Goal: Task Accomplishment & Management: Manage account settings

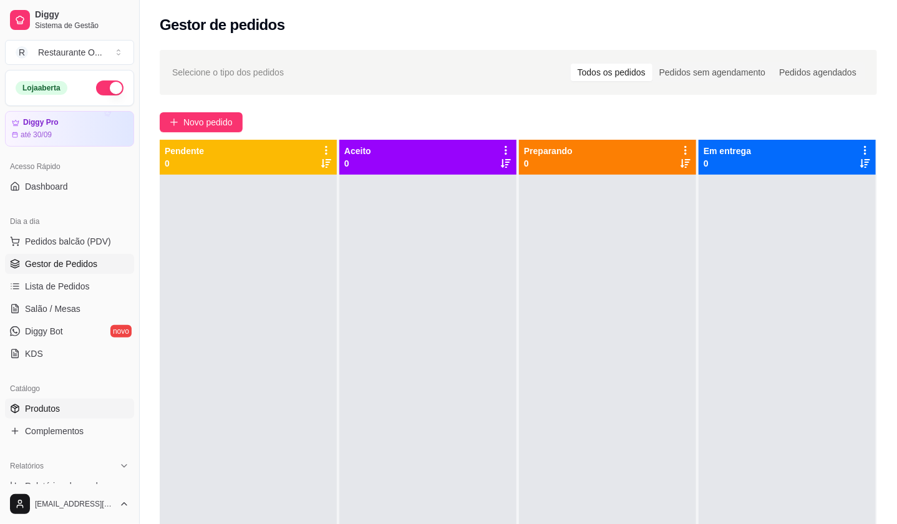
click at [62, 403] on link "Produtos" at bounding box center [69, 409] width 129 height 20
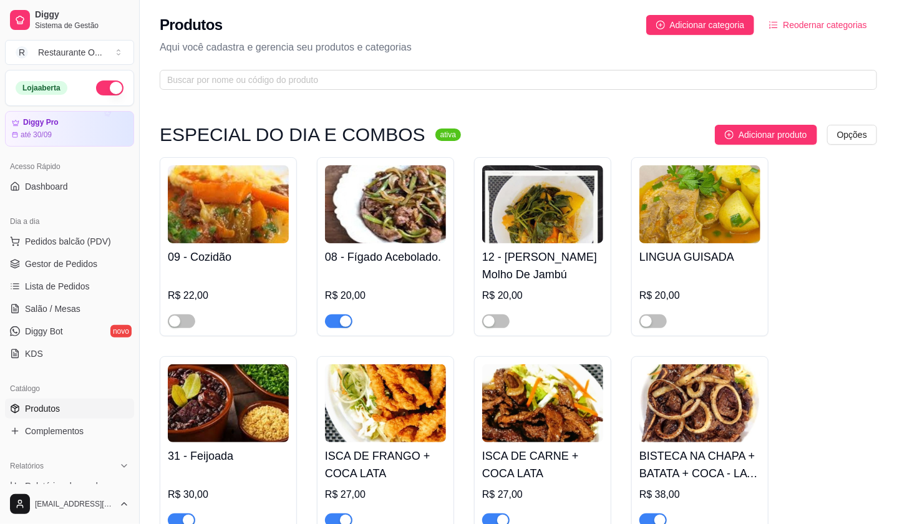
click at [766, 28] on button "Reodernar categorias" at bounding box center [818, 25] width 118 height 20
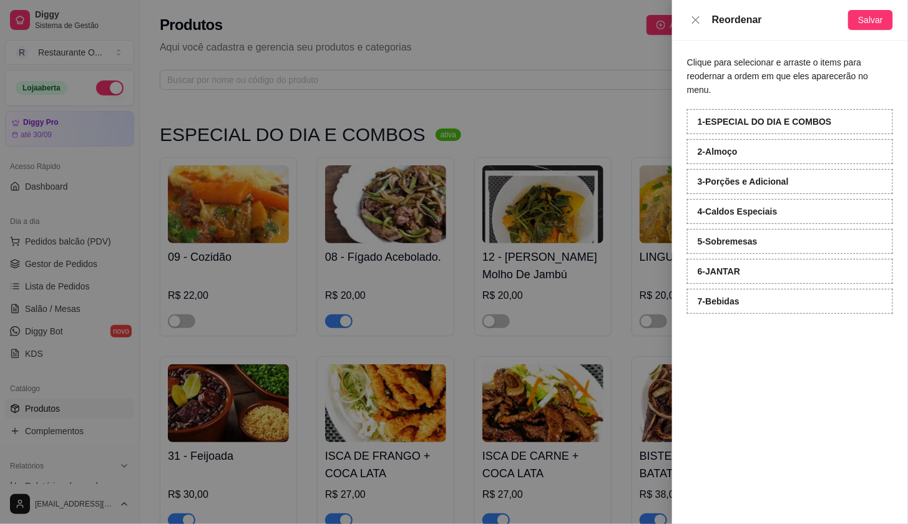
click at [360, 10] on div at bounding box center [454, 262] width 908 height 524
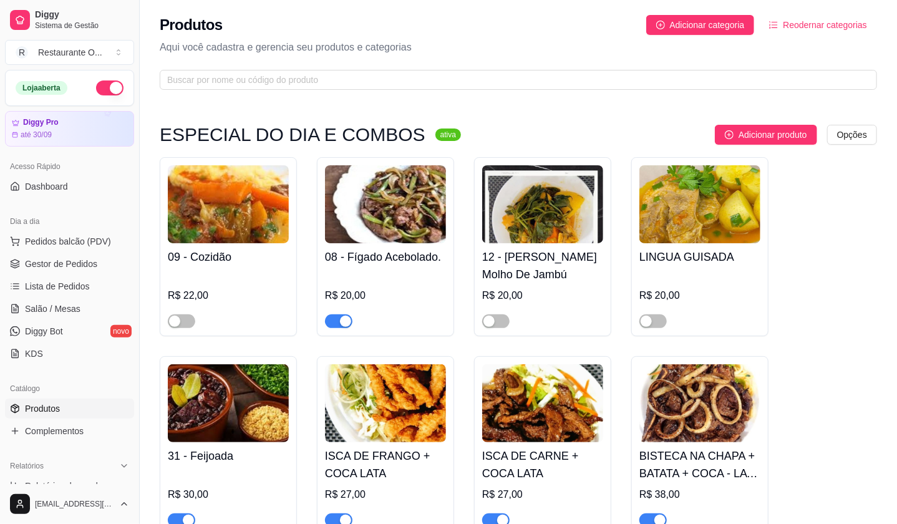
click at [332, 326] on span "button" at bounding box center [338, 322] width 27 height 14
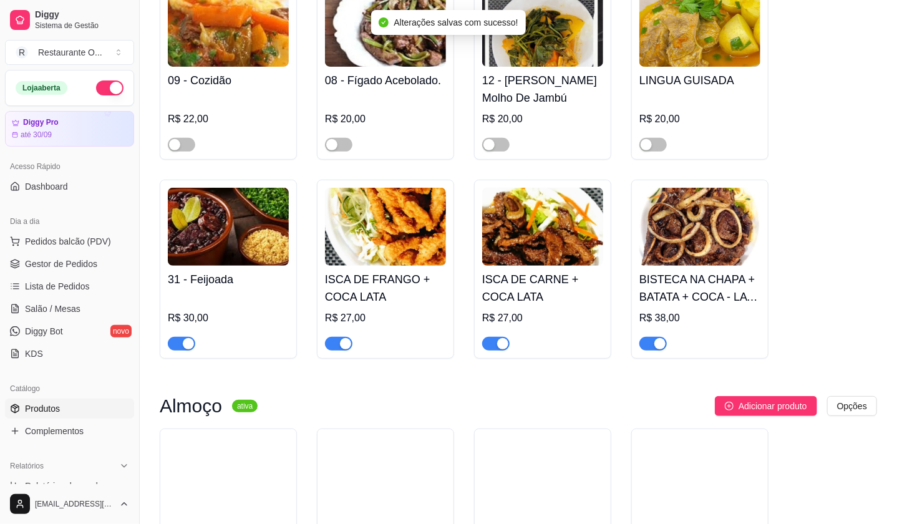
scroll to position [208, 0]
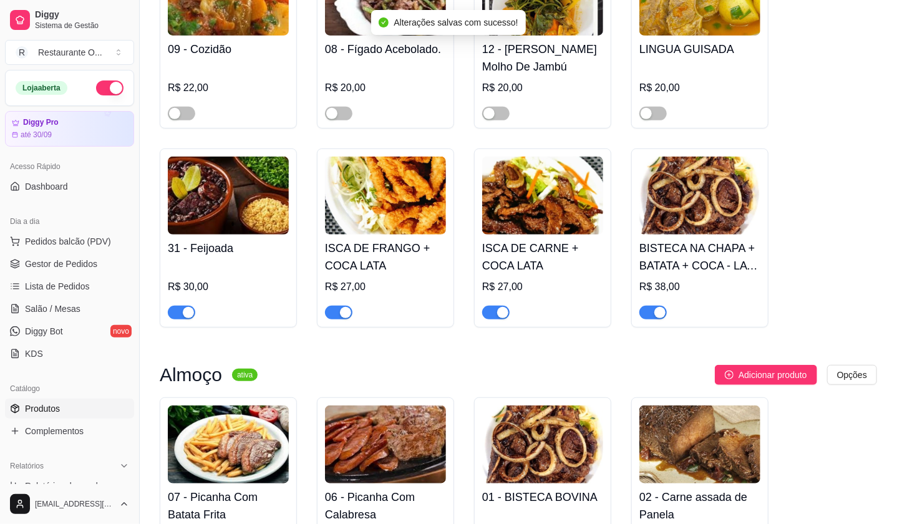
click at [190, 317] on div "button" at bounding box center [188, 312] width 11 height 11
click at [325, 310] on div at bounding box center [338, 312] width 27 height 15
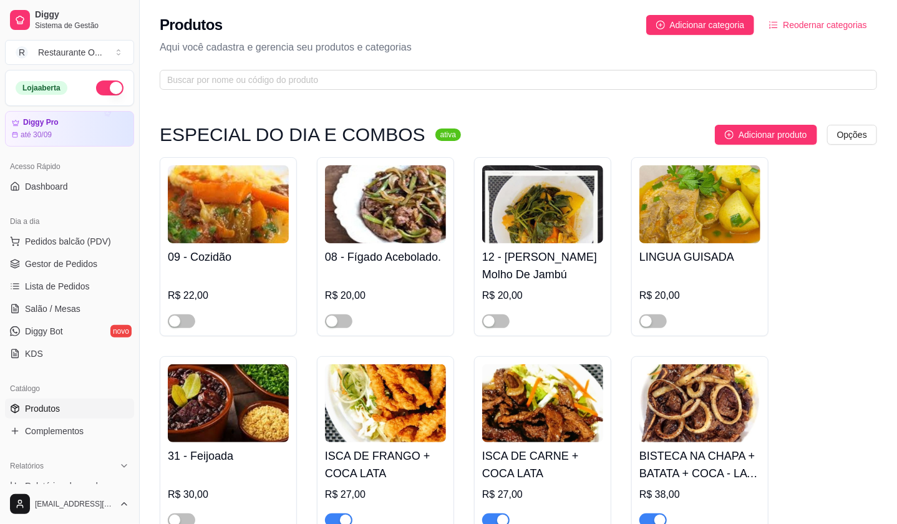
scroll to position [69, 0]
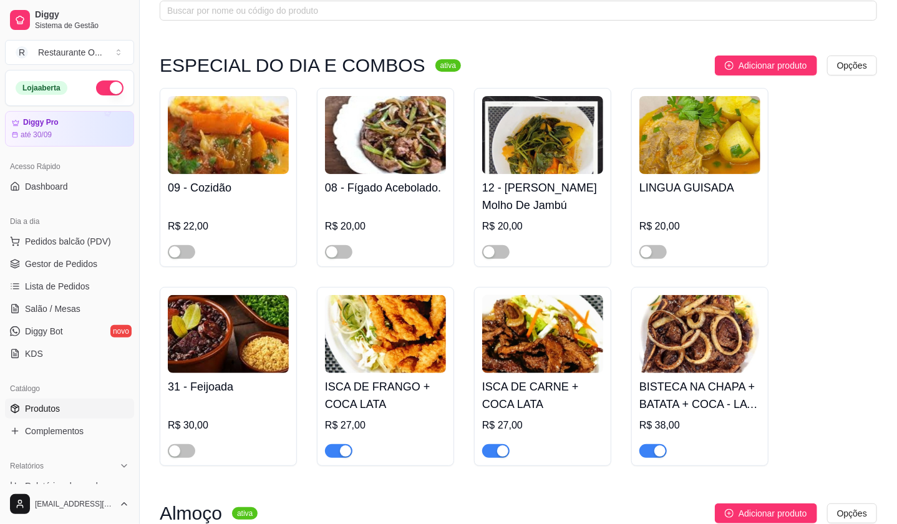
click at [345, 456] on div "button" at bounding box center [345, 451] width 11 height 11
click at [484, 461] on div "ISCA DE CARNE + COCA LATA R$ 27,00" at bounding box center [542, 376] width 137 height 179
click at [489, 454] on button "Copiar link do produto" at bounding box center [542, 465] width 122 height 26
click at [502, 452] on div "button" at bounding box center [502, 451] width 11 height 11
click at [642, 447] on span "button" at bounding box center [653, 451] width 27 height 14
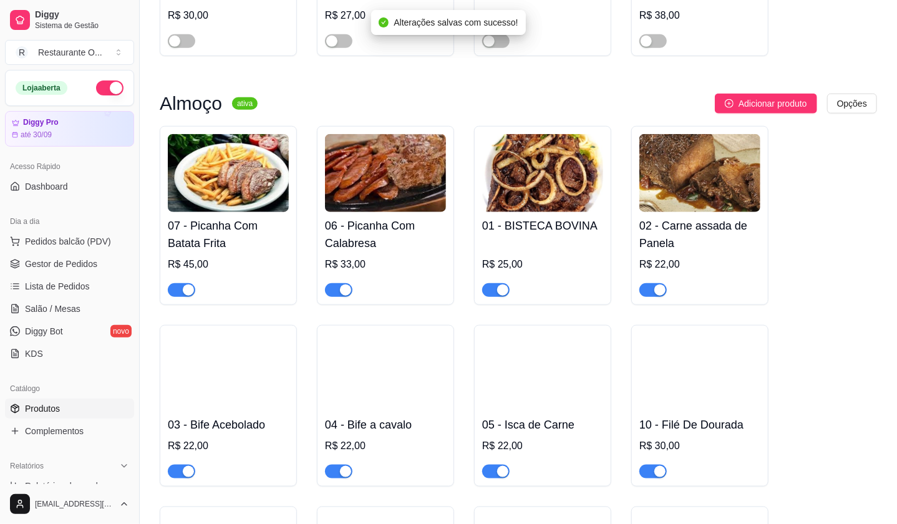
scroll to position [485, 0]
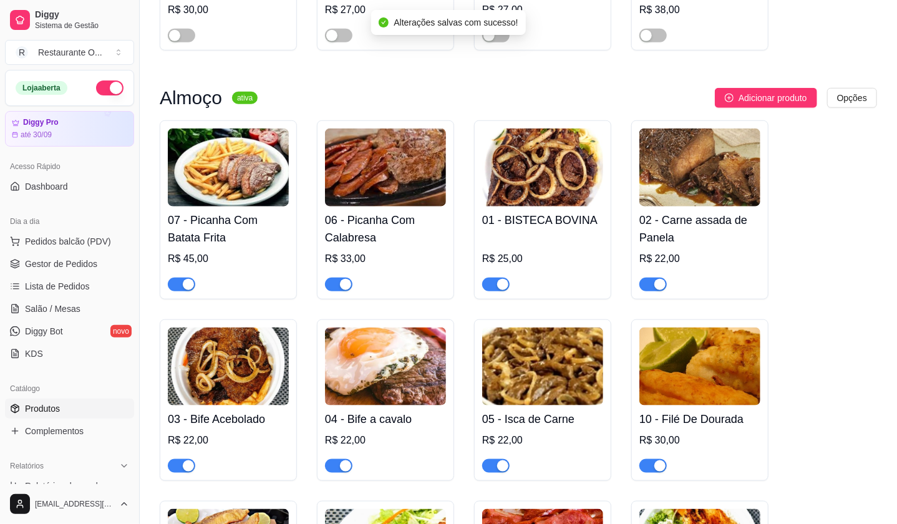
click at [186, 281] on div "button" at bounding box center [188, 284] width 11 height 11
click at [342, 289] on div "button" at bounding box center [345, 284] width 11 height 11
click at [482, 286] on span "button" at bounding box center [495, 285] width 27 height 14
click at [652, 285] on span "button" at bounding box center [653, 285] width 27 height 14
click at [650, 467] on span "button" at bounding box center [653, 466] width 27 height 14
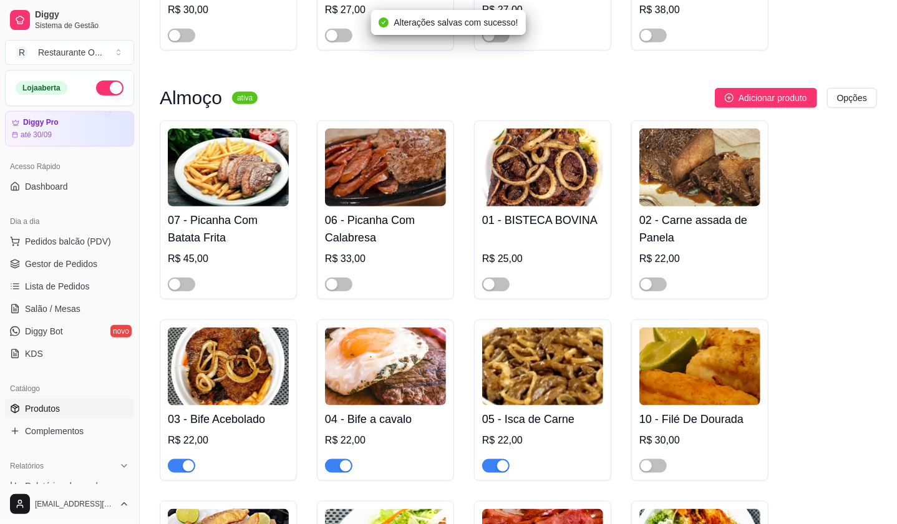
click at [482, 471] on span "button" at bounding box center [495, 466] width 27 height 14
click at [330, 464] on span "button" at bounding box center [338, 466] width 27 height 14
click at [185, 469] on div "button" at bounding box center [188, 466] width 11 height 11
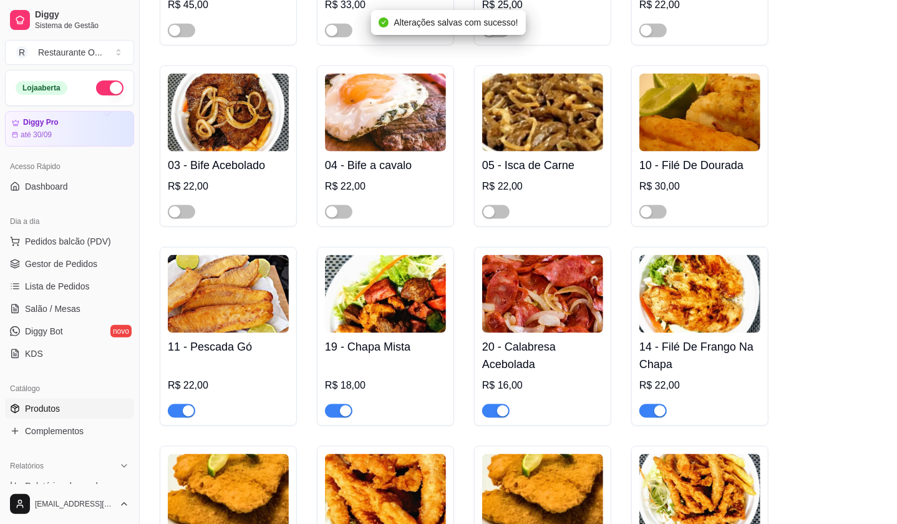
scroll to position [763, 0]
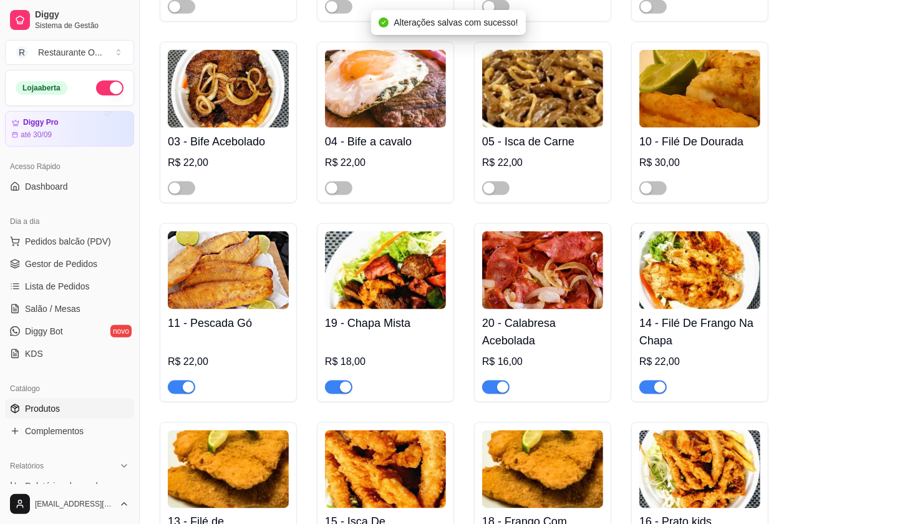
click at [183, 389] on div "button" at bounding box center [188, 387] width 11 height 11
click at [346, 389] on div "button" at bounding box center [345, 387] width 11 height 11
click at [510, 383] on div at bounding box center [542, 381] width 121 height 25
click at [509, 385] on div at bounding box center [495, 386] width 27 height 15
click at [499, 393] on div "button" at bounding box center [502, 387] width 11 height 11
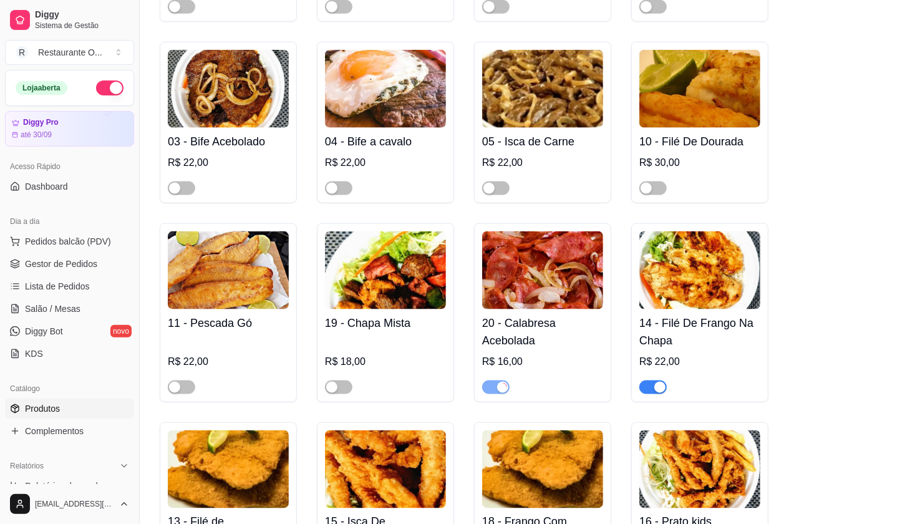
click at [645, 398] on div "14 - Filé De Frango Na Chapa R$ 22,00" at bounding box center [700, 312] width 137 height 179
click at [658, 391] on div "button" at bounding box center [660, 387] width 11 height 11
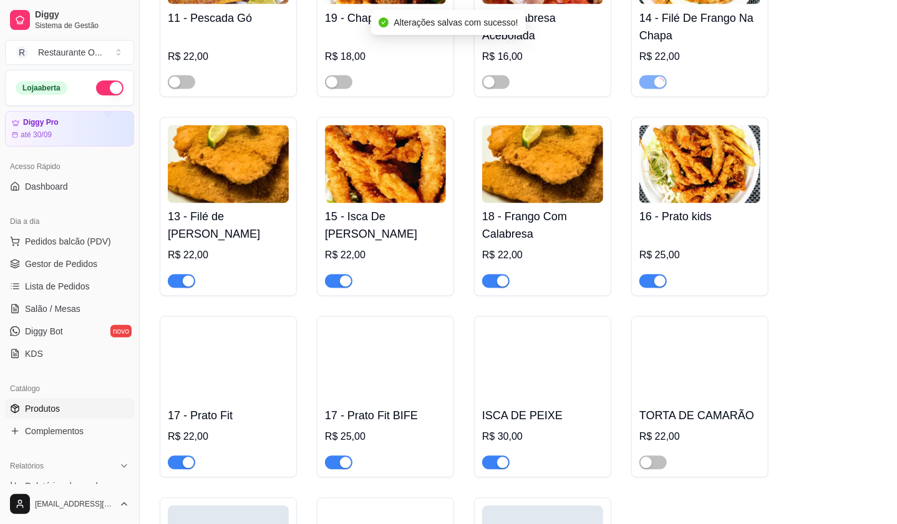
scroll to position [1109, 0]
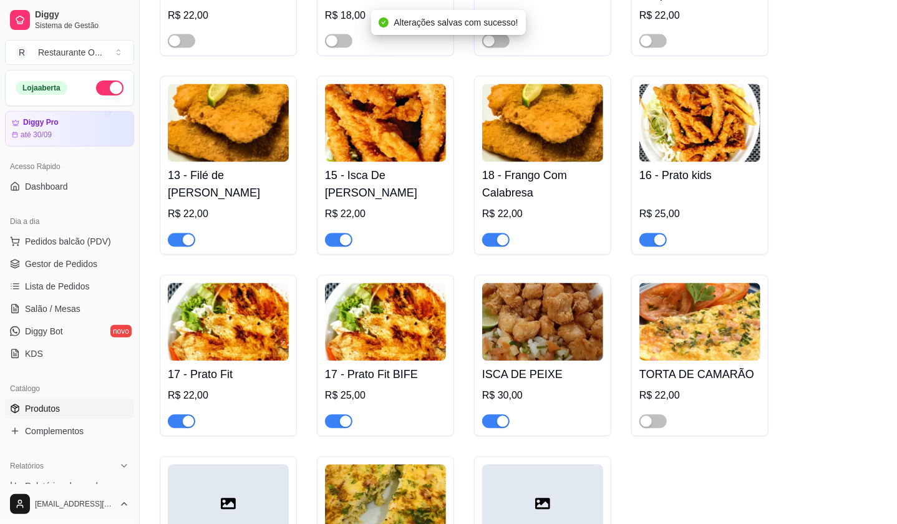
click at [649, 243] on span "button" at bounding box center [653, 240] width 27 height 14
click at [494, 243] on span "button" at bounding box center [495, 240] width 27 height 14
click at [343, 244] on div "button" at bounding box center [345, 240] width 11 height 11
click at [172, 243] on span "button" at bounding box center [181, 240] width 27 height 14
click at [187, 424] on div "button" at bounding box center [188, 421] width 11 height 11
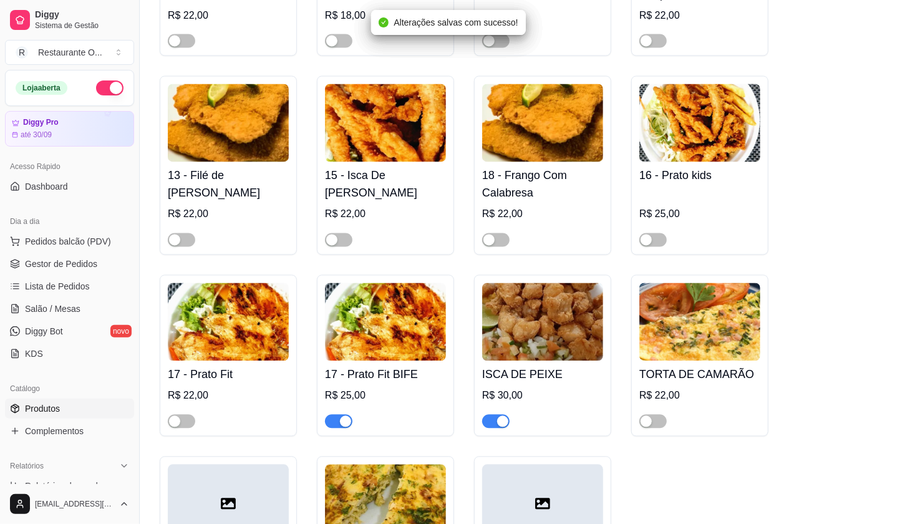
click at [346, 424] on div "button" at bounding box center [345, 421] width 11 height 11
click at [492, 424] on span "button" at bounding box center [495, 422] width 27 height 14
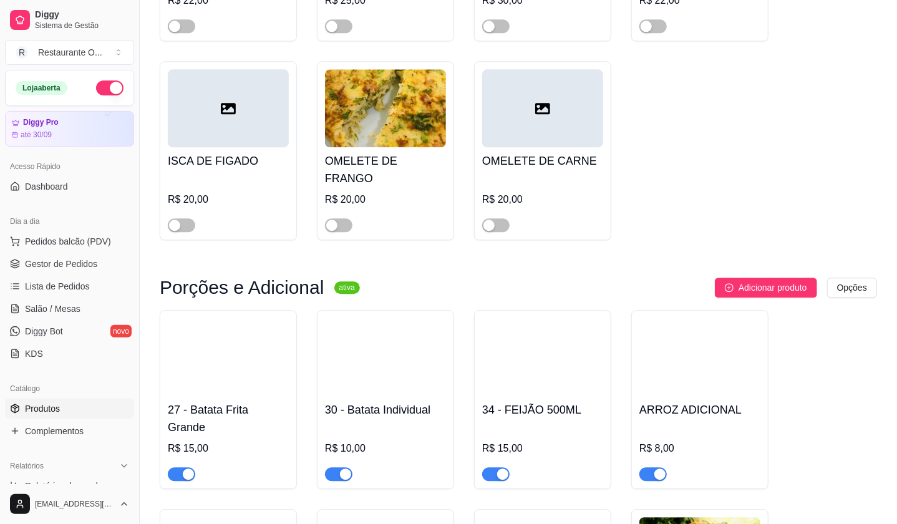
scroll to position [1387, 0]
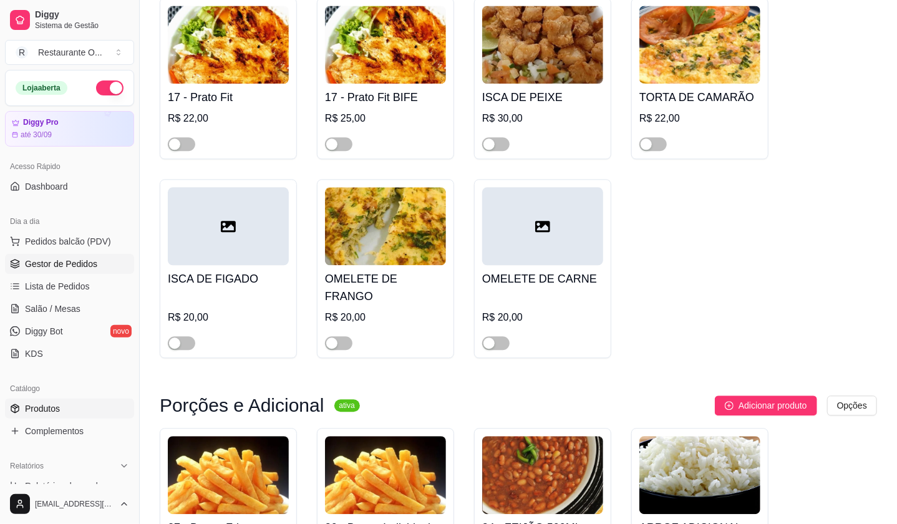
click at [110, 263] on link "Gestor de Pedidos" at bounding box center [69, 264] width 129 height 20
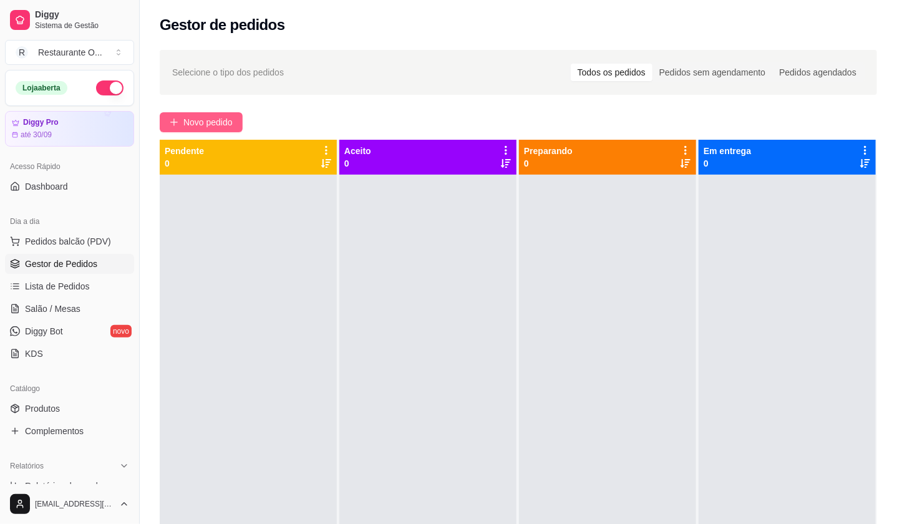
click at [215, 120] on span "Novo pedido" at bounding box center [207, 122] width 49 height 14
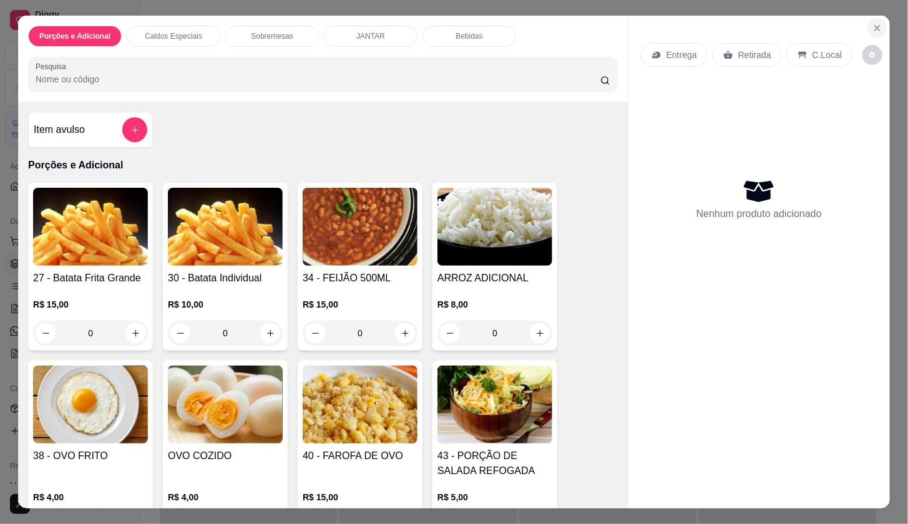
click at [872, 30] on button "Close" at bounding box center [877, 28] width 20 height 20
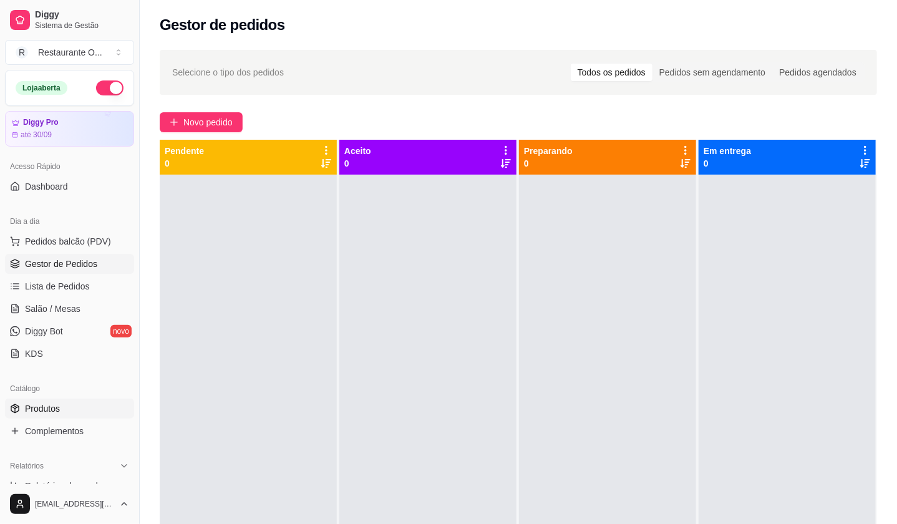
click at [53, 408] on span "Produtos" at bounding box center [42, 409] width 35 height 12
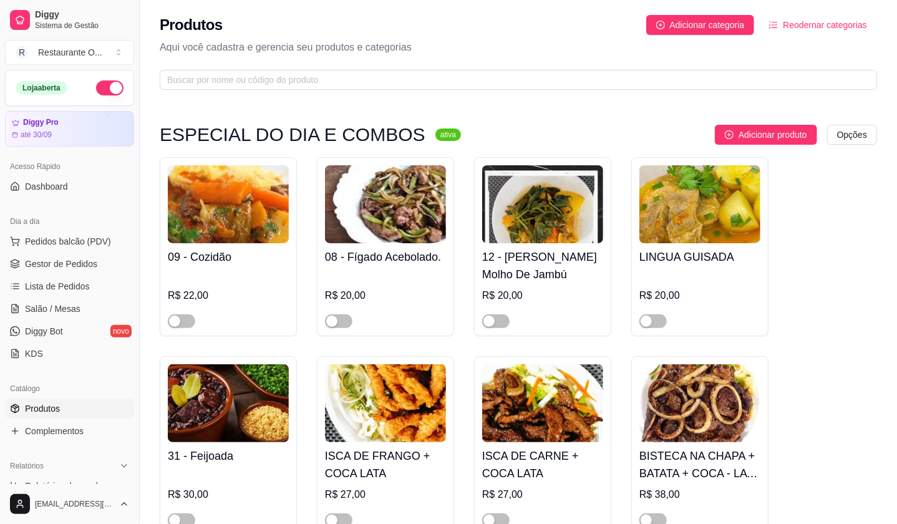
click at [836, 26] on span "Reodernar categorias" at bounding box center [825, 25] width 84 height 14
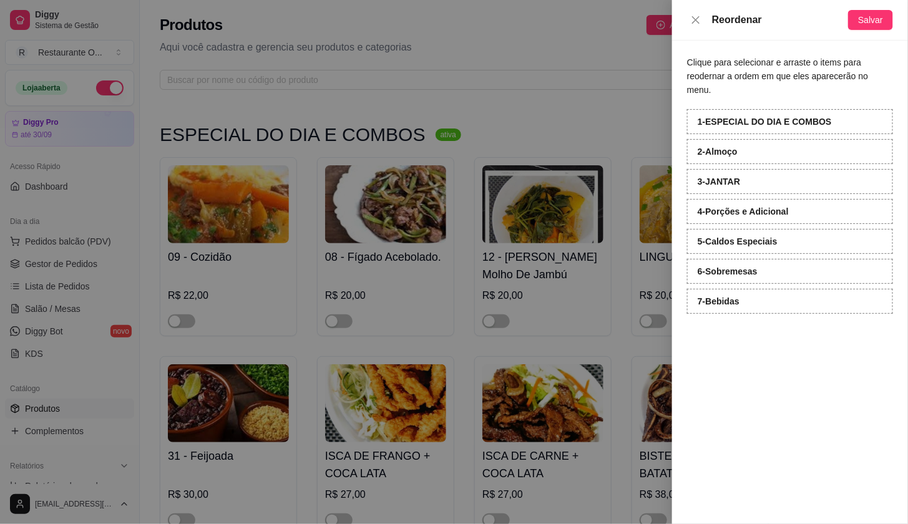
click at [877, 34] on div "Reordenar Salvar" at bounding box center [790, 20] width 236 height 41
click at [877, 29] on button "Salvar" at bounding box center [870, 20] width 45 height 20
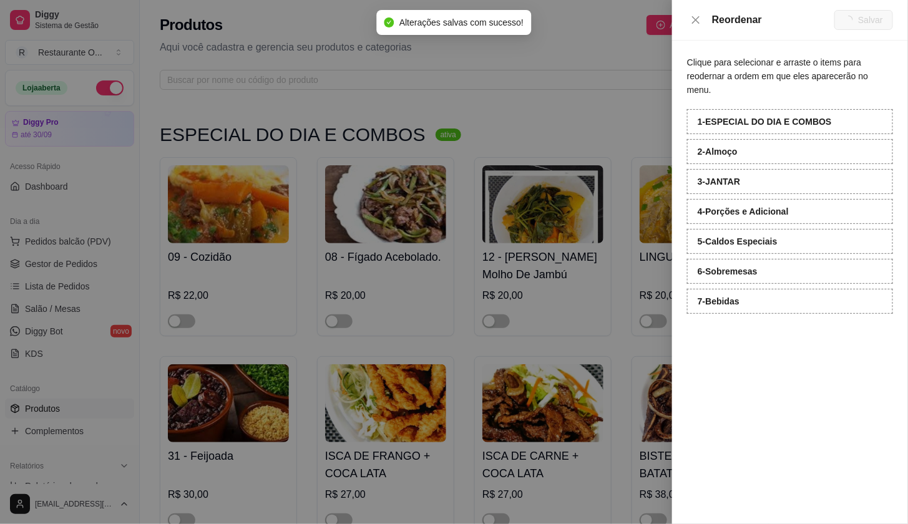
click at [586, 124] on div at bounding box center [454, 262] width 908 height 524
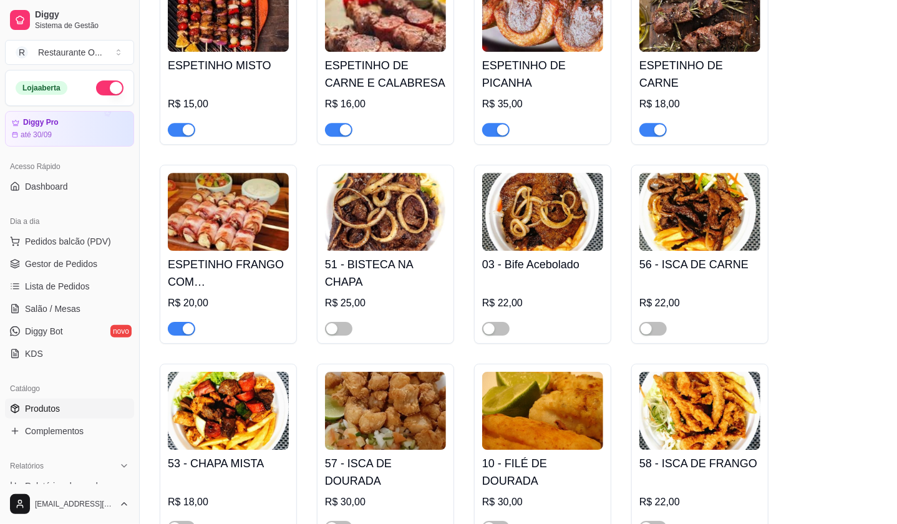
scroll to position [1872, 0]
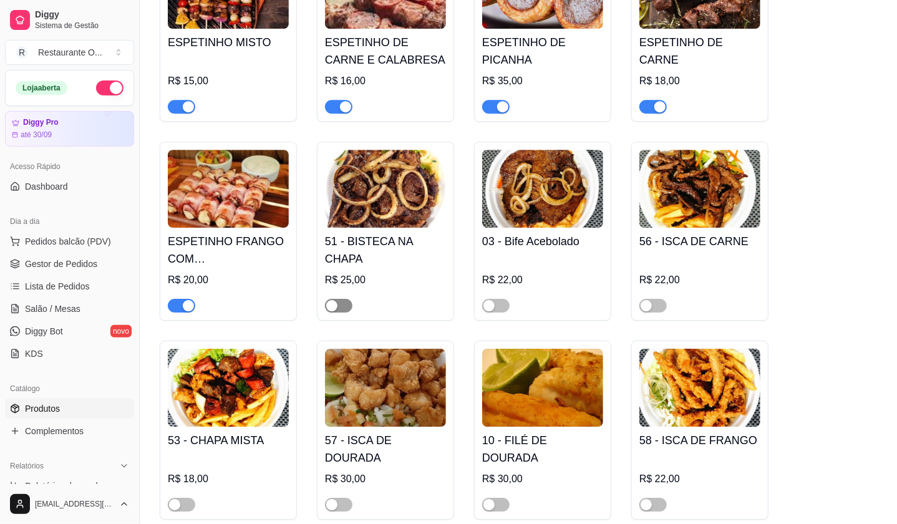
click at [341, 299] on span "button" at bounding box center [338, 306] width 27 height 14
click at [505, 299] on span "button" at bounding box center [495, 306] width 27 height 14
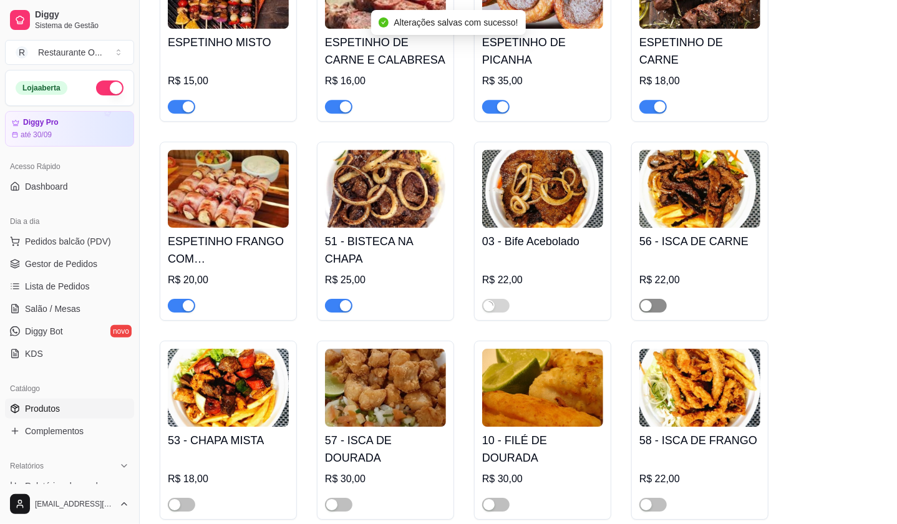
click at [648, 300] on div "button" at bounding box center [646, 305] width 11 height 11
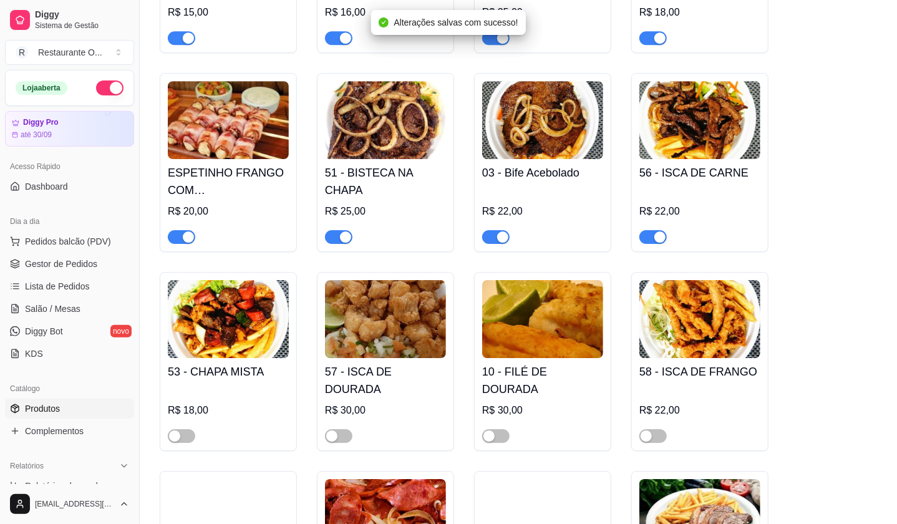
scroll to position [1941, 0]
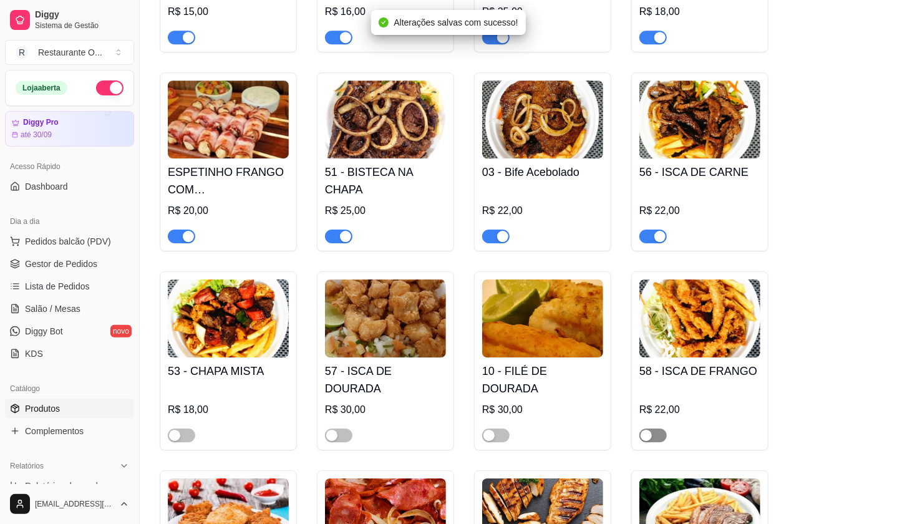
click at [661, 429] on span "button" at bounding box center [653, 436] width 27 height 14
click at [494, 430] on div "button" at bounding box center [489, 435] width 11 height 11
click at [336, 430] on div "button" at bounding box center [331, 435] width 11 height 11
click at [166, 420] on div "53 - CHAPA MISTA R$ 18,00" at bounding box center [228, 360] width 137 height 179
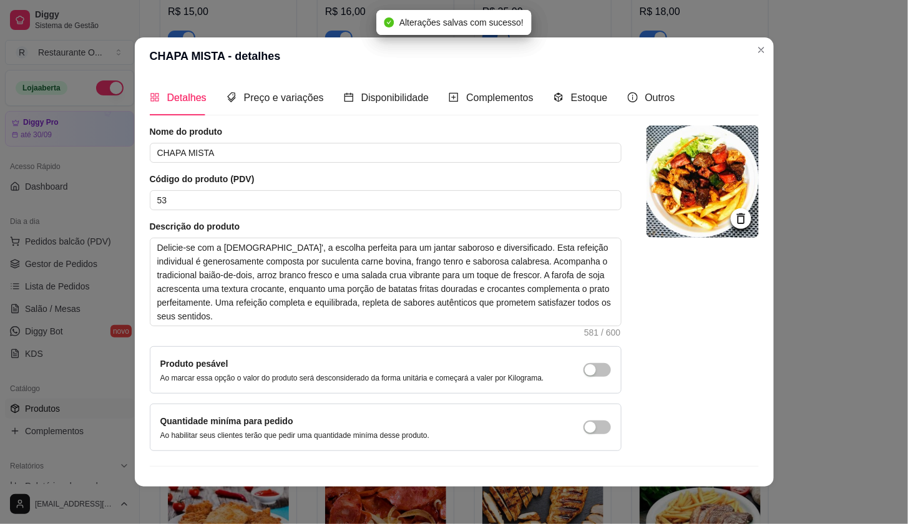
click at [135, 404] on div "Detalhes Preço e variações Disponibilidade Complementos Estoque Outros Nome do …" at bounding box center [454, 281] width 639 height 412
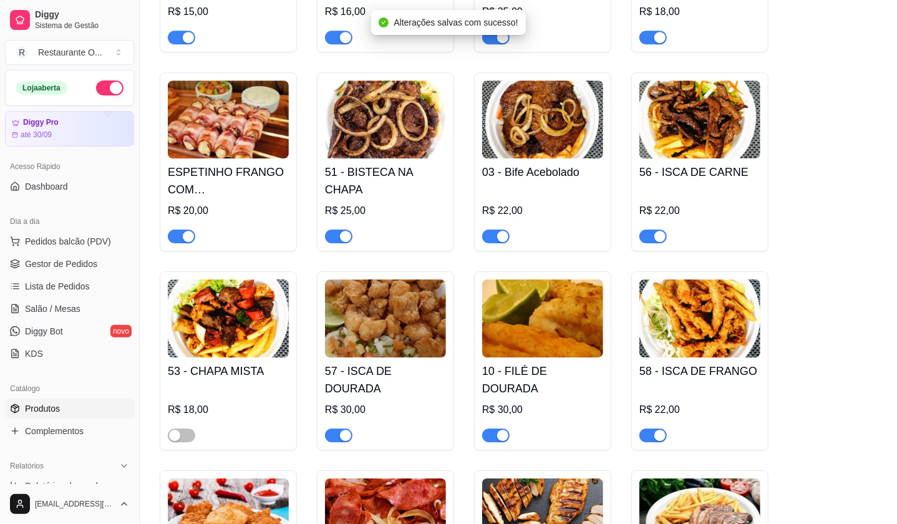
click at [198, 435] on div "53 - CHAPA MISTA R$ 18,00" at bounding box center [228, 360] width 137 height 179
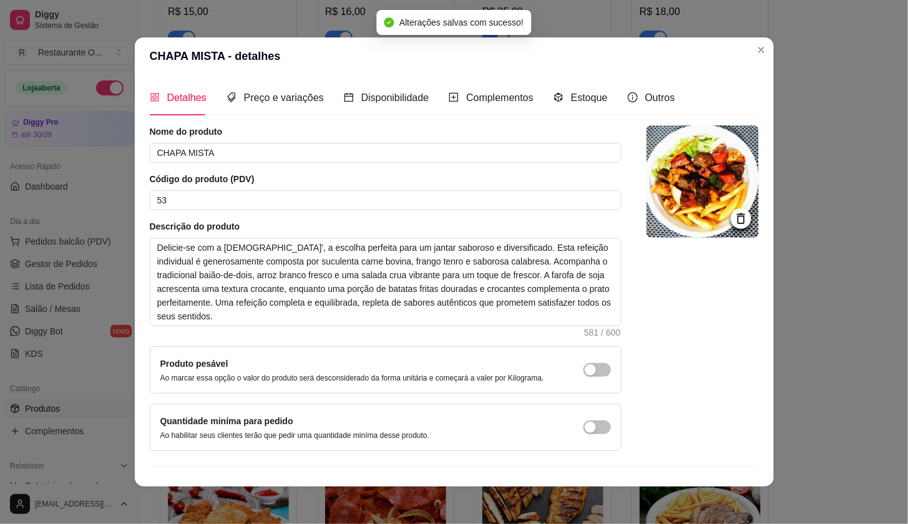
click at [135, 416] on div "Detalhes Preço e variações Disponibilidade Complementos Estoque Outros Nome do …" at bounding box center [454, 281] width 639 height 412
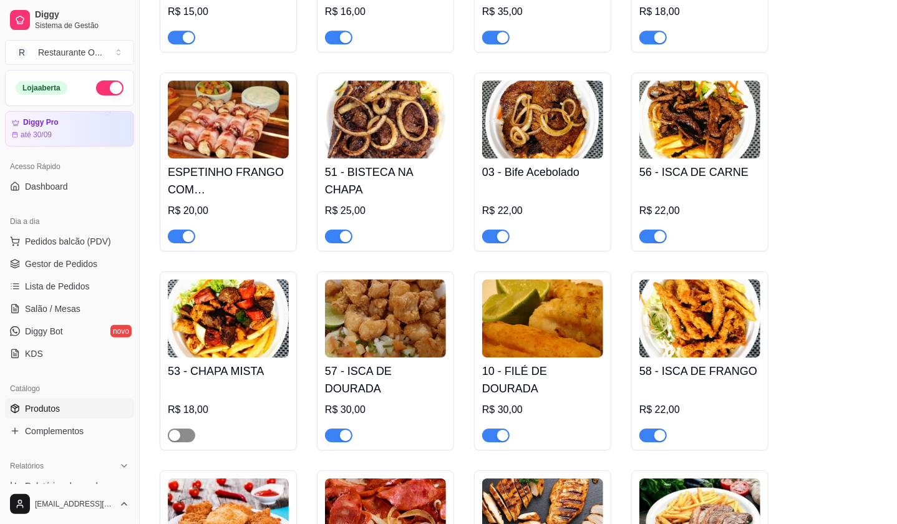
click at [188, 429] on span "button" at bounding box center [181, 436] width 27 height 14
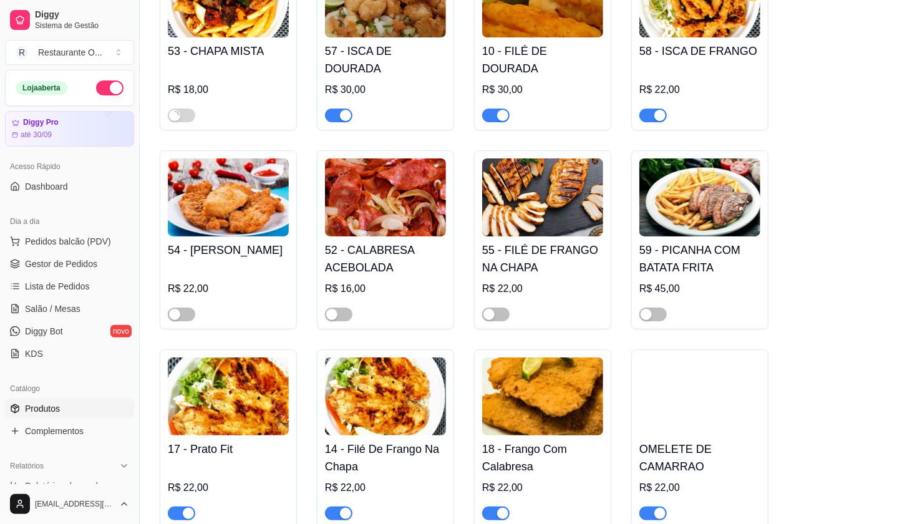
scroll to position [2288, 0]
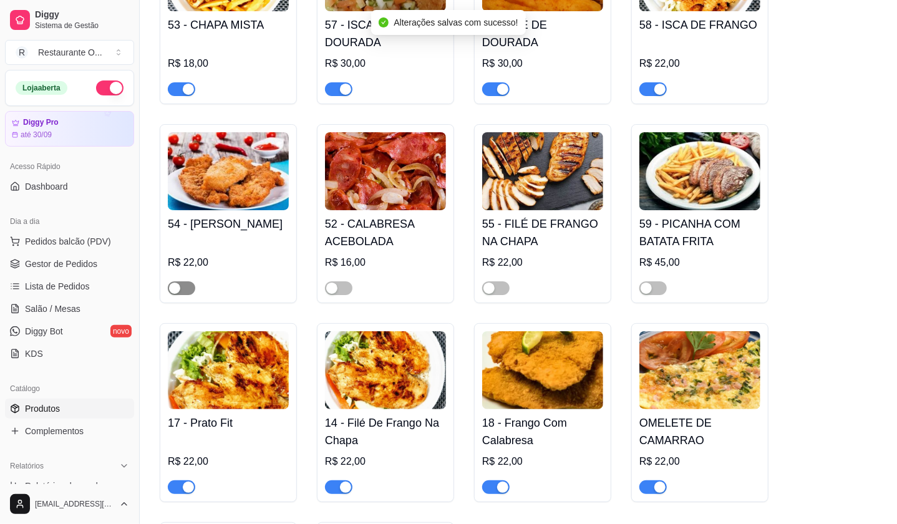
click at [183, 281] on span "button" at bounding box center [181, 288] width 27 height 14
click at [329, 283] on div "button" at bounding box center [331, 288] width 11 height 11
click at [492, 283] on div "button" at bounding box center [489, 288] width 11 height 11
click at [636, 273] on div "59 - PICANHA COM BATATA FRITA R$ 45,00" at bounding box center [700, 213] width 137 height 179
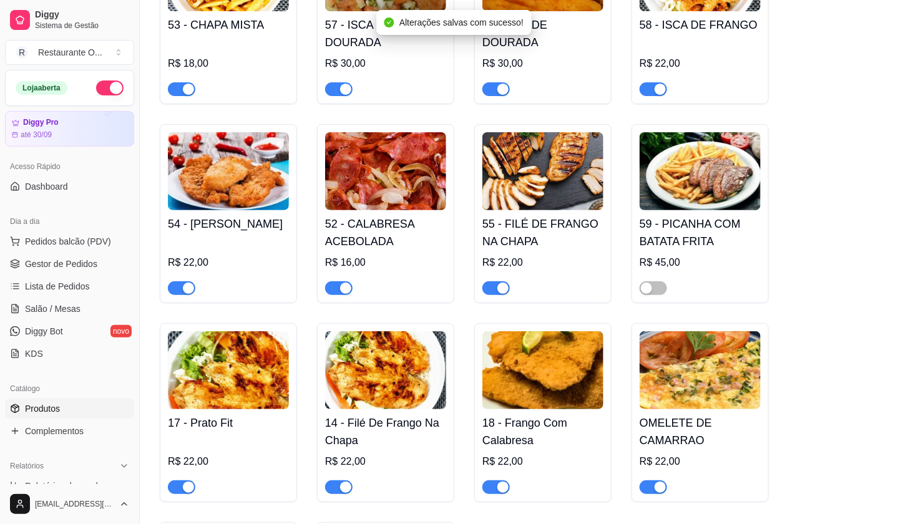
click at [761, 283] on div "Detalhes Preço e variações Disponibilidade Complementos Estoque Outros Nome do …" at bounding box center [454, 281] width 639 height 412
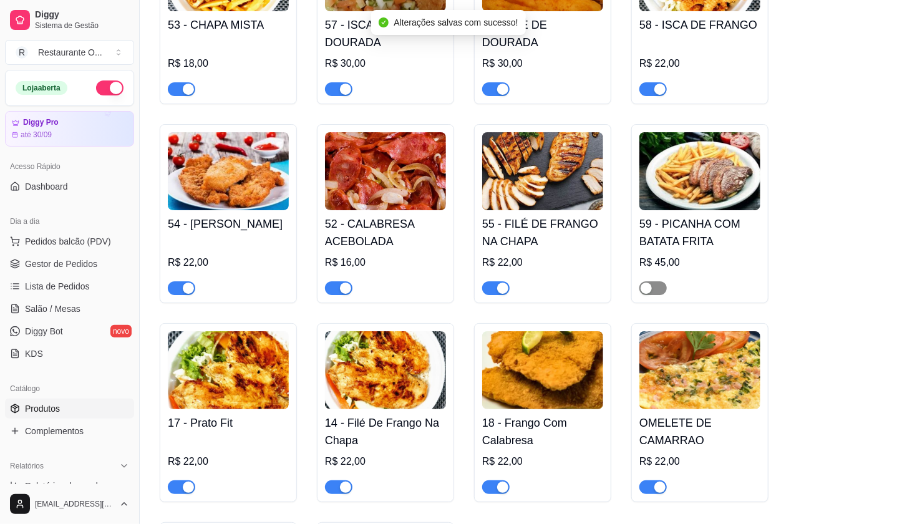
click at [643, 283] on div "button" at bounding box center [646, 288] width 11 height 11
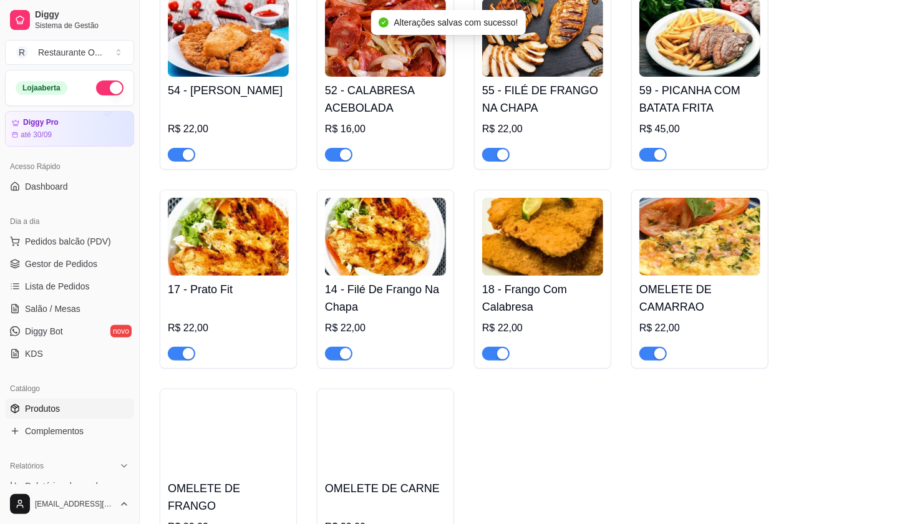
scroll to position [2426, 0]
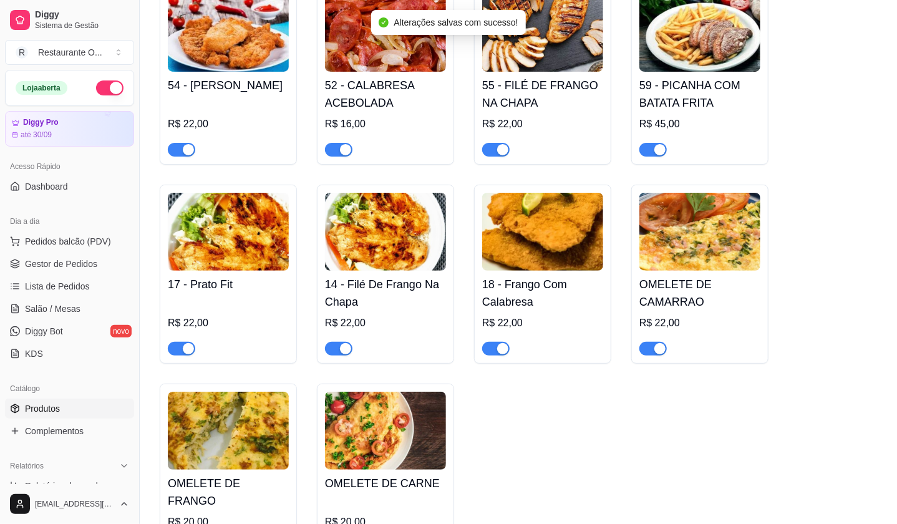
click at [651, 342] on span "button" at bounding box center [653, 349] width 27 height 14
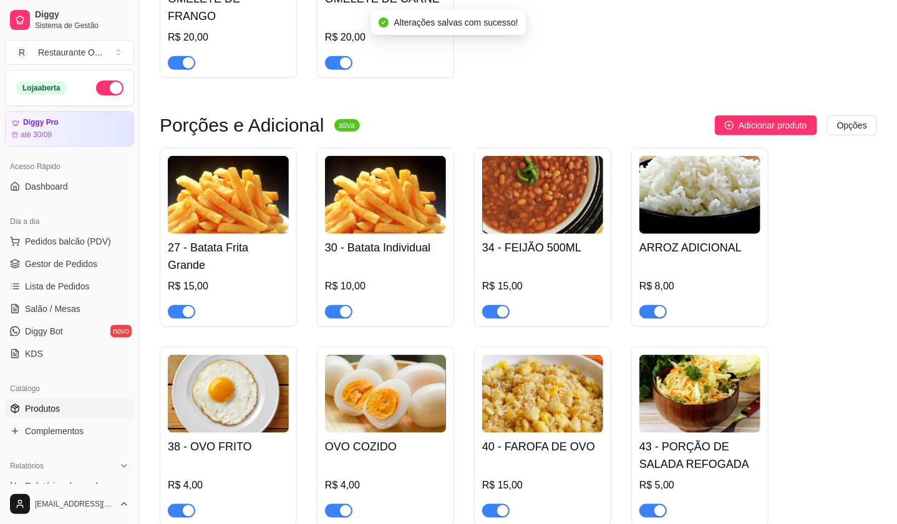
scroll to position [2912, 0]
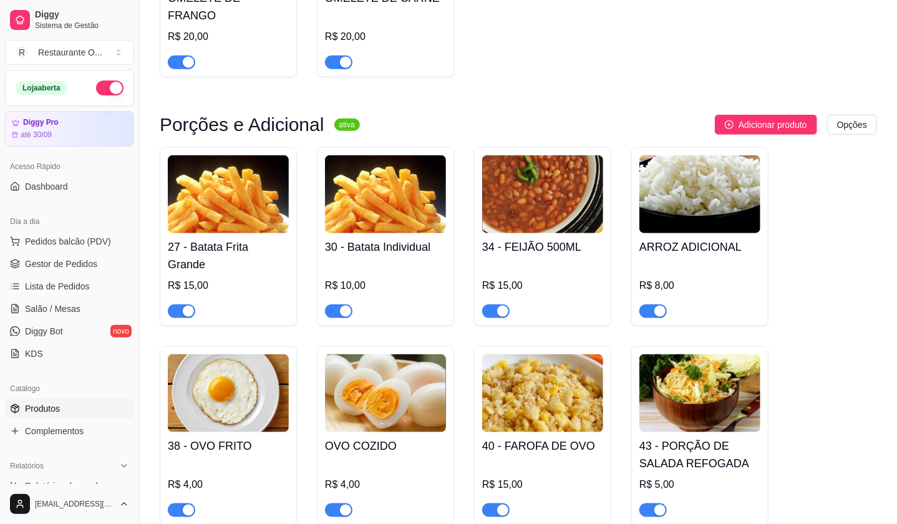
click at [485, 305] on span "button" at bounding box center [495, 312] width 27 height 14
click at [648, 504] on span "button" at bounding box center [653, 511] width 27 height 14
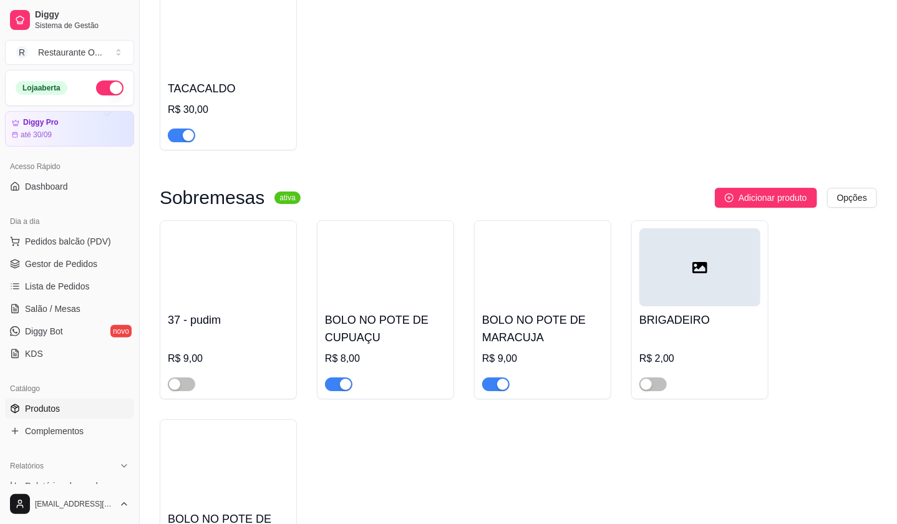
scroll to position [4298, 0]
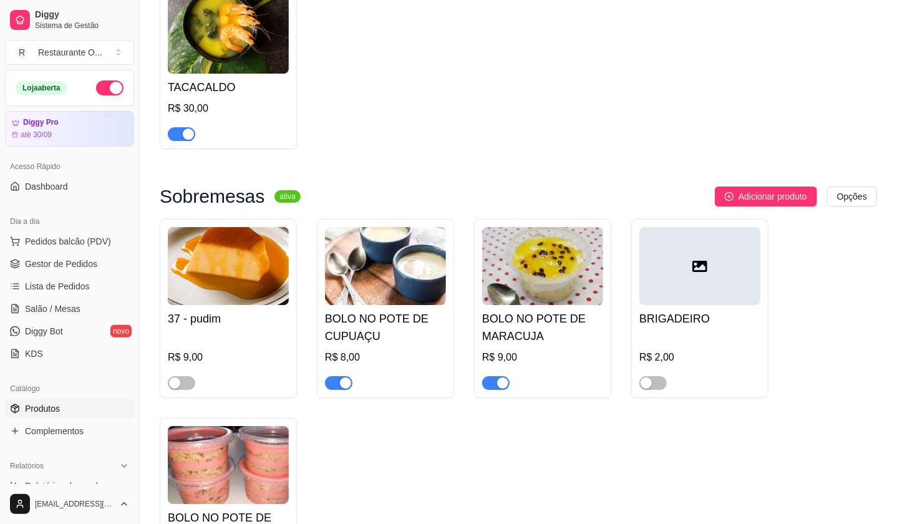
click at [740, 310] on div "BRIGADEIRO R$ 2,00" at bounding box center [700, 347] width 121 height 85
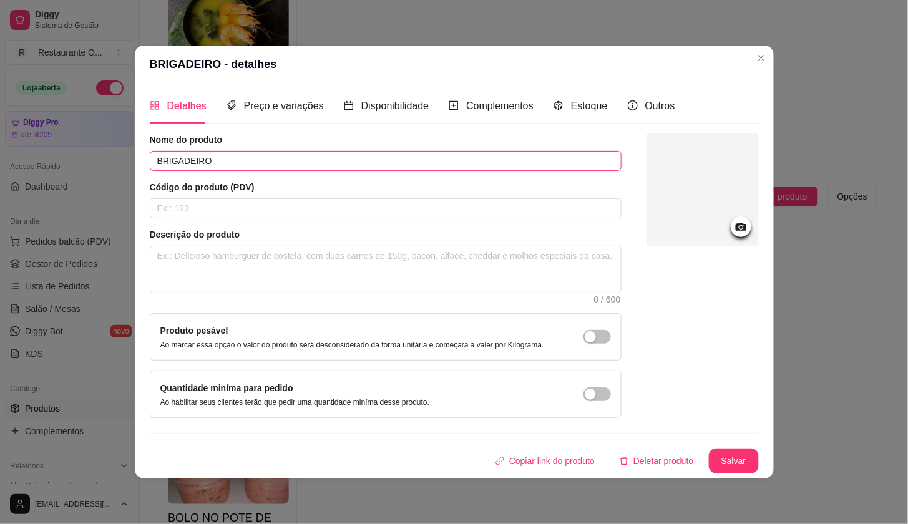
click at [222, 165] on input "BRIGADEIRO" at bounding box center [386, 161] width 472 height 20
type input "B"
type input "BOLO DE POTE DE CHOCOLATE"
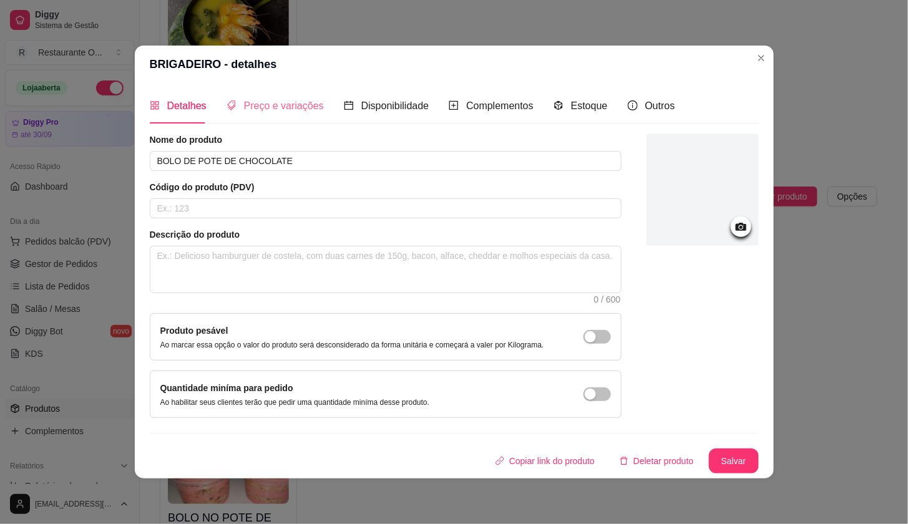
click at [296, 93] on div "Preço e variações" at bounding box center [275, 106] width 97 height 36
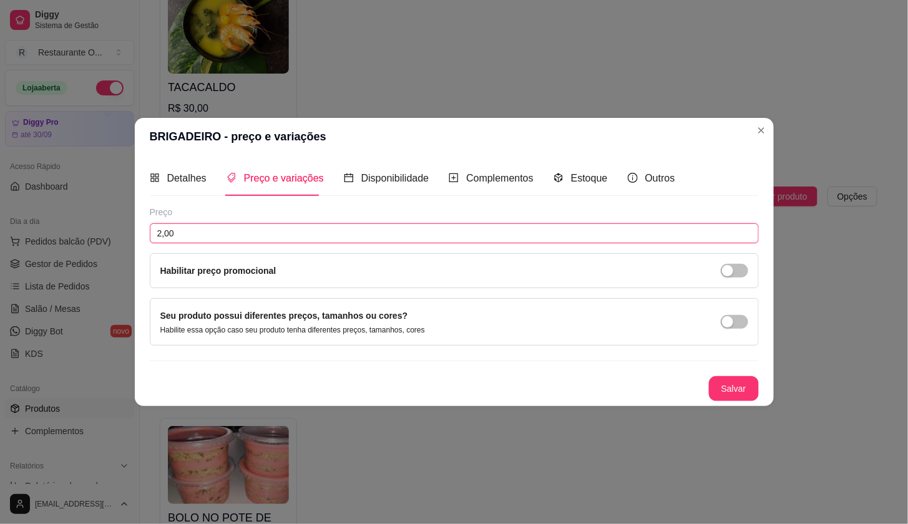
click at [152, 243] on input "2,00" at bounding box center [454, 233] width 609 height 20
type input "9,00"
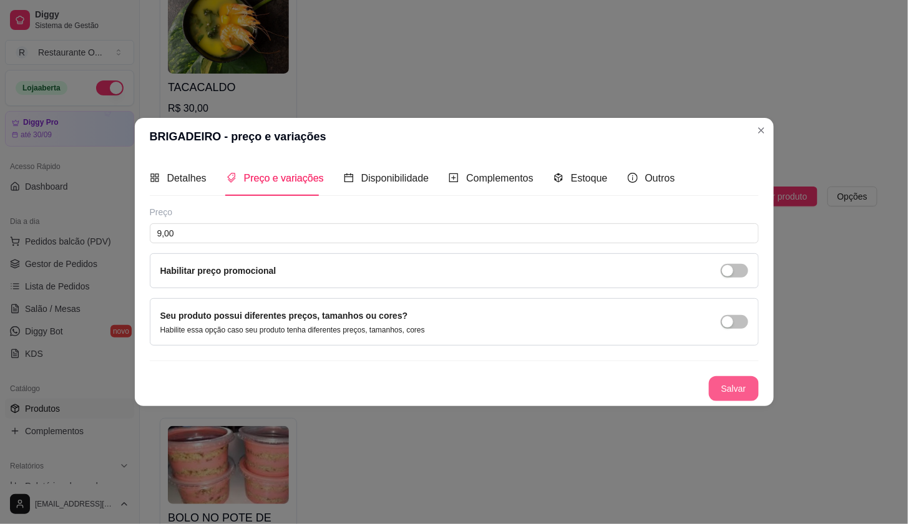
click at [739, 392] on button "Salvar" at bounding box center [734, 388] width 50 height 25
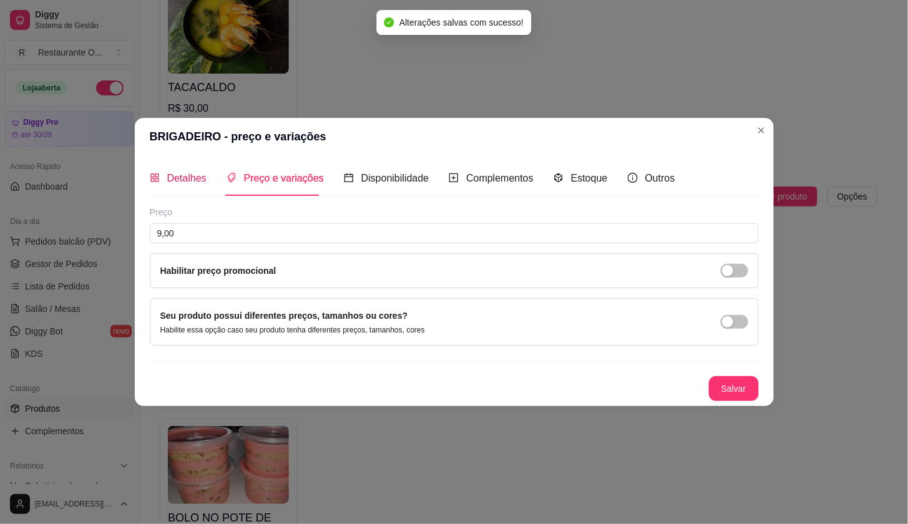
click at [168, 176] on span "Detalhes" at bounding box center [186, 178] width 39 height 11
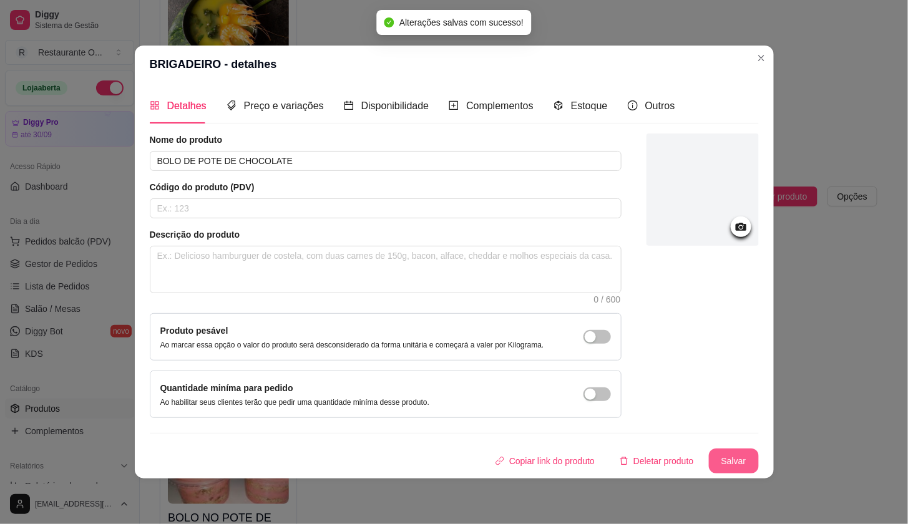
click at [735, 454] on button "Salvar" at bounding box center [734, 461] width 50 height 25
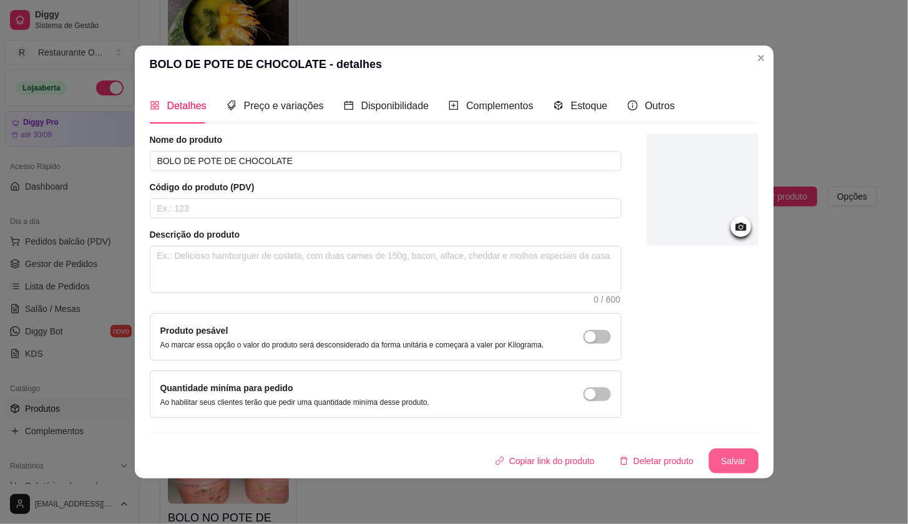
click at [740, 459] on button "Salvar" at bounding box center [734, 461] width 50 height 25
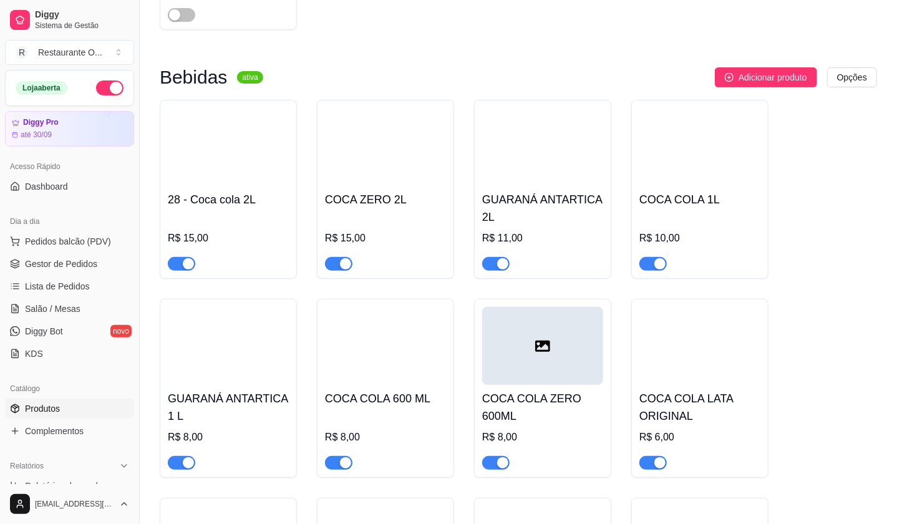
scroll to position [4936, 0]
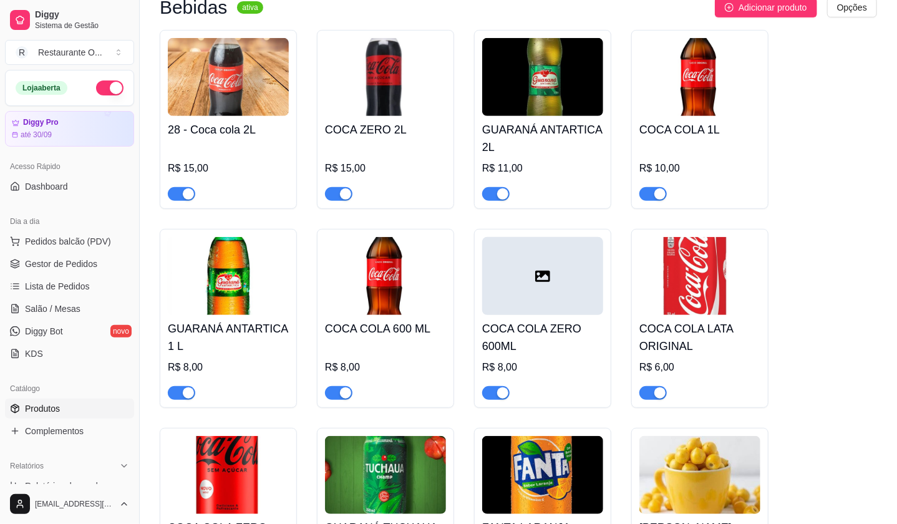
click at [229, 121] on h4 "28 - Coca cola 2L" at bounding box center [228, 129] width 121 height 17
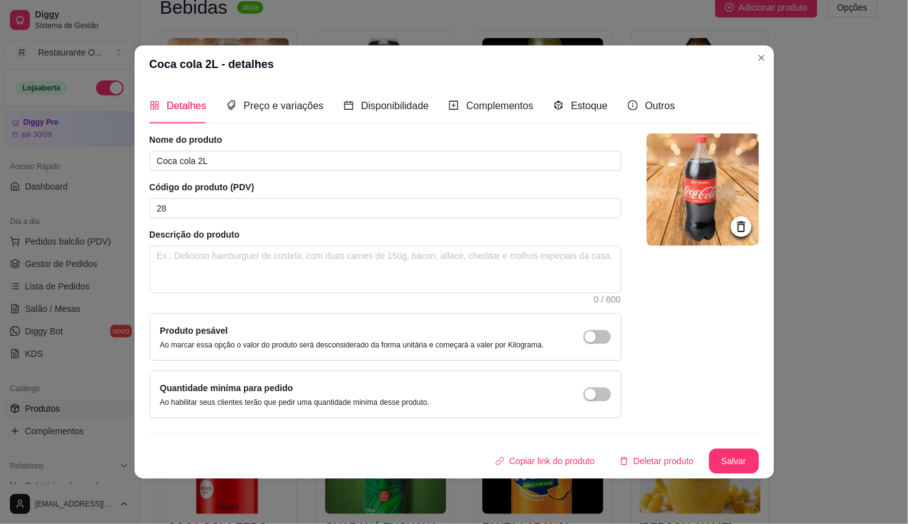
click at [235, 59] on header "Coca cola 2L - detalhes" at bounding box center [454, 64] width 640 height 37
click at [237, 192] on article "Código do produto (PDV)" at bounding box center [386, 187] width 472 height 12
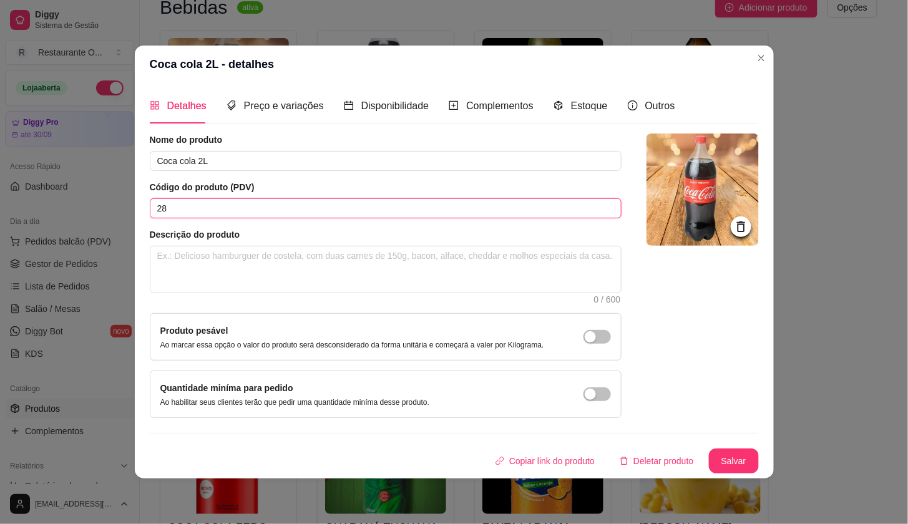
click at [239, 205] on input "28" at bounding box center [386, 208] width 472 height 20
type input "2"
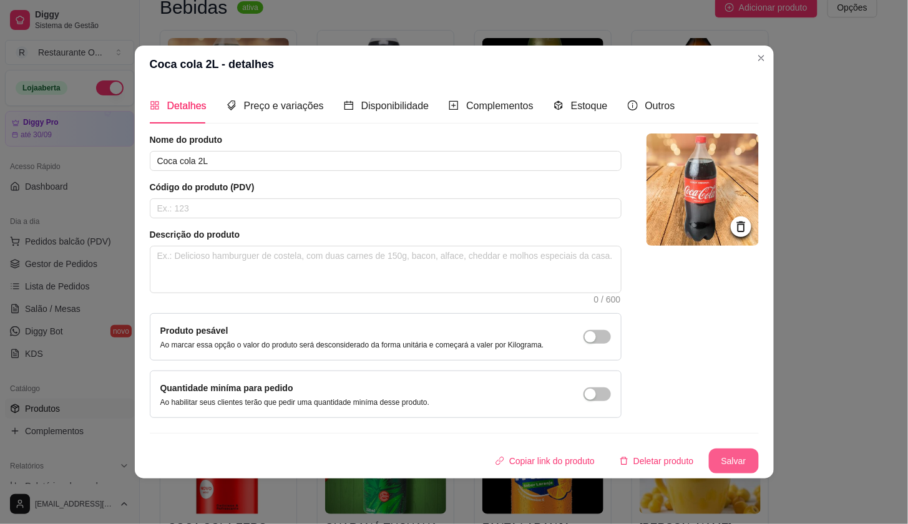
click at [744, 472] on button "Salvar" at bounding box center [734, 461] width 50 height 25
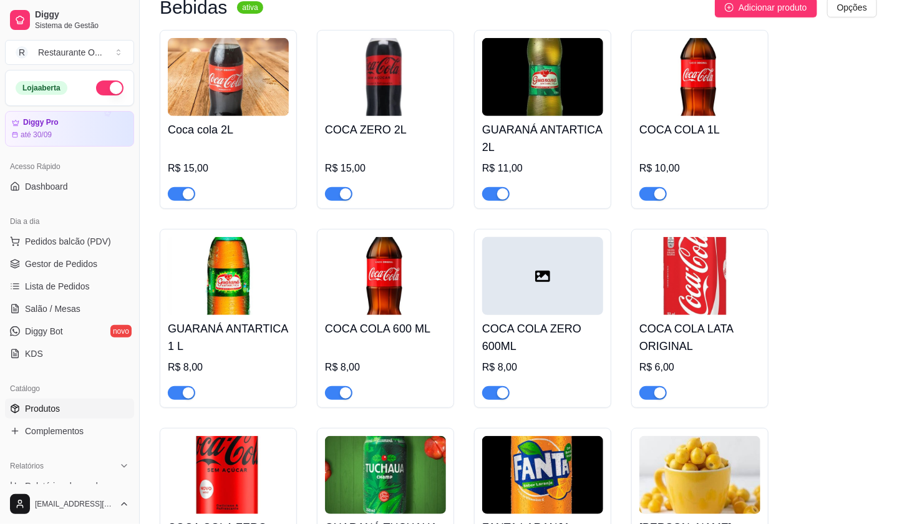
click at [339, 386] on span "button" at bounding box center [338, 393] width 27 height 14
click at [493, 386] on span "button" at bounding box center [495, 393] width 27 height 14
click at [505, 188] on div "button" at bounding box center [502, 193] width 11 height 11
click at [190, 385] on div at bounding box center [181, 392] width 27 height 15
click at [186, 388] on div "button" at bounding box center [188, 393] width 11 height 11
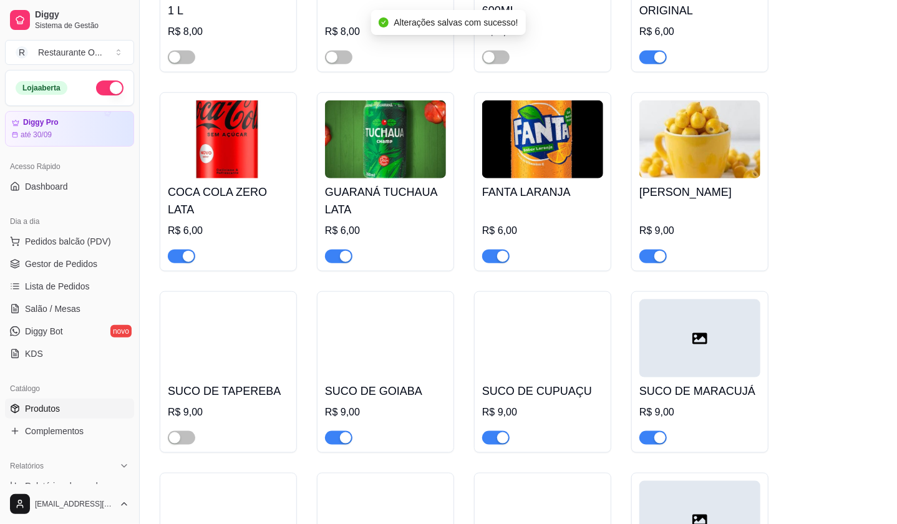
scroll to position [5282, 0]
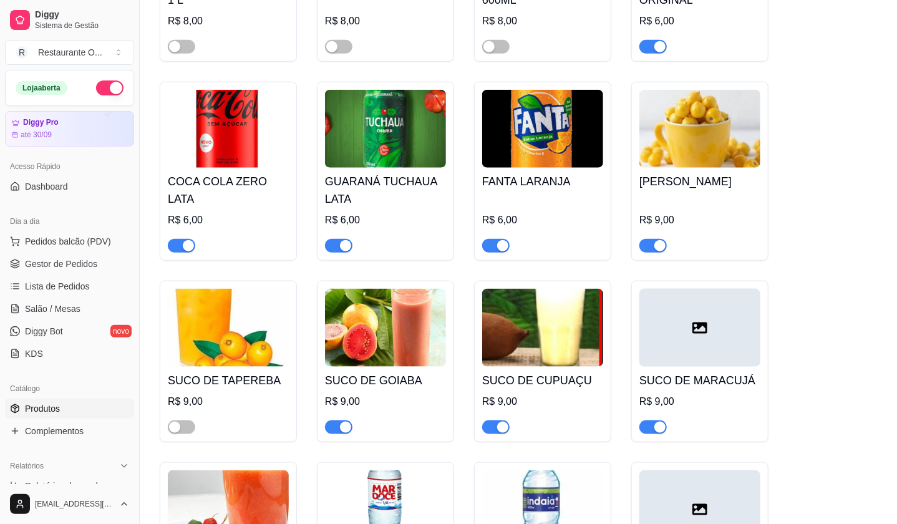
click at [652, 239] on span "button" at bounding box center [653, 246] width 27 height 14
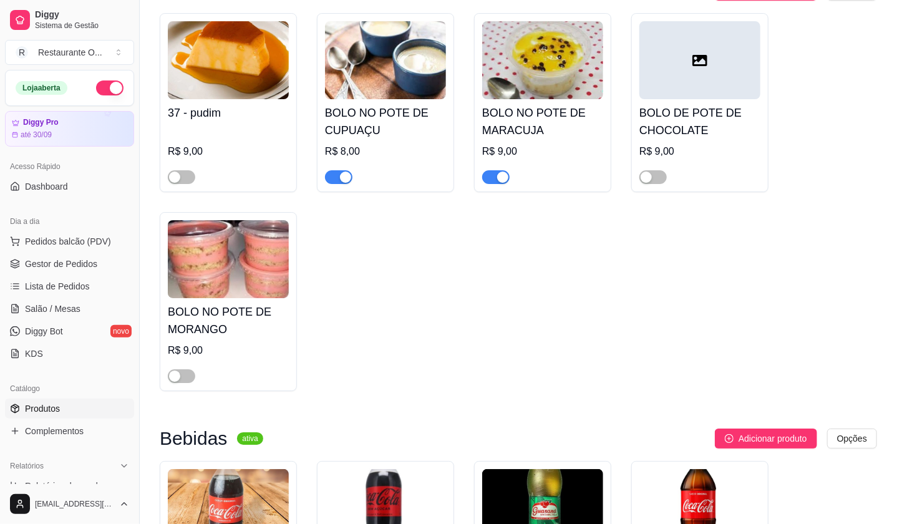
scroll to position [4450, 0]
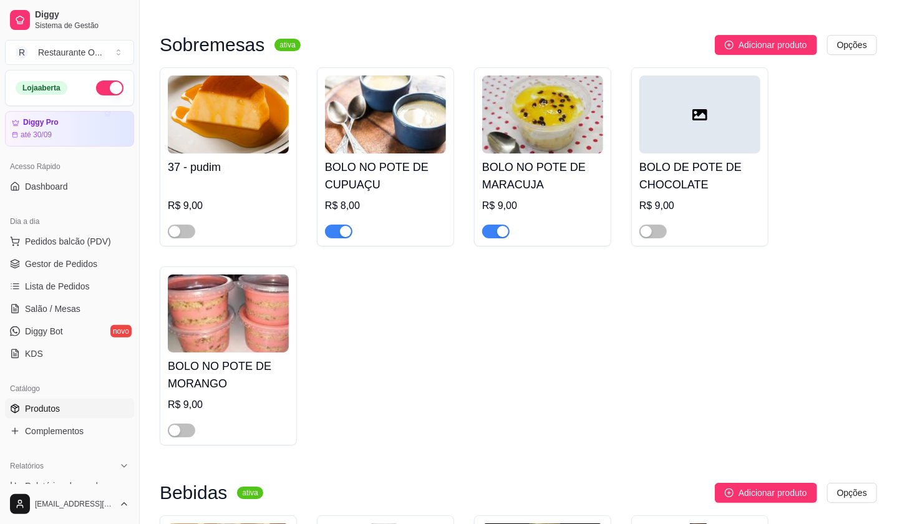
click at [663, 223] on div at bounding box center [653, 230] width 27 height 15
click at [644, 226] on div "button" at bounding box center [646, 231] width 11 height 11
click at [33, 273] on ul "Pedidos balcão (PDV) Gestor de Pedidos Lista de Pedidos Salão / Mesas Diggy Bot…" at bounding box center [69, 298] width 129 height 132
click at [92, 261] on span "Gestor de Pedidos" at bounding box center [61, 264] width 72 height 12
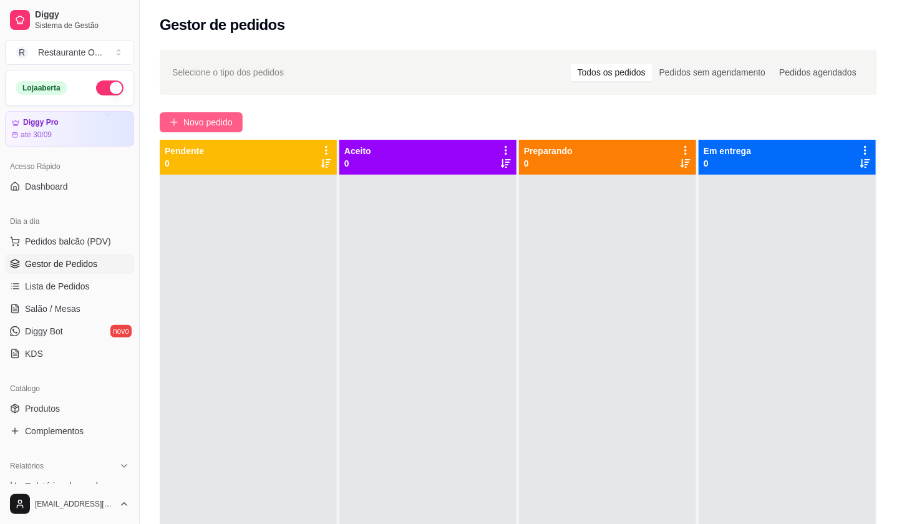
click at [225, 128] on span "Novo pedido" at bounding box center [207, 122] width 49 height 14
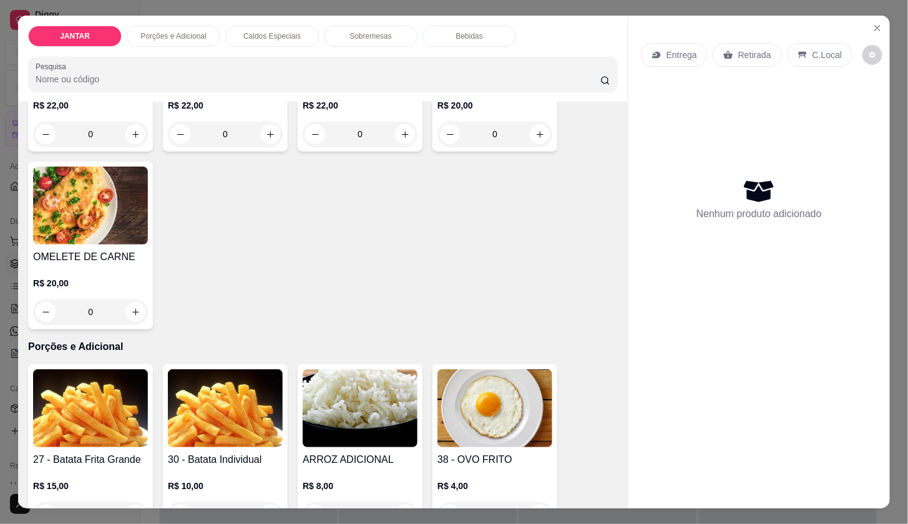
scroll to position [1248, 0]
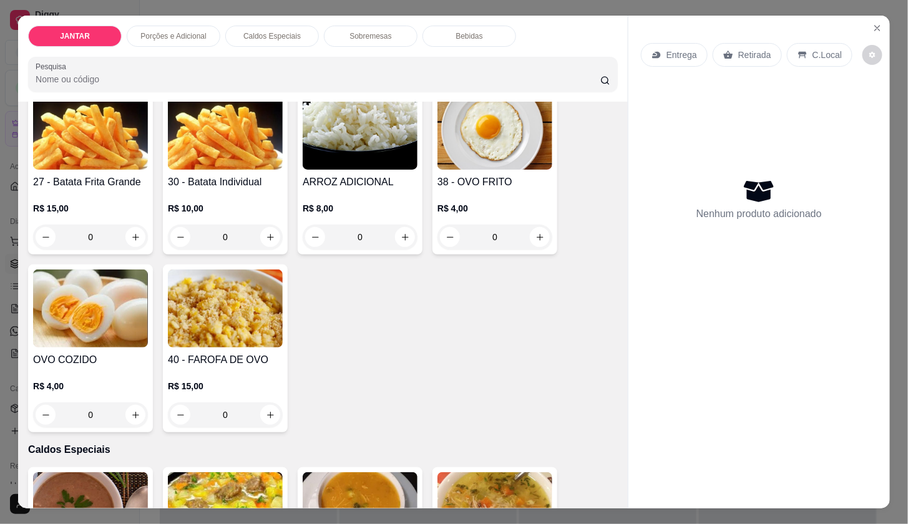
click at [140, 237] on div "0" at bounding box center [90, 237] width 115 height 25
click at [135, 237] on button "increase-product-quantity" at bounding box center [135, 237] width 19 height 19
type input "1"
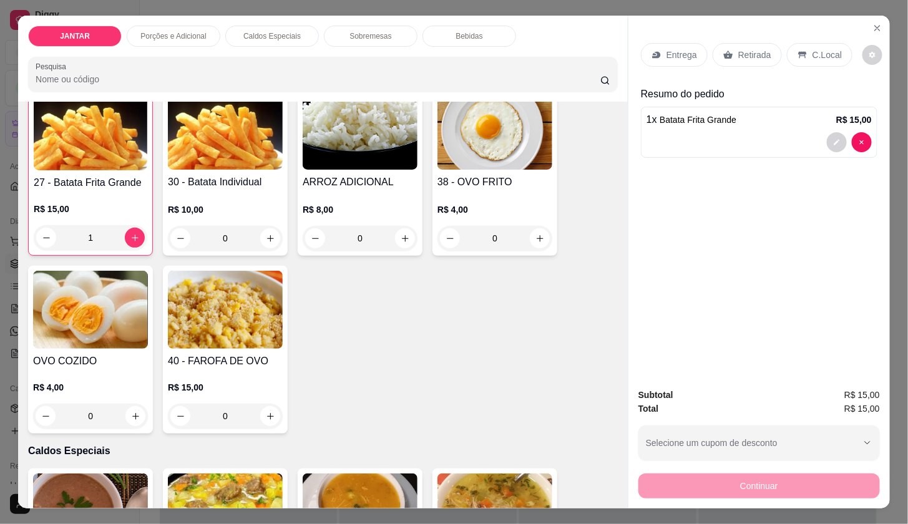
scroll to position [1249, 0]
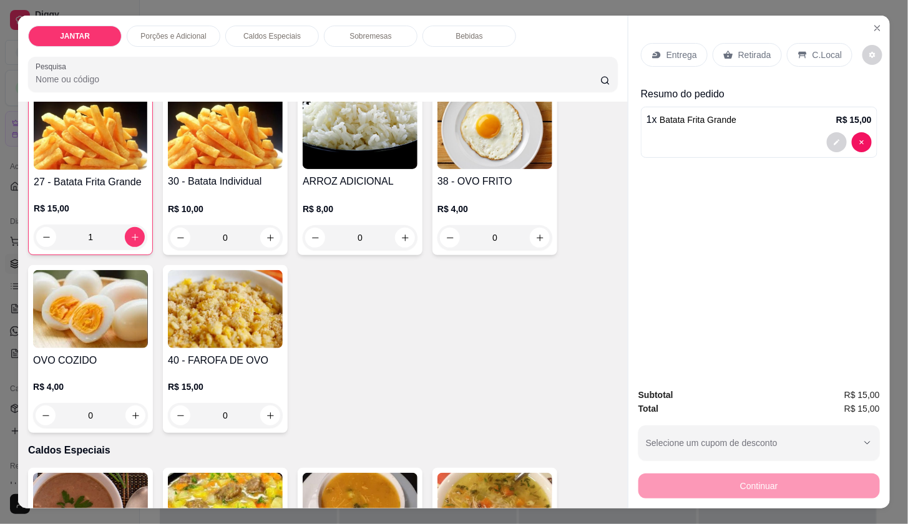
click at [655, 51] on icon at bounding box center [657, 55] width 10 height 10
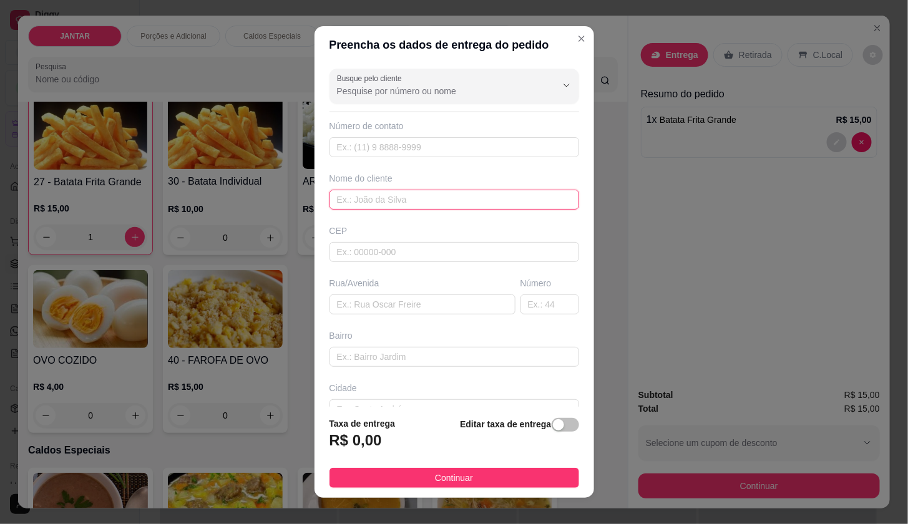
click at [460, 190] on input "text" at bounding box center [454, 200] width 250 height 20
type input "[PERSON_NAME]"
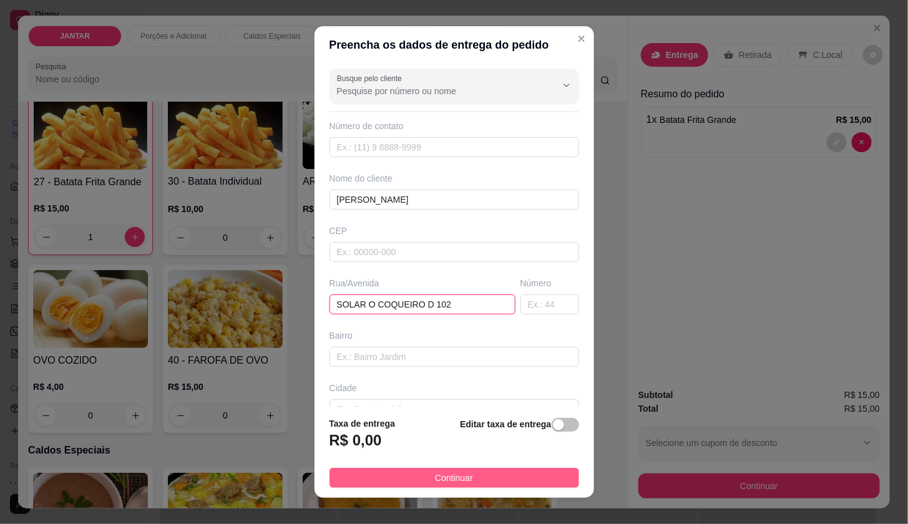
type input "SOLAR O COQUEIRO D 102"
click at [557, 475] on button "Continuar" at bounding box center [454, 478] width 250 height 20
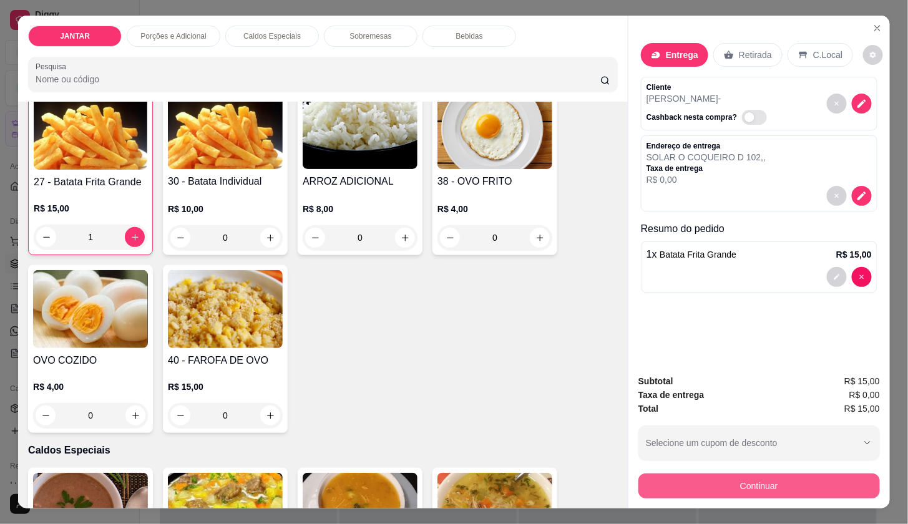
click at [638, 479] on button "Continuar" at bounding box center [759, 486] width 242 height 25
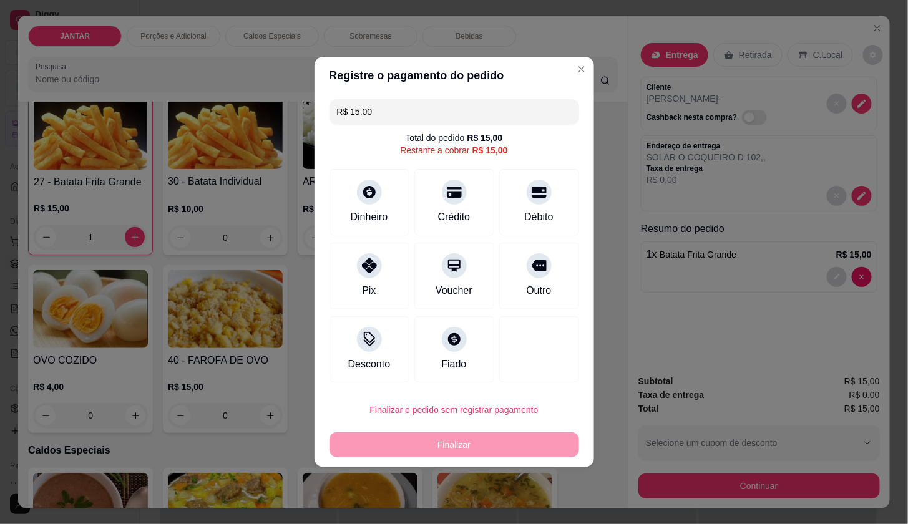
click at [357, 269] on div at bounding box center [369, 265] width 25 height 25
type input "R$ 0,00"
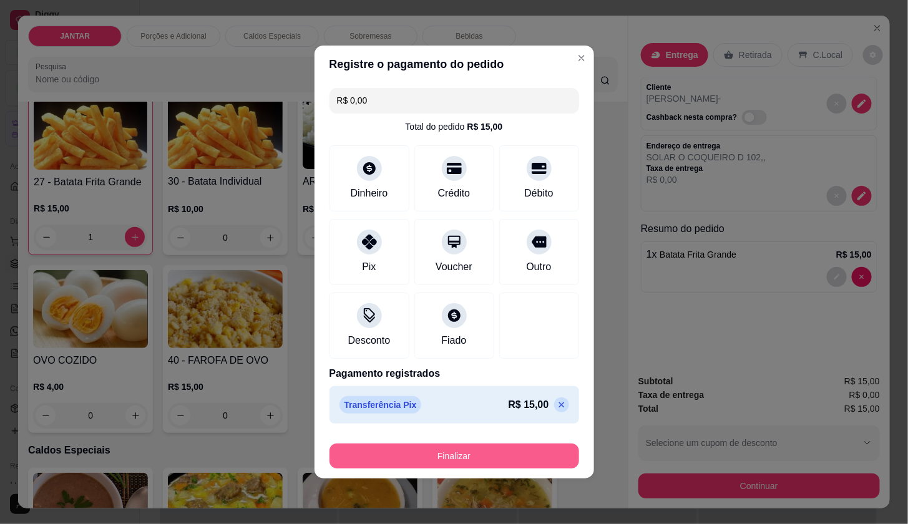
click at [478, 461] on button "Finalizar" at bounding box center [454, 456] width 250 height 25
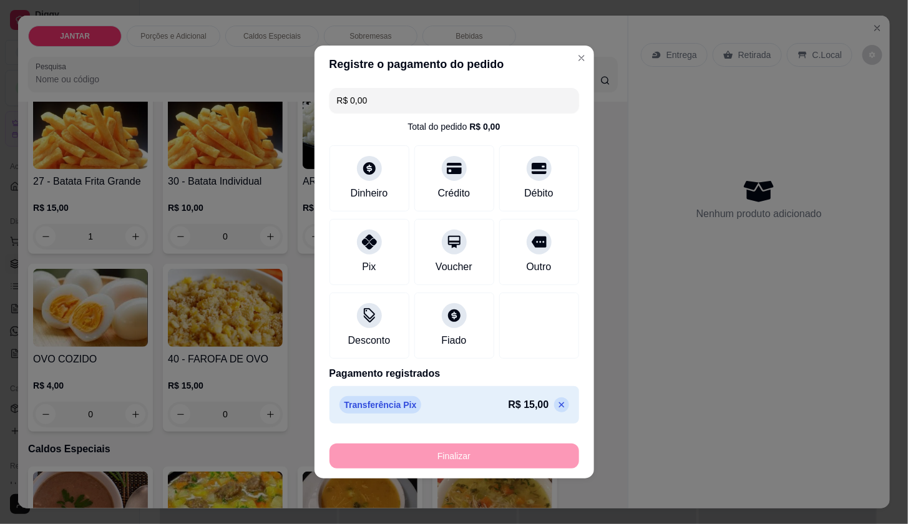
type input "0"
type input "-R$ 15,00"
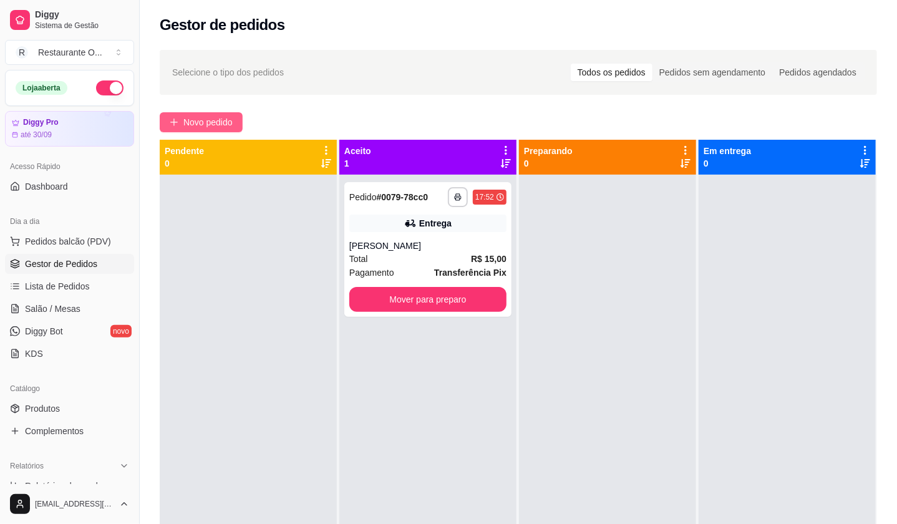
click at [226, 127] on span "Novo pedido" at bounding box center [207, 122] width 49 height 14
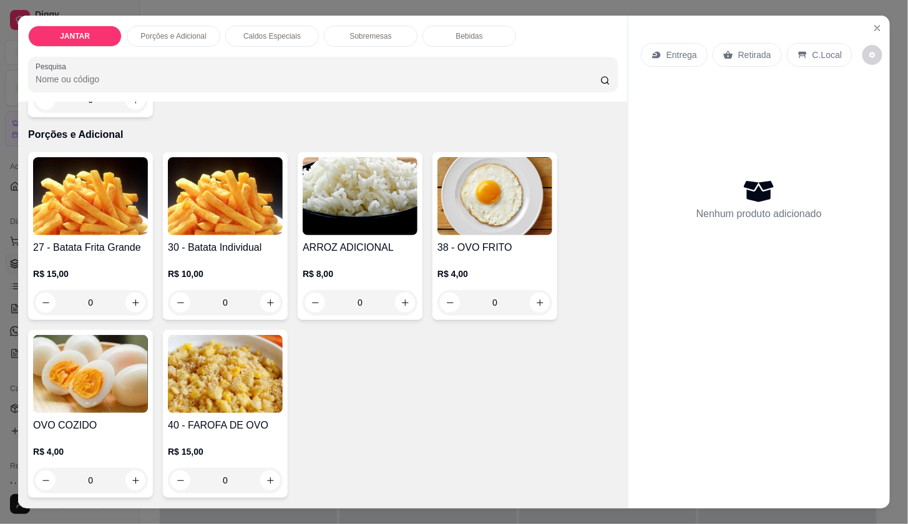
scroll to position [1178, 0]
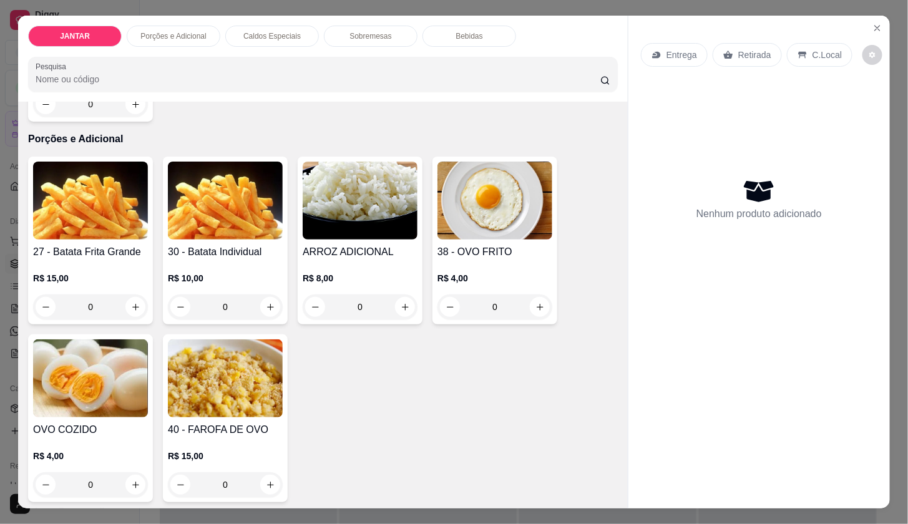
click at [642, 43] on div "Entrega" at bounding box center [674, 55] width 67 height 24
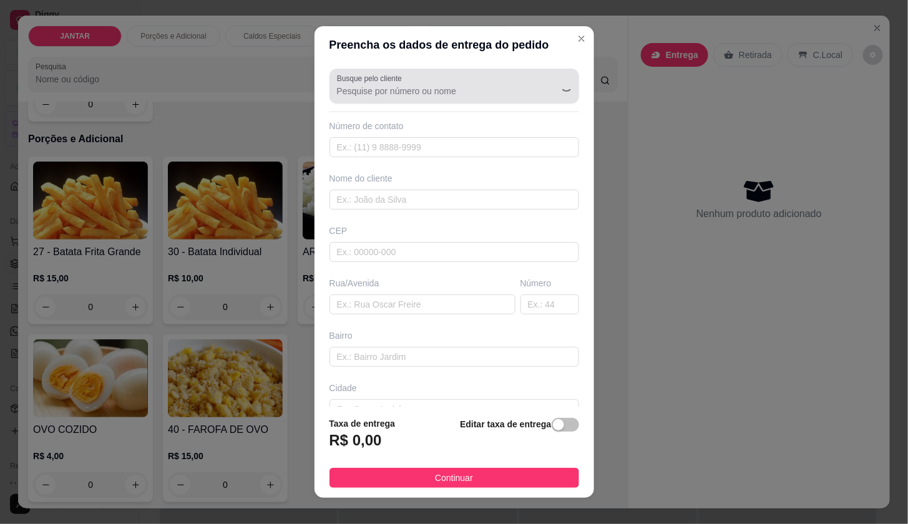
click at [475, 81] on div at bounding box center [454, 86] width 235 height 25
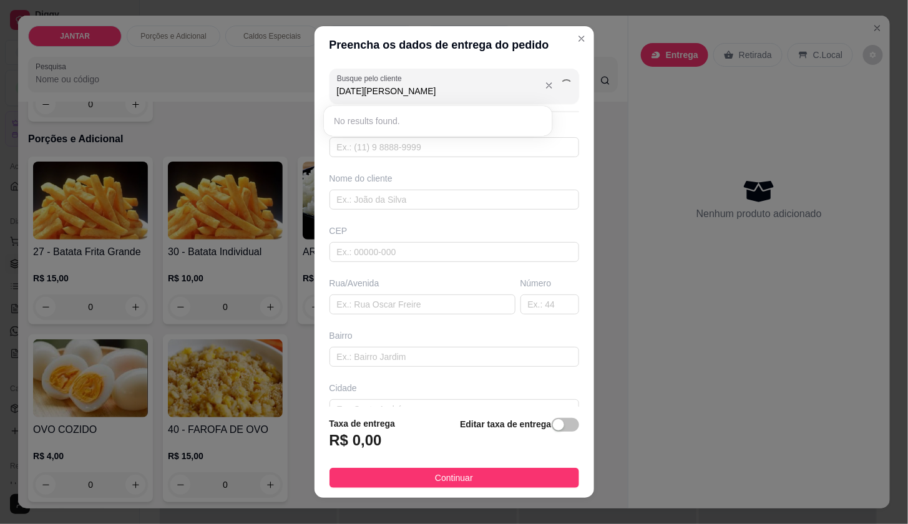
type input "[DATE]"
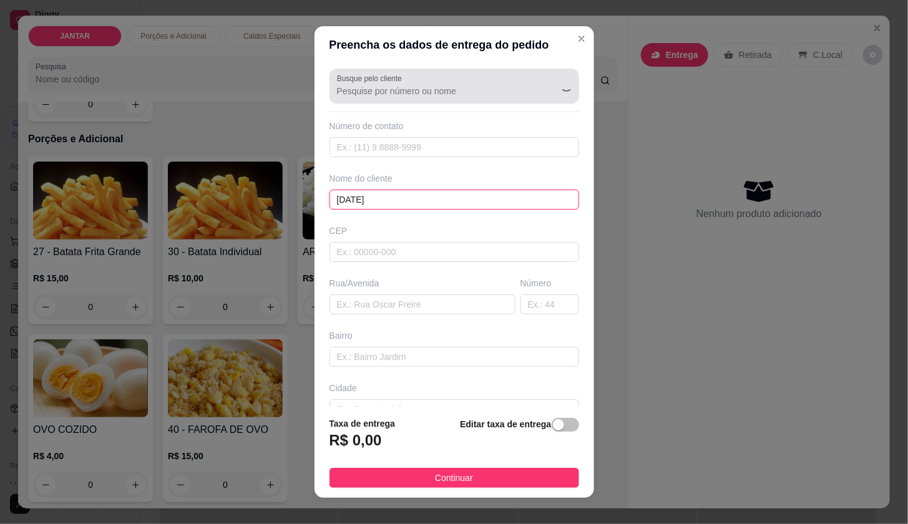
type input "[DATE]"
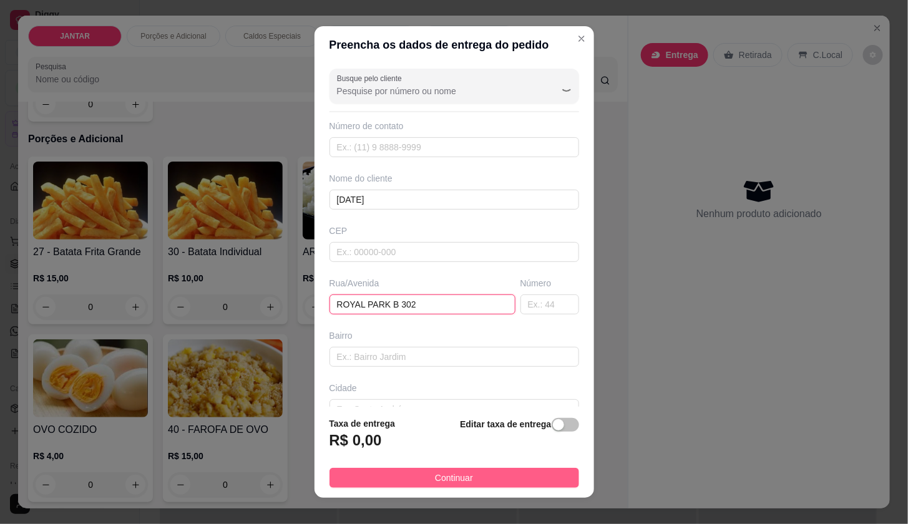
type input "ROYAL PARK B 302"
click at [538, 479] on button "Continuar" at bounding box center [454, 478] width 250 height 20
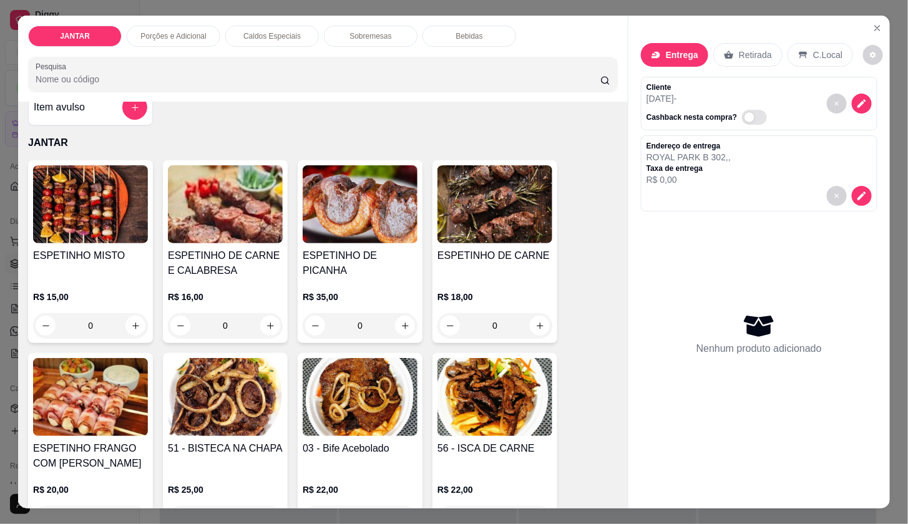
scroll to position [0, 0]
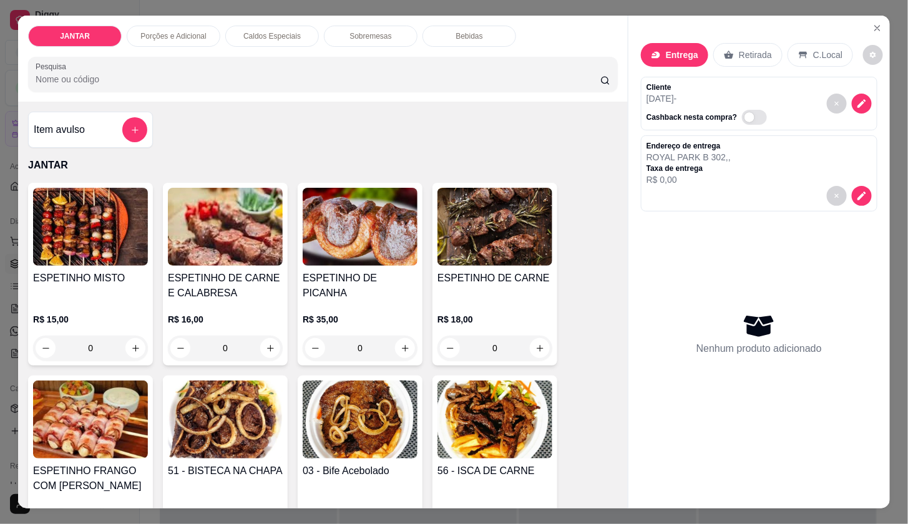
click at [270, 31] on p "Caldos Especiais" at bounding box center [271, 36] width 57 height 10
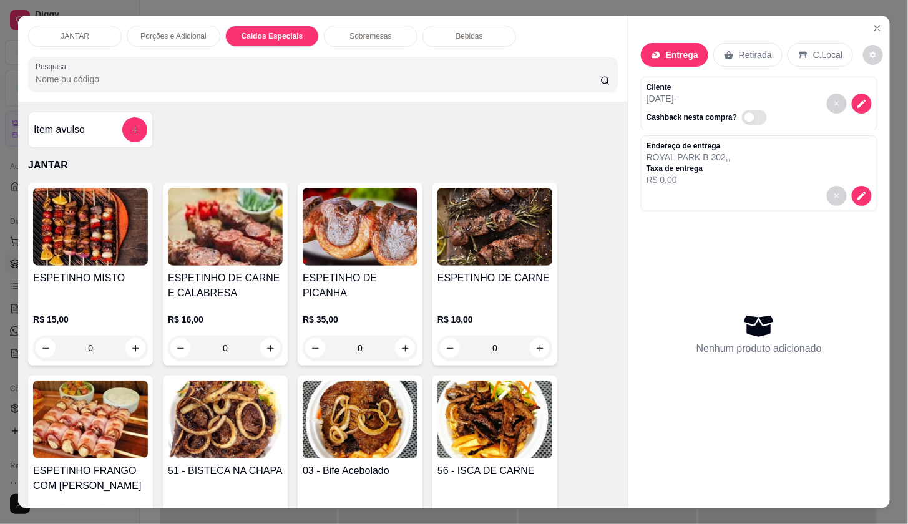
scroll to position [29, 0]
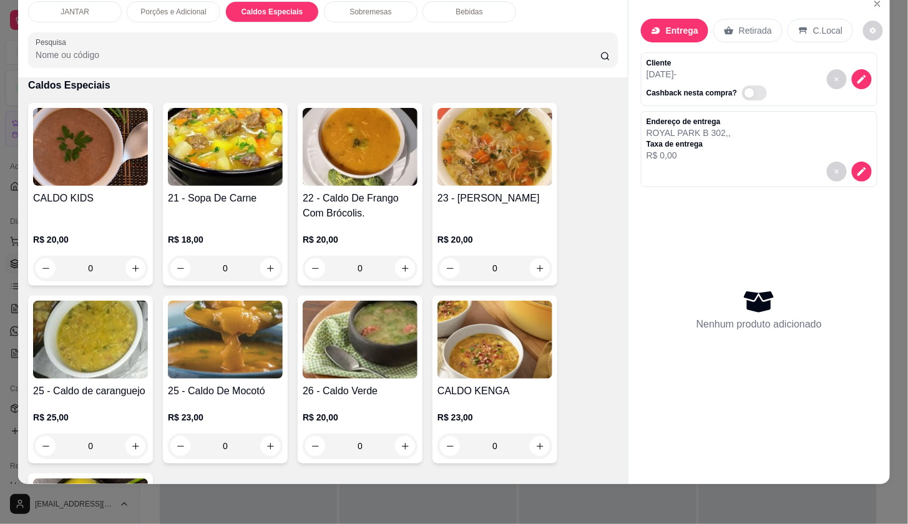
click at [265, 261] on div "0" at bounding box center [225, 268] width 115 height 25
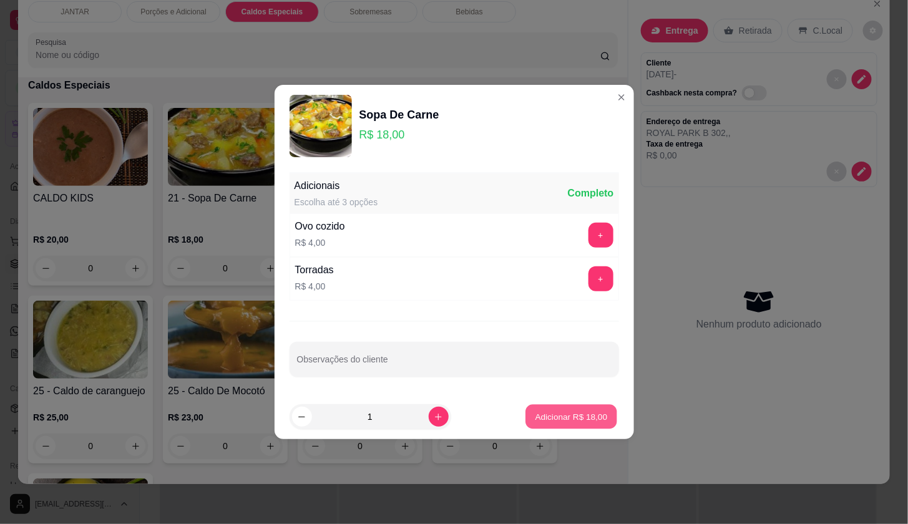
click at [581, 417] on p "Adicionar R$ 18,00" at bounding box center [571, 417] width 72 height 12
type input "1"
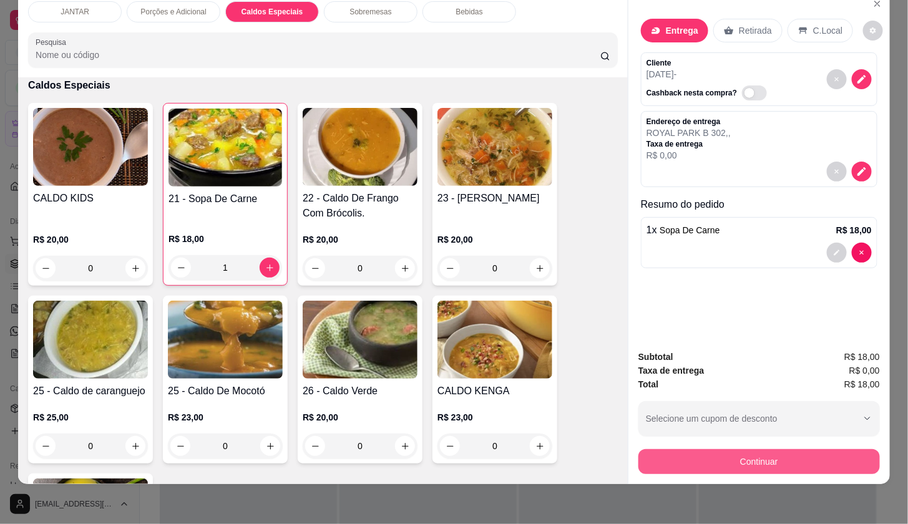
click at [709, 449] on button "Continuar" at bounding box center [759, 461] width 242 height 25
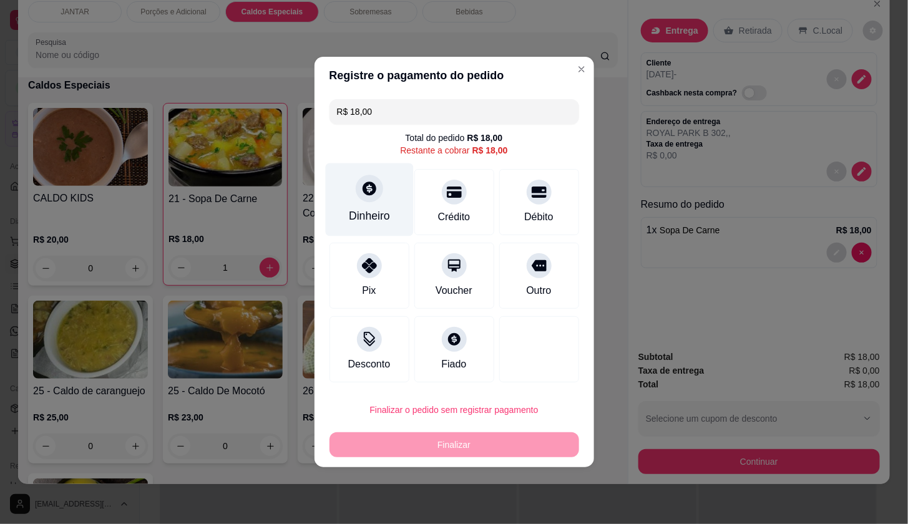
click at [351, 195] on div "Dinheiro" at bounding box center [369, 200] width 88 height 73
click at [391, 256] on input "0,00" at bounding box center [454, 250] width 250 height 25
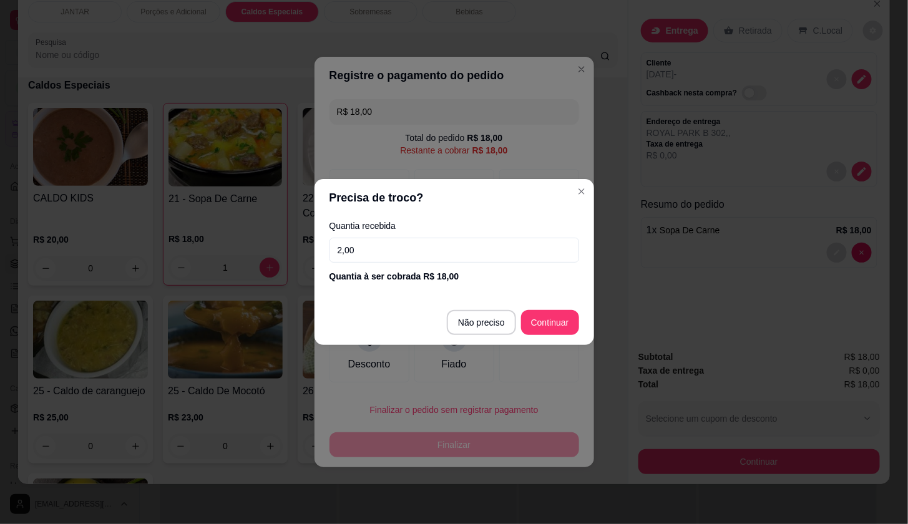
type input "20,00"
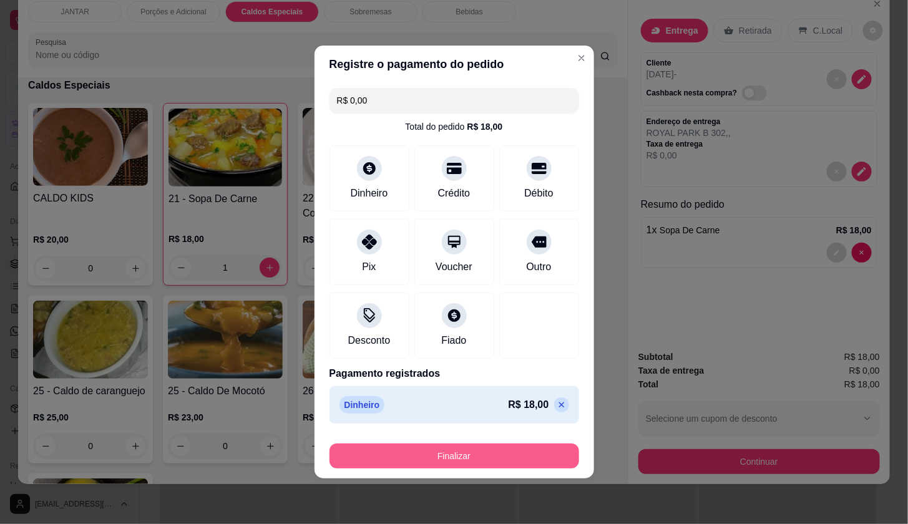
click at [539, 444] on button "Finalizar" at bounding box center [454, 456] width 250 height 25
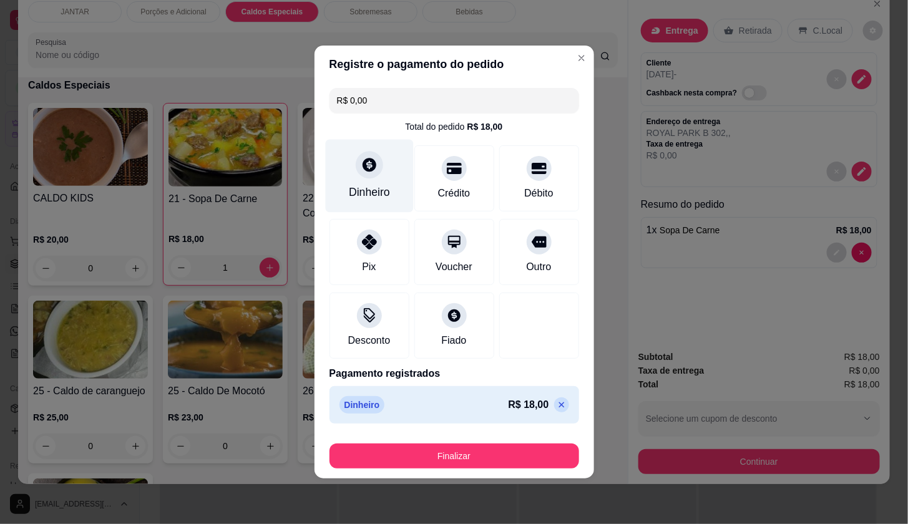
click at [368, 175] on div at bounding box center [369, 164] width 27 height 27
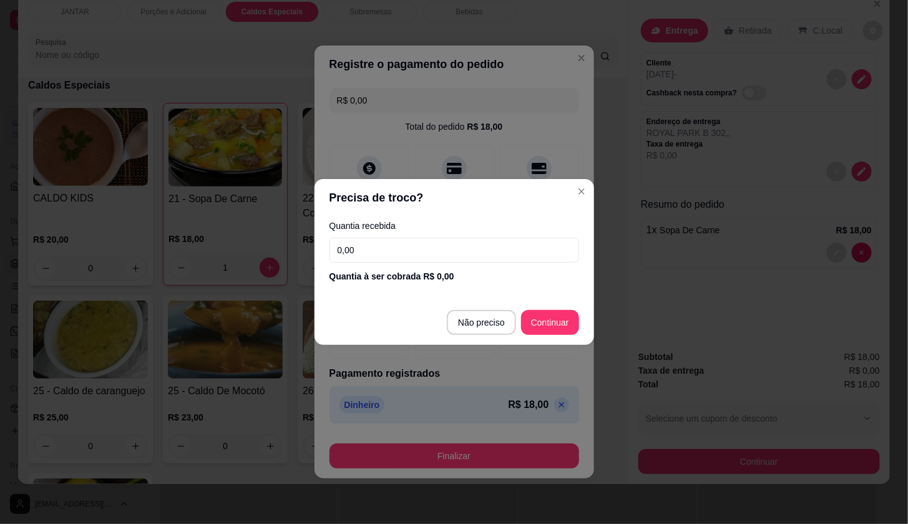
click at [419, 252] on input "0,00" at bounding box center [454, 250] width 250 height 25
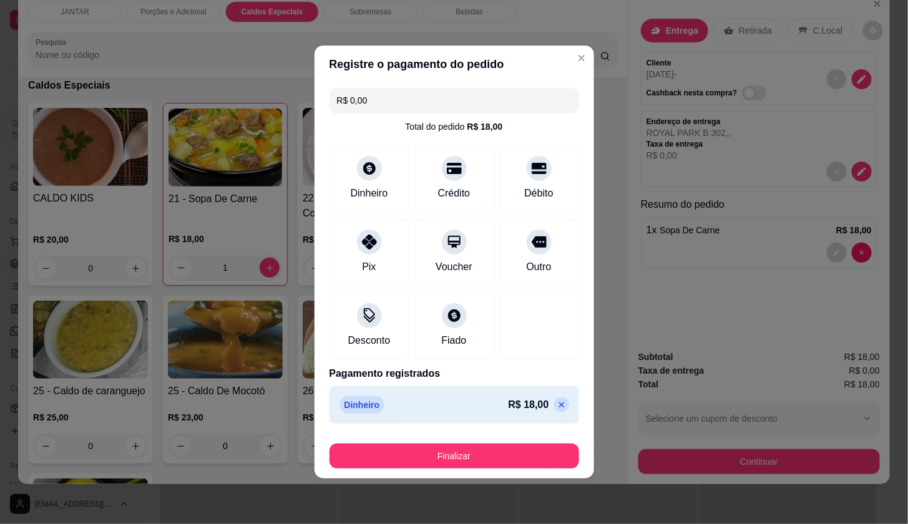
click at [553, 390] on div "Remover pagamento registrado" at bounding box center [551, 386] width 115 height 15
click at [554, 398] on p at bounding box center [561, 405] width 15 height 15
type input "R$ 18,00"
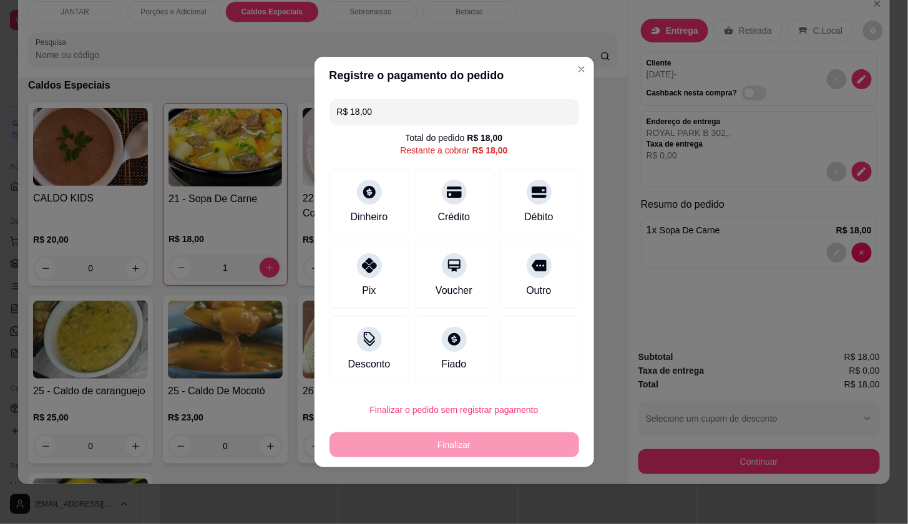
click at [396, 124] on input "R$ 18,00" at bounding box center [454, 111] width 235 height 25
click at [356, 193] on div at bounding box center [369, 188] width 27 height 27
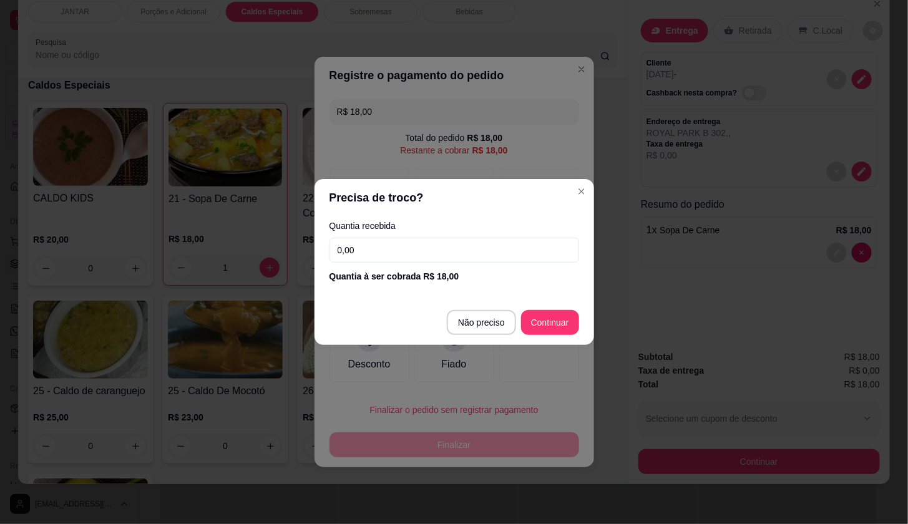
click at [387, 253] on input "0,00" at bounding box center [454, 250] width 250 height 25
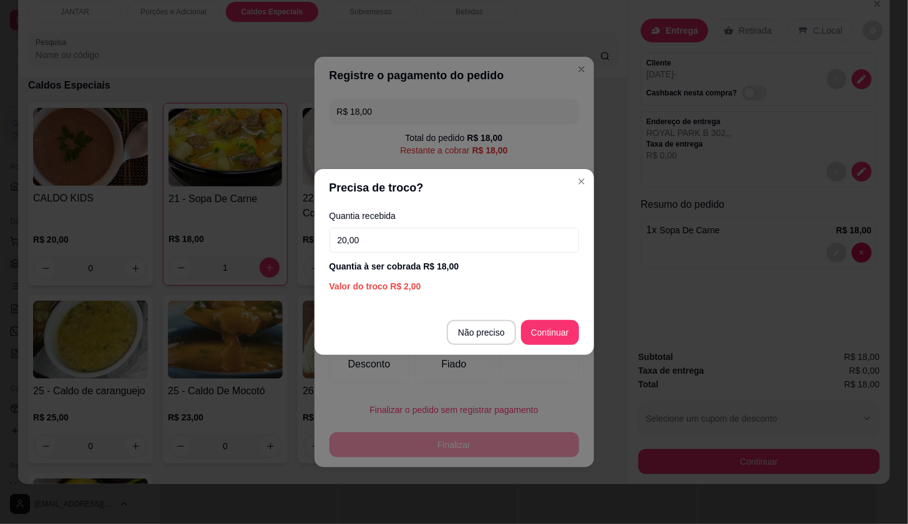
type input "20,00"
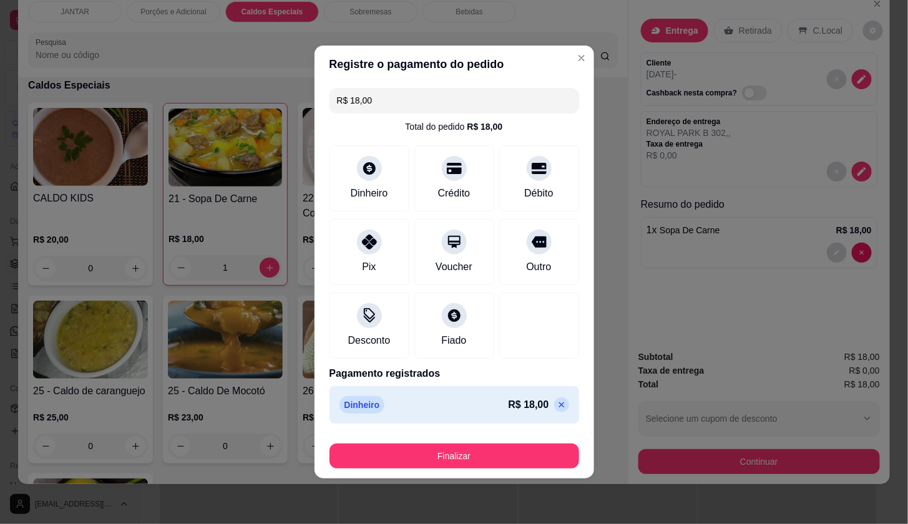
type input "R$ 0,00"
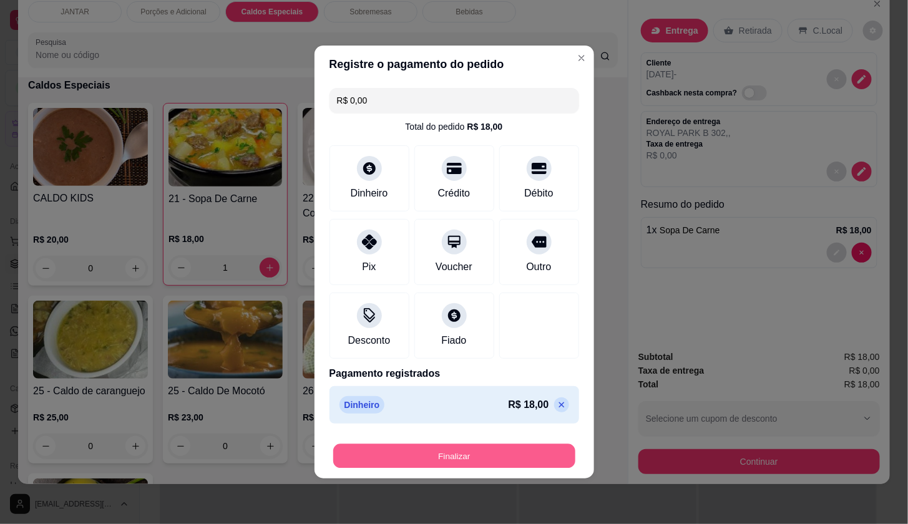
click at [549, 454] on button "Finalizar" at bounding box center [454, 456] width 242 height 24
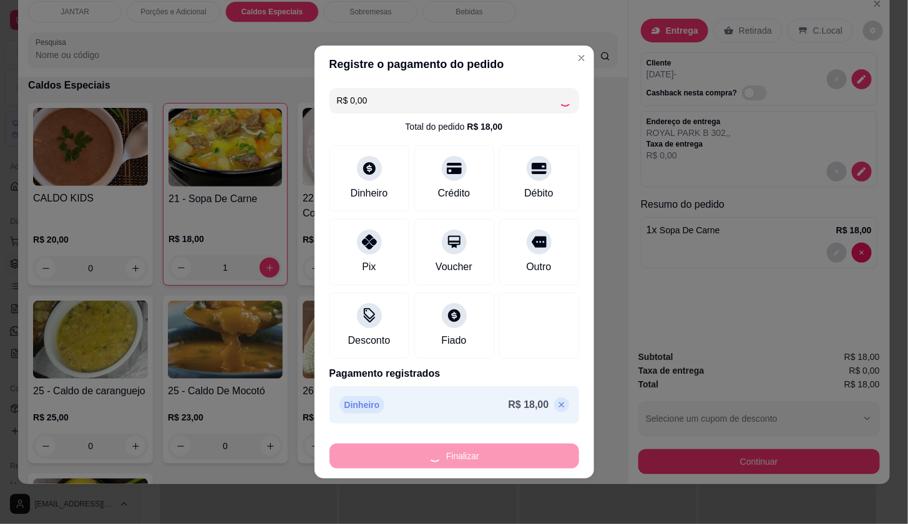
type input "0"
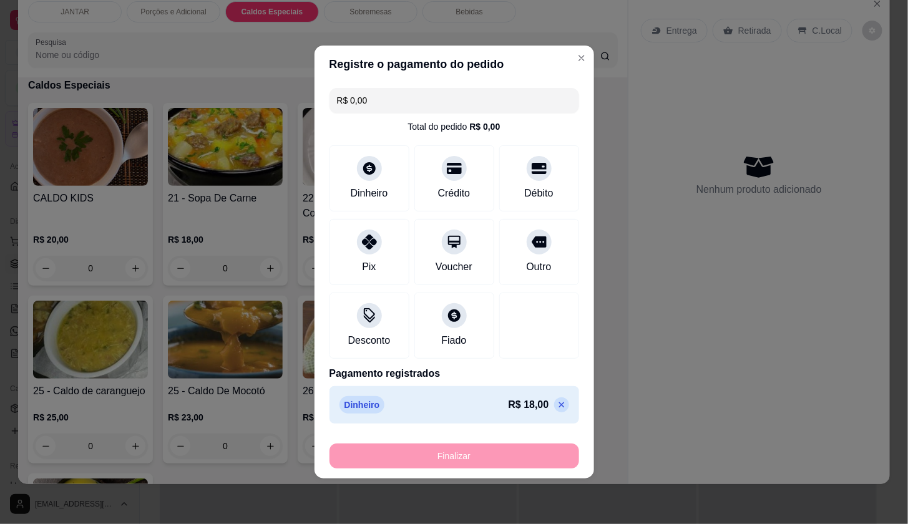
type input "-R$ 18,00"
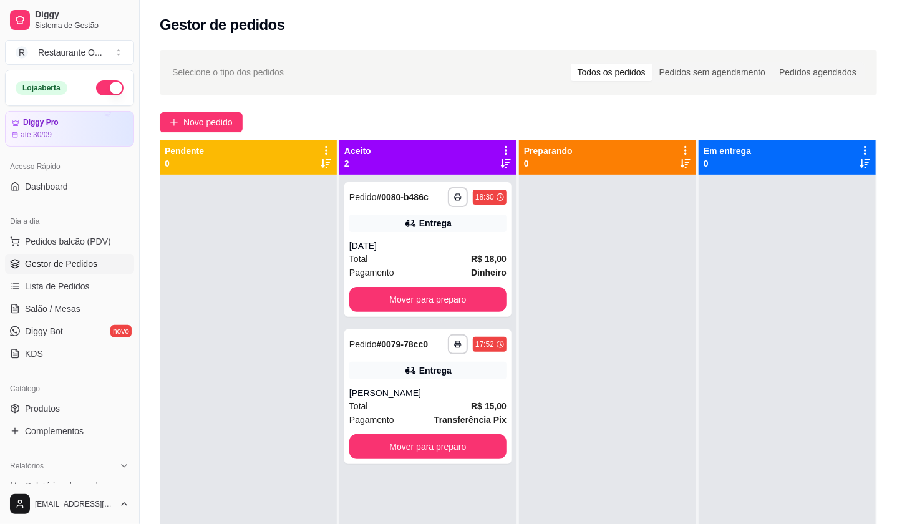
click at [183, 132] on div "**********" at bounding box center [519, 360] width 758 height 637
click at [187, 125] on span "Novo pedido" at bounding box center [207, 122] width 49 height 14
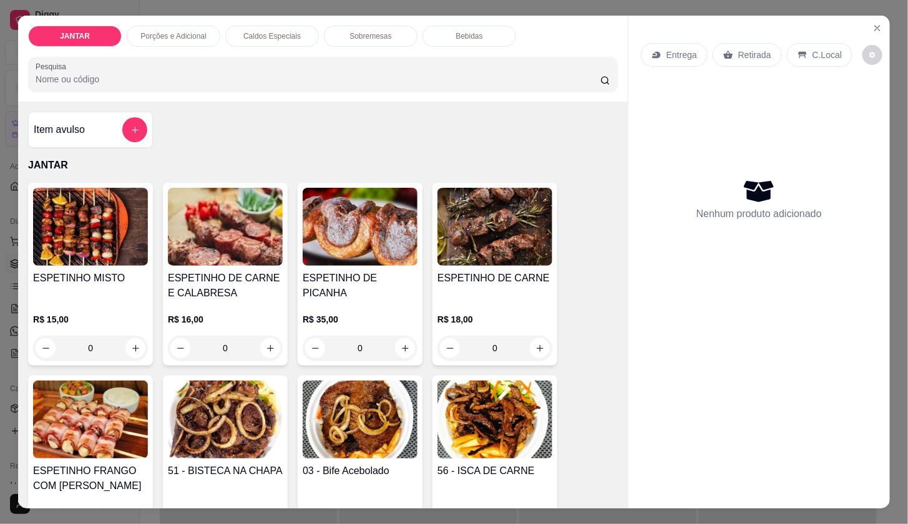
scroll to position [69, 0]
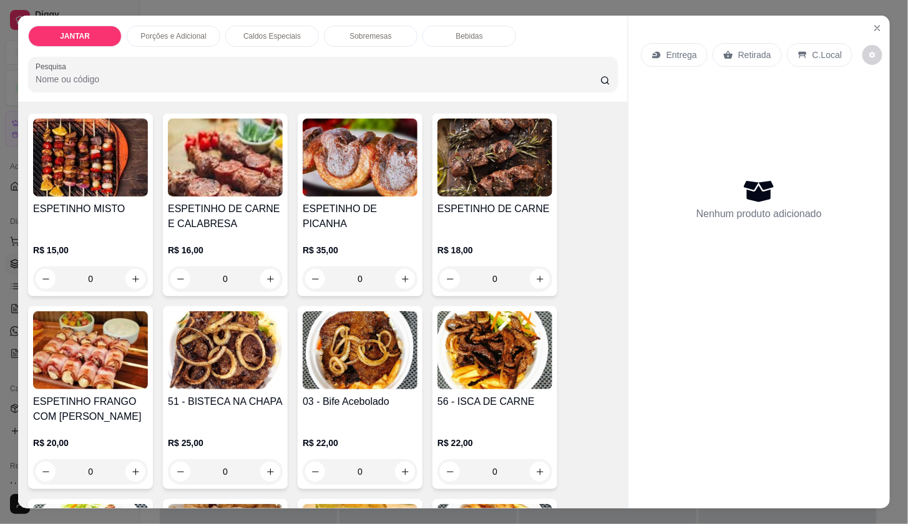
click at [512, 424] on div "R$ 22,00 0" at bounding box center [494, 454] width 115 height 60
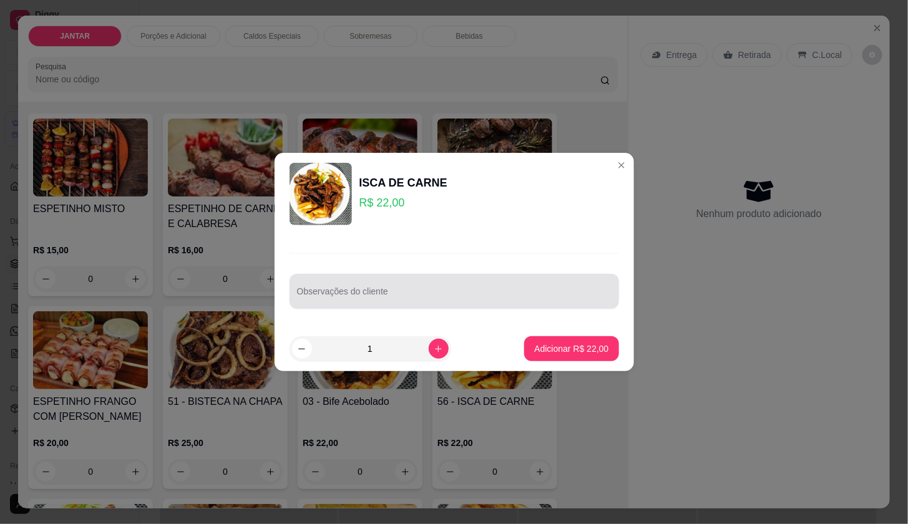
click at [346, 301] on input "Observações do cliente" at bounding box center [454, 296] width 315 height 12
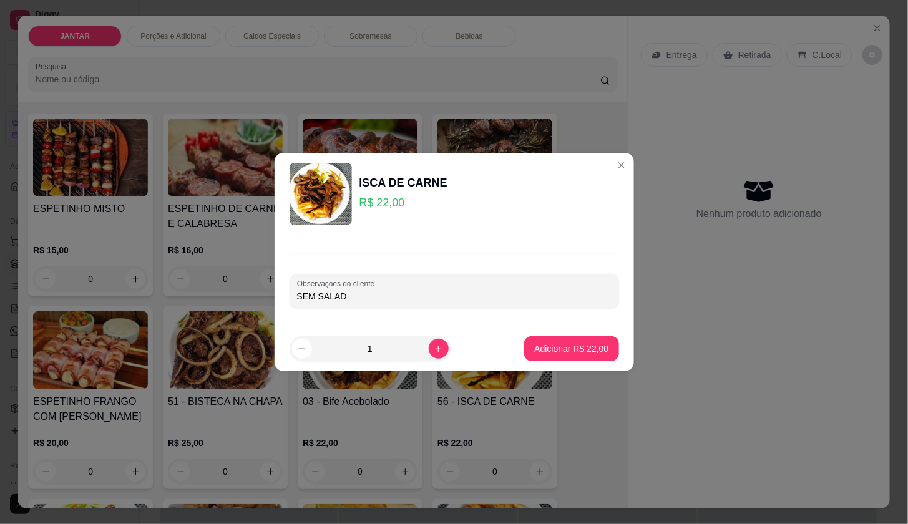
type input "SEM SALADA"
click at [590, 346] on p "Adicionar R$ 22,00" at bounding box center [571, 349] width 72 height 12
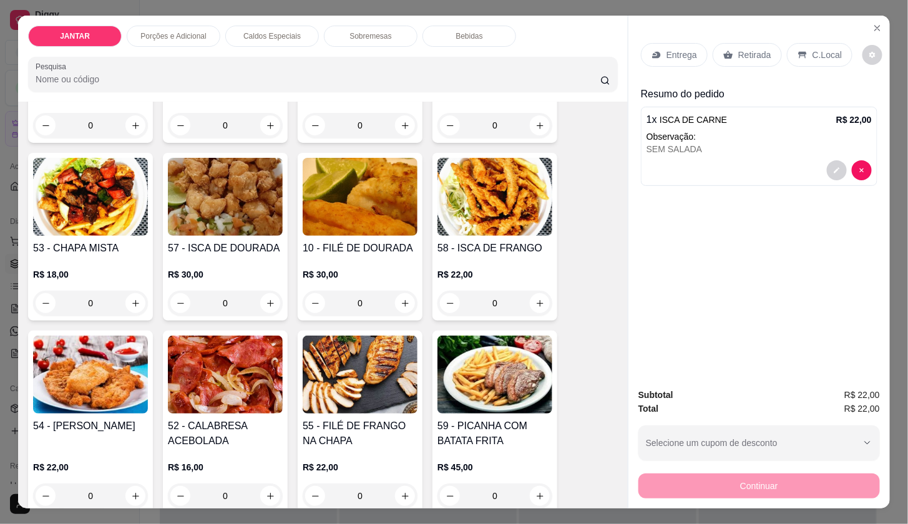
scroll to position [0, 0]
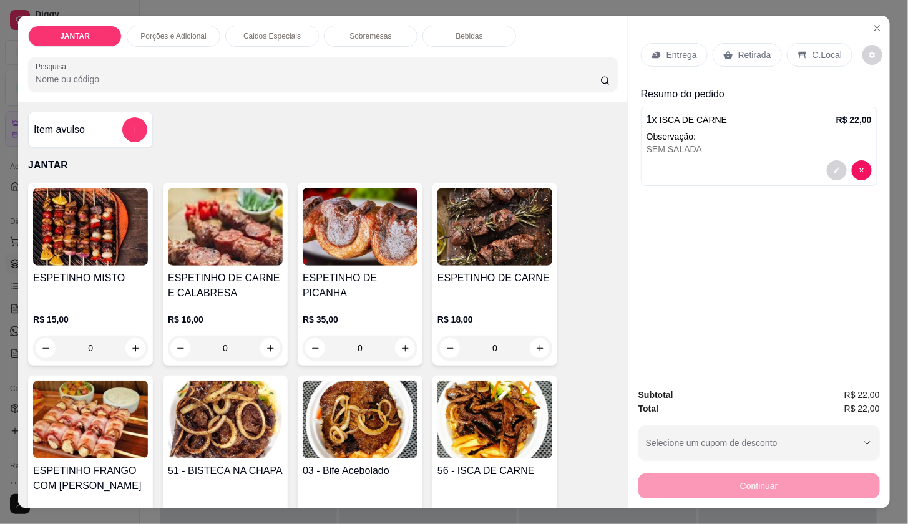
click at [97, 468] on h4 "ESPETINHO FRANGO COM [PERSON_NAME]" at bounding box center [90, 479] width 115 height 30
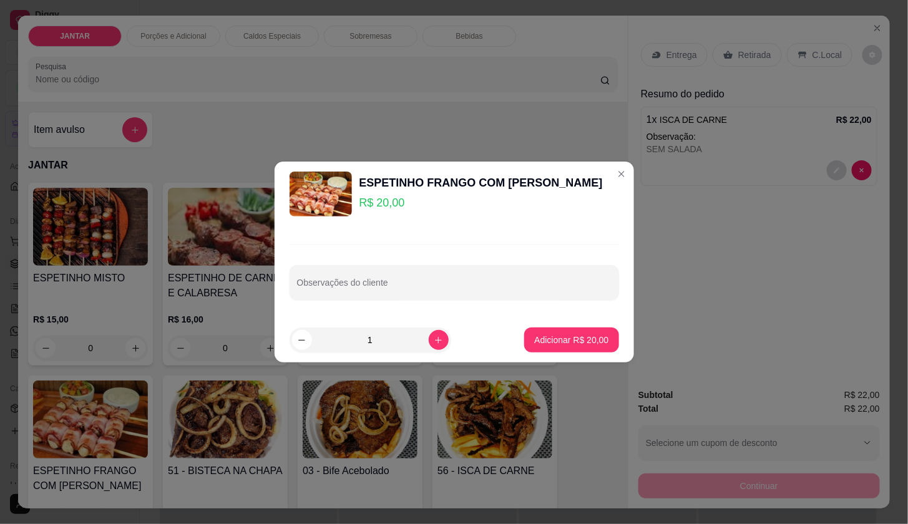
click at [348, 271] on div at bounding box center [454, 282] width 315 height 25
type input "SEMM SALADA"
click at [524, 339] on button "Adicionar R$ 20,00" at bounding box center [571, 340] width 94 height 25
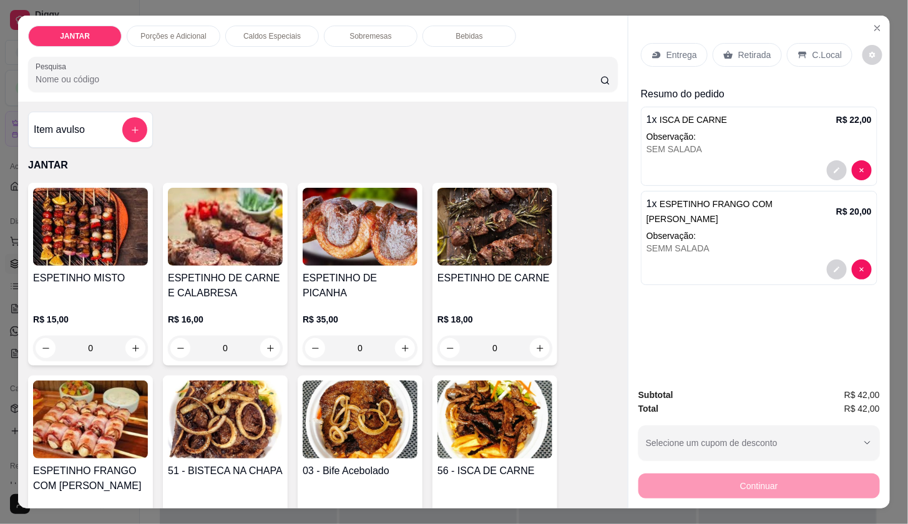
click at [670, 51] on p "Entrega" at bounding box center [681, 55] width 31 height 12
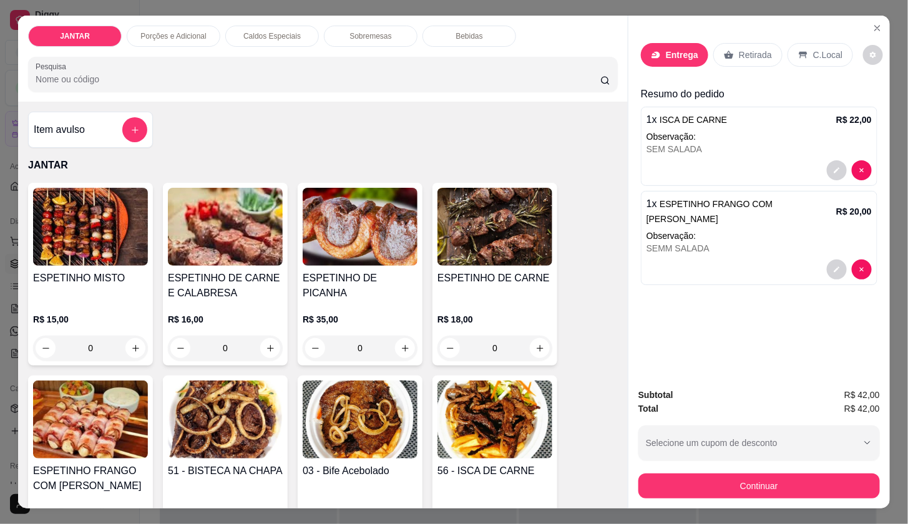
click at [464, 69] on div "Busque pelo cliente" at bounding box center [454, 86] width 250 height 35
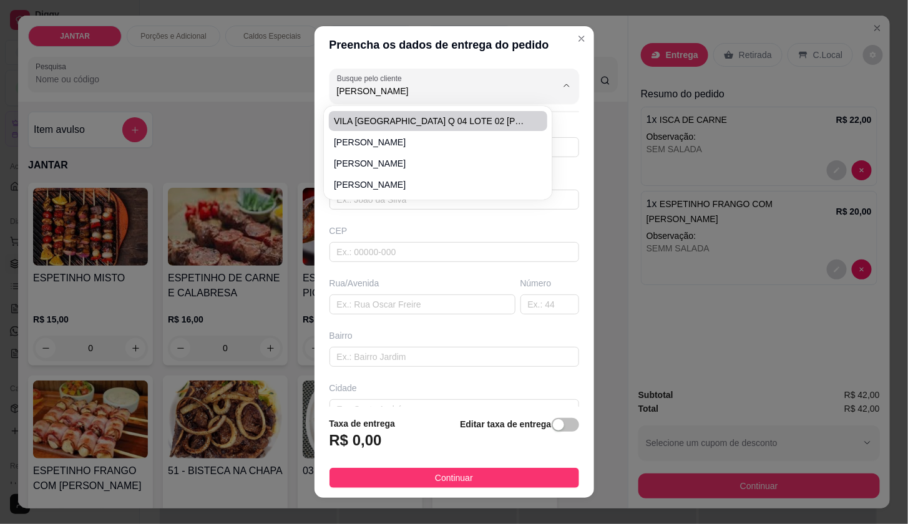
click at [414, 119] on span "VILA [GEOGRAPHIC_DATA] Q 04 LOTE 02 [PERSON_NAME]" at bounding box center [432, 121] width 196 height 12
type input "VILA [GEOGRAPHIC_DATA] Q 04 LOTE 02 [PERSON_NAME]"
type input "981014038"
type input "VILA [GEOGRAPHIC_DATA] Q 04 LOTE 02 [PERSON_NAME]"
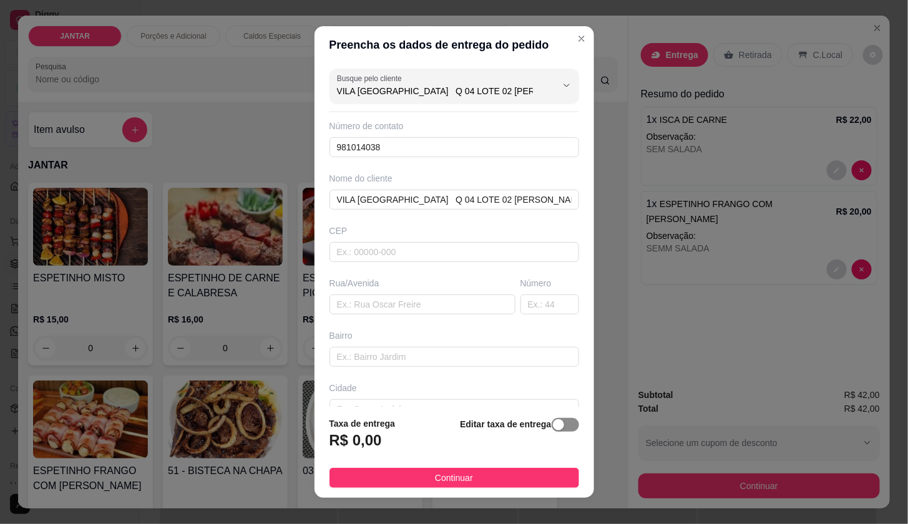
type input "VILA [GEOGRAPHIC_DATA] Q 04 LOTE 02 [PERSON_NAME]"
click at [552, 420] on span "button" at bounding box center [565, 425] width 27 height 14
click at [401, 452] on input "0,00" at bounding box center [397, 446] width 134 height 24
type input "5,00"
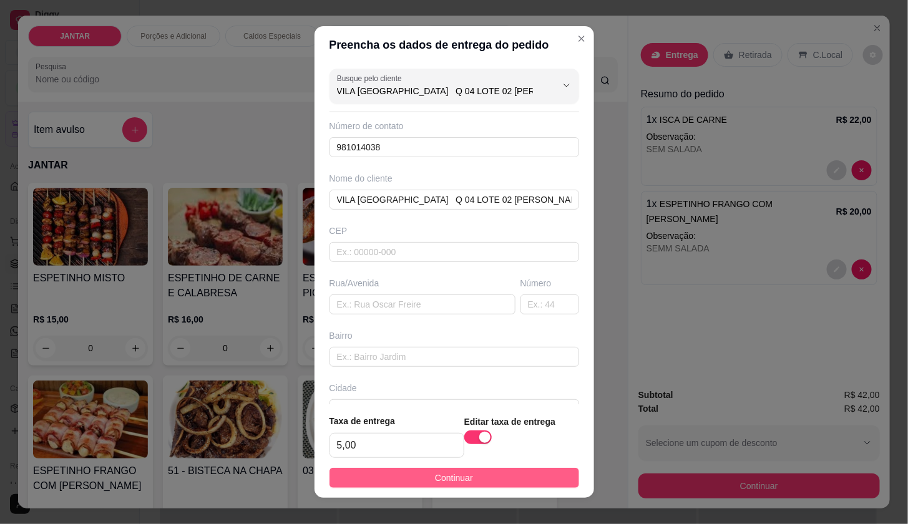
click at [419, 481] on button "Continuar" at bounding box center [454, 478] width 250 height 20
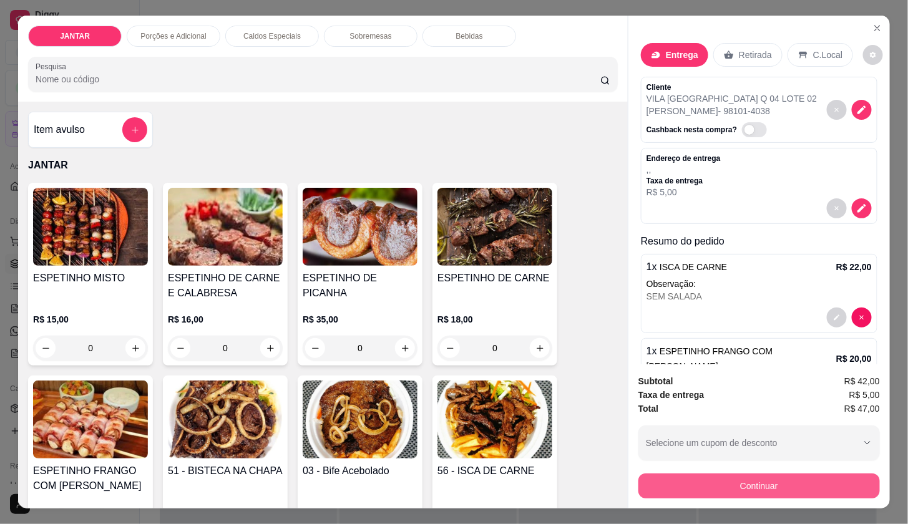
click at [712, 483] on button "Continuar" at bounding box center [759, 486] width 242 height 25
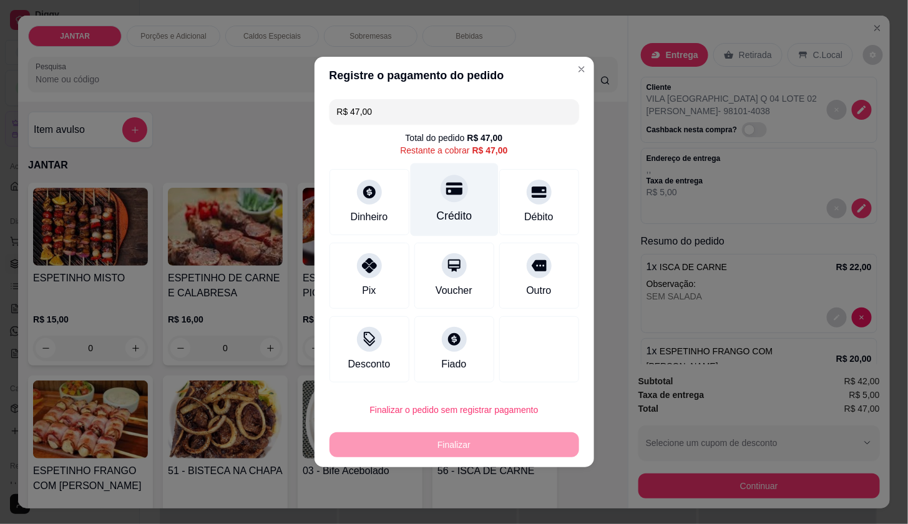
click at [466, 183] on div "Crédito" at bounding box center [454, 200] width 88 height 73
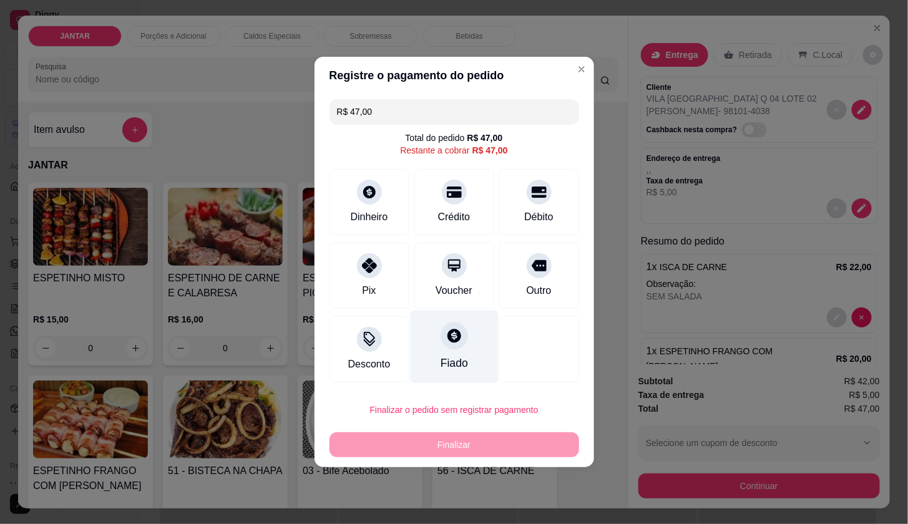
type input "R$ 0,00"
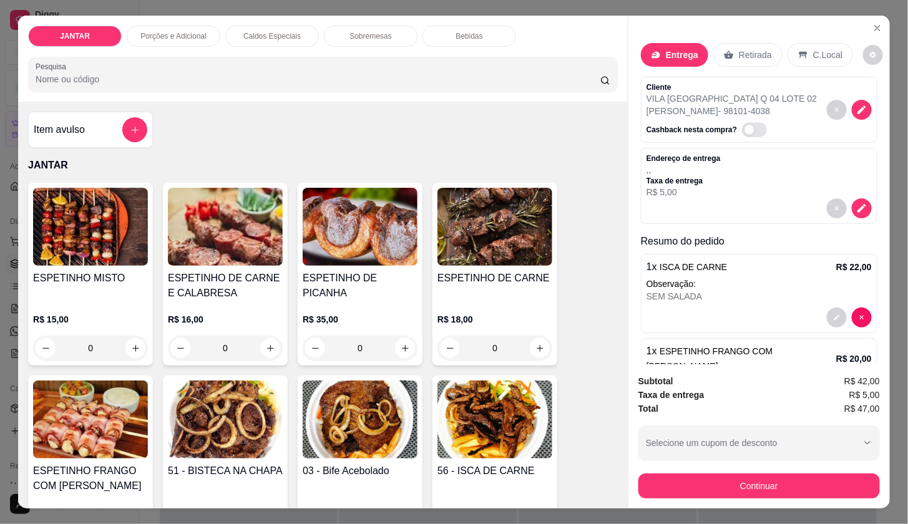
click at [462, 451] on img at bounding box center [494, 420] width 115 height 78
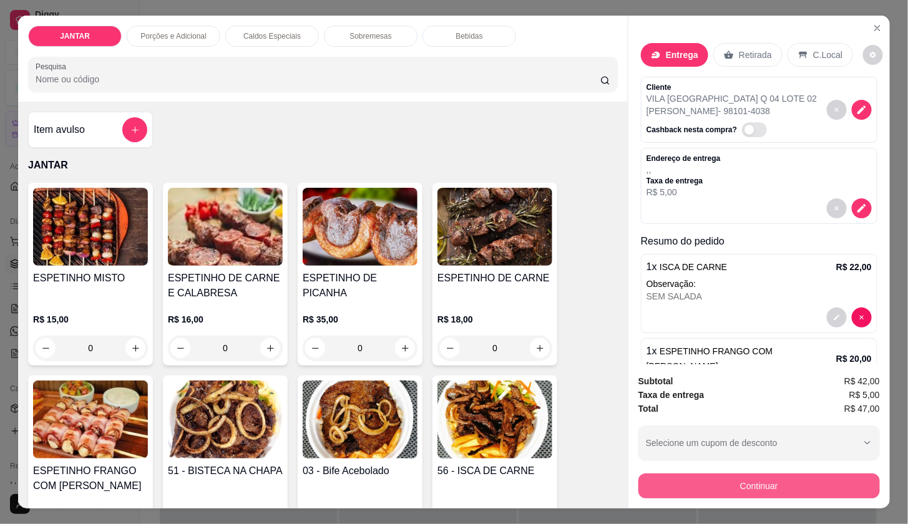
click at [697, 490] on button "Continuar" at bounding box center [759, 486] width 242 height 25
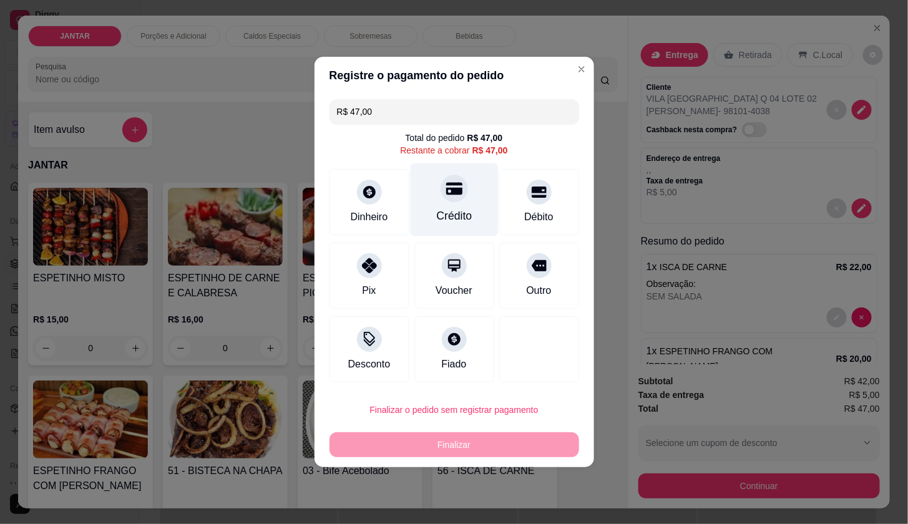
click at [435, 181] on div "Crédito" at bounding box center [454, 200] width 88 height 73
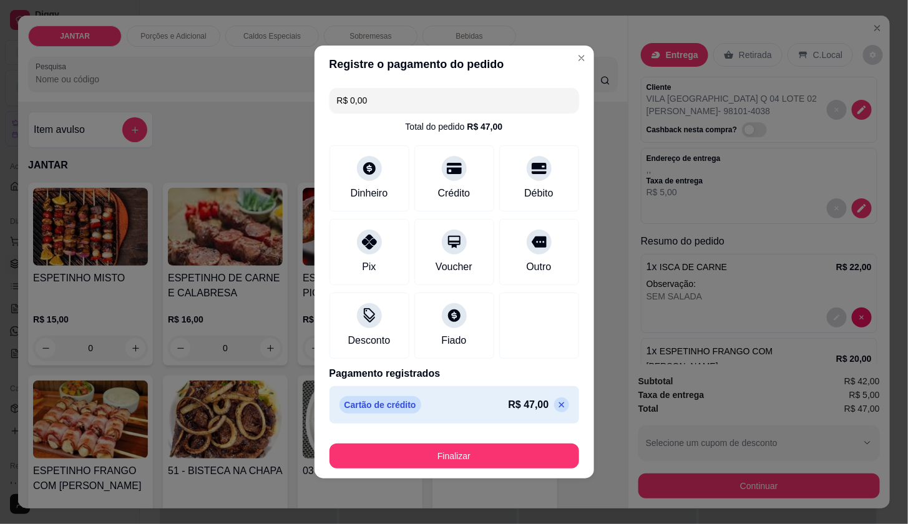
click at [505, 450] on button "Finalizar" at bounding box center [454, 456] width 250 height 25
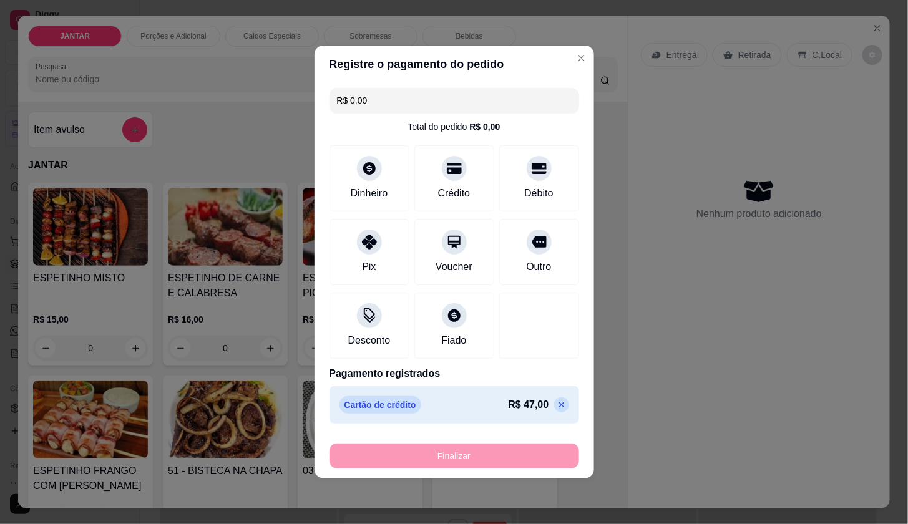
type input "-R$ 47,00"
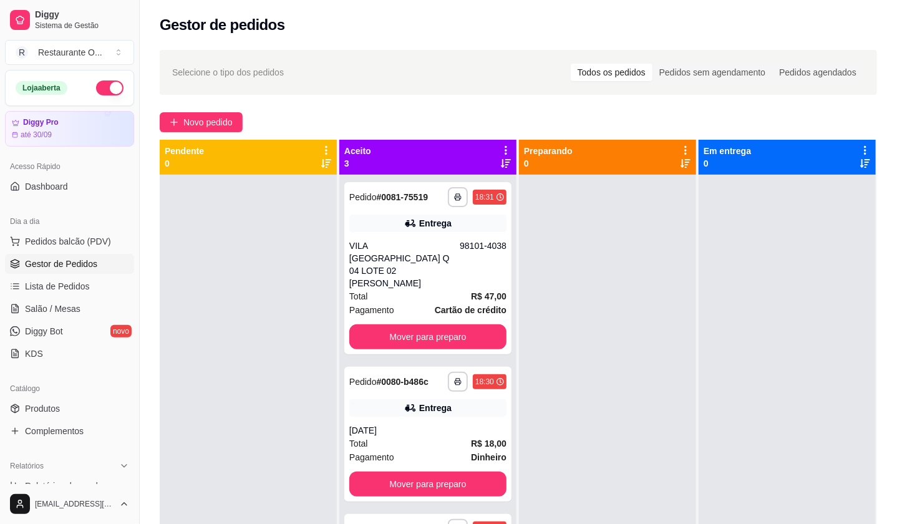
click at [683, 146] on icon at bounding box center [685, 150] width 11 height 11
click at [633, 268] on div at bounding box center [607, 437] width 177 height 524
click at [428, 325] on button "Mover para preparo" at bounding box center [427, 337] width 157 height 25
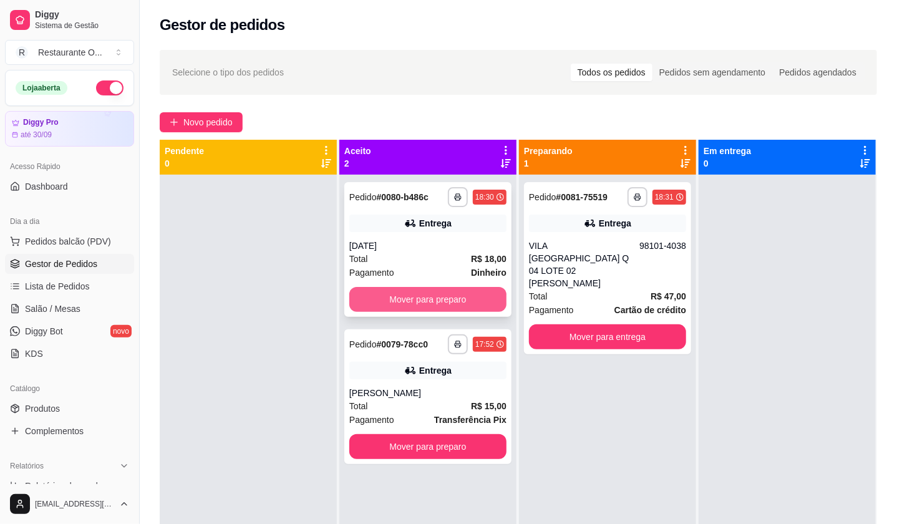
click at [446, 303] on button "Mover para preparo" at bounding box center [427, 299] width 157 height 25
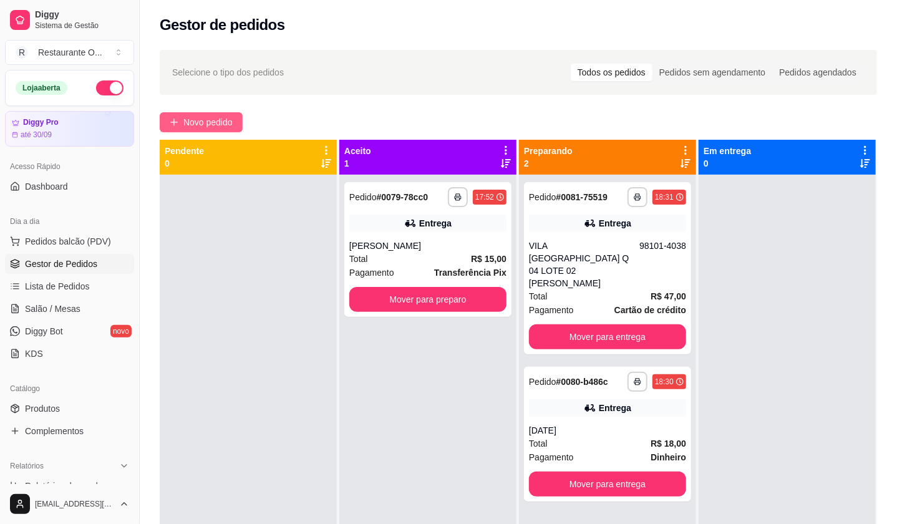
click at [227, 117] on span "Novo pedido" at bounding box center [207, 122] width 49 height 14
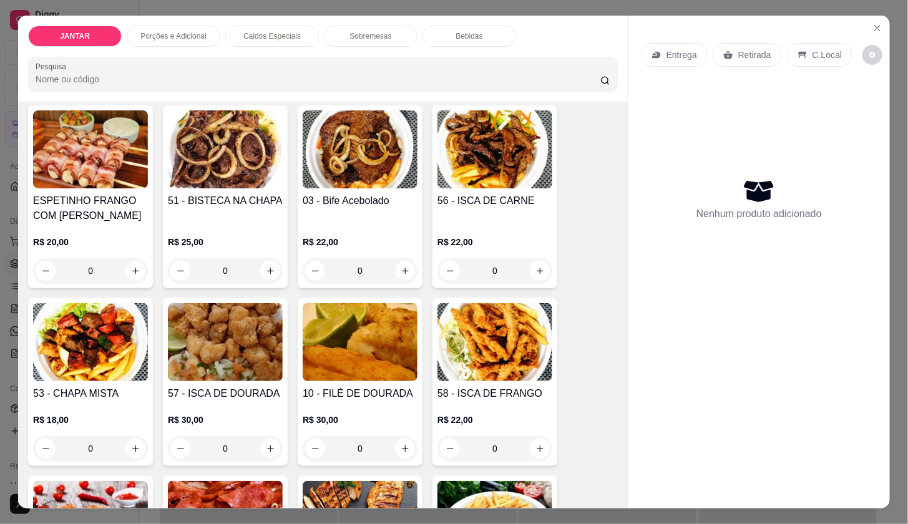
scroll to position [485, 0]
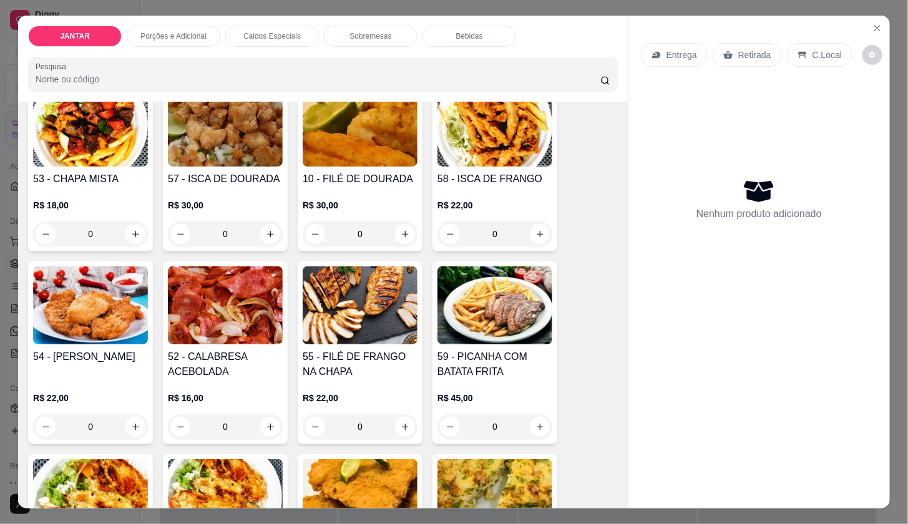
click at [270, 31] on p "Caldos Especiais" at bounding box center [271, 36] width 57 height 10
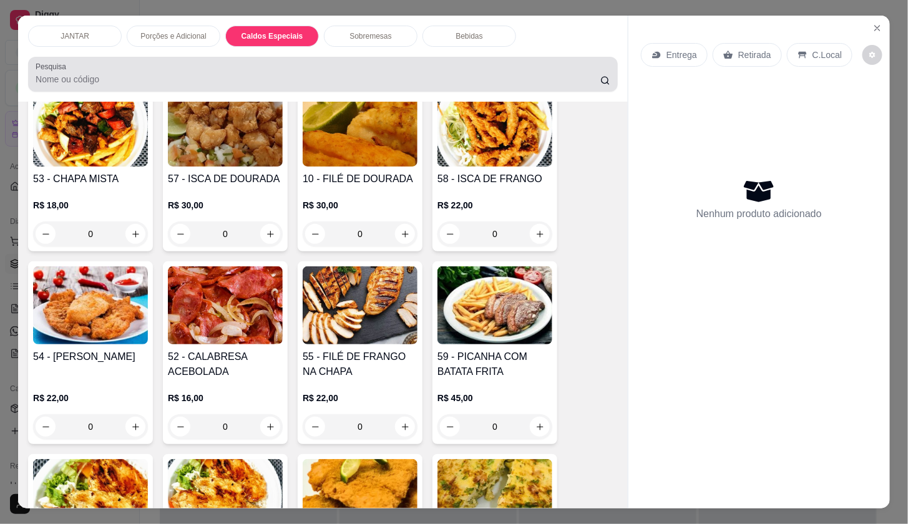
scroll to position [29, 0]
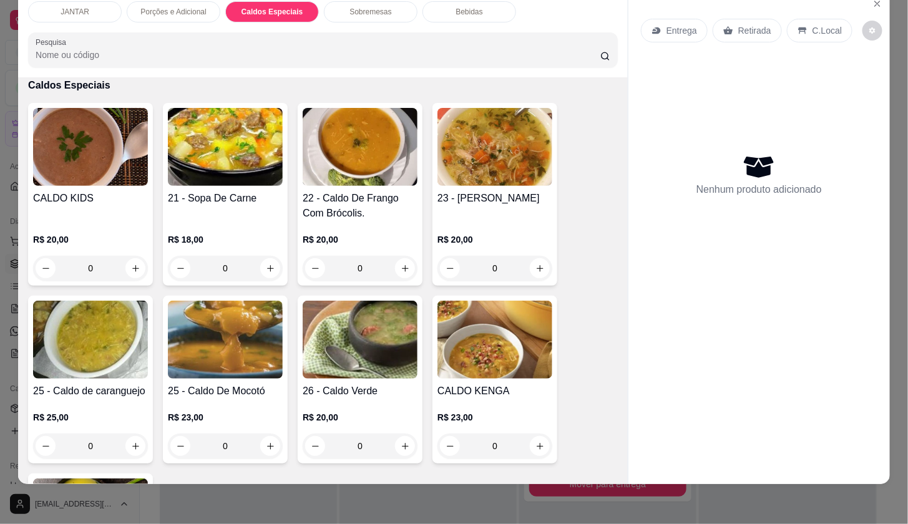
click at [393, 263] on div "0" at bounding box center [360, 268] width 115 height 25
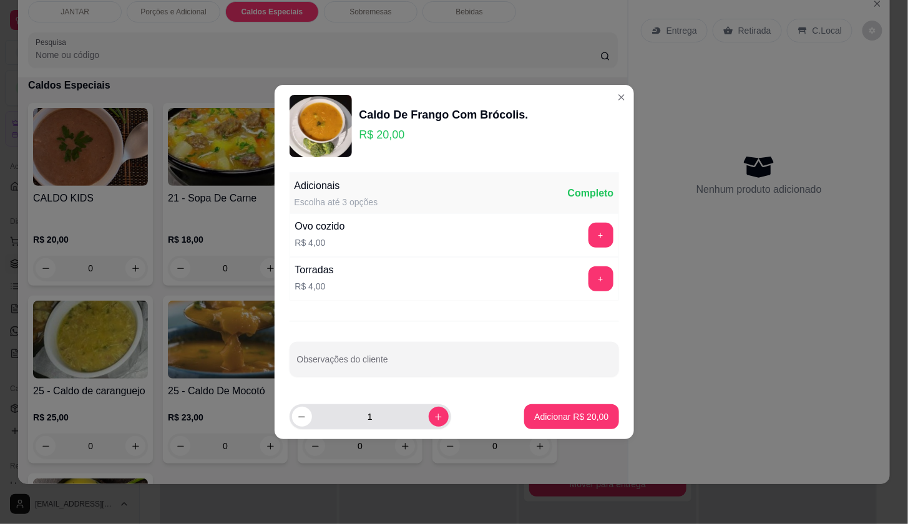
click at [429, 414] on button "increase-product-quantity" at bounding box center [439, 417] width 20 height 20
click at [437, 420] on button "increase-product-quantity" at bounding box center [439, 417] width 20 height 20
click at [298, 417] on icon "decrease-product-quantity" at bounding box center [301, 416] width 9 height 9
type input "2"
click at [524, 419] on button "Adicionar R$ 40,00" at bounding box center [571, 416] width 94 height 25
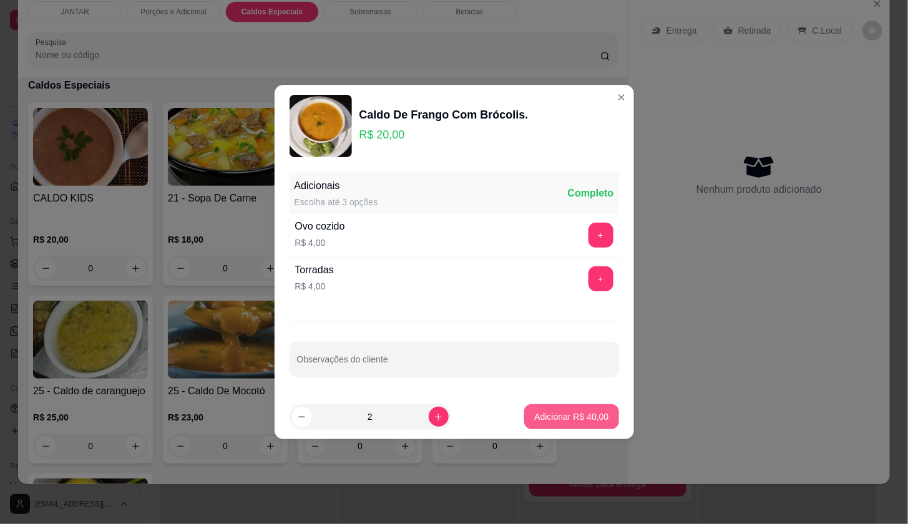
type input "2"
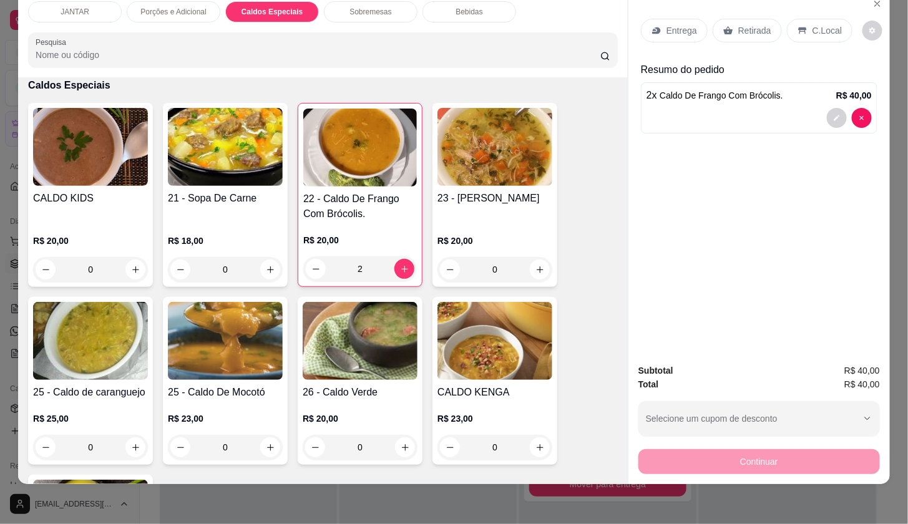
click at [676, 24] on p "Entrega" at bounding box center [681, 30] width 31 height 12
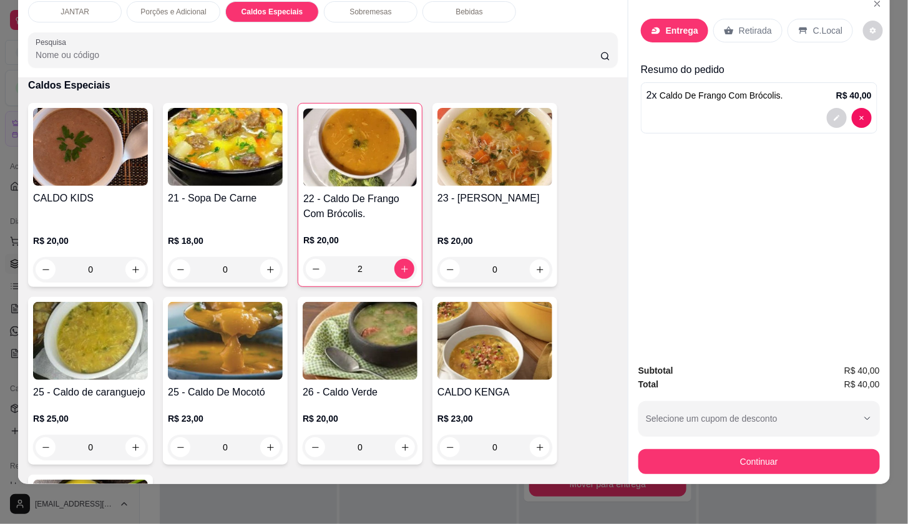
click at [451, 193] on input "text" at bounding box center [454, 200] width 250 height 20
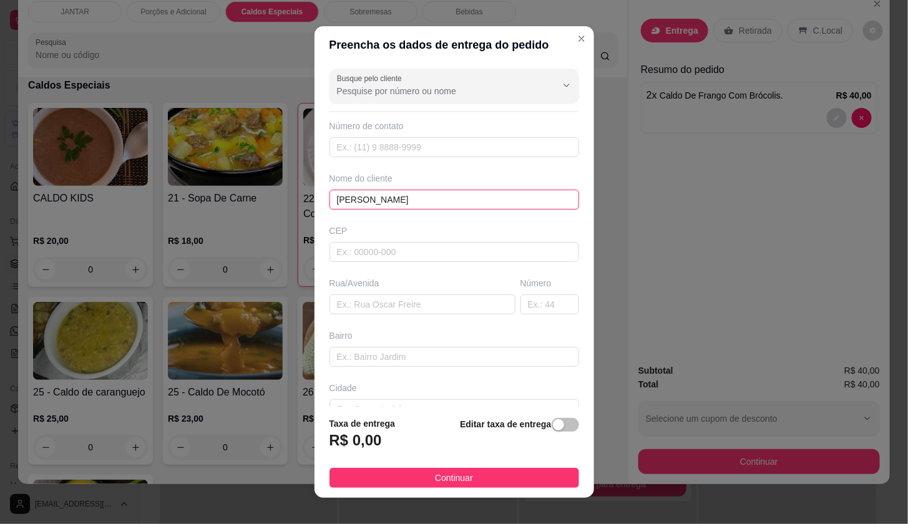
type input "[PERSON_NAME]"
type input "U"
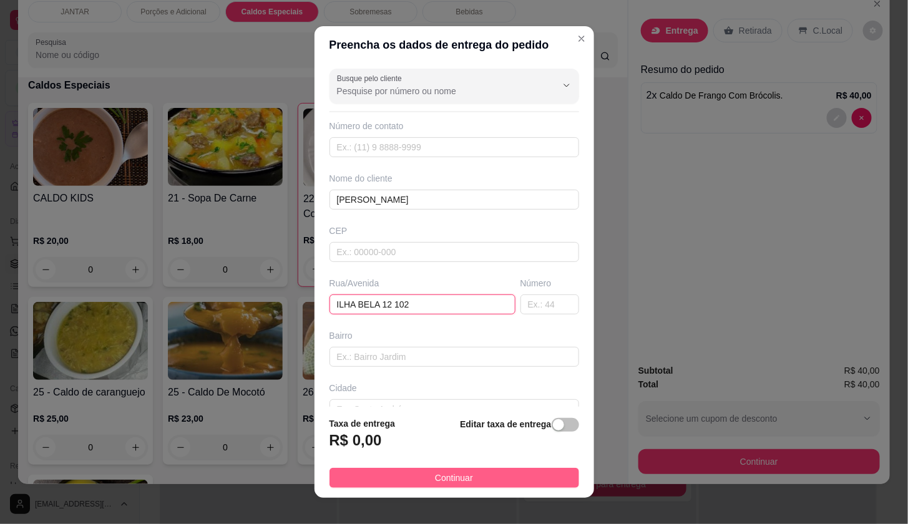
type input "ILHA BELA 12 102"
click at [532, 482] on button "Continuar" at bounding box center [454, 478] width 250 height 20
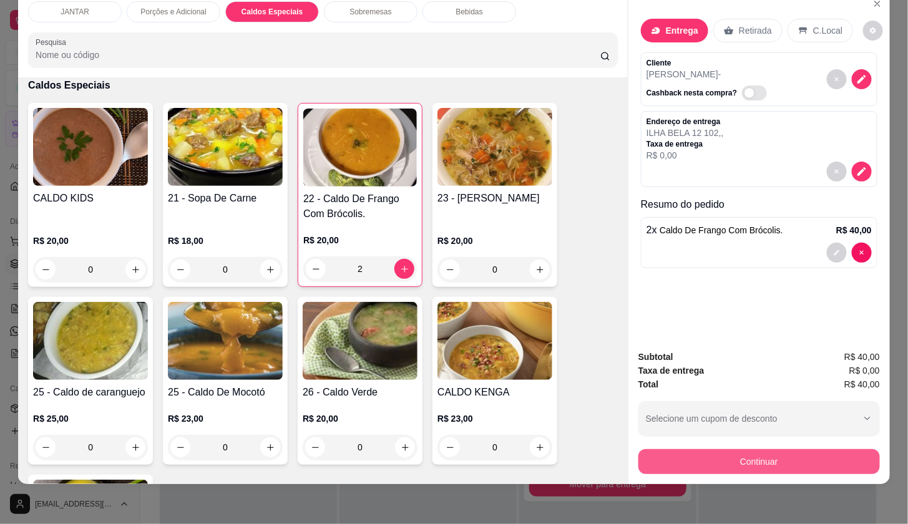
click at [646, 449] on button "Continuar" at bounding box center [759, 461] width 242 height 25
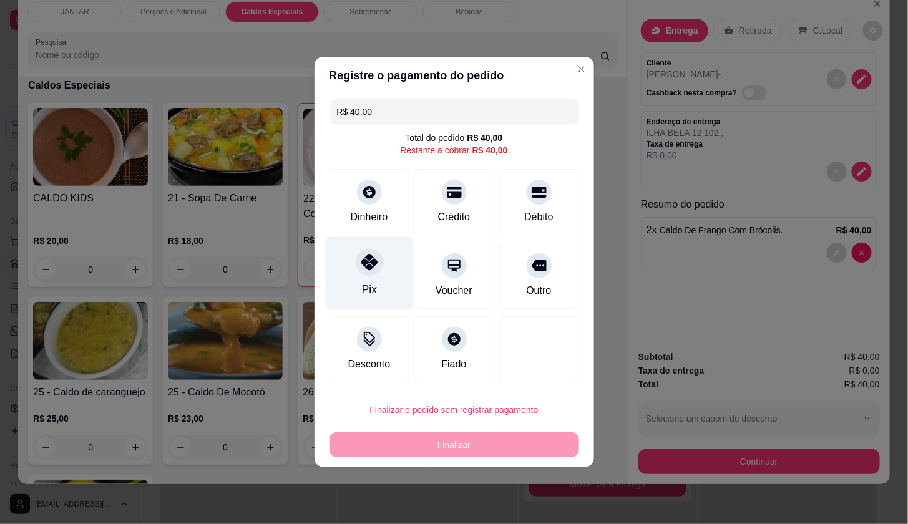
click at [382, 281] on div "Pix" at bounding box center [369, 273] width 88 height 73
type input "R$ 0,00"
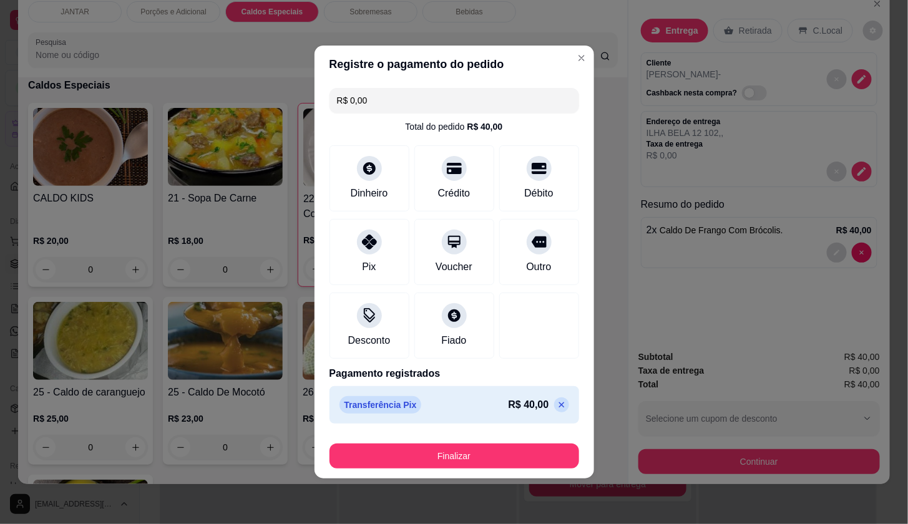
click at [486, 466] on button "Finalizar" at bounding box center [454, 456] width 250 height 25
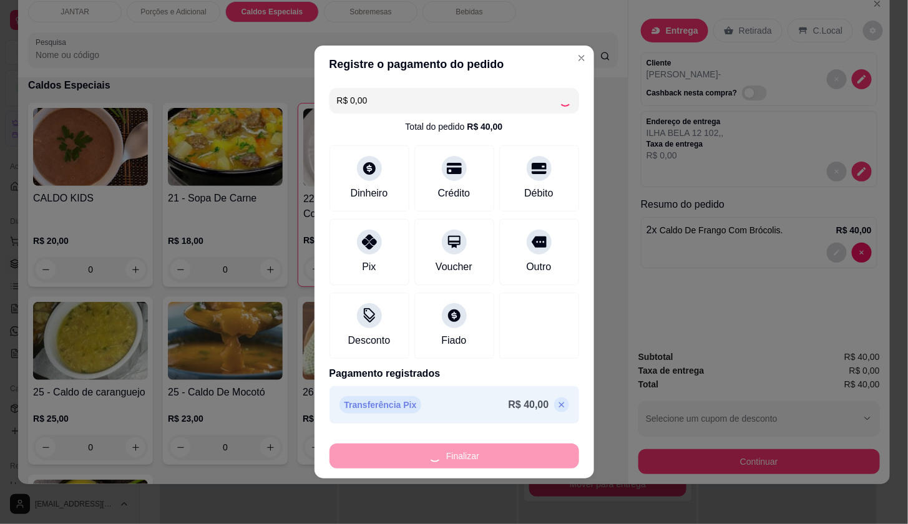
type input "0"
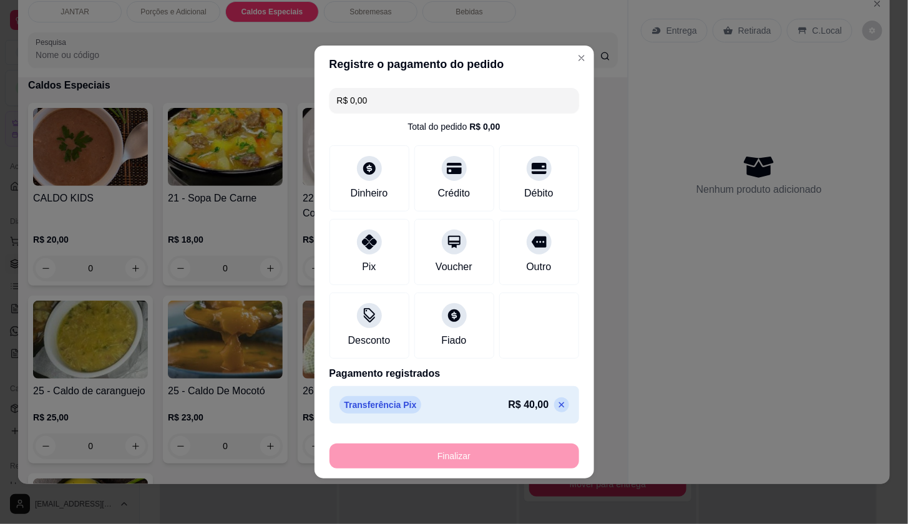
type input "-R$ 40,00"
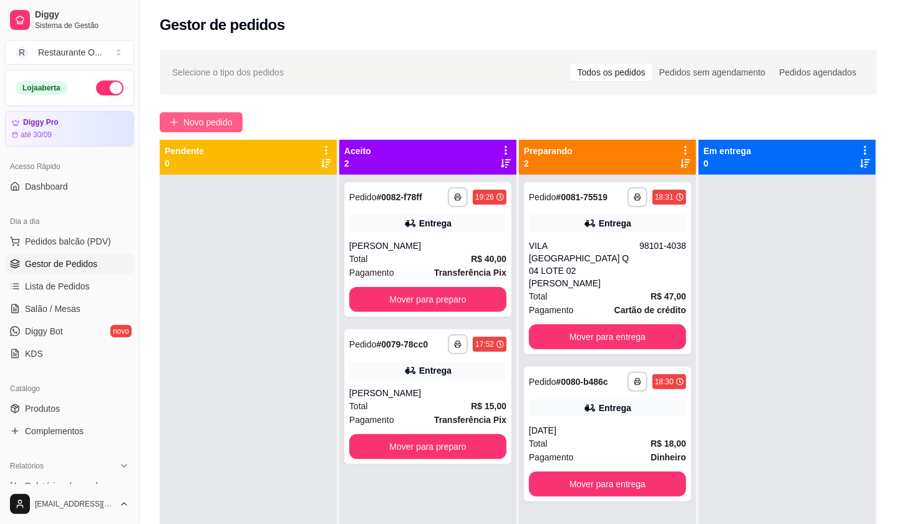
click at [219, 125] on span "Novo pedido" at bounding box center [207, 122] width 49 height 14
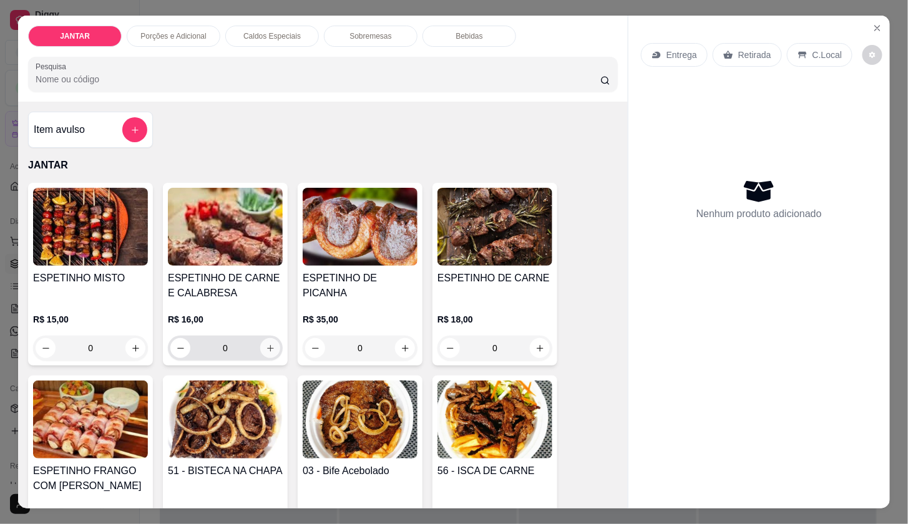
click at [260, 350] on button "increase-product-quantity" at bounding box center [270, 348] width 20 height 20
type input "1"
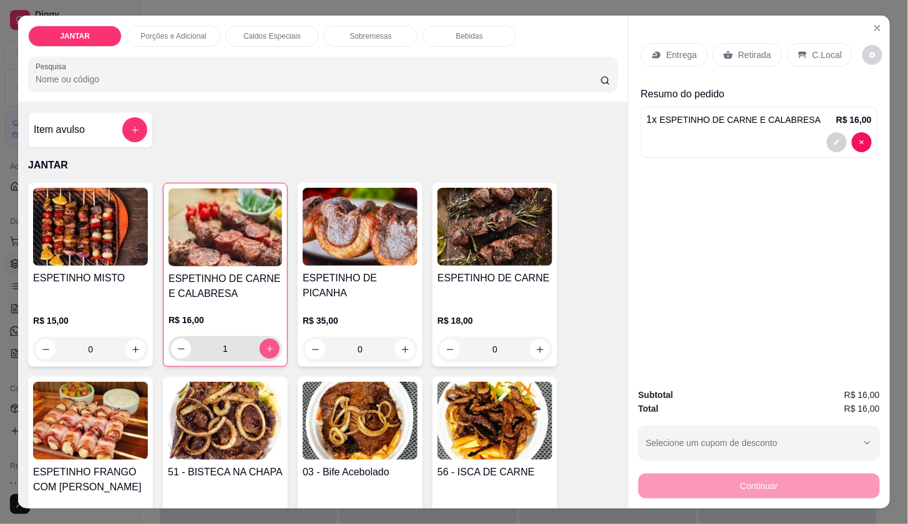
scroll to position [69, 0]
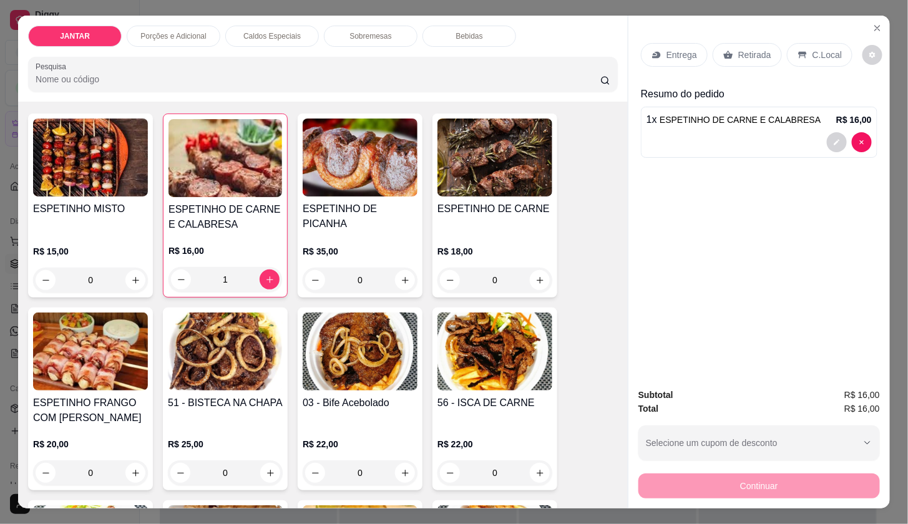
click at [238, 29] on div "Caldos Especiais" at bounding box center [272, 36] width 94 height 21
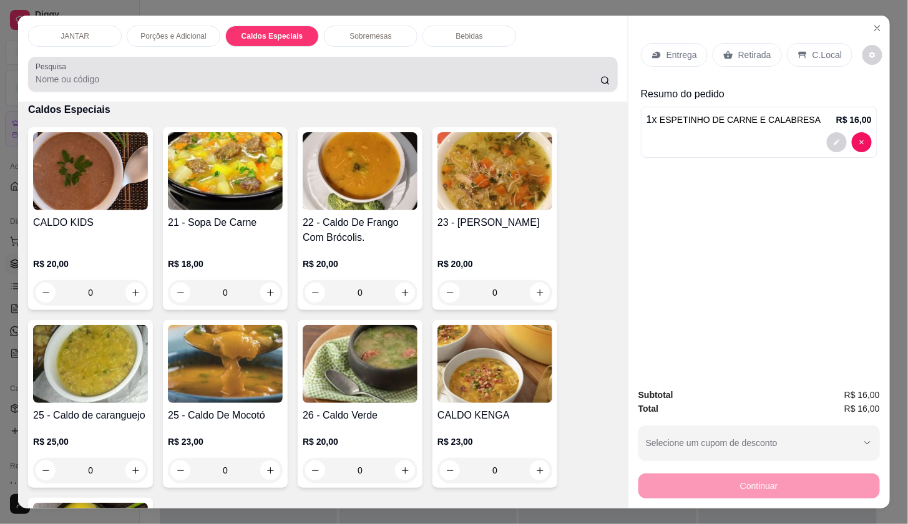
scroll to position [29, 0]
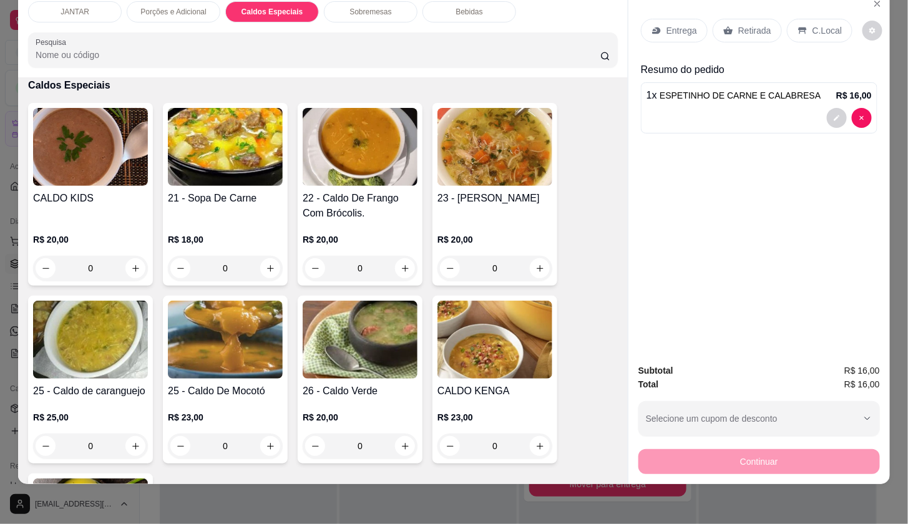
click at [258, 256] on div "0" at bounding box center [225, 268] width 115 height 25
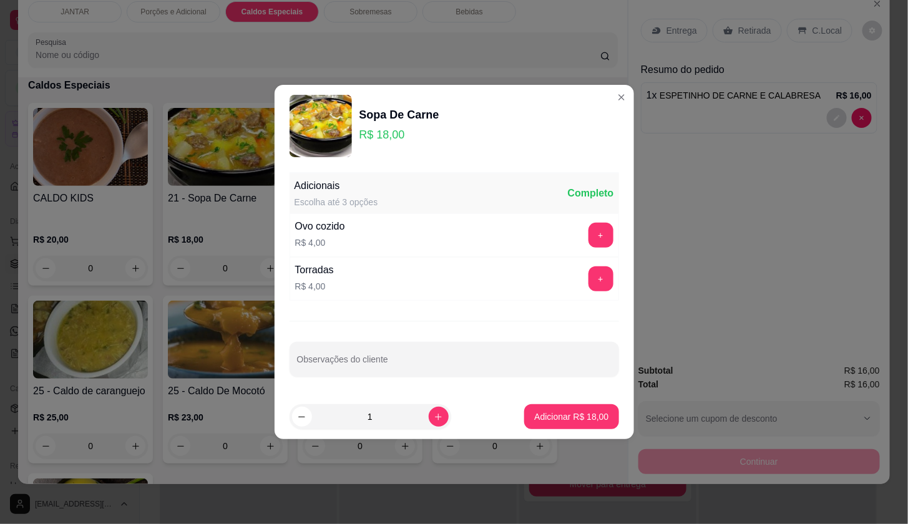
click at [576, 413] on p "Adicionar R$ 18,00" at bounding box center [571, 417] width 74 height 12
type input "1"
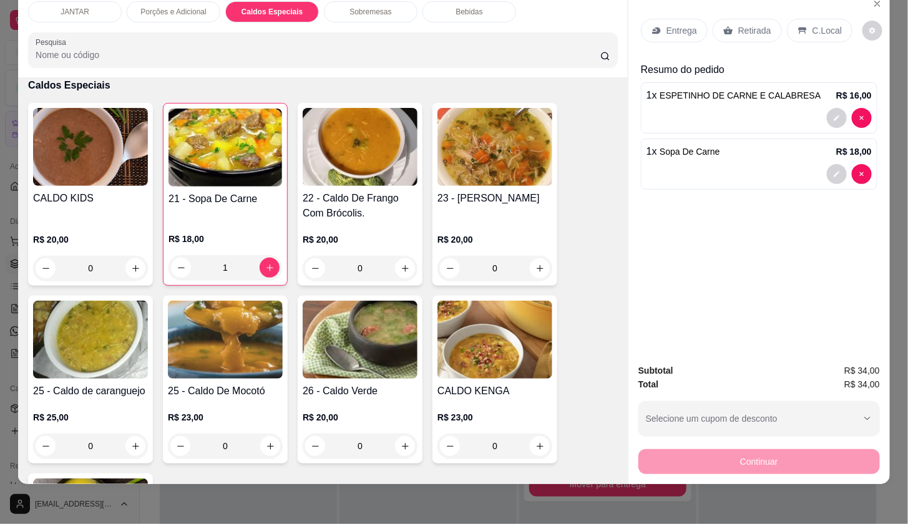
click at [111, 6] on div "JANTAR" at bounding box center [75, 11] width 94 height 21
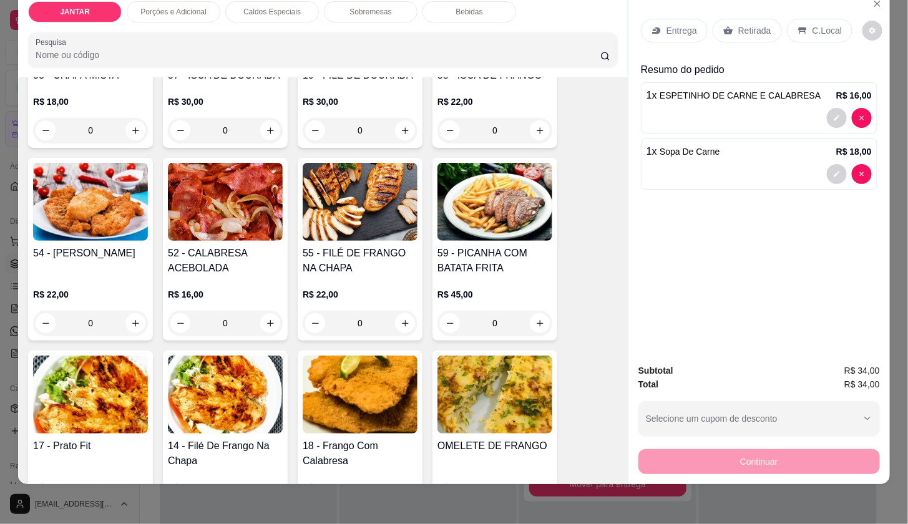
scroll to position [680, 0]
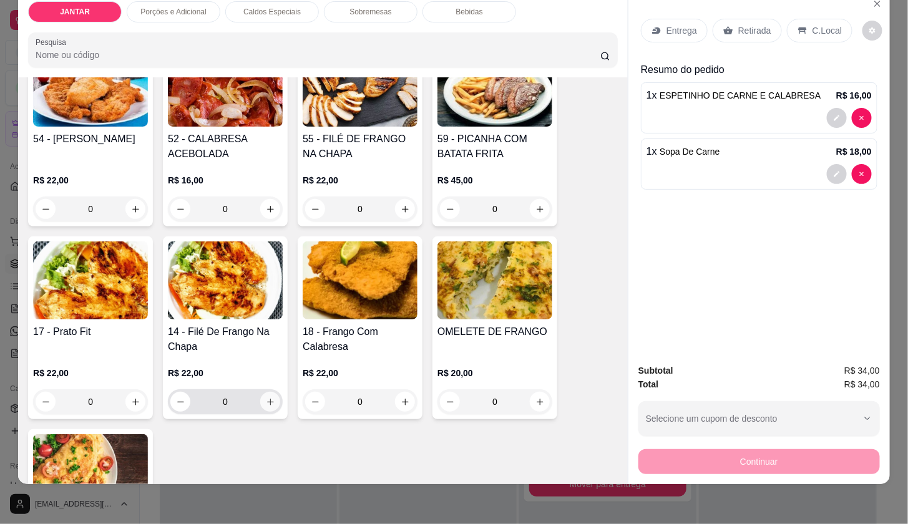
click at [265, 399] on button "increase-product-quantity" at bounding box center [270, 402] width 20 height 20
type input "1"
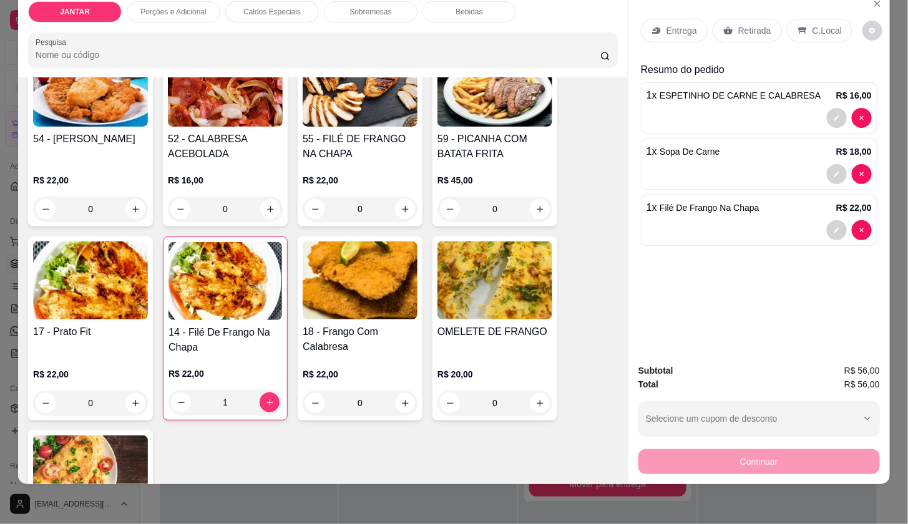
click at [243, 7] on p "Caldos Especiais" at bounding box center [271, 12] width 57 height 10
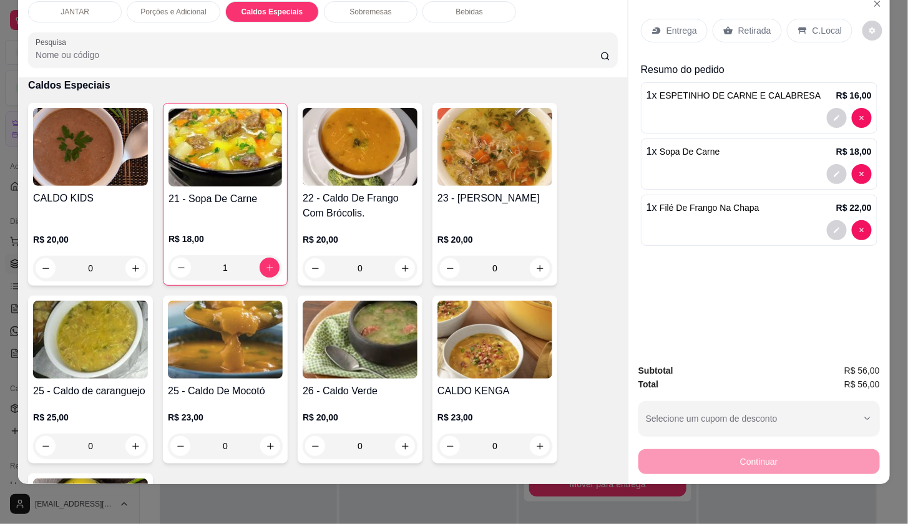
click at [404, 263] on div "0" at bounding box center [360, 268] width 115 height 25
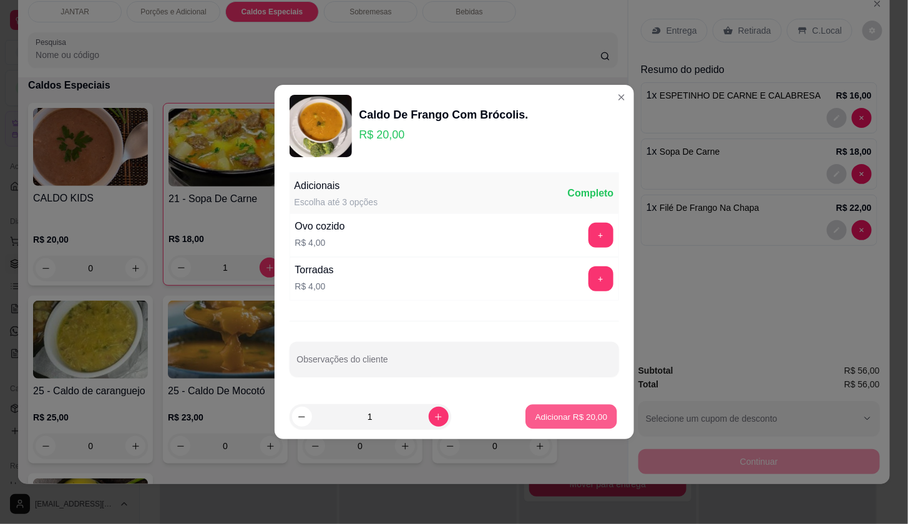
click at [534, 427] on button "Adicionar R$ 20,00" at bounding box center [572, 417] width 92 height 24
type input "1"
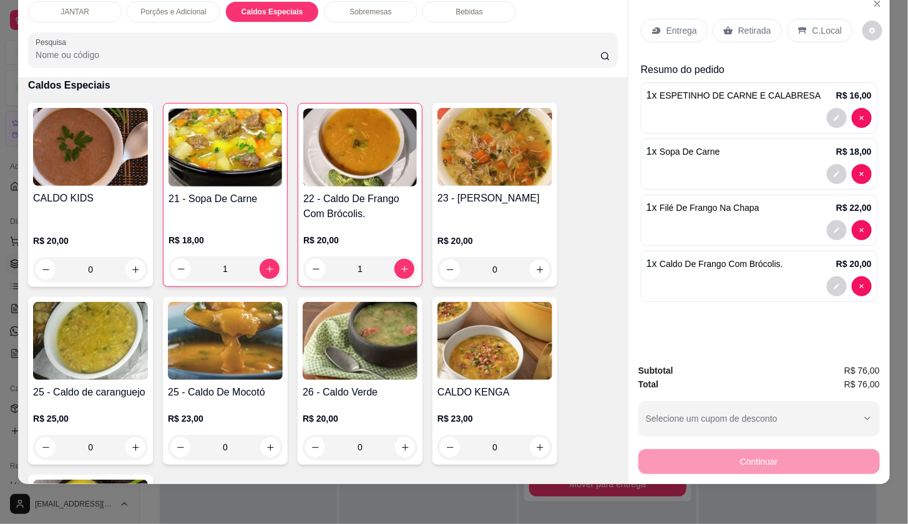
click at [675, 19] on div "Entrega" at bounding box center [674, 31] width 67 height 24
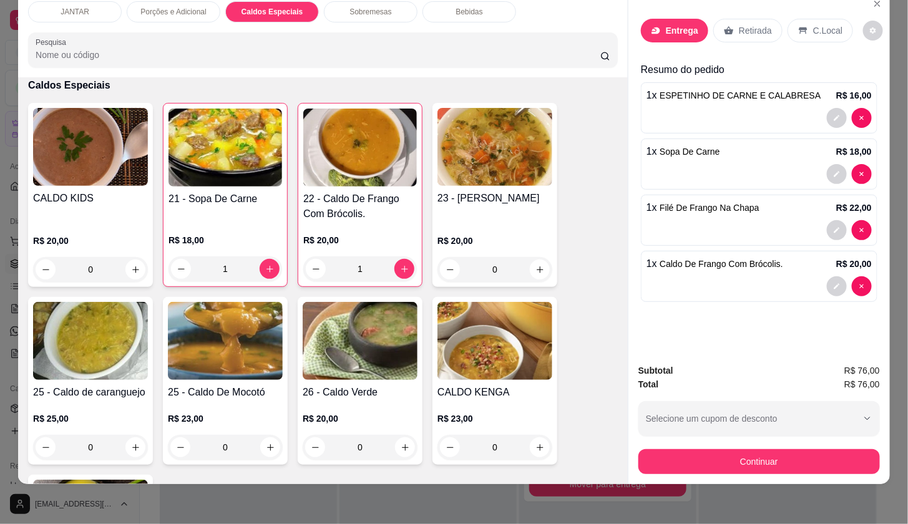
click at [452, 79] on div at bounding box center [454, 86] width 235 height 25
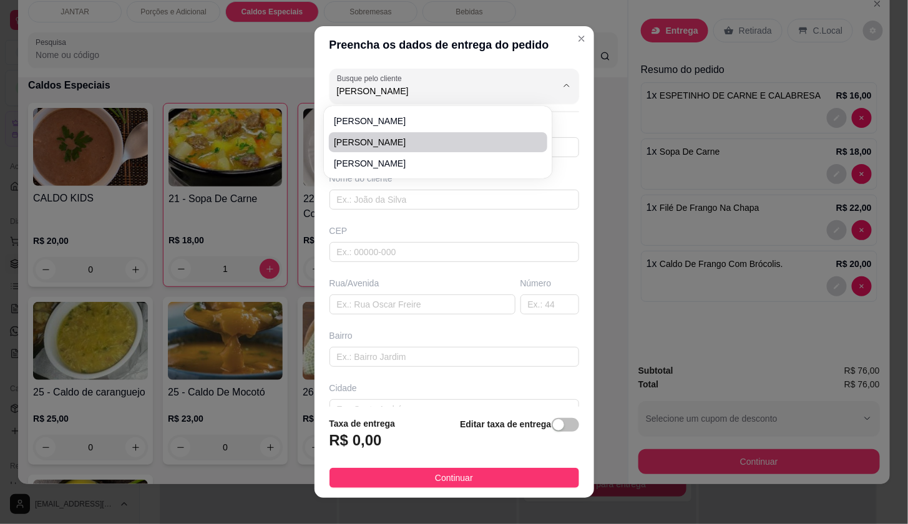
click at [410, 139] on span "[PERSON_NAME]" at bounding box center [432, 142] width 196 height 12
type input "[PERSON_NAME]"
type input "91993321999"
type input "[PERSON_NAME]"
type input "GARDEN VILLE T 1 503"
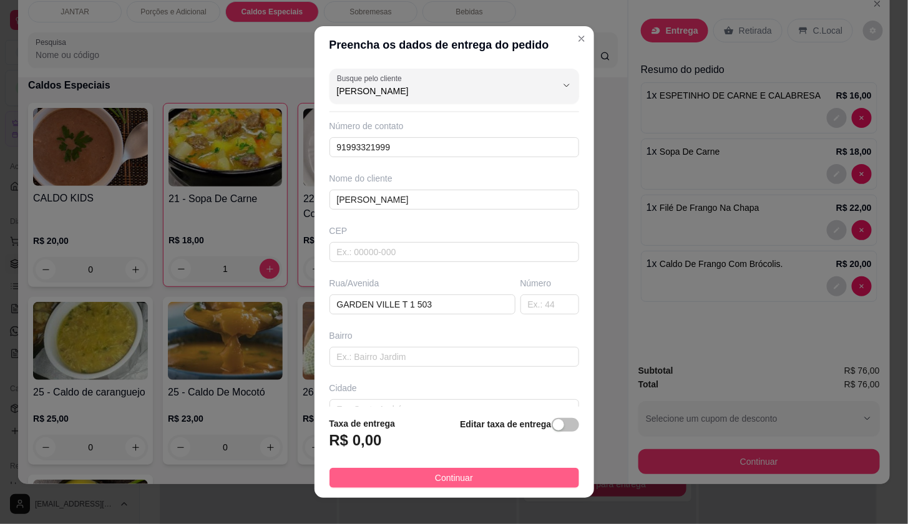
click at [534, 477] on button "Continuar" at bounding box center [454, 478] width 250 height 20
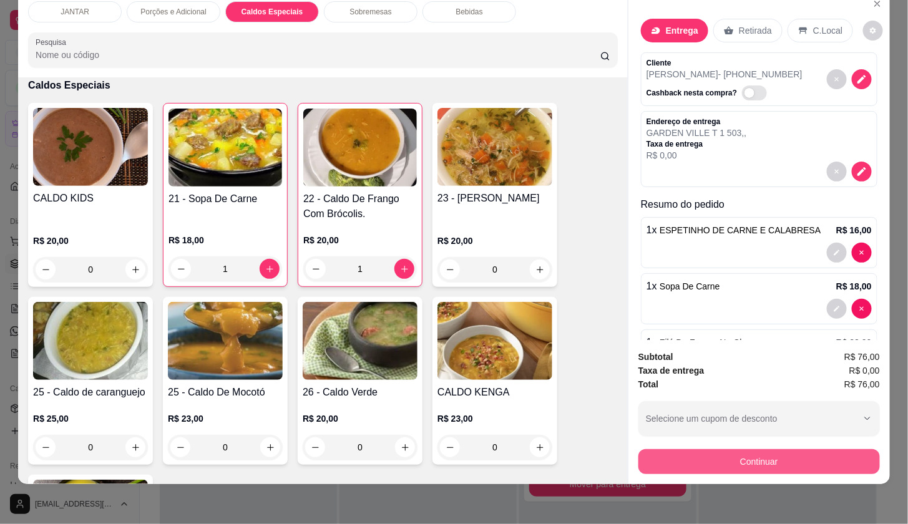
click at [648, 449] on button "Continuar" at bounding box center [759, 461] width 242 height 25
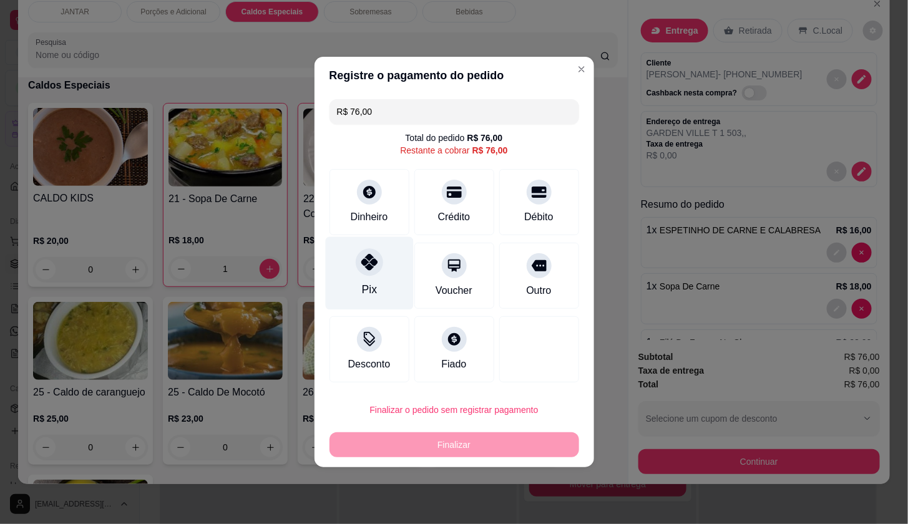
click at [383, 266] on div "Pix" at bounding box center [369, 273] width 88 height 73
type input "R$ 0,00"
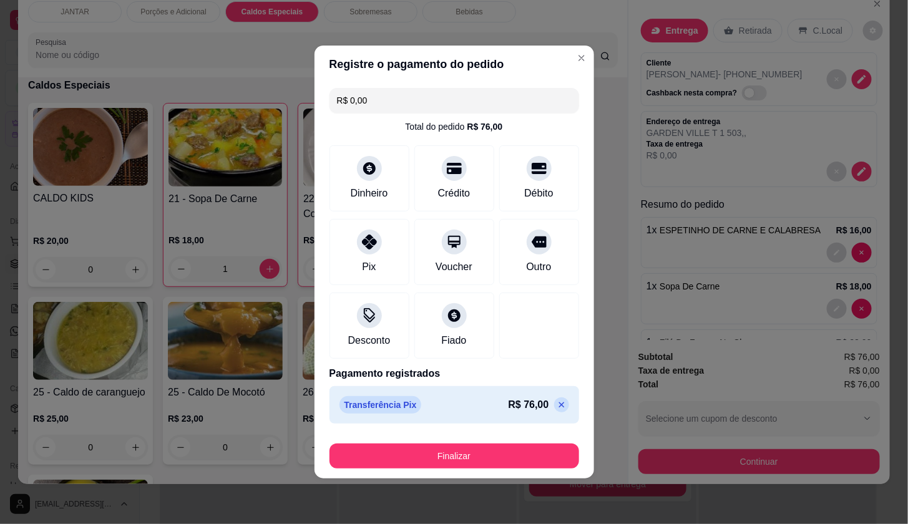
click at [449, 448] on button "Finalizar" at bounding box center [454, 456] width 250 height 25
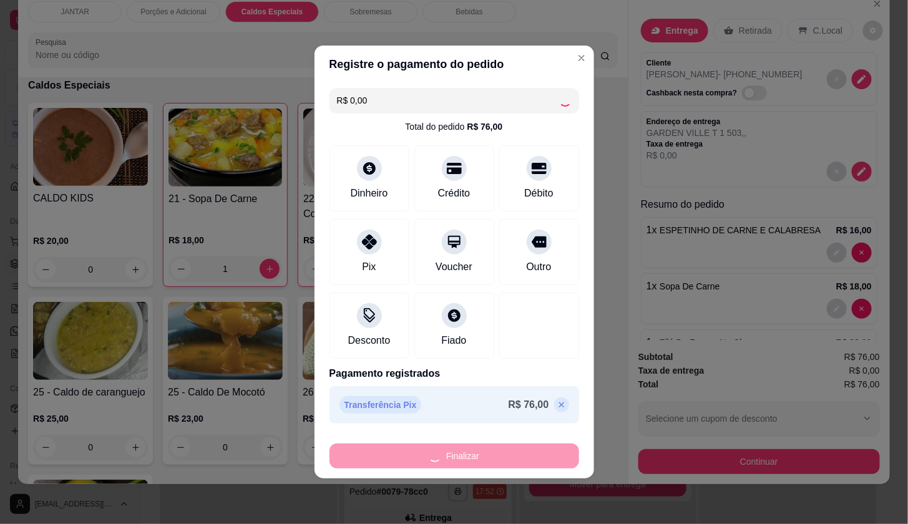
type input "0"
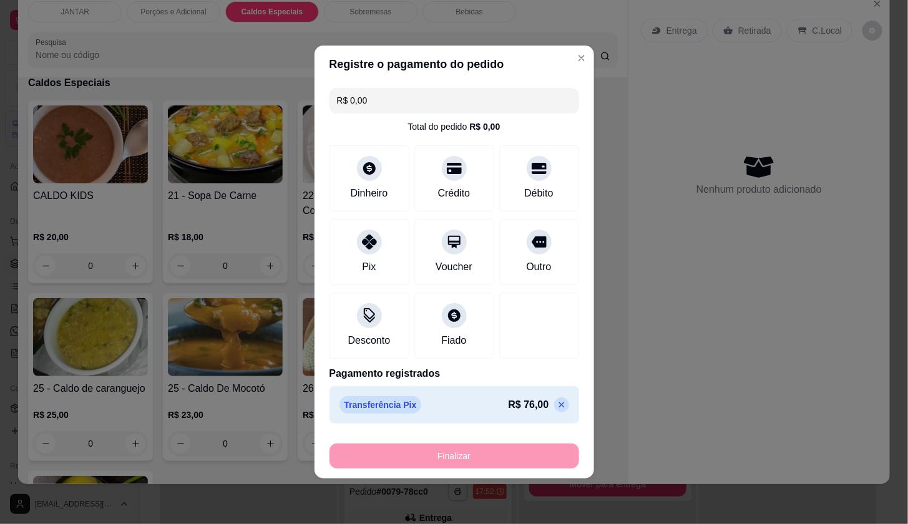
type input "-R$ 76,00"
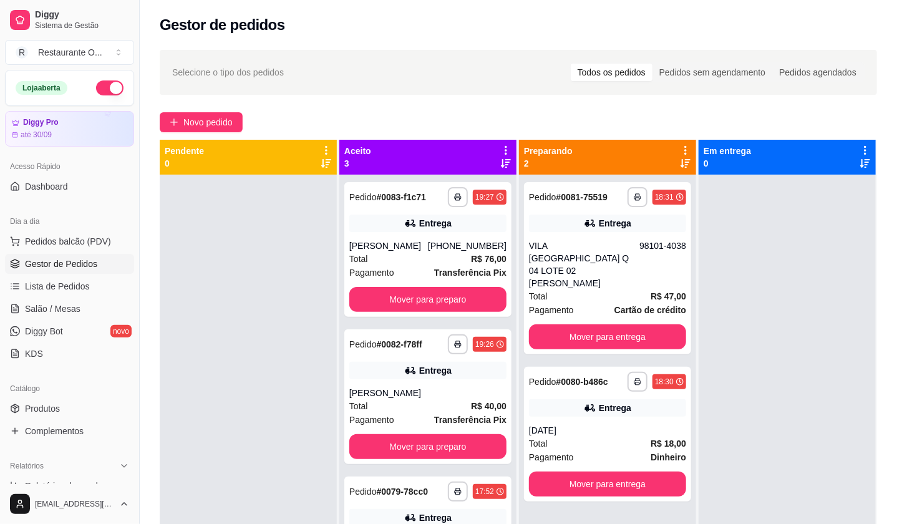
click at [185, 105] on div "**********" at bounding box center [519, 360] width 758 height 637
click at [193, 113] on button "Novo pedido" at bounding box center [201, 122] width 83 height 20
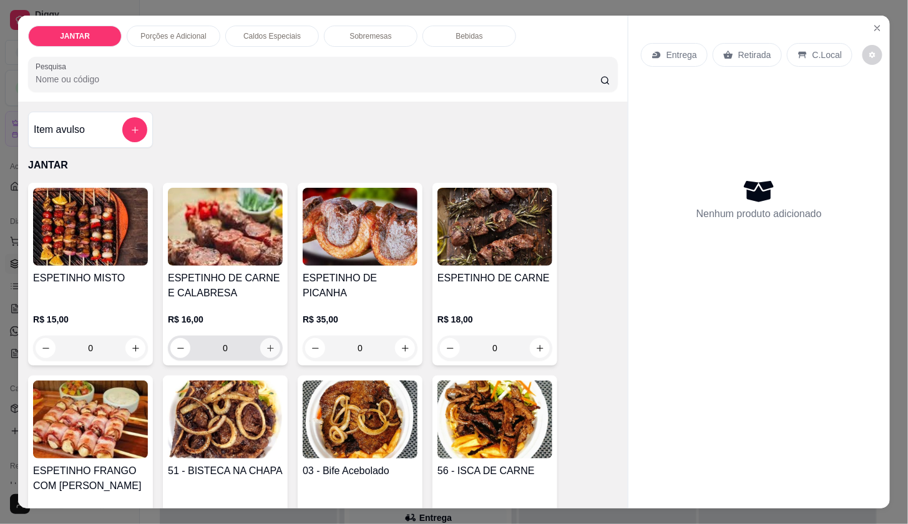
click at [270, 342] on button "increase-product-quantity" at bounding box center [270, 348] width 20 height 20
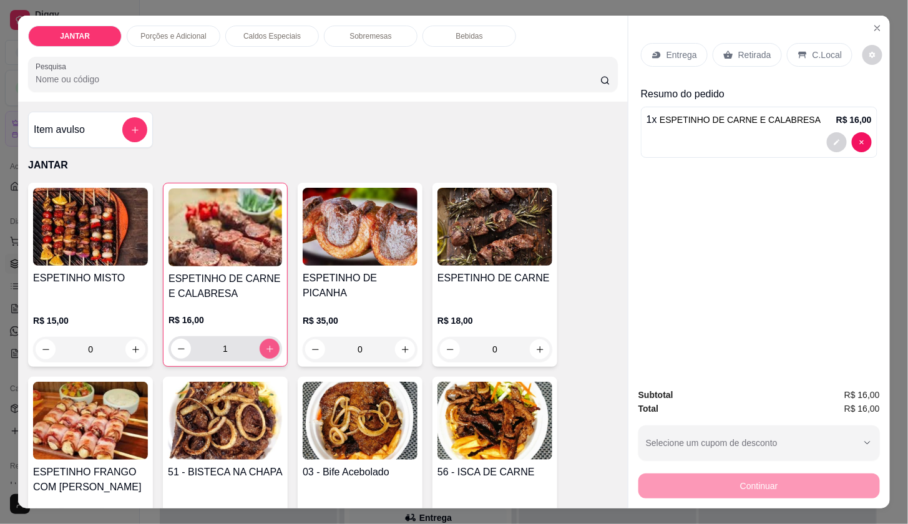
type input "1"
click at [651, 59] on div "Entrega" at bounding box center [674, 55] width 67 height 24
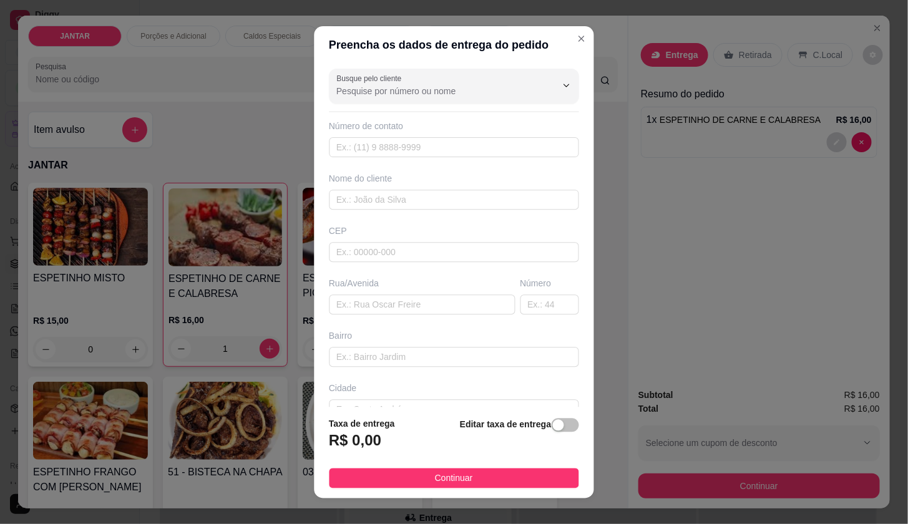
click at [431, 91] on input "Busque pelo cliente" at bounding box center [436, 91] width 200 height 12
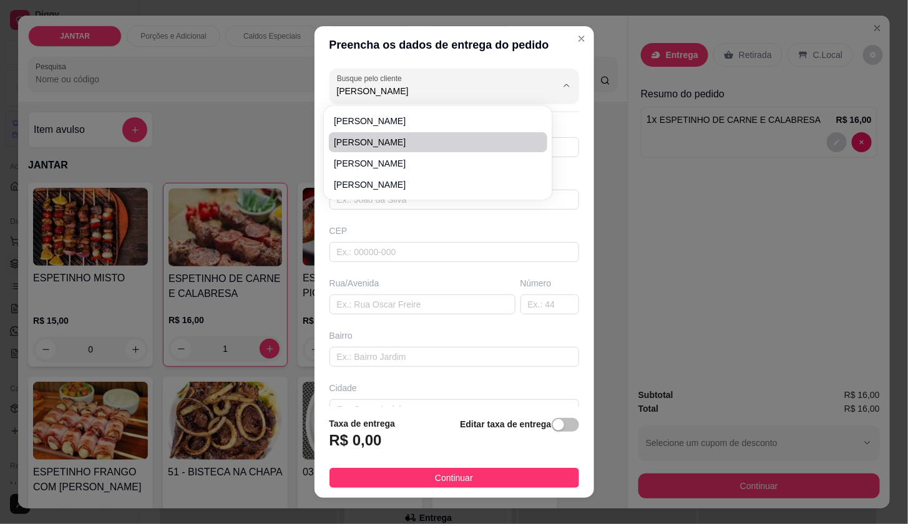
click at [369, 136] on span "[PERSON_NAME]" at bounding box center [432, 142] width 196 height 12
type input "[PERSON_NAME]"
type input "91991214811"
type input "[PERSON_NAME]"
type input "BOSQUE VERSALHES 503 [GEOGRAPHIC_DATA]"
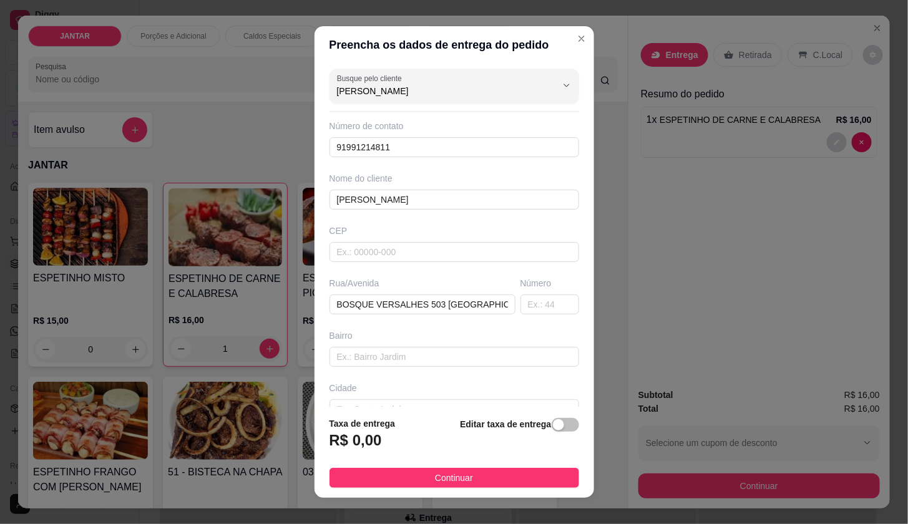
type input "[PERSON_NAME]"
click at [484, 467] on footer "Taxa de entrega R$ 0,00 Editar taxa de entrega Continuar" at bounding box center [455, 452] width 280 height 91
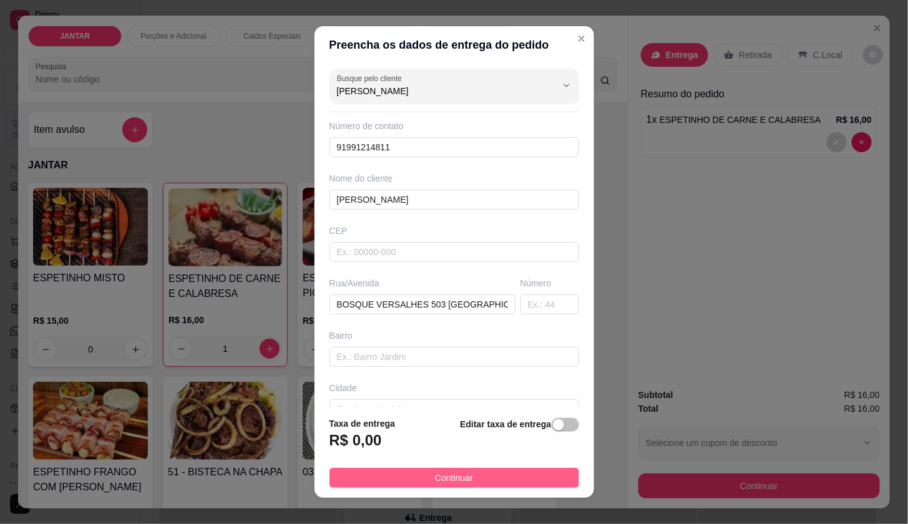
click at [489, 471] on button "Continuar" at bounding box center [454, 478] width 250 height 20
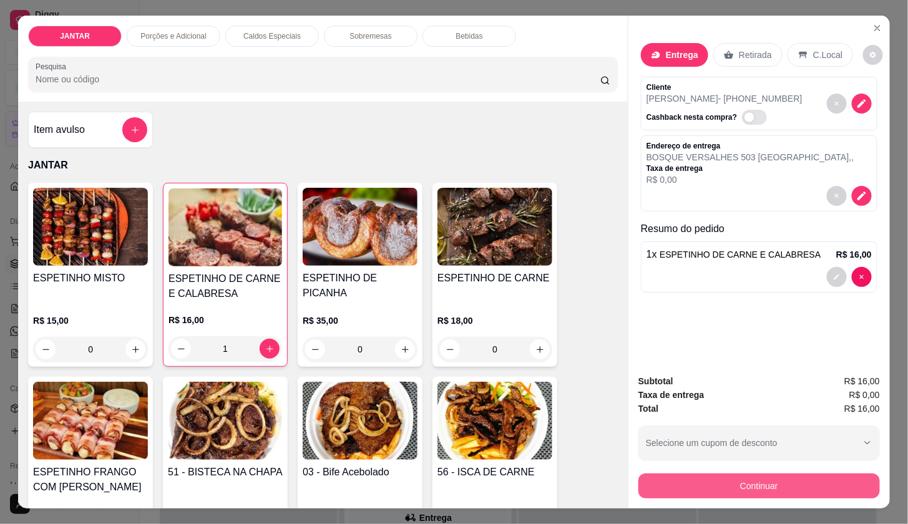
click at [660, 486] on button "Continuar" at bounding box center [759, 486] width 242 height 25
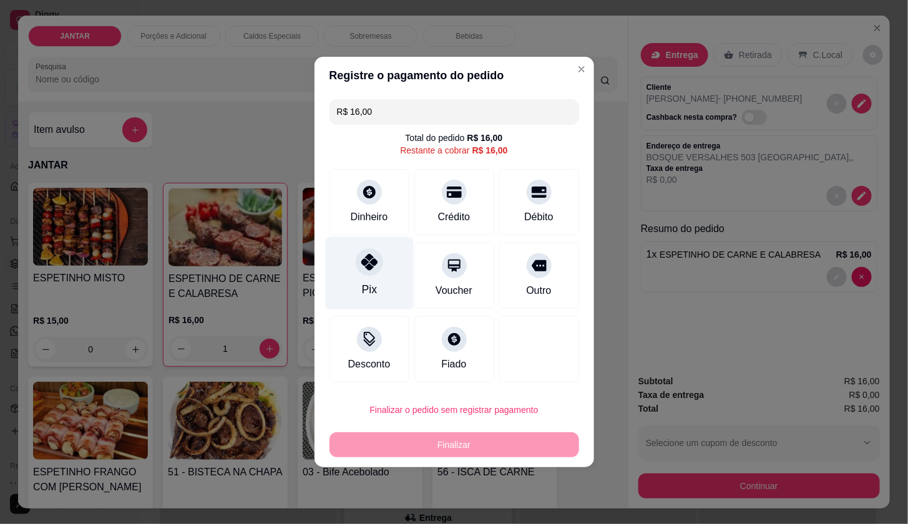
click at [371, 275] on div at bounding box center [369, 261] width 27 height 27
type input "R$ 0,00"
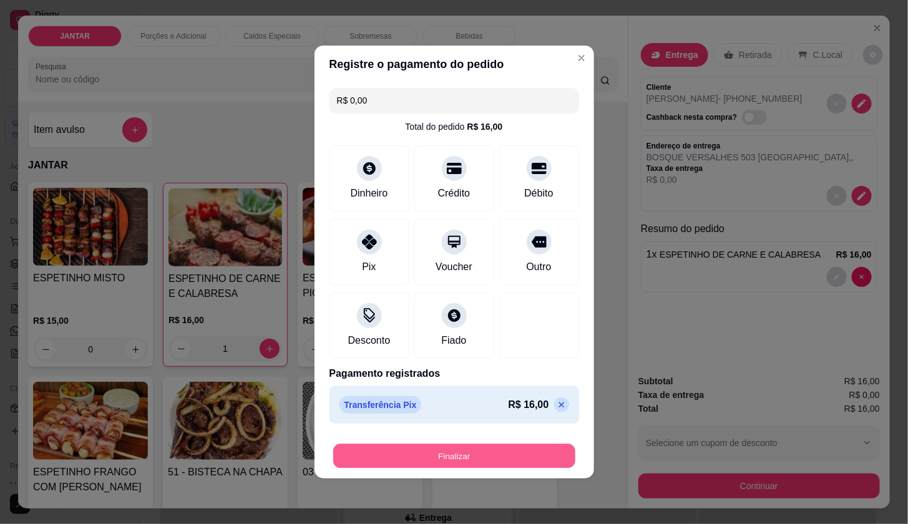
click at [505, 450] on button "Finalizar" at bounding box center [454, 456] width 242 height 24
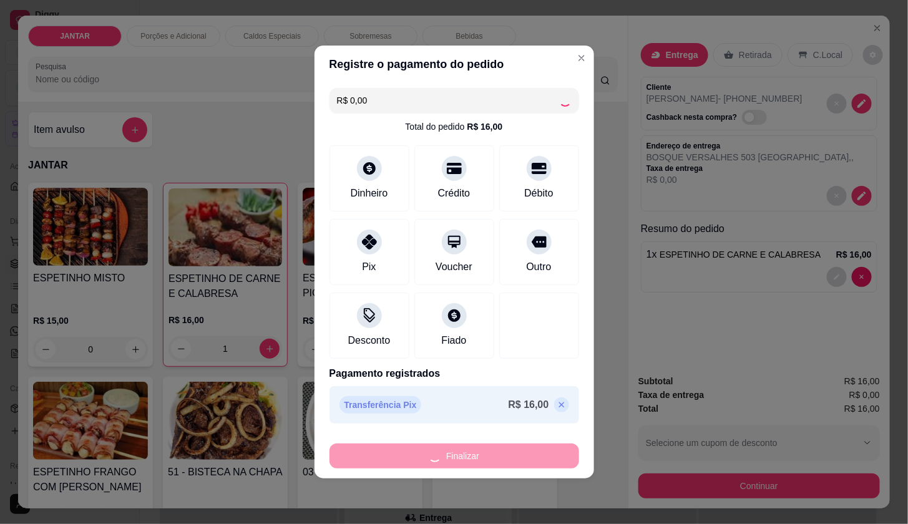
type input "0"
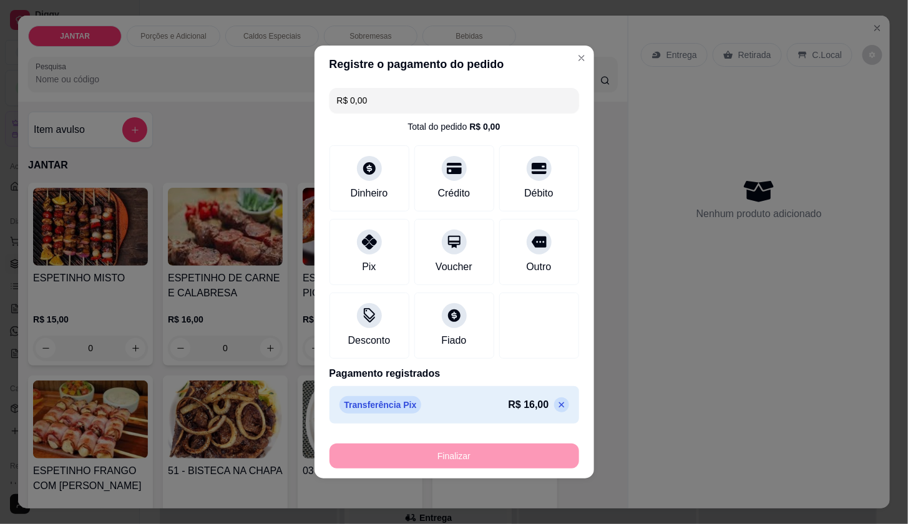
type input "-R$ 16,00"
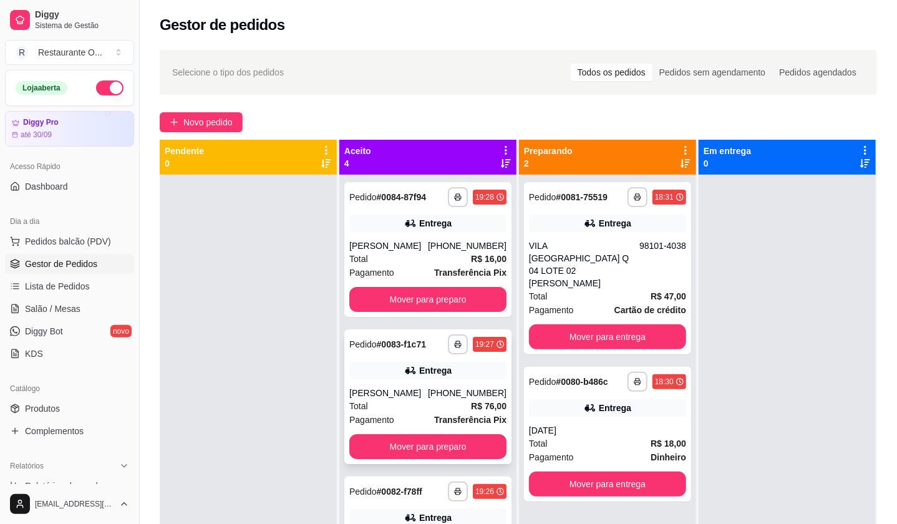
click at [474, 406] on strong "R$ 76,00" at bounding box center [489, 406] width 36 height 10
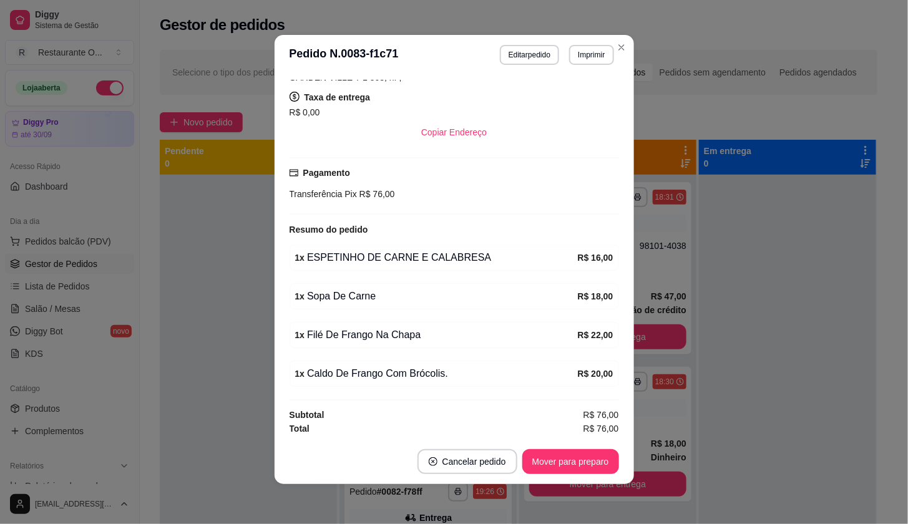
scroll to position [209, 0]
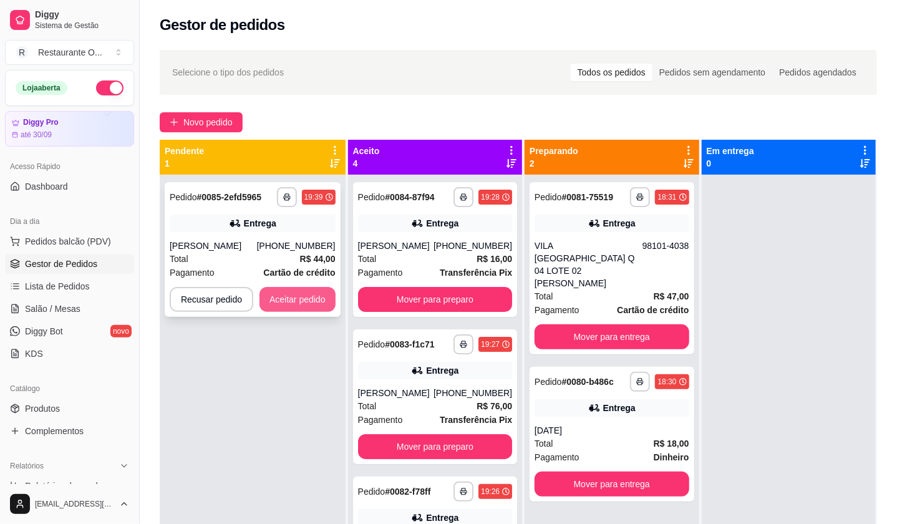
click at [285, 304] on button "Aceitar pedido" at bounding box center [298, 299] width 76 height 25
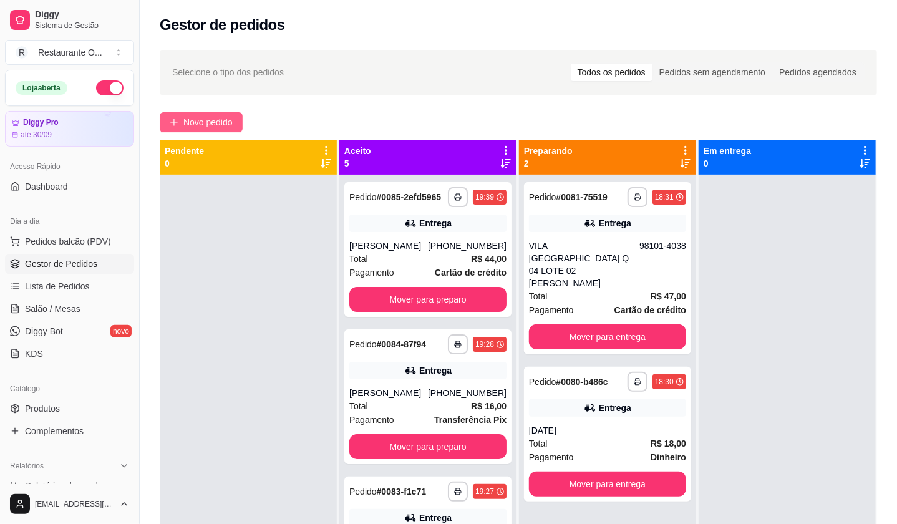
click at [223, 129] on span "Novo pedido" at bounding box center [207, 122] width 49 height 14
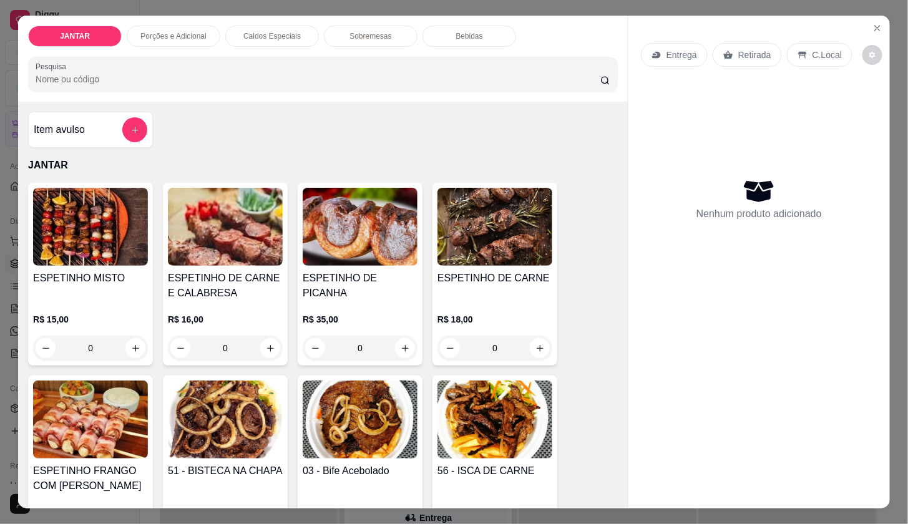
scroll to position [69, 0]
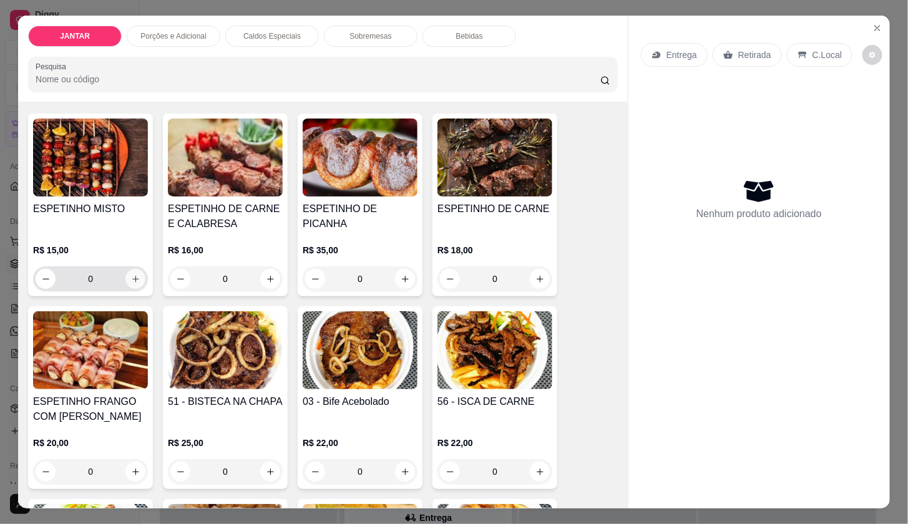
click at [131, 275] on icon "increase-product-quantity" at bounding box center [135, 279] width 9 height 9
type input "1"
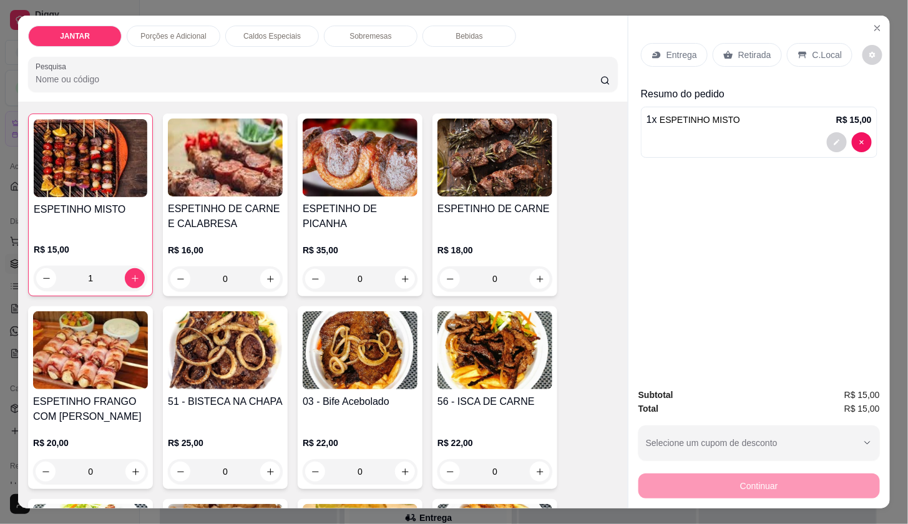
click at [683, 56] on div "Entrega" at bounding box center [674, 55] width 67 height 24
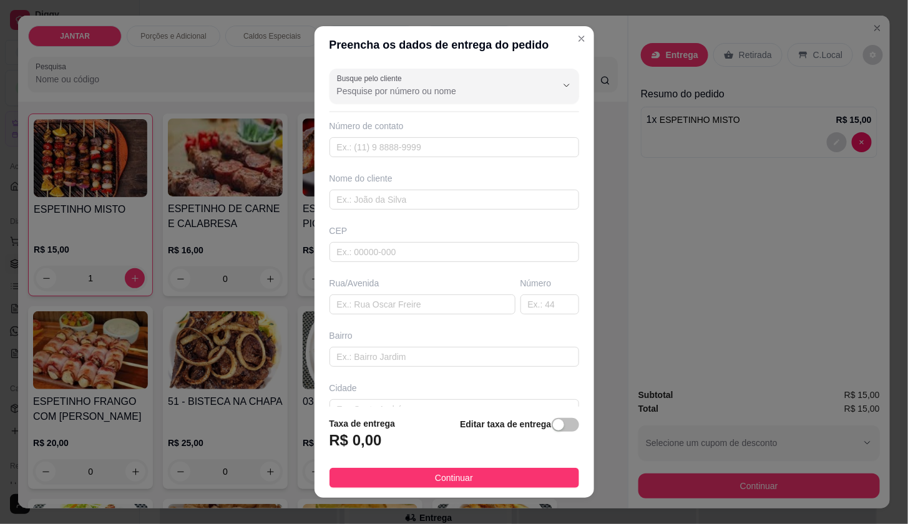
click at [407, 96] on input "Busque pelo cliente" at bounding box center [437, 91] width 200 height 12
click at [391, 147] on span "[PERSON_NAME]" at bounding box center [432, 142] width 196 height 12
type input "[PERSON_NAME]"
type input "981102260"
type input "[PERSON_NAME]"
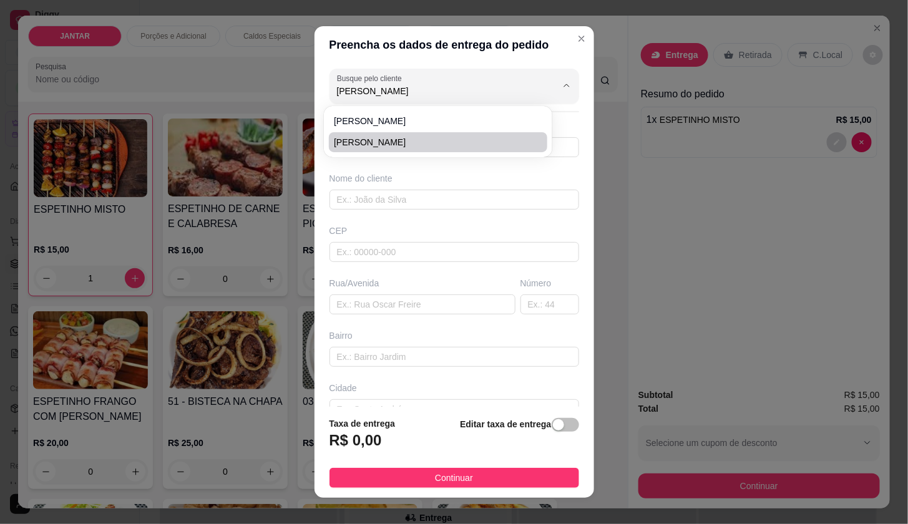
type input "ILHA BELA 5 304"
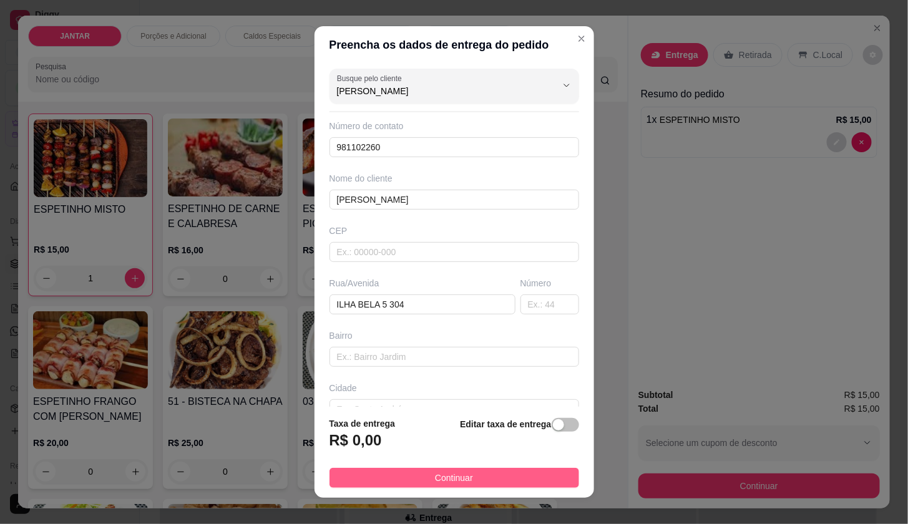
type input "[PERSON_NAME]"
click at [476, 476] on button "Continuar" at bounding box center [454, 478] width 250 height 20
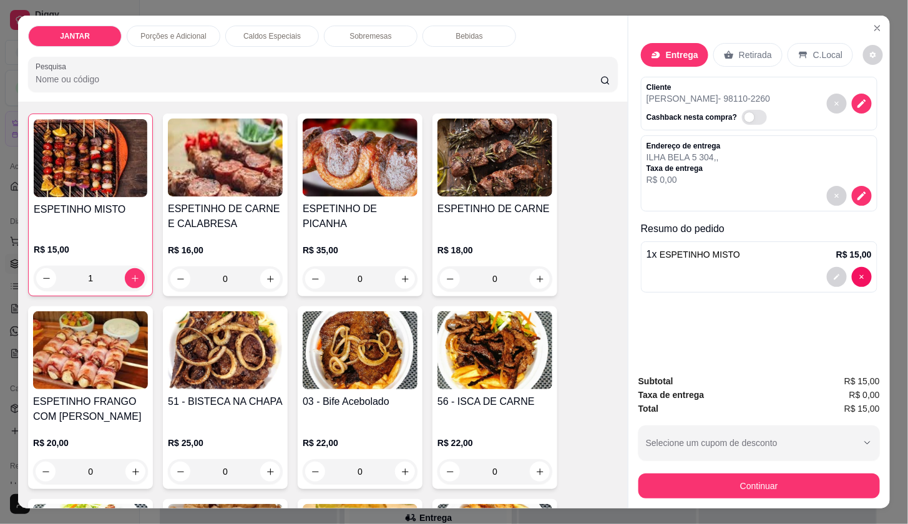
click at [638, 477] on button "Continuar" at bounding box center [759, 486] width 242 height 25
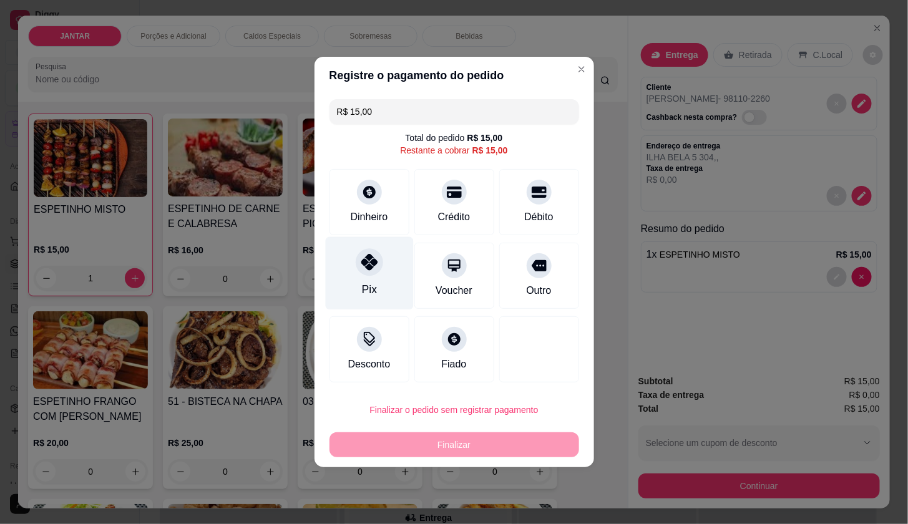
click at [381, 281] on div "Pix" at bounding box center [369, 273] width 88 height 73
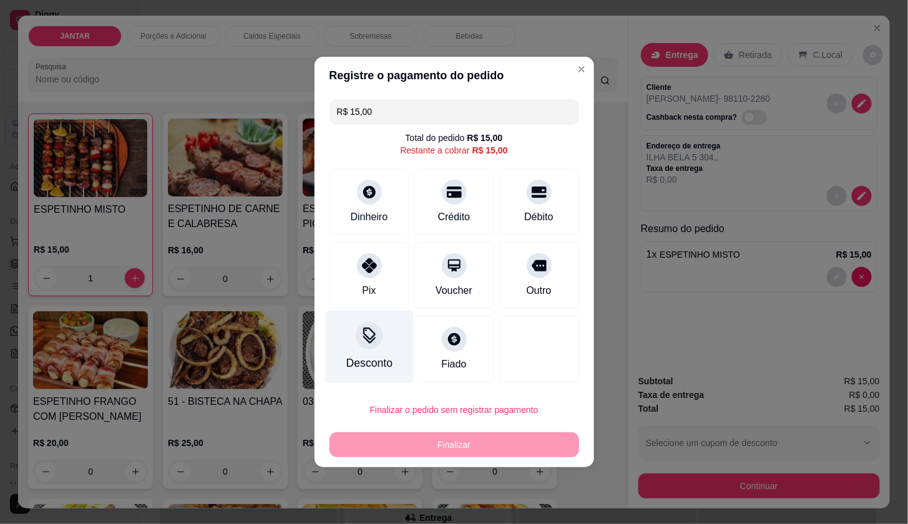
type input "R$ 0,00"
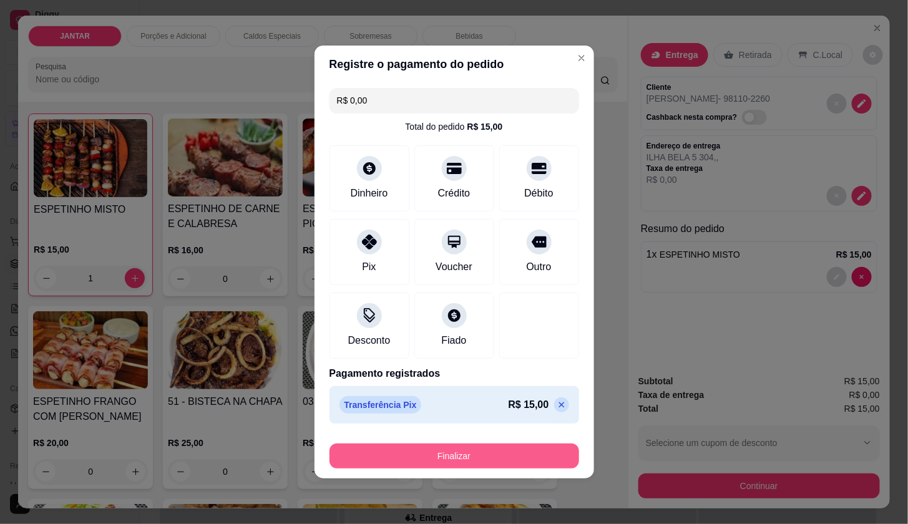
click at [422, 446] on button "Finalizar" at bounding box center [454, 456] width 250 height 25
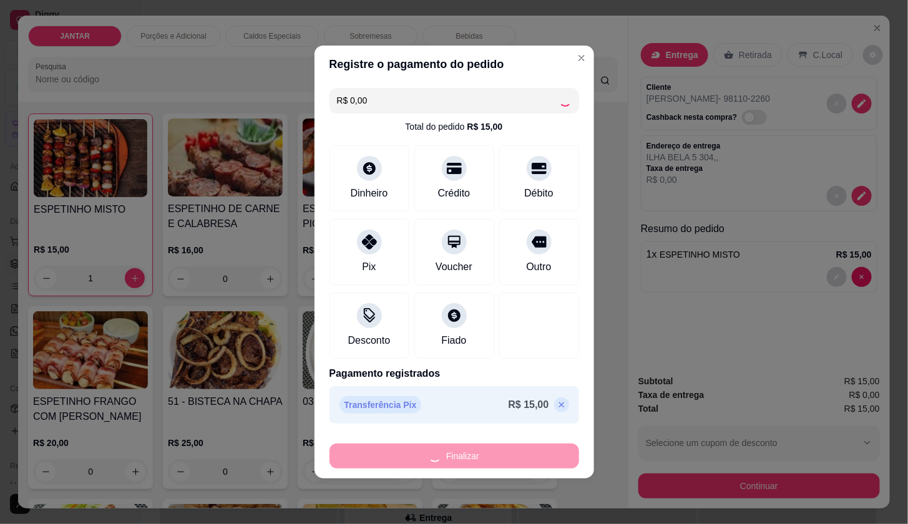
type input "0"
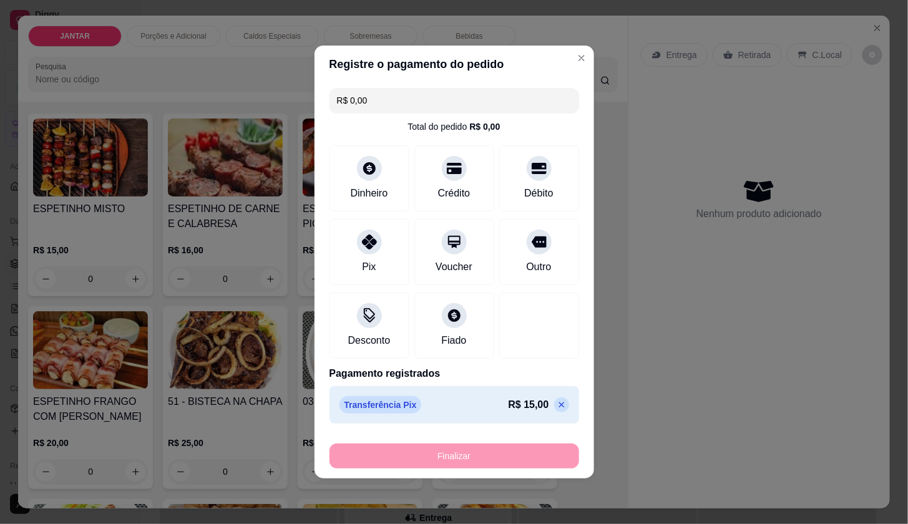
type input "-R$ 15,00"
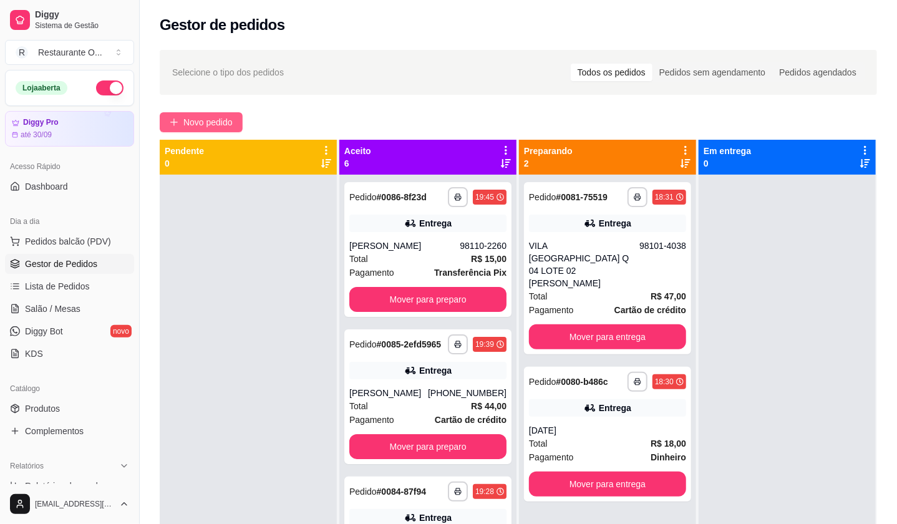
click at [206, 120] on span "Novo pedido" at bounding box center [207, 122] width 49 height 14
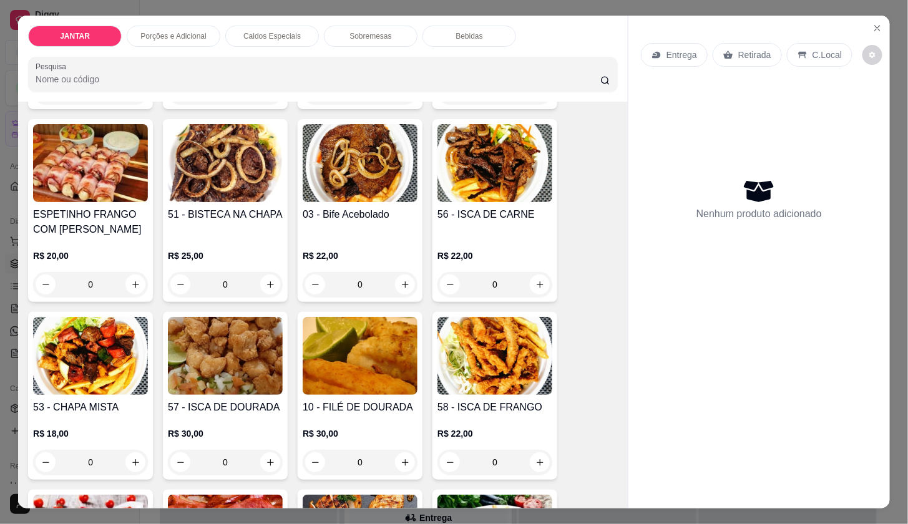
scroll to position [277, 0]
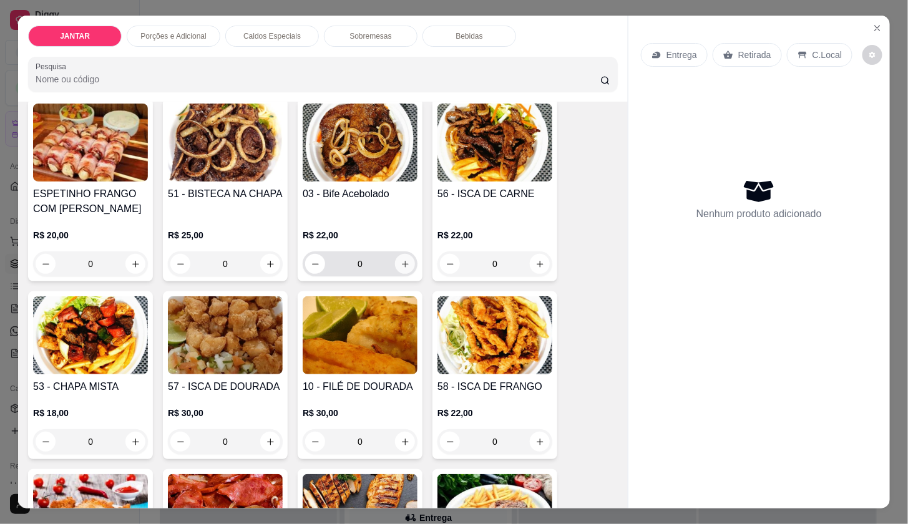
click at [401, 262] on icon "increase-product-quantity" at bounding box center [405, 264] width 9 height 9
type input "1"
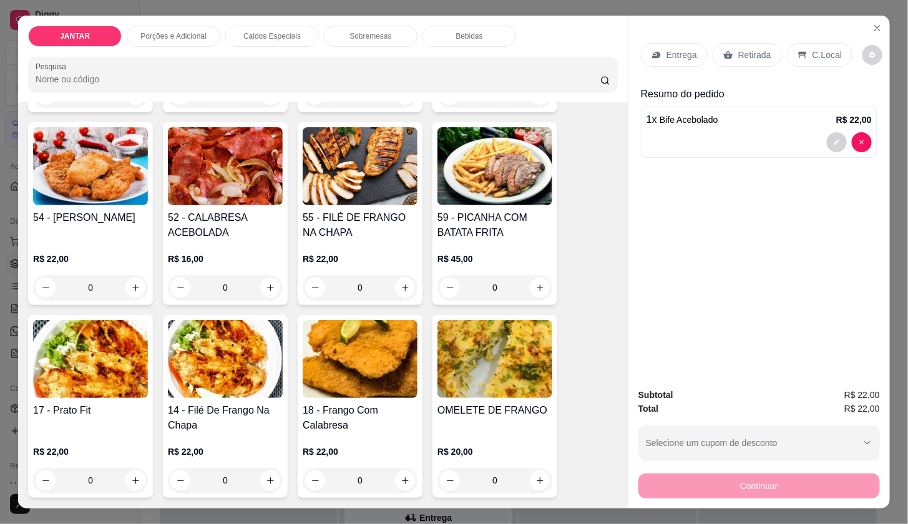
scroll to position [693, 0]
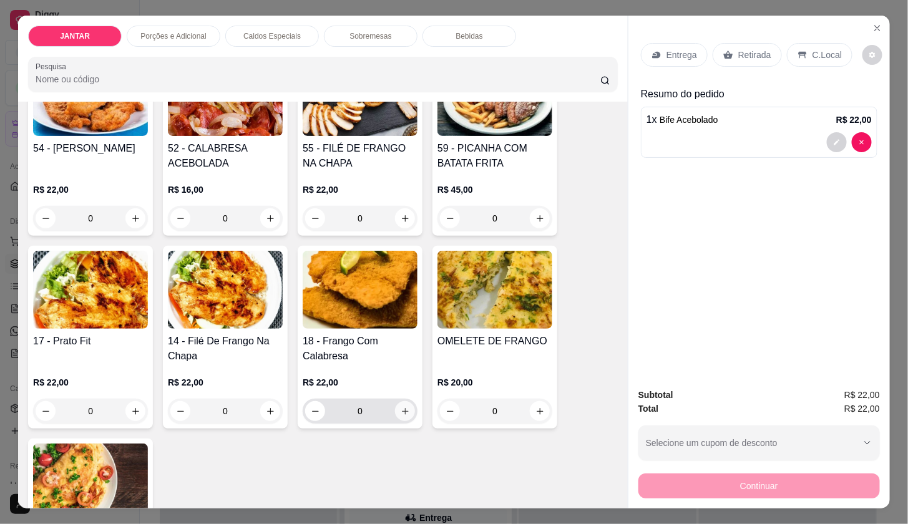
click at [405, 405] on button "increase-product-quantity" at bounding box center [405, 411] width 20 height 20
type input "1"
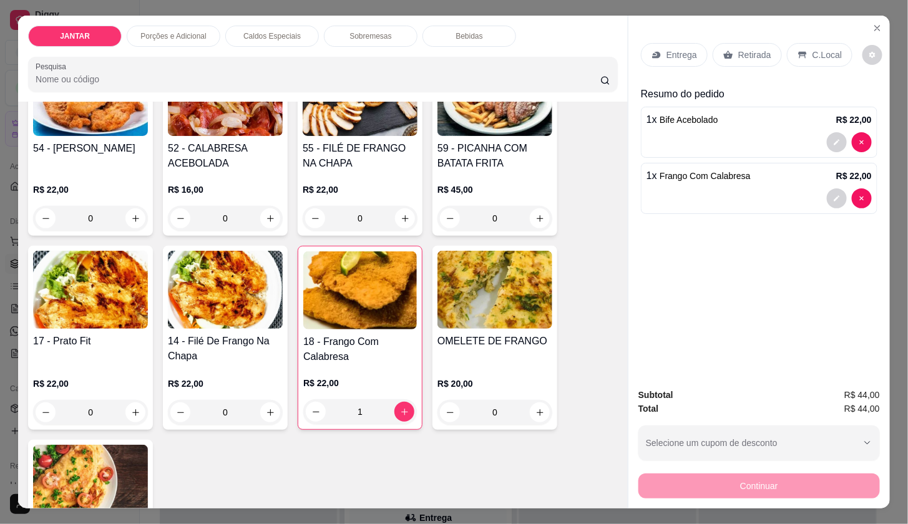
click at [204, 29] on div "Porções e Adicional" at bounding box center [174, 36] width 94 height 21
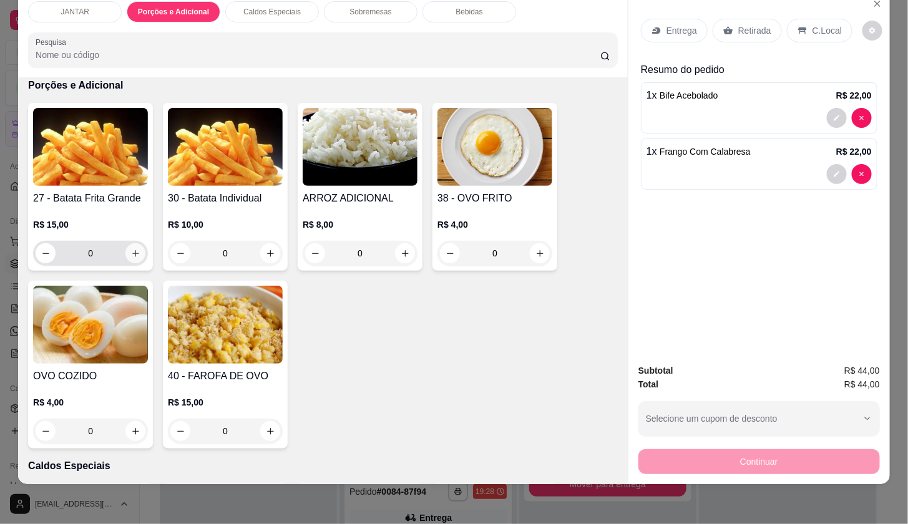
click at [132, 249] on icon "increase-product-quantity" at bounding box center [135, 253] width 9 height 9
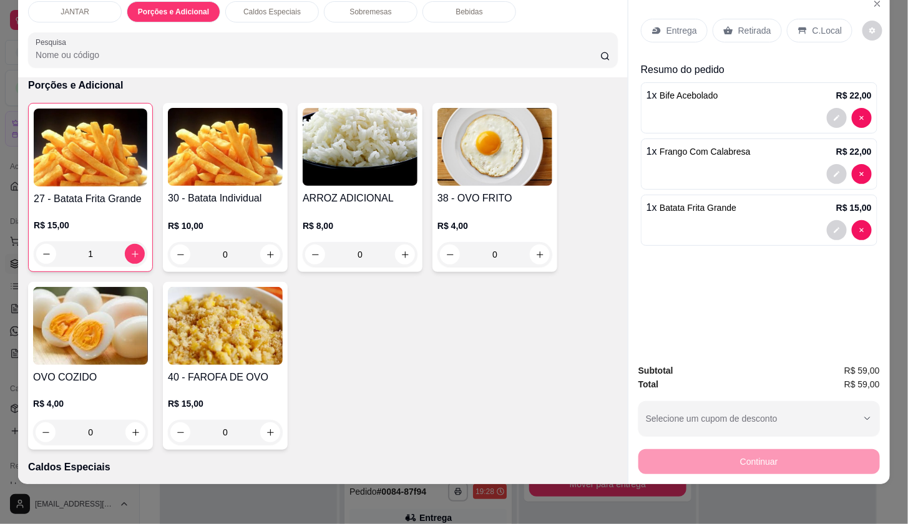
type input "1"
click at [397, 6] on div "Sobremesas" at bounding box center [371, 11] width 94 height 21
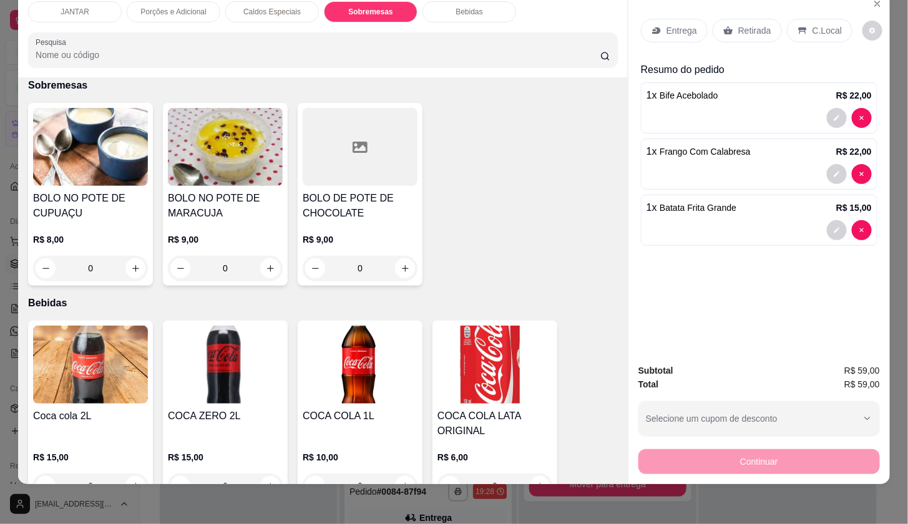
click at [456, 7] on p "Bebidas" at bounding box center [469, 12] width 27 height 10
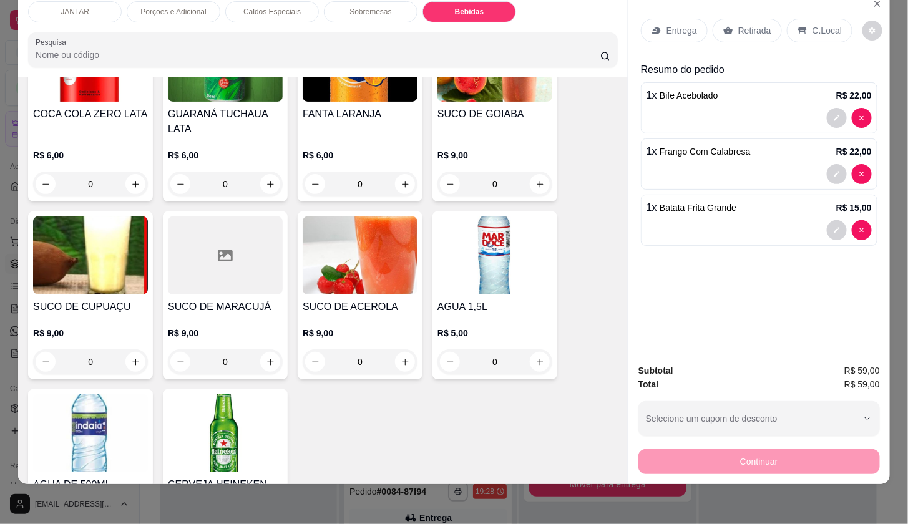
scroll to position [2728, 0]
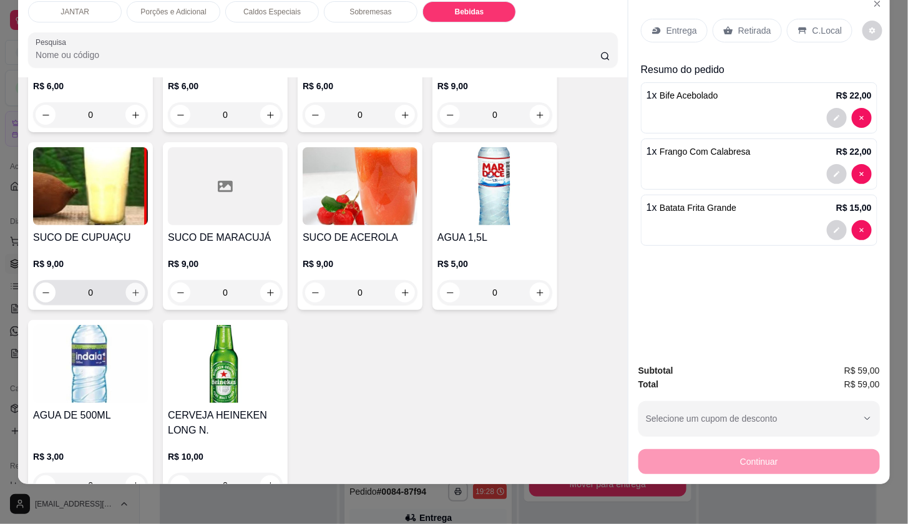
click at [131, 288] on icon "increase-product-quantity" at bounding box center [135, 292] width 9 height 9
type input "1"
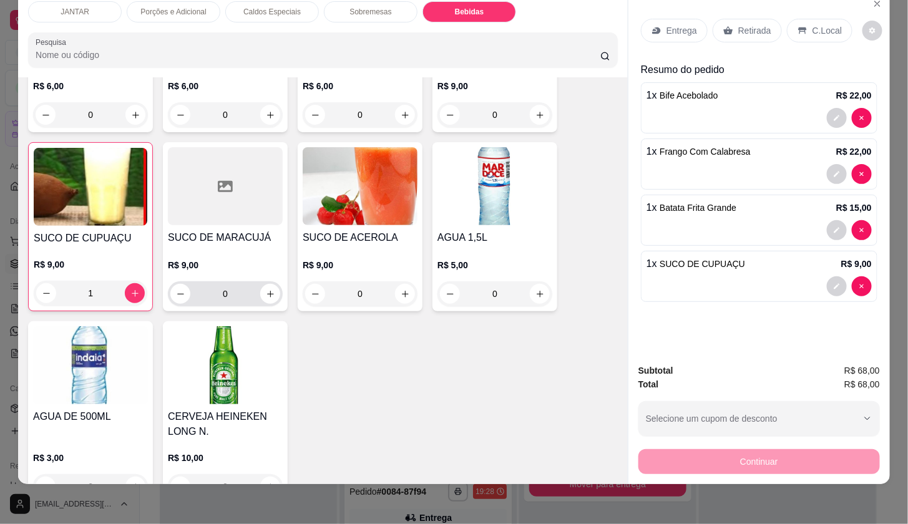
click at [266, 290] on icon "increase-product-quantity" at bounding box center [270, 294] width 9 height 9
type input "1"
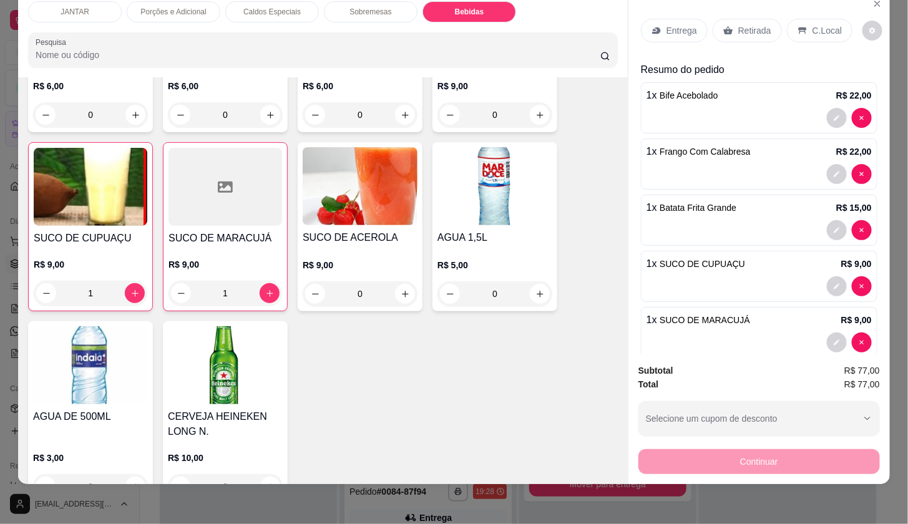
click at [665, 19] on div "Entrega" at bounding box center [674, 31] width 67 height 24
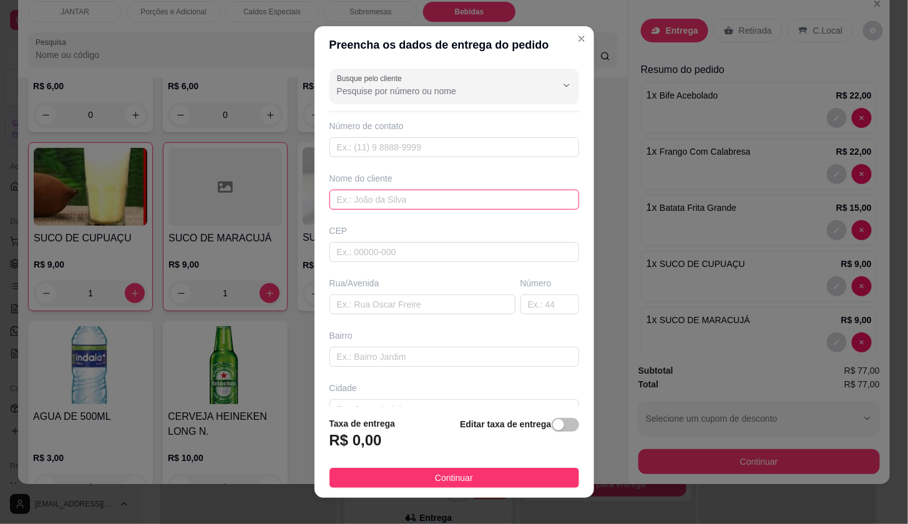
click at [458, 209] on input "text" at bounding box center [454, 200] width 250 height 20
type input "JOSY"
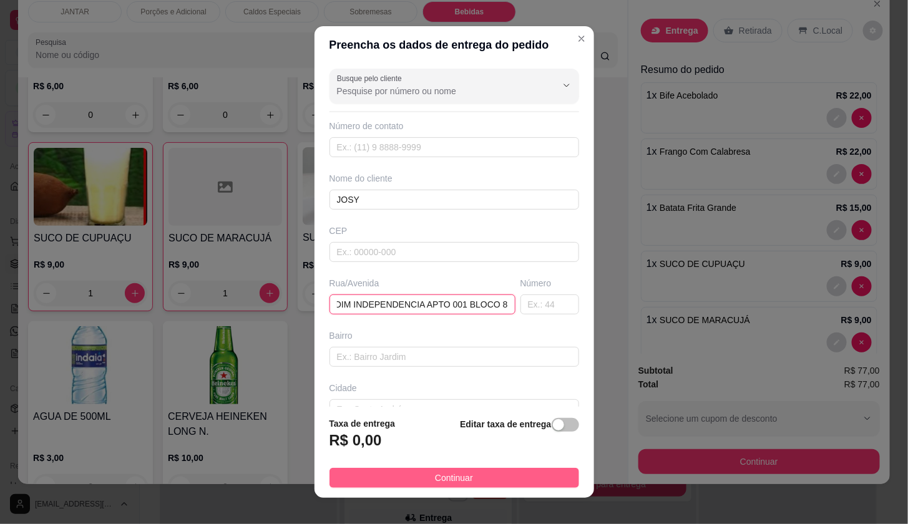
type input "JARDIM INDEPENDENCIA APTO 001 BLOCO 8"
click at [525, 469] on button "Continuar" at bounding box center [454, 478] width 250 height 20
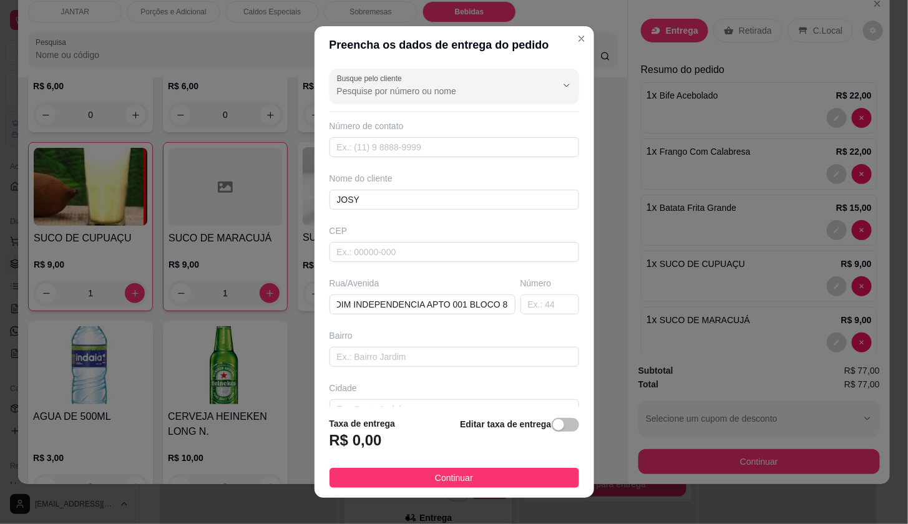
scroll to position [0, 0]
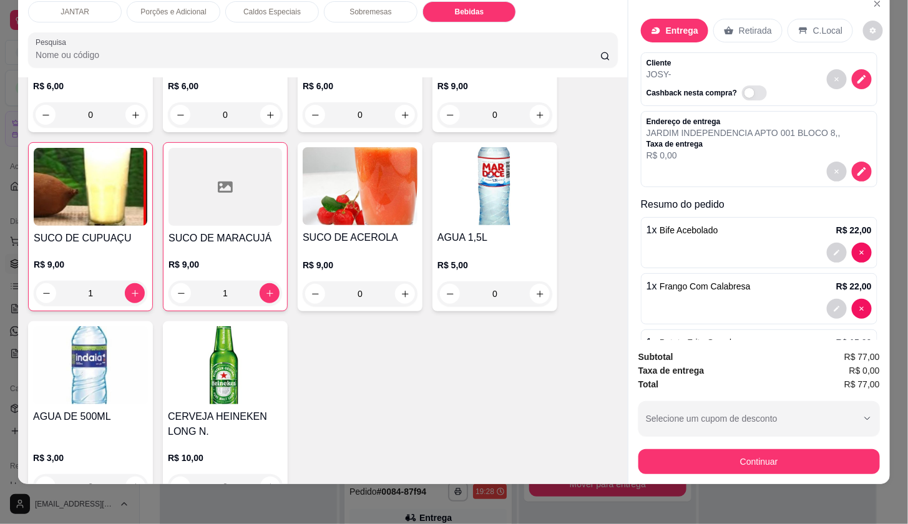
click at [714, 452] on button "Continuar" at bounding box center [759, 461] width 242 height 25
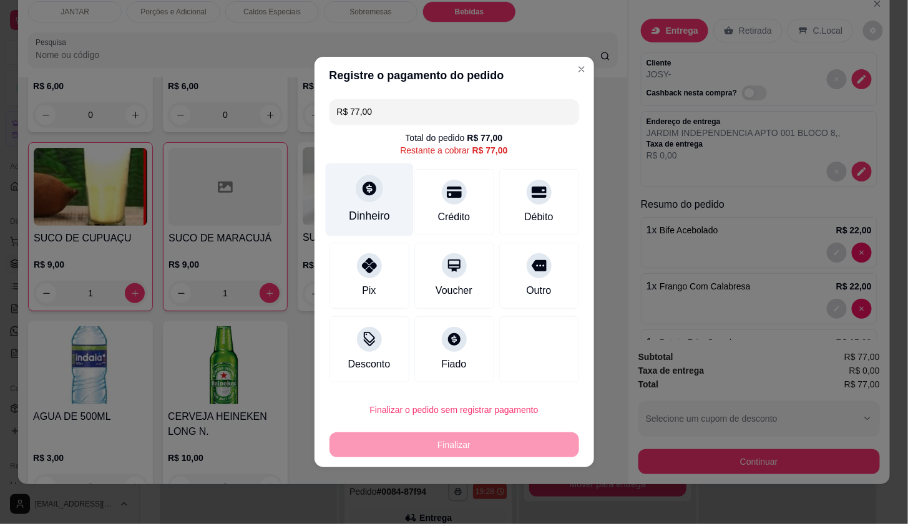
click at [368, 200] on div at bounding box center [369, 188] width 27 height 27
click at [383, 260] on input "0,00" at bounding box center [454, 250] width 250 height 25
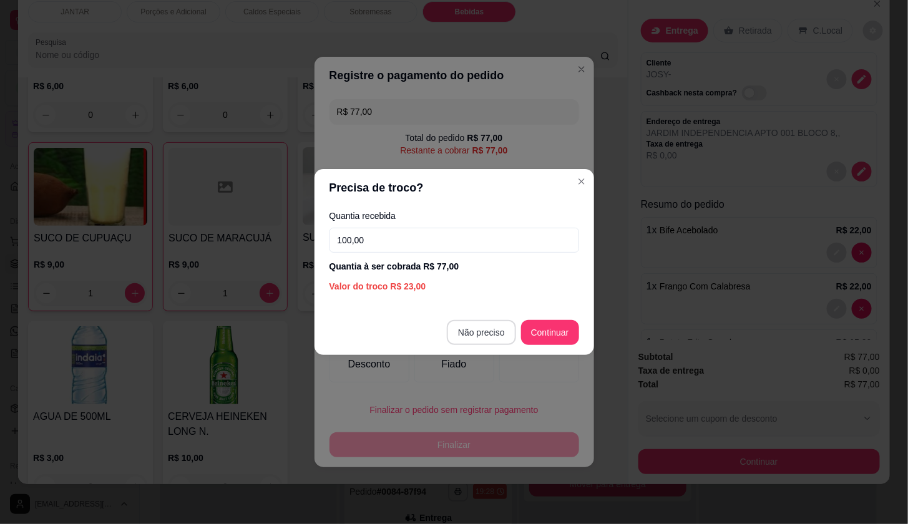
type input "100,00"
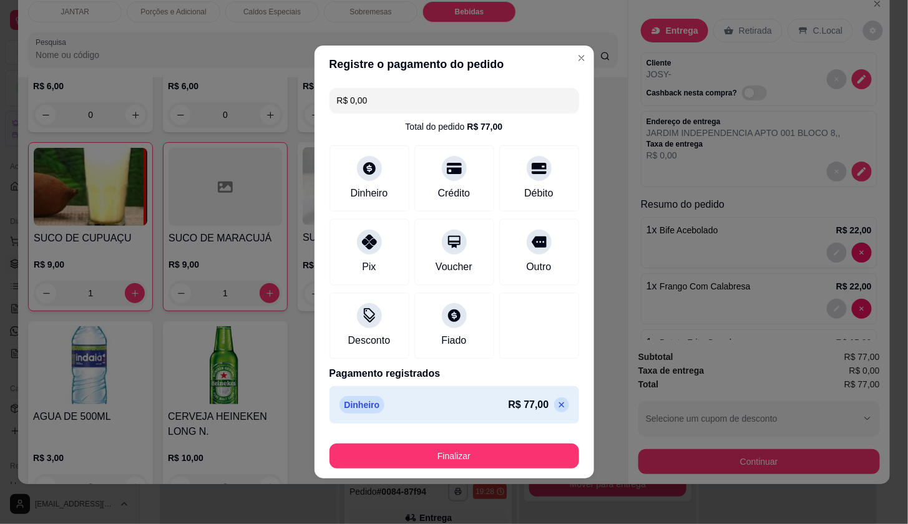
type input "R$ 0,00"
click at [529, 449] on button "Finalizar" at bounding box center [454, 456] width 250 height 25
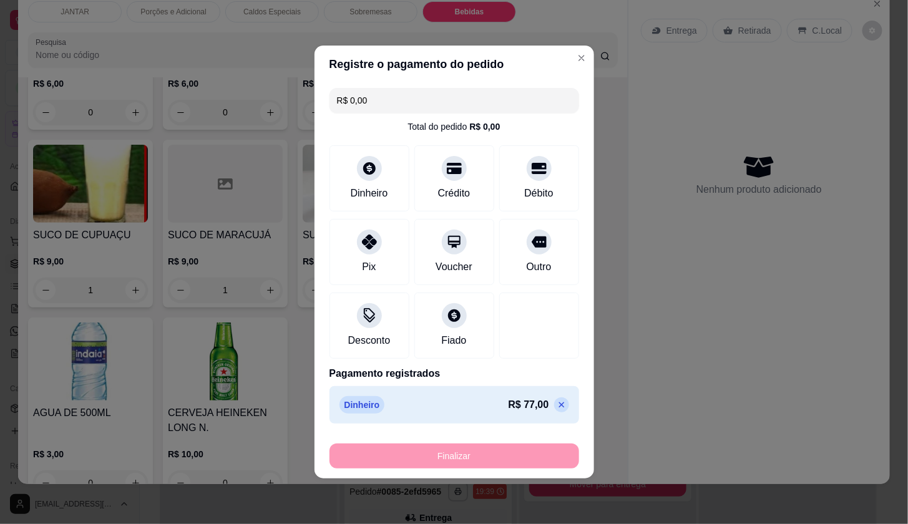
type input "0"
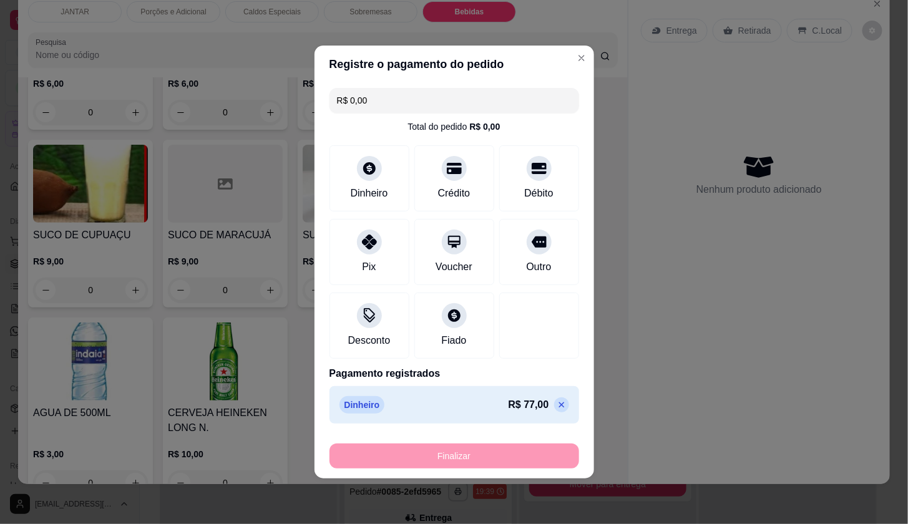
type input "-R$ 77,00"
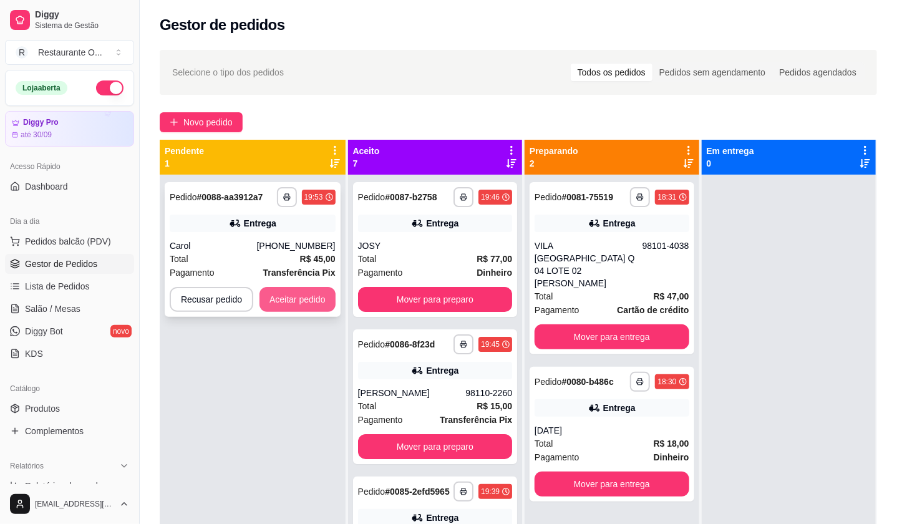
click at [315, 306] on button "Aceitar pedido" at bounding box center [298, 299] width 76 height 25
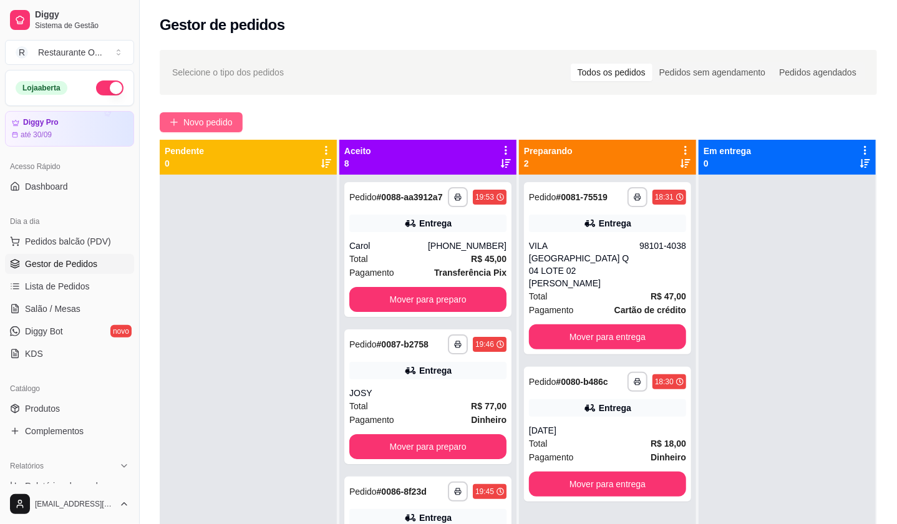
click at [230, 119] on span "Novo pedido" at bounding box center [207, 122] width 49 height 14
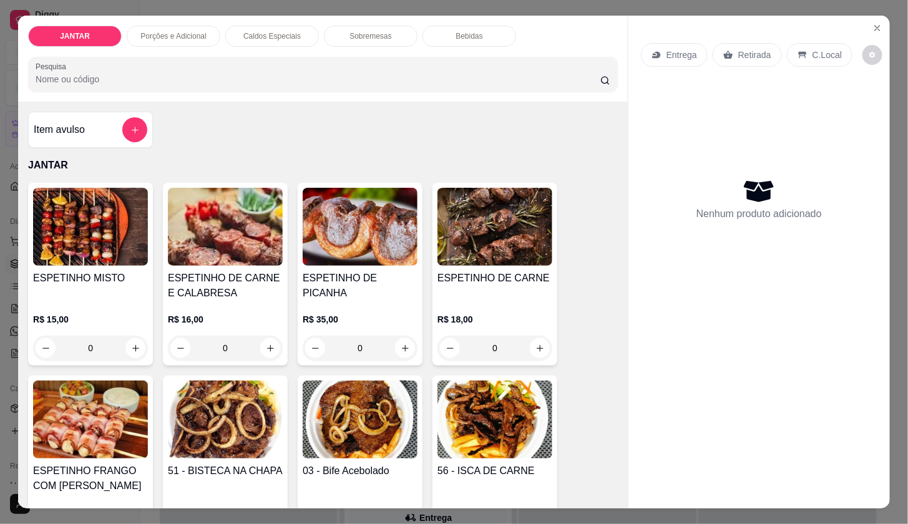
click at [257, 41] on div "Caldos Especiais" at bounding box center [272, 36] width 94 height 21
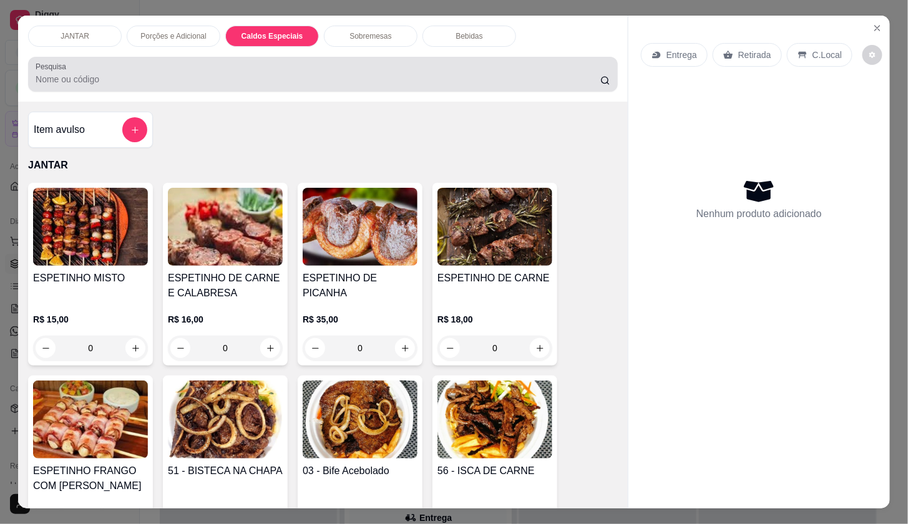
click at [258, 16] on div "JANTAR Porções e Adicional Caldos Especiais Sobremesas Bebidas Pesquisa" at bounding box center [323, 59] width 610 height 86
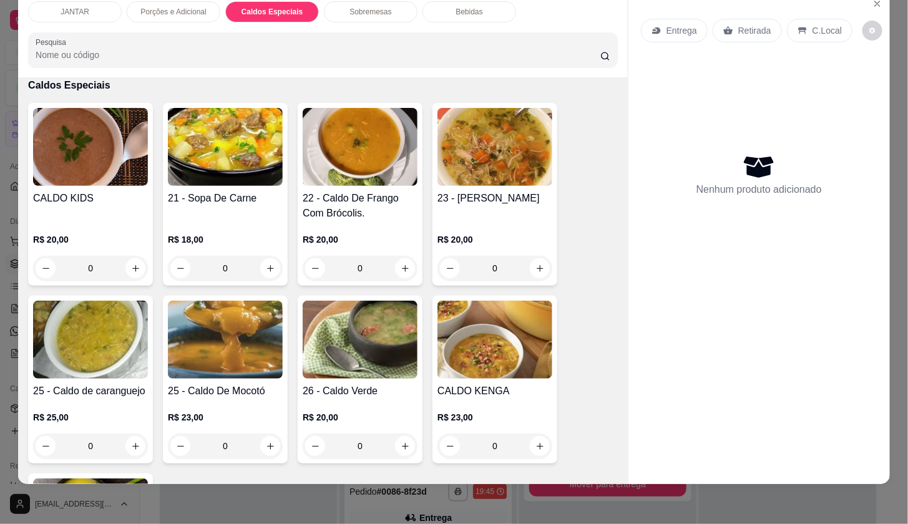
click at [261, 10] on div "Caldos Especiais" at bounding box center [272, 11] width 94 height 21
click at [271, 256] on div "0" at bounding box center [225, 268] width 115 height 25
click at [263, 256] on div "0" at bounding box center [225, 268] width 115 height 25
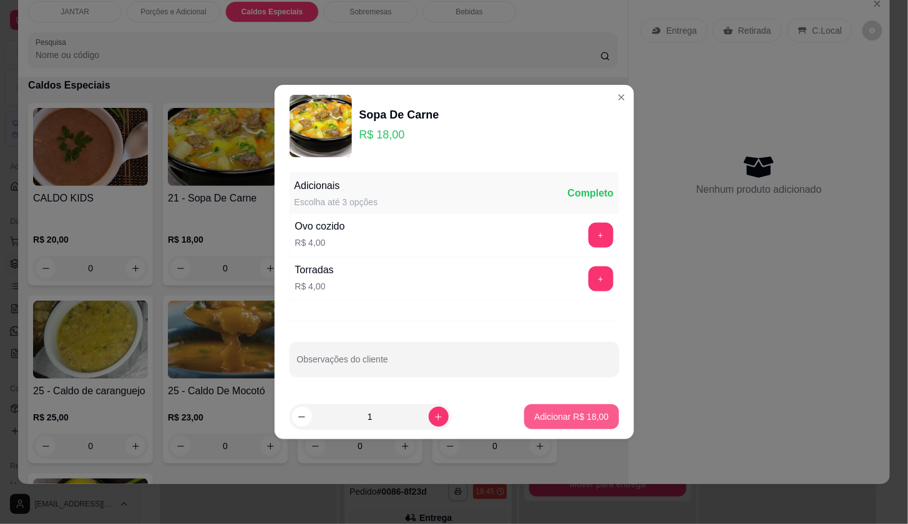
click at [564, 416] on p "Adicionar R$ 18,00" at bounding box center [571, 417] width 74 height 12
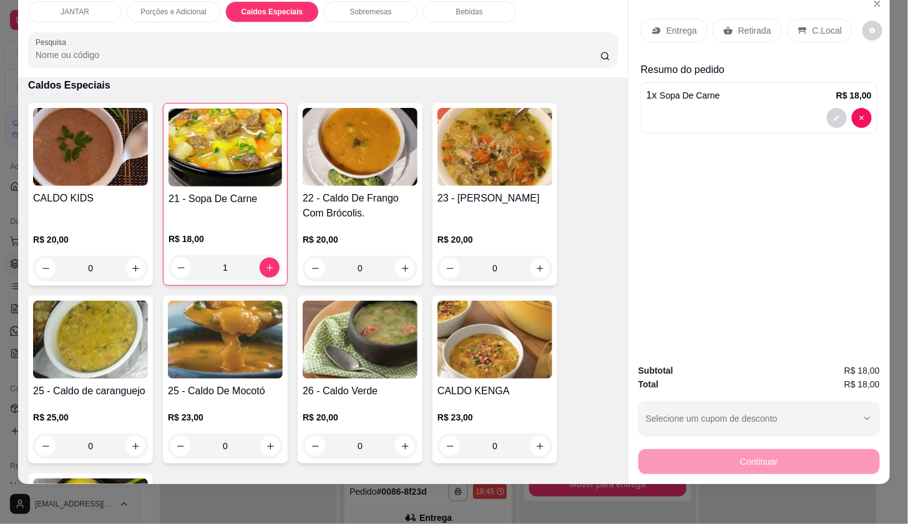
click at [764, 21] on div "Retirada" at bounding box center [747, 31] width 69 height 24
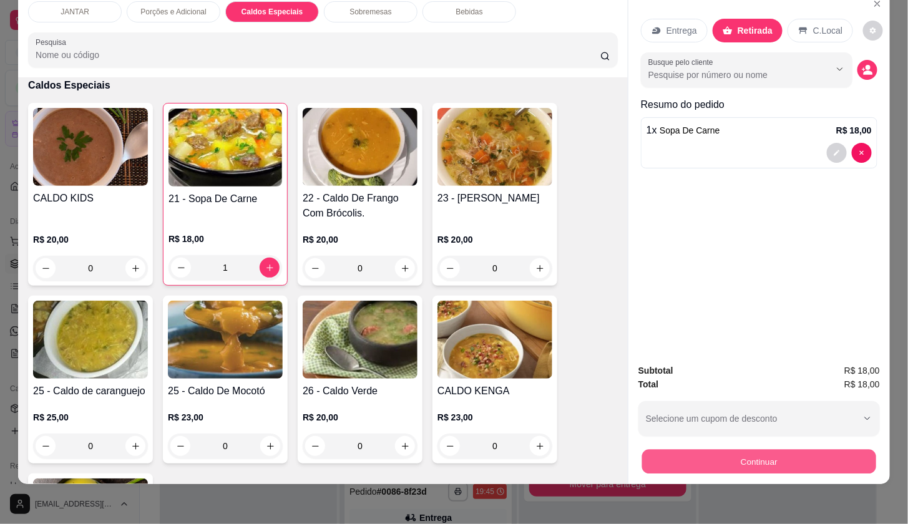
click at [796, 452] on button "Continuar" at bounding box center [759, 461] width 234 height 24
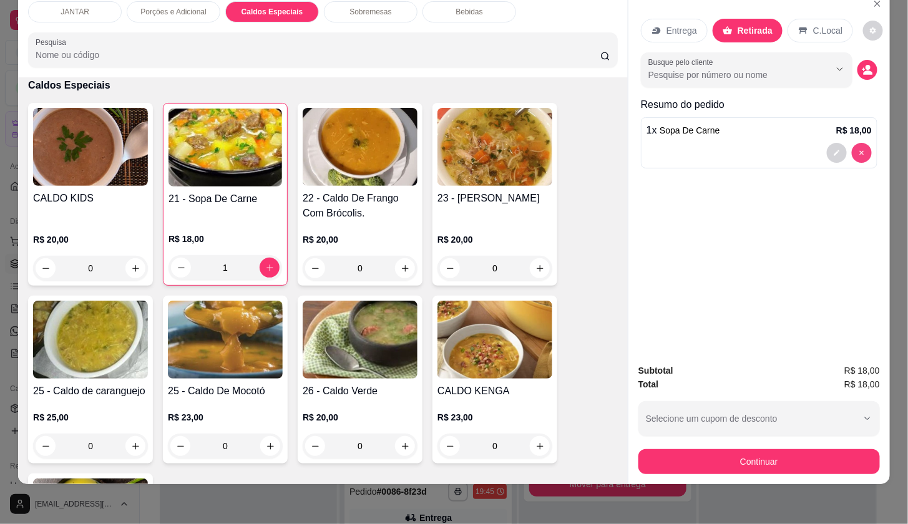
type input "0"
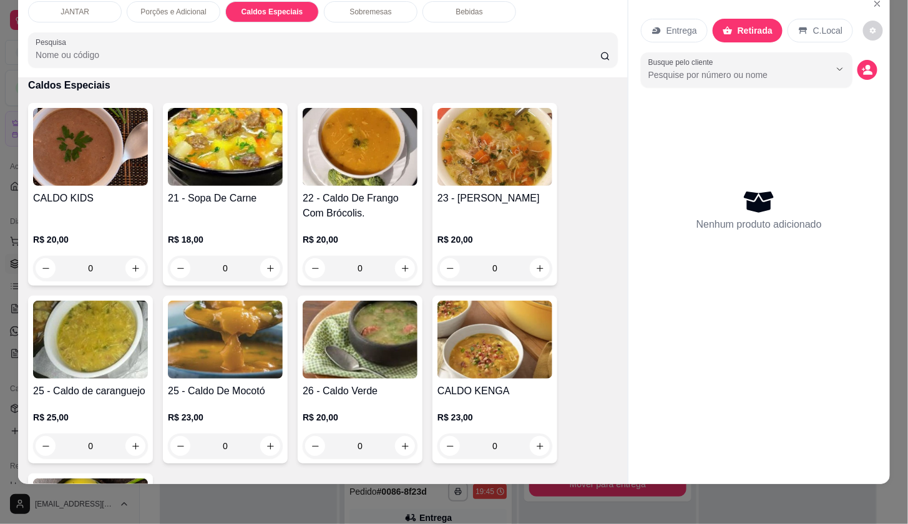
scroll to position [0, 0]
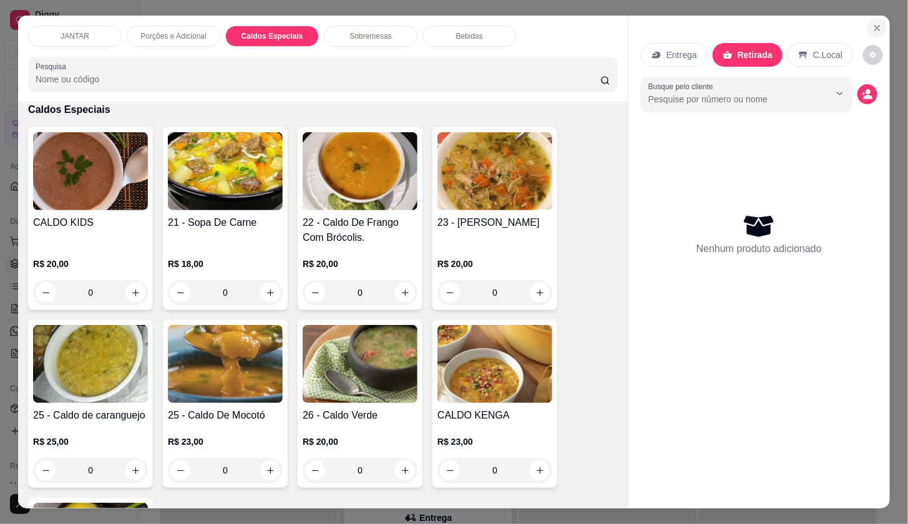
click at [872, 23] on icon "Close" at bounding box center [877, 28] width 10 height 10
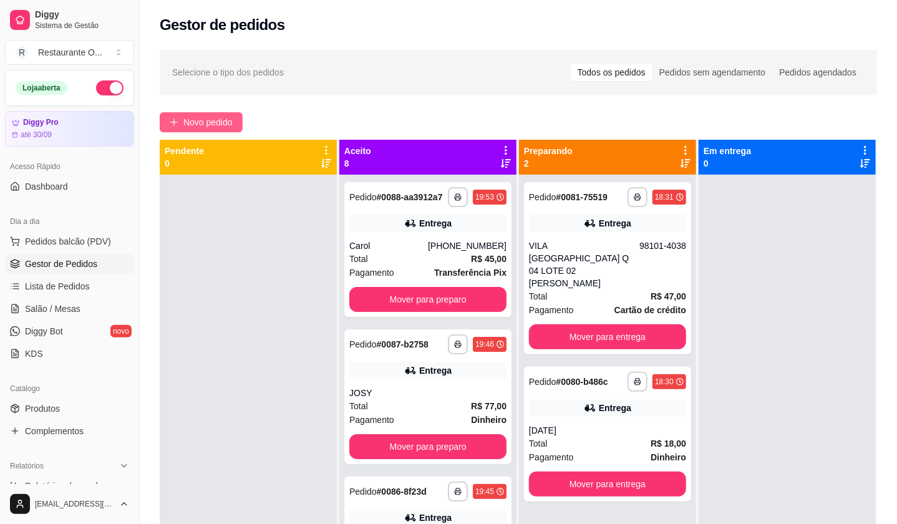
click at [212, 129] on span "Novo pedido" at bounding box center [207, 122] width 49 height 14
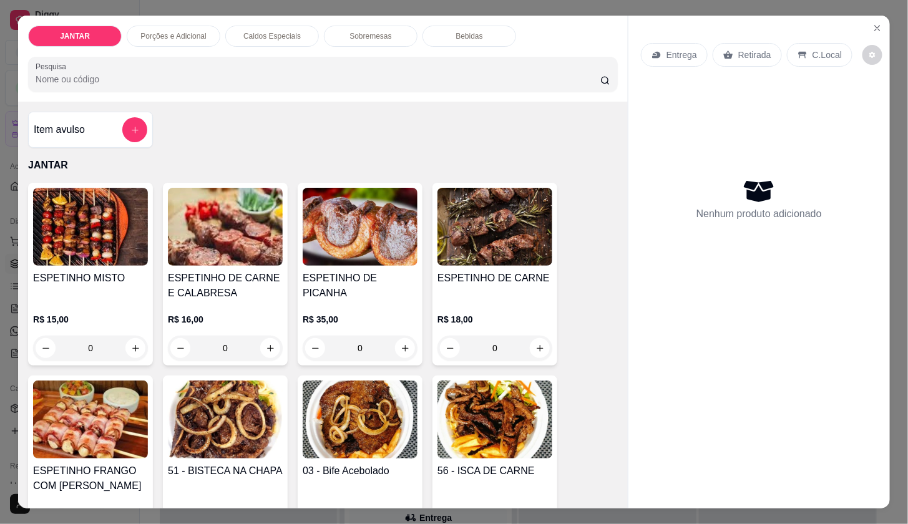
scroll to position [139, 0]
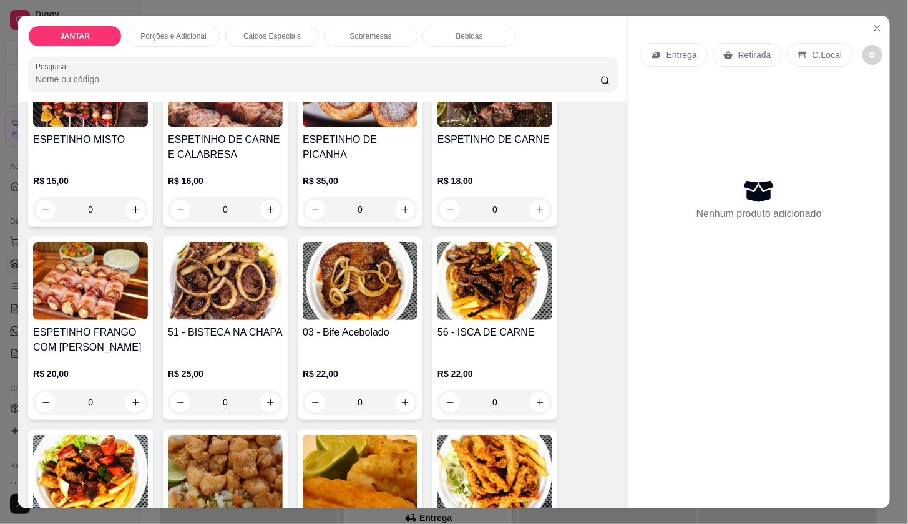
click at [295, 44] on div "JANTAR Porções e Adicional Caldos Especiais Sobremesas Bebidas Pesquisa" at bounding box center [323, 59] width 610 height 86
click at [293, 33] on div "Caldos Especiais" at bounding box center [272, 36] width 94 height 21
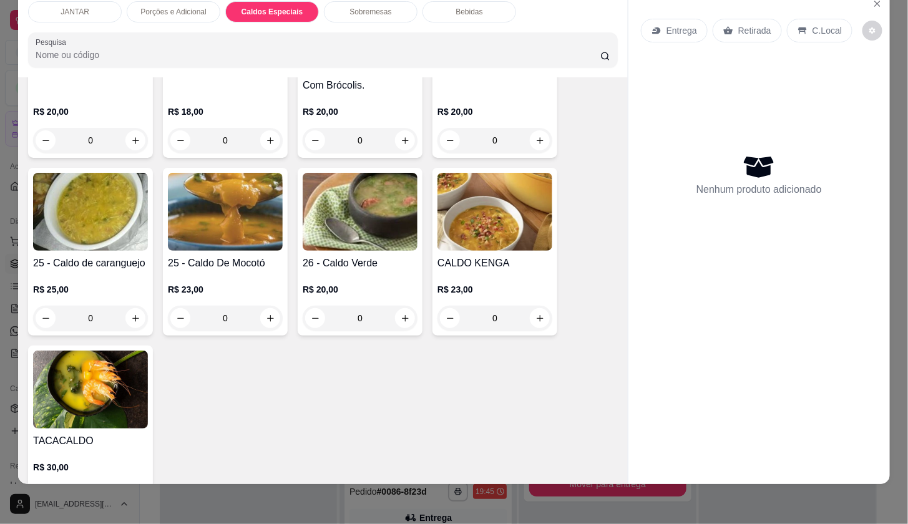
scroll to position [1727, 0]
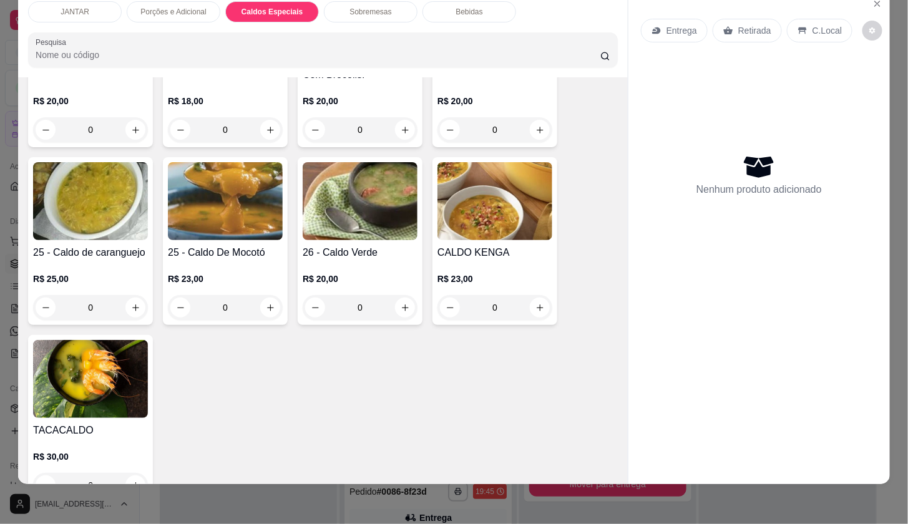
click at [261, 295] on div "0" at bounding box center [225, 307] width 115 height 25
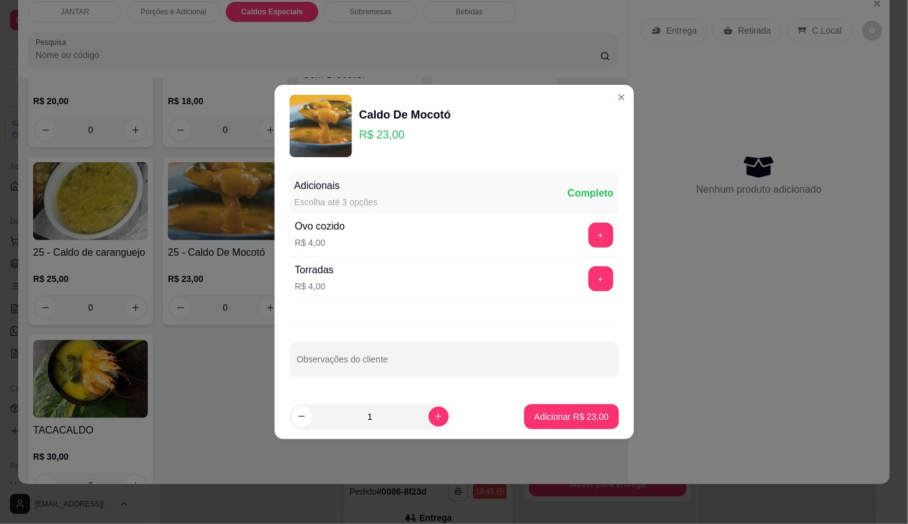
click at [598, 399] on footer "1 Adicionar R$ 23,00" at bounding box center [454, 416] width 359 height 45
click at [598, 419] on button "Adicionar R$ 23,00" at bounding box center [572, 416] width 92 height 24
type input "1"
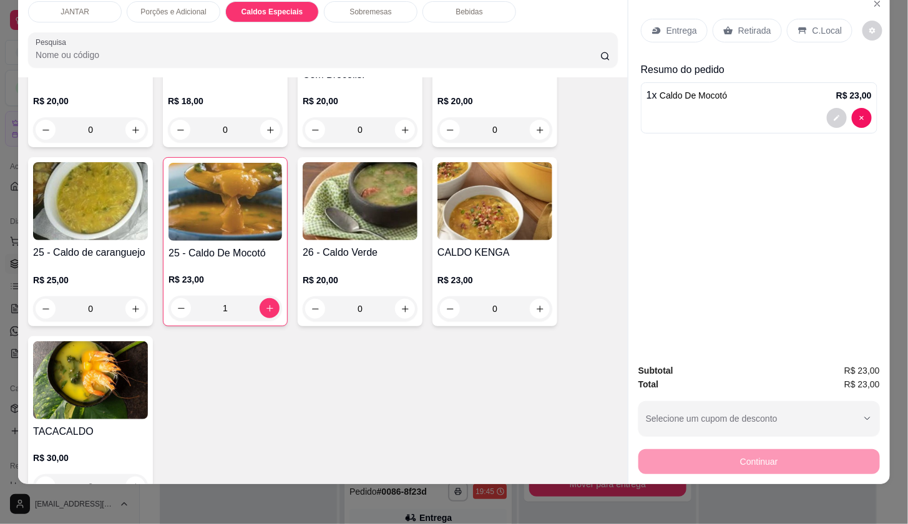
click at [828, 24] on p "C.Local" at bounding box center [827, 30] width 29 height 12
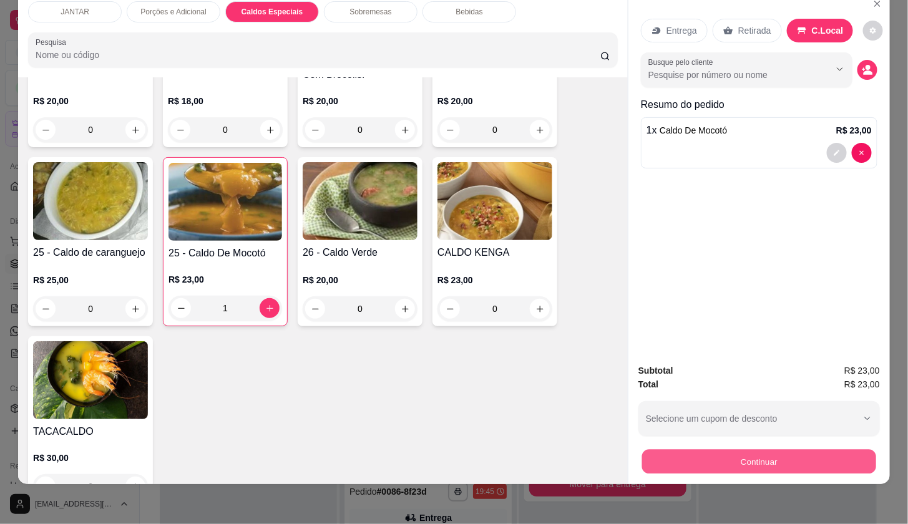
click at [806, 449] on button "Continuar" at bounding box center [759, 461] width 234 height 24
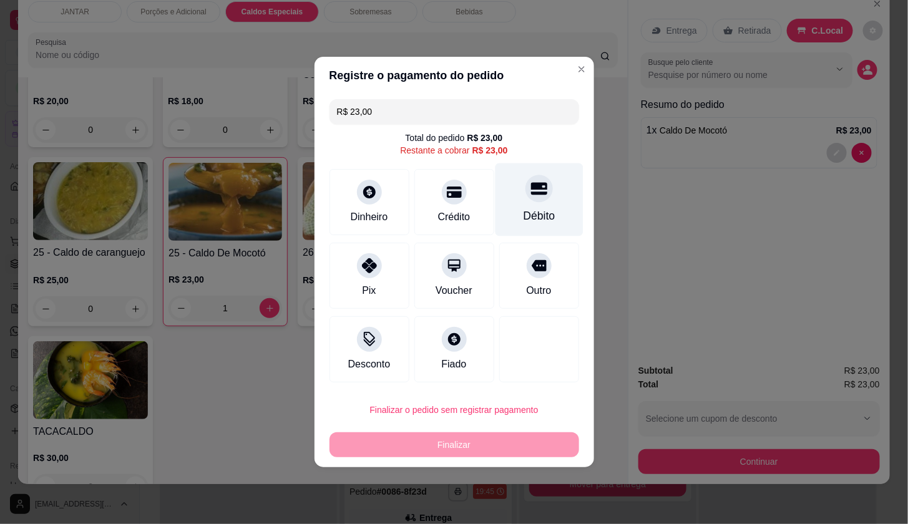
click at [521, 202] on div "Débito" at bounding box center [539, 200] width 88 height 73
type input "R$ 0,00"
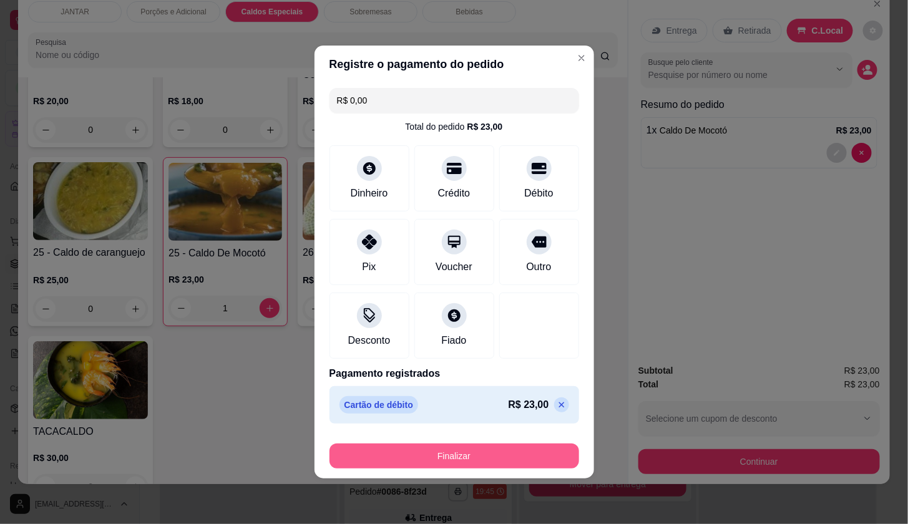
click at [494, 452] on button "Finalizar" at bounding box center [454, 456] width 250 height 25
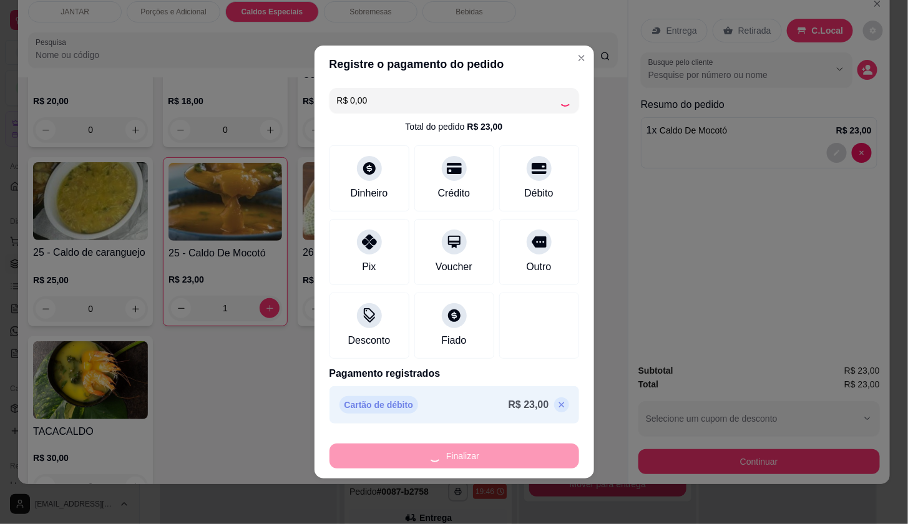
type input "0"
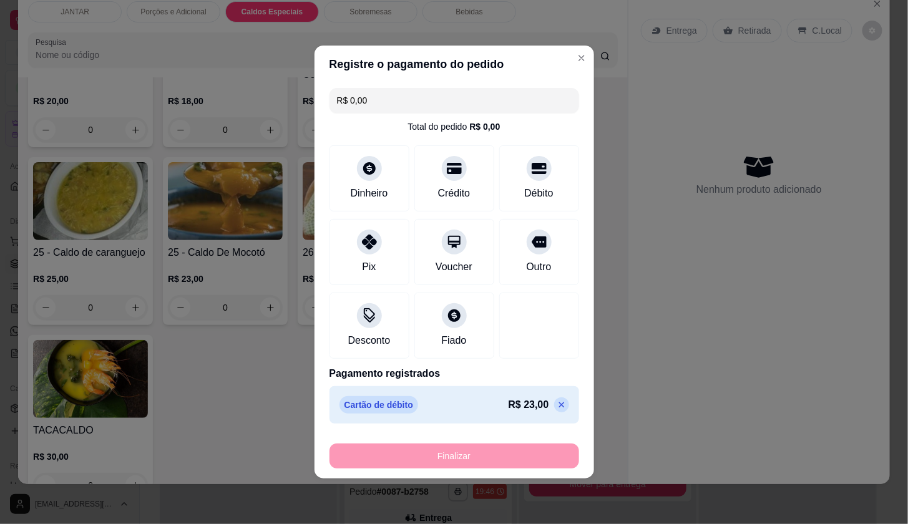
type input "-R$ 23,00"
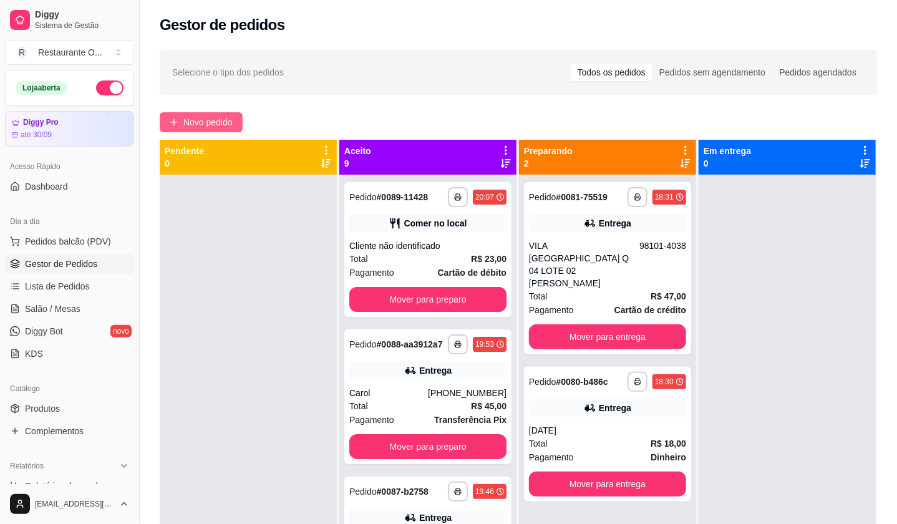
click at [194, 132] on button "Novo pedido" at bounding box center [201, 122] width 83 height 20
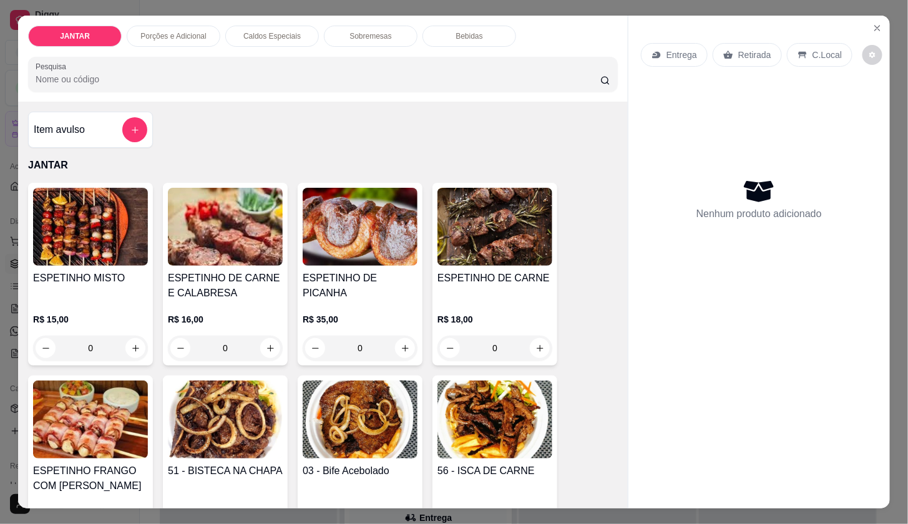
click at [275, 51] on div "JANTAR Porções e Adicional Caldos Especiais Sobremesas Bebidas Pesquisa" at bounding box center [323, 59] width 610 height 86
click at [275, 43] on div "JANTAR Porções e Adicional Caldos Especiais Sobremesas Bebidas Pesquisa" at bounding box center [323, 59] width 610 height 86
click at [278, 34] on p "Caldos Especiais" at bounding box center [271, 36] width 57 height 10
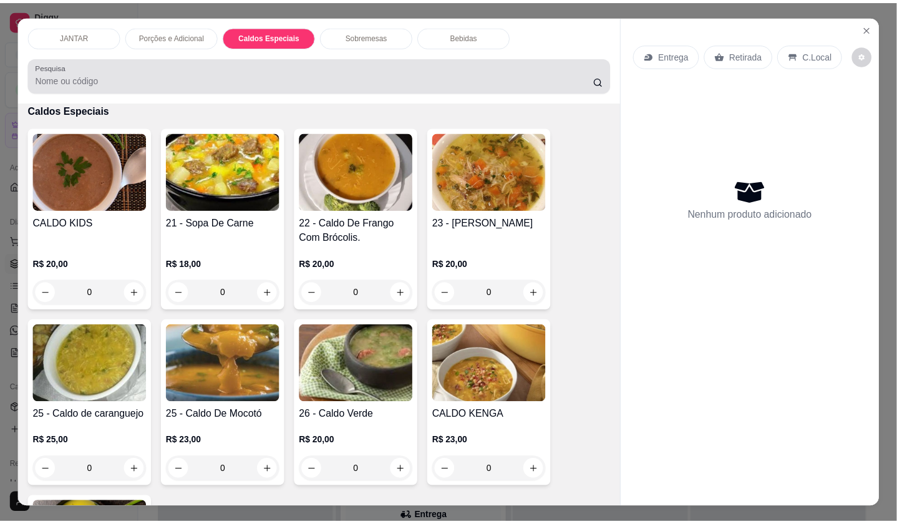
scroll to position [29, 0]
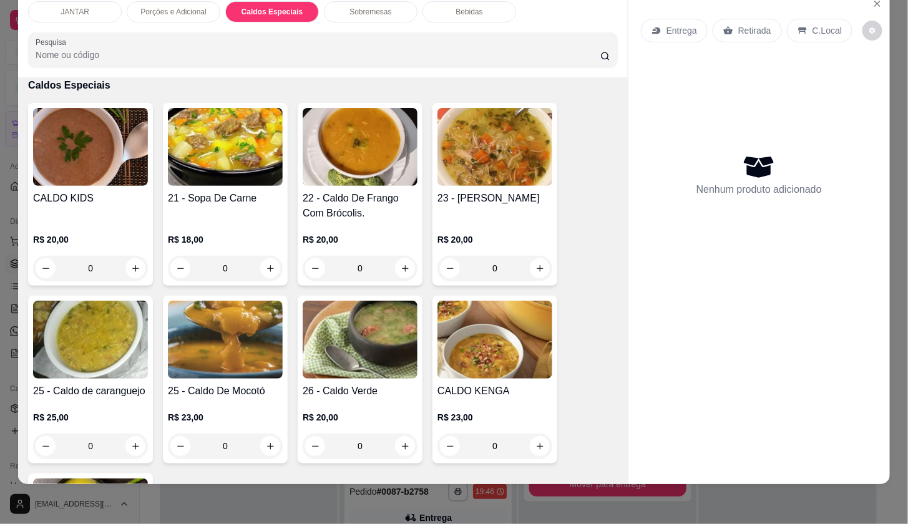
click at [263, 243] on div "R$ 18,00 0" at bounding box center [225, 256] width 115 height 47
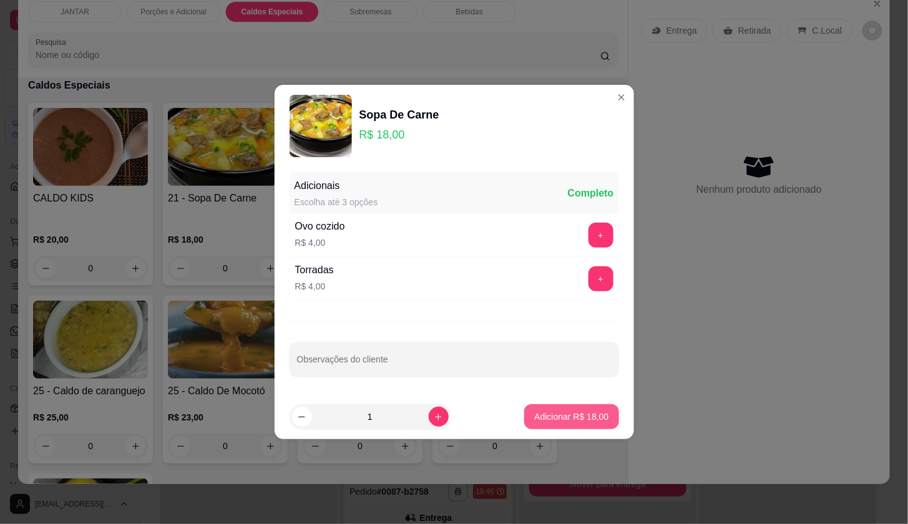
click at [560, 417] on p "Adicionar R$ 18,00" at bounding box center [571, 417] width 74 height 12
type input "1"
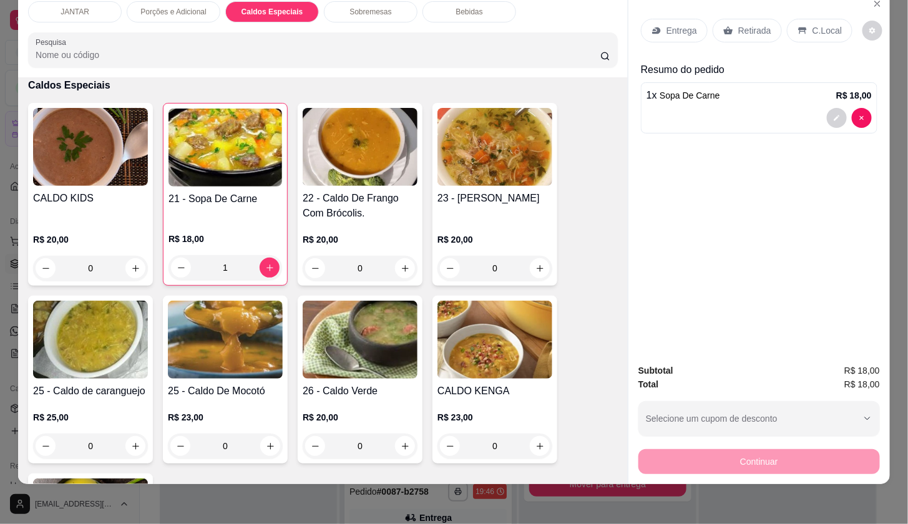
click at [738, 24] on p "Retirada" at bounding box center [754, 30] width 33 height 12
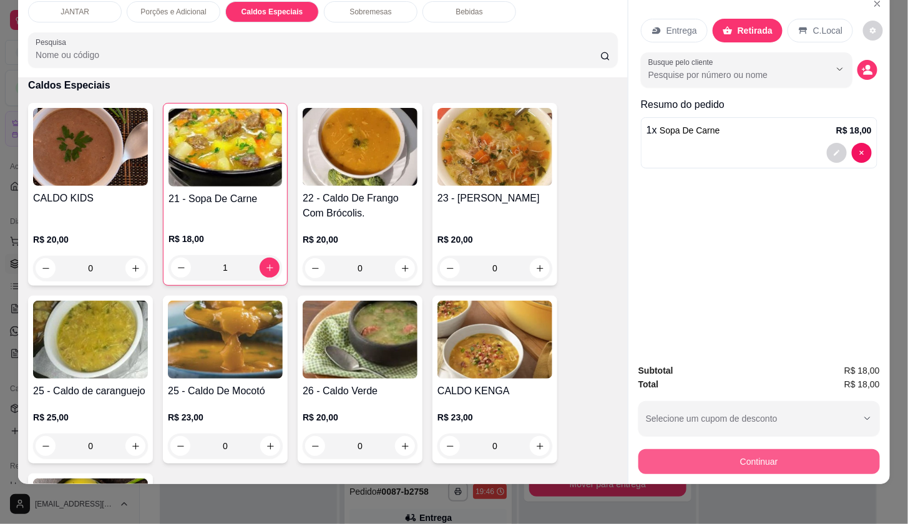
click at [779, 449] on button "Continuar" at bounding box center [759, 461] width 242 height 25
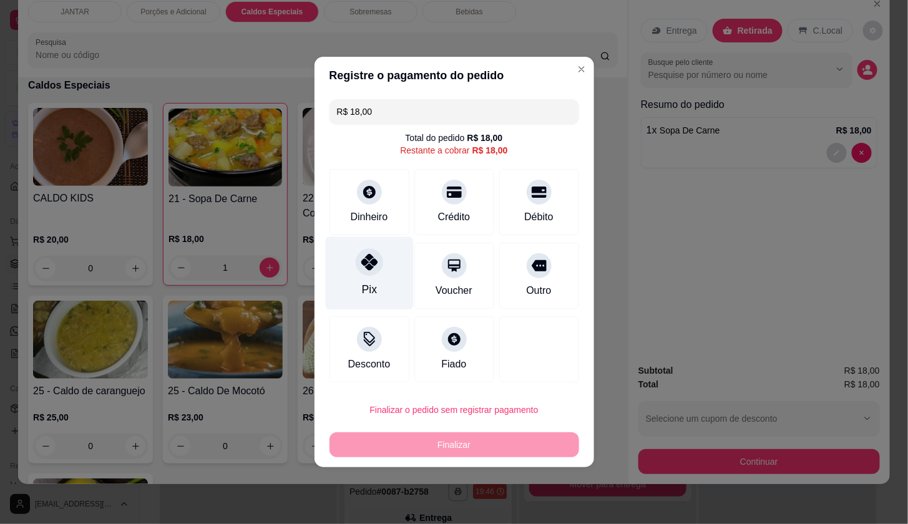
click at [371, 277] on div "Pix" at bounding box center [369, 273] width 88 height 73
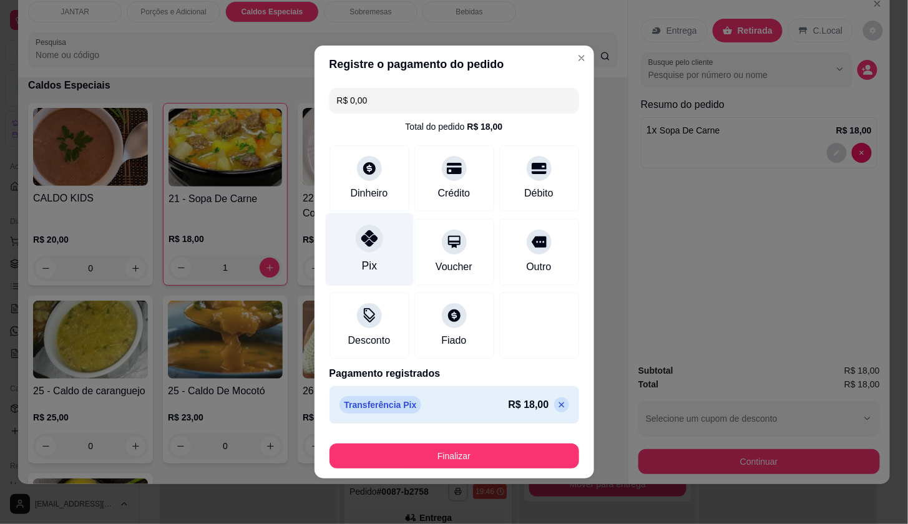
type input "R$ 0,00"
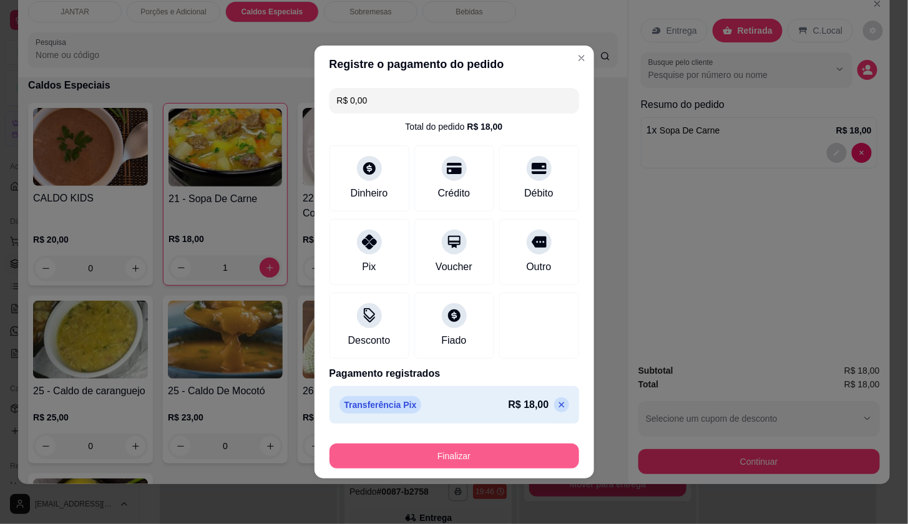
click at [441, 451] on button "Finalizar" at bounding box center [454, 456] width 250 height 25
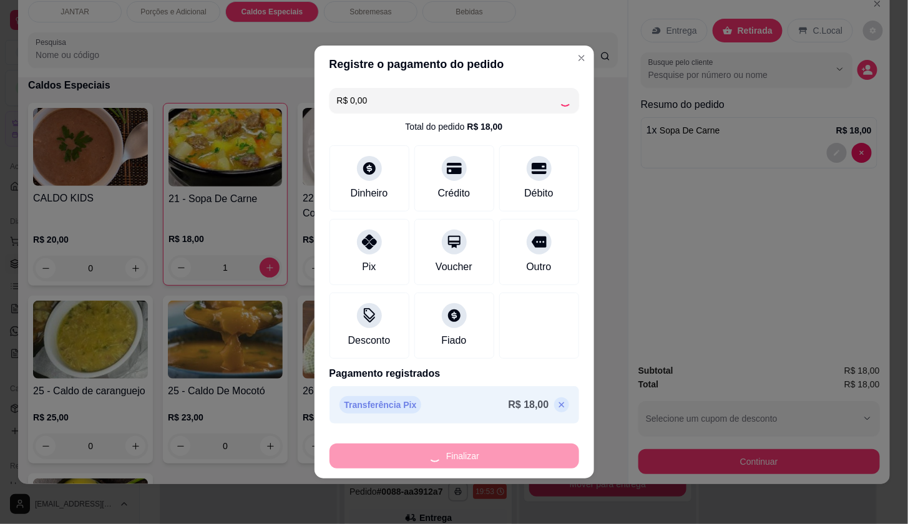
type input "0"
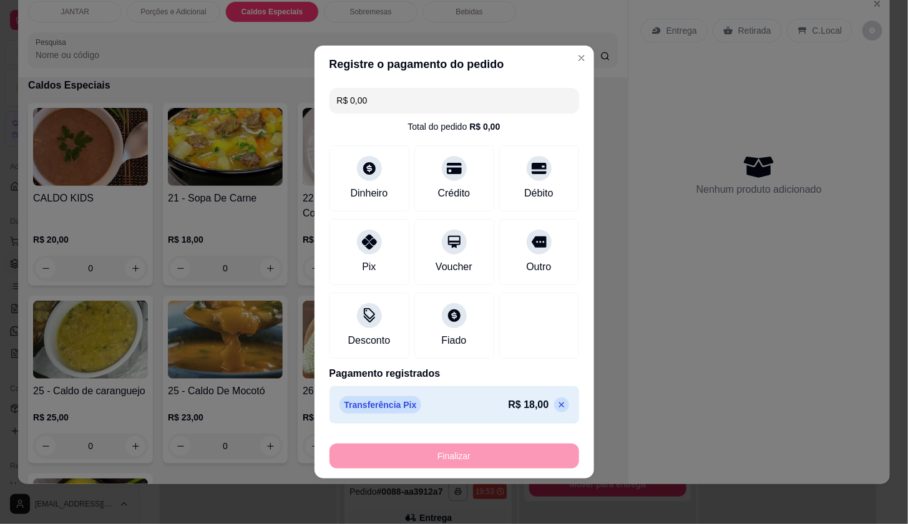
type input "-R$ 18,00"
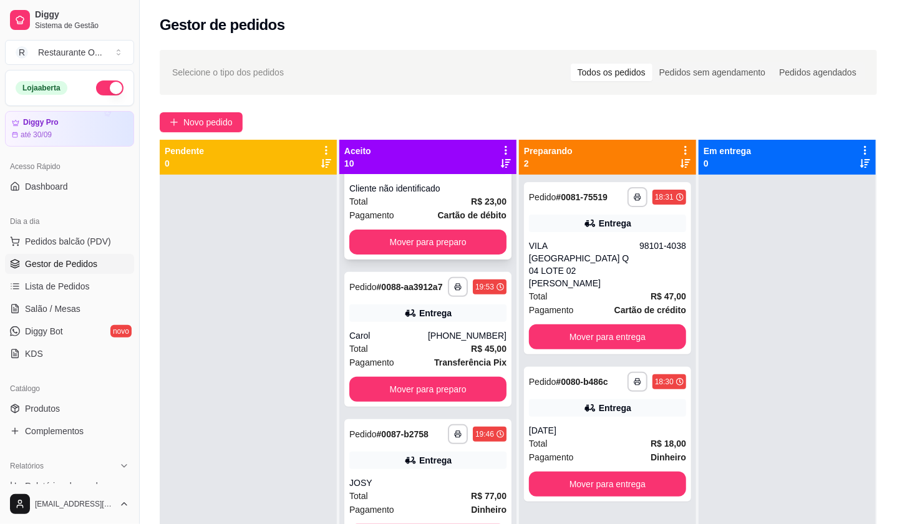
scroll to position [208, 0]
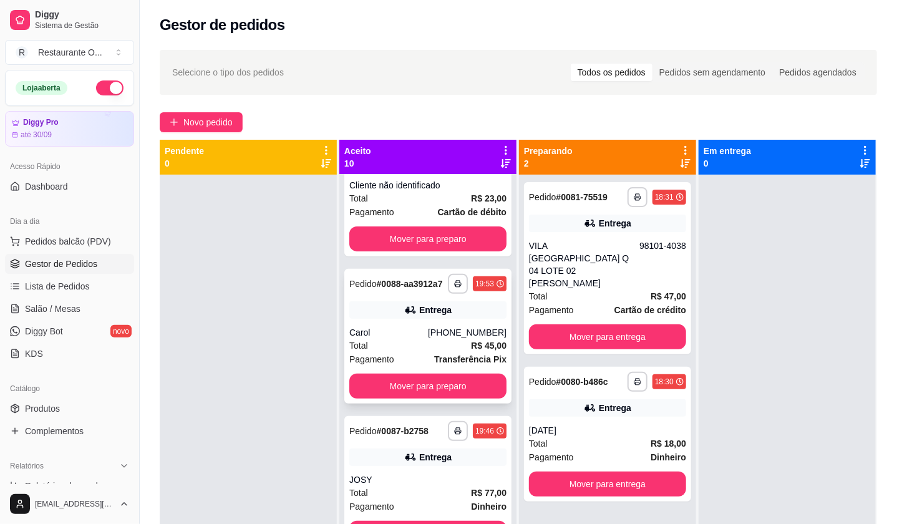
click at [427, 339] on div "Carol" at bounding box center [388, 332] width 79 height 12
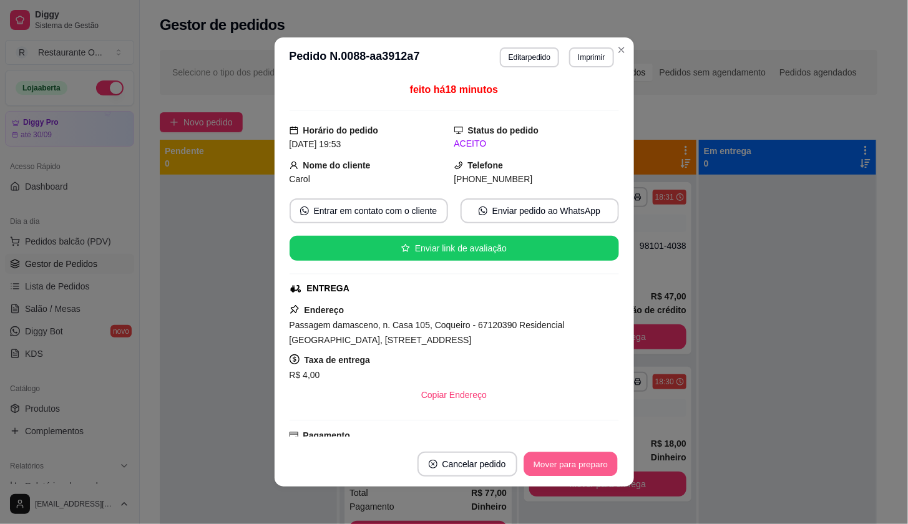
click at [529, 471] on button "Mover para preparo" at bounding box center [571, 464] width 94 height 24
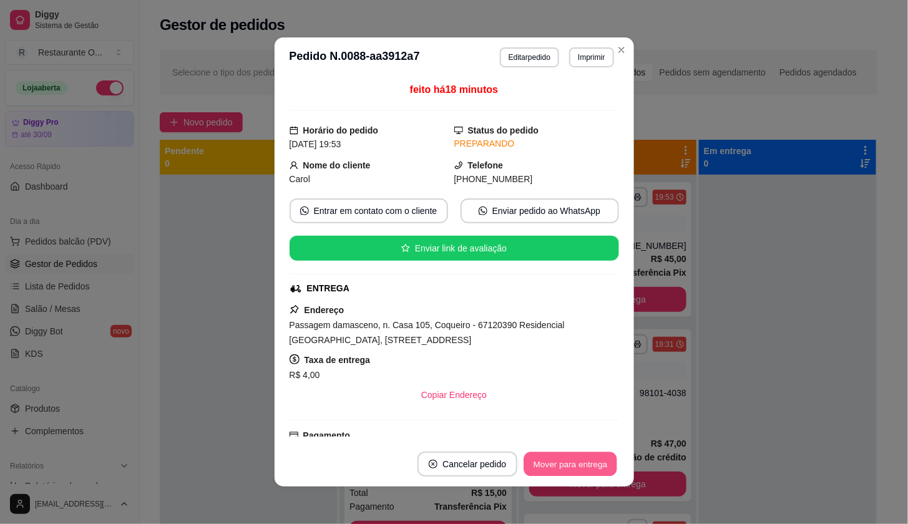
click at [529, 471] on button "Mover para entrega" at bounding box center [571, 464] width 94 height 24
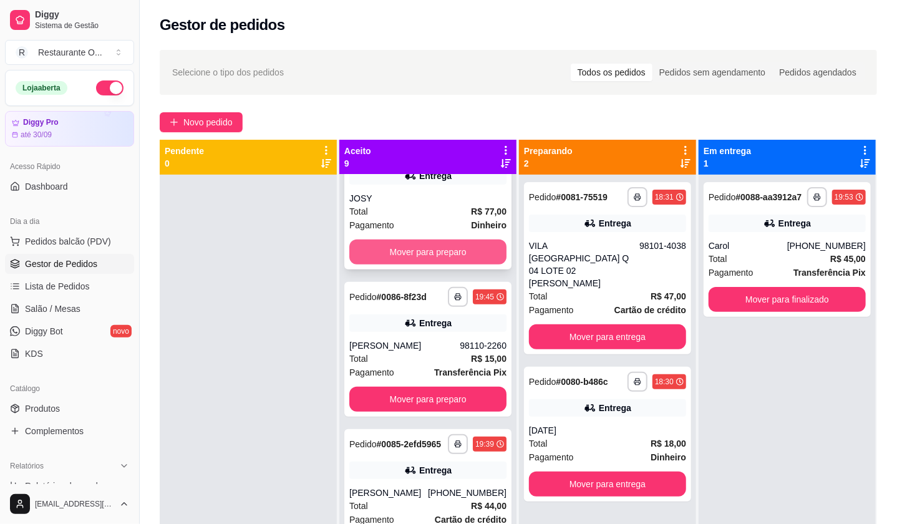
scroll to position [346, 0]
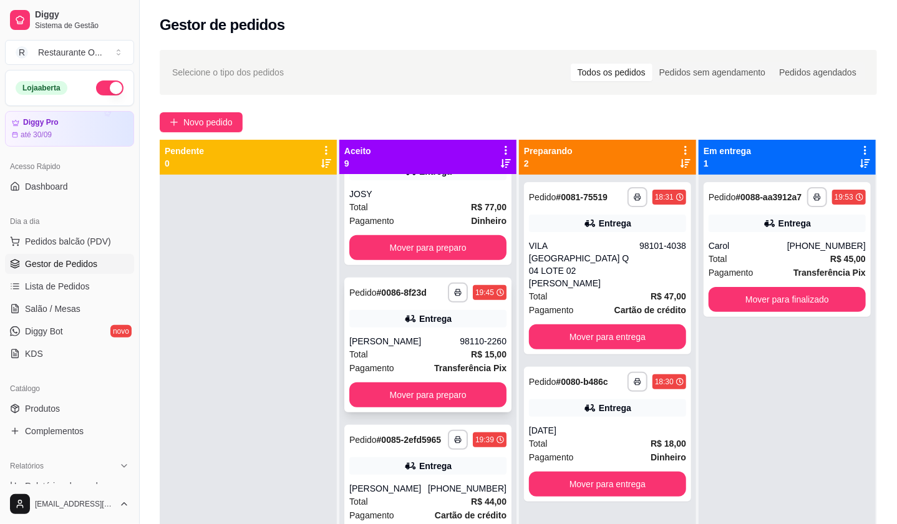
click at [381, 324] on div "Entrega" at bounding box center [427, 318] width 157 height 17
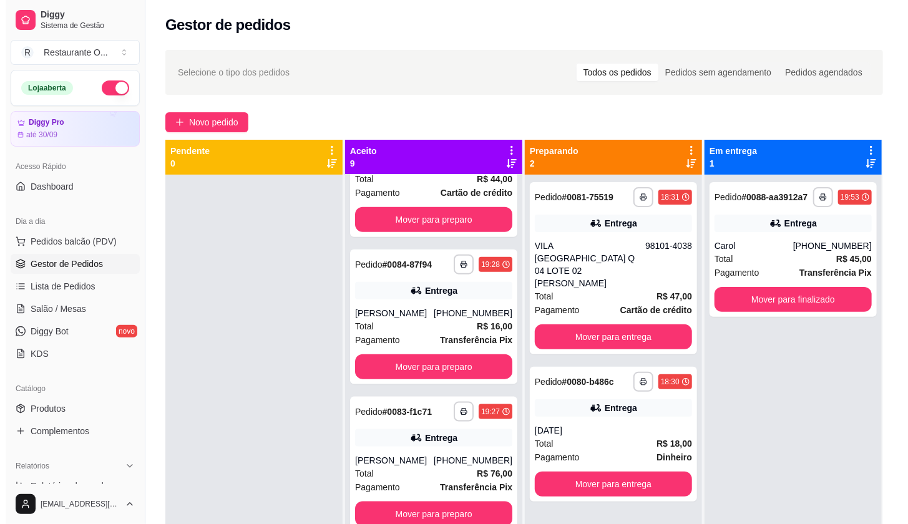
scroll to position [693, 0]
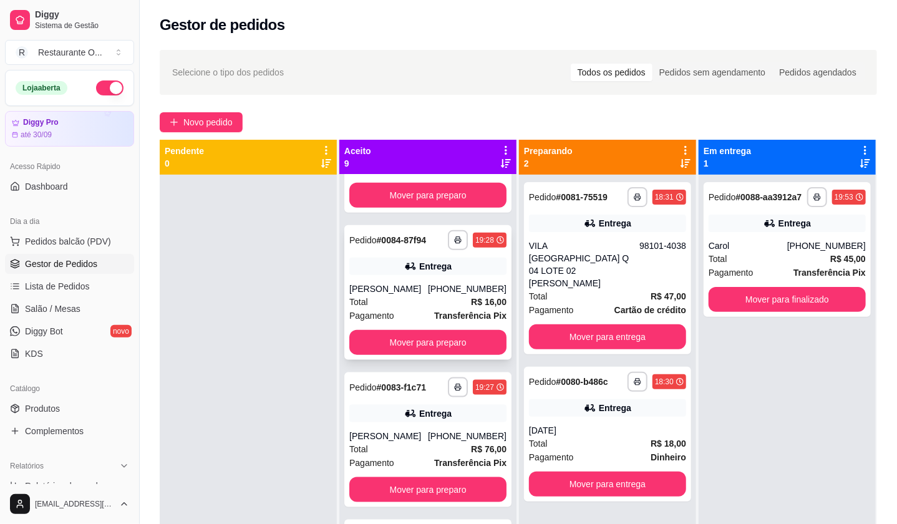
click at [476, 307] on strong "R$ 16,00" at bounding box center [489, 302] width 36 height 10
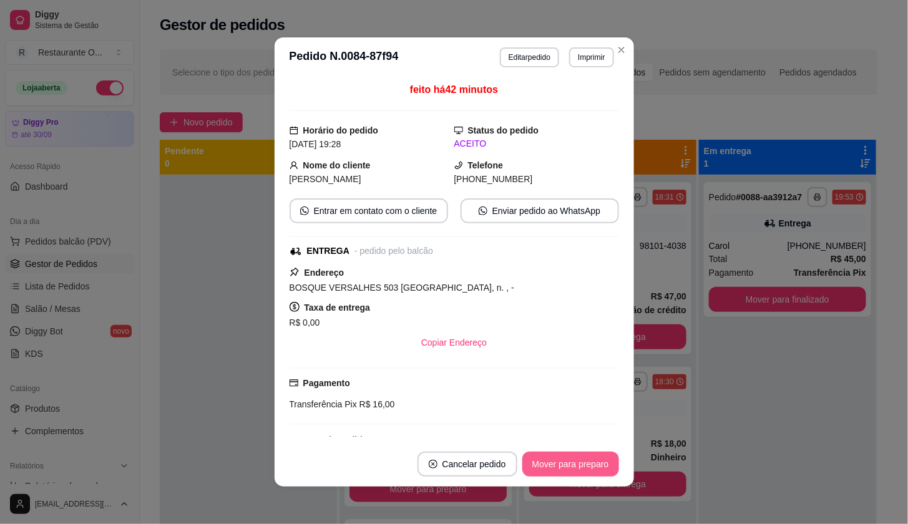
click at [552, 459] on button "Mover para preparo" at bounding box center [570, 464] width 97 height 25
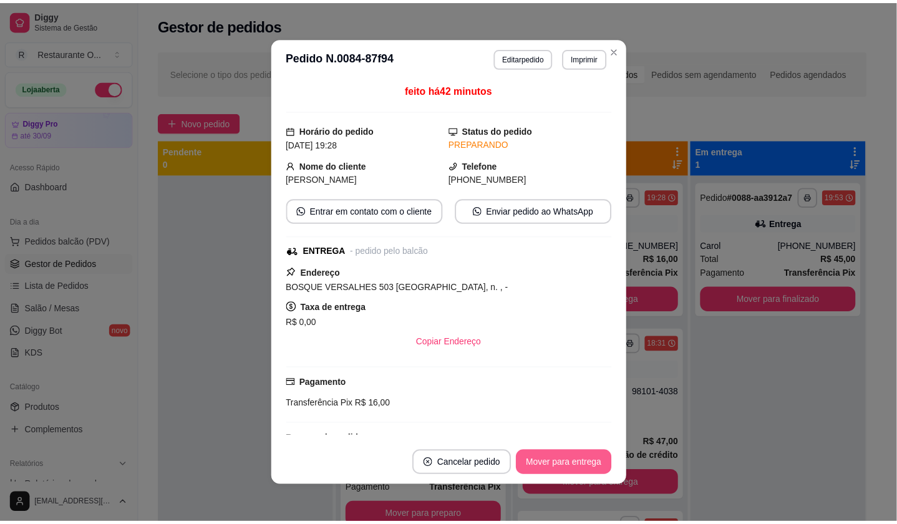
scroll to position [675, 0]
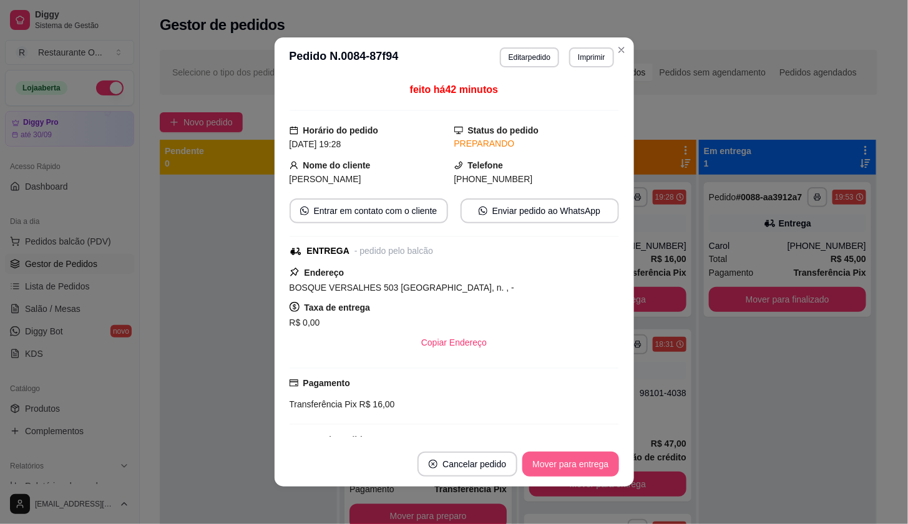
click at [552, 459] on button "Mover para entrega" at bounding box center [570, 464] width 96 height 25
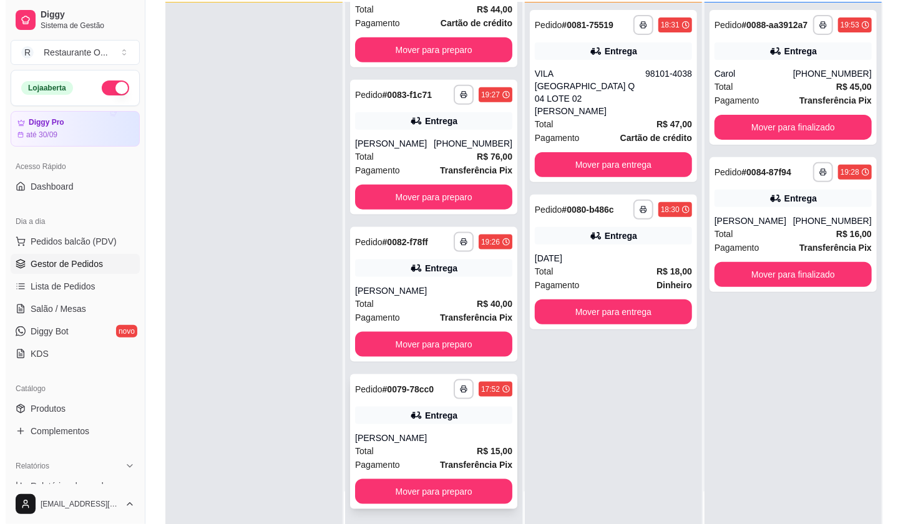
scroll to position [190, 0]
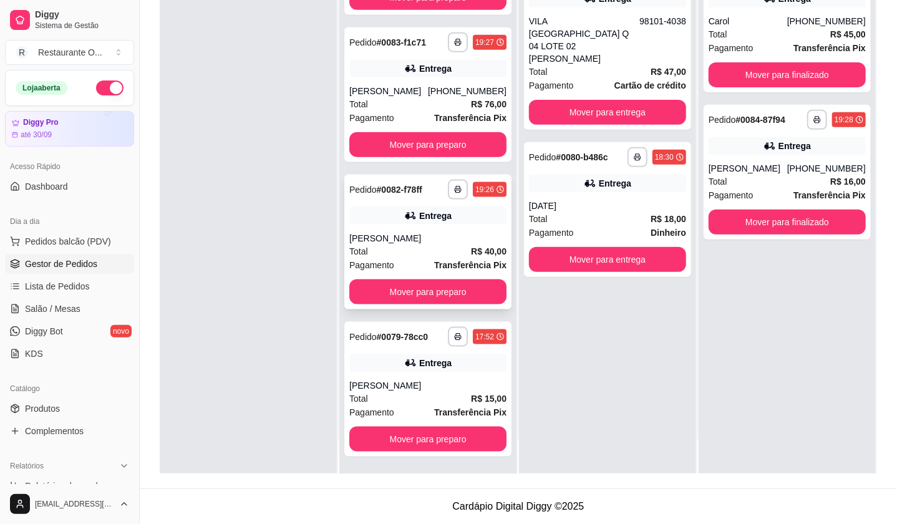
click at [376, 238] on div "[PERSON_NAME]" at bounding box center [427, 238] width 157 height 12
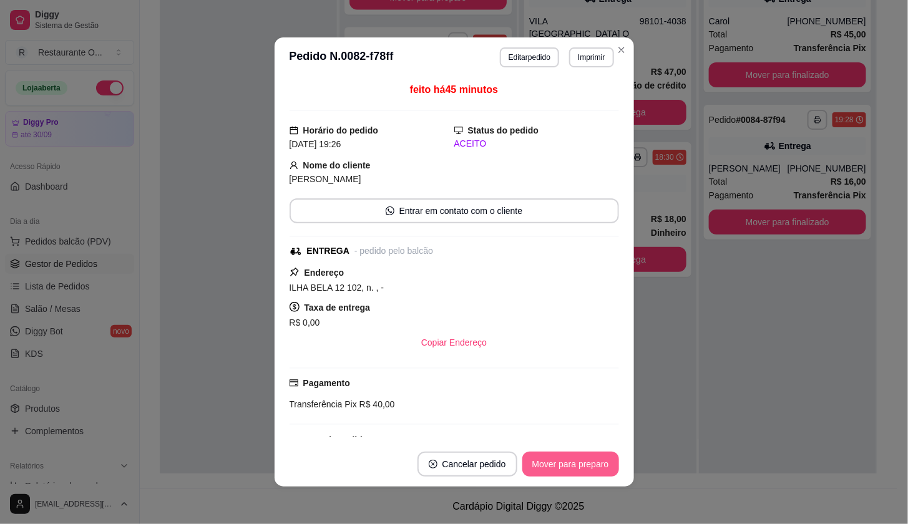
click at [601, 462] on button "Mover para preparo" at bounding box center [570, 464] width 97 height 25
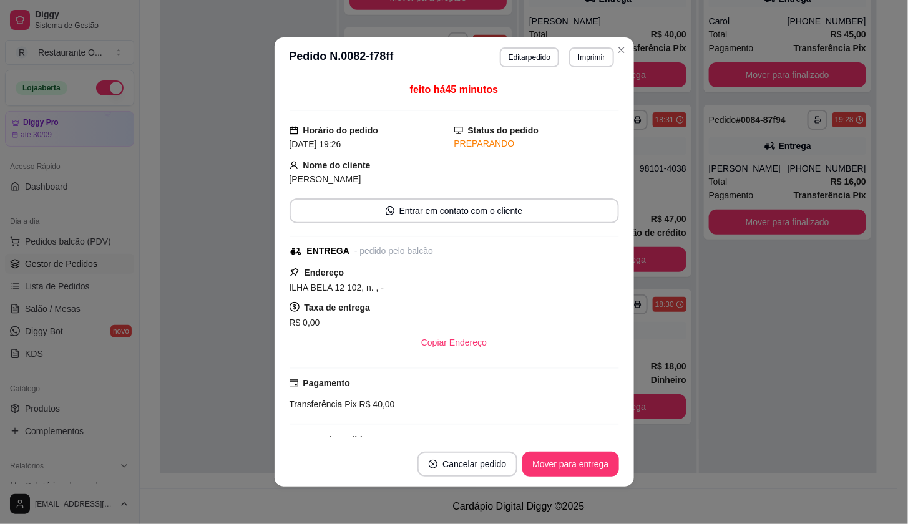
scroll to position [528, 0]
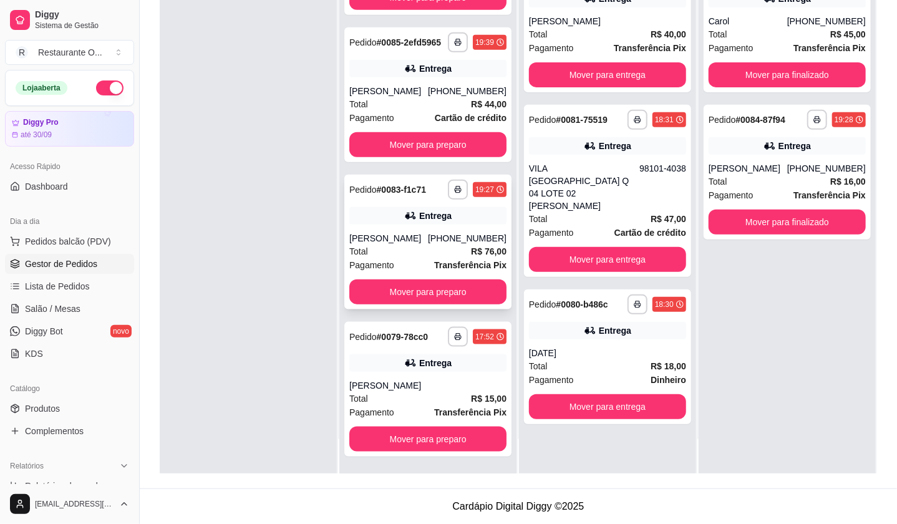
click at [398, 239] on div "[PERSON_NAME]" at bounding box center [388, 238] width 79 height 12
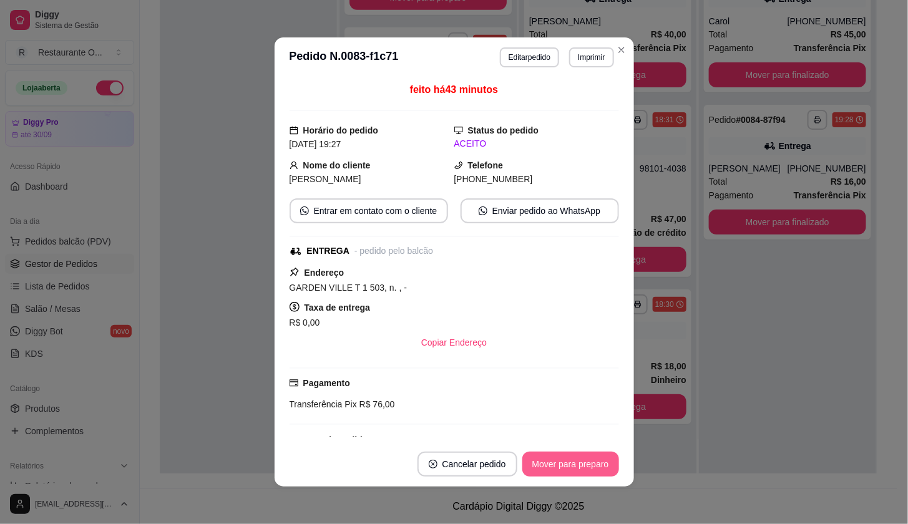
click at [564, 471] on button "Mover para preparo" at bounding box center [570, 464] width 97 height 25
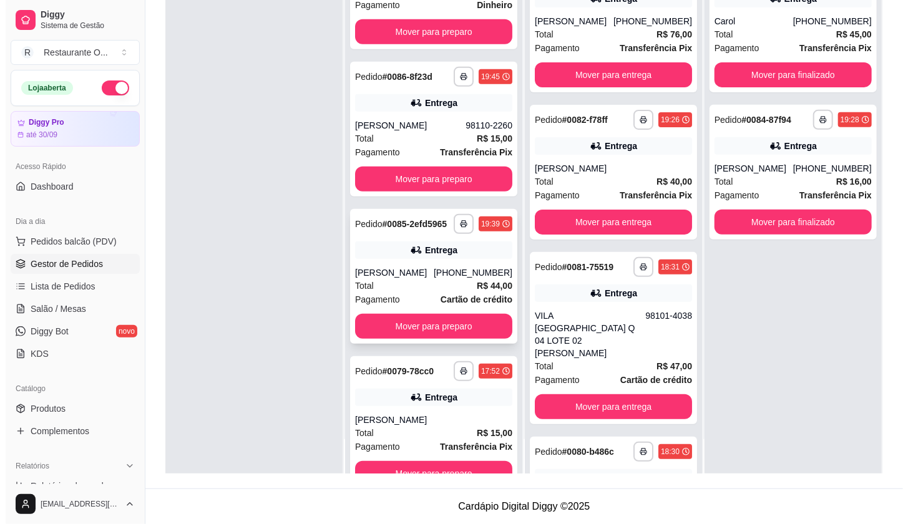
scroll to position [312, 0]
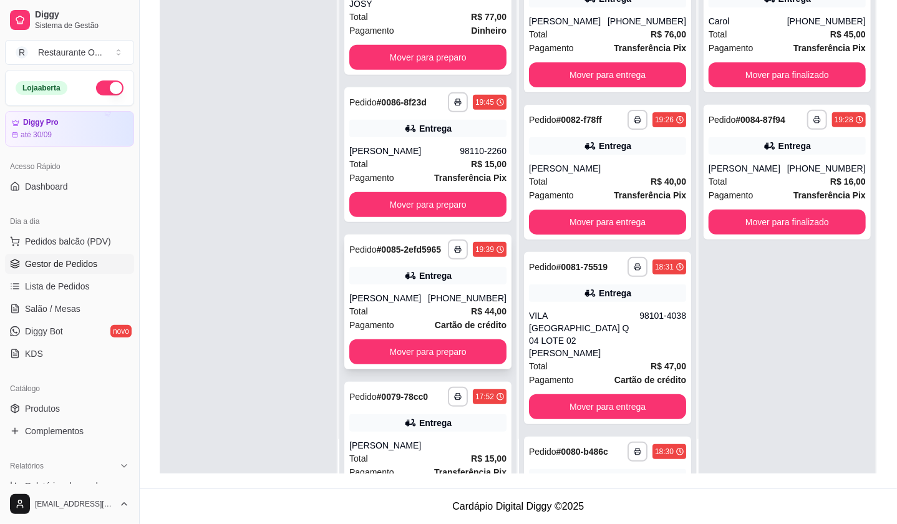
click at [441, 305] on div "[PHONE_NUMBER]" at bounding box center [467, 298] width 79 height 12
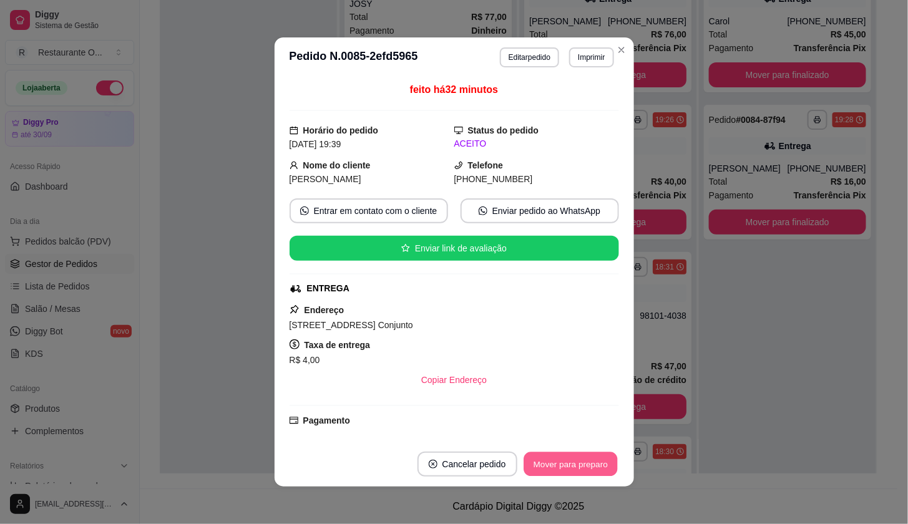
click at [524, 463] on button "Mover para preparo" at bounding box center [571, 464] width 94 height 24
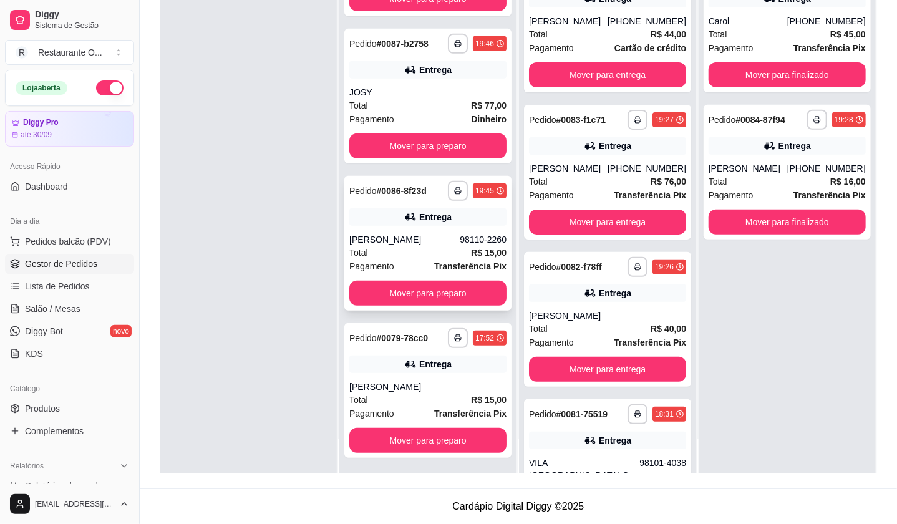
scroll to position [85, 0]
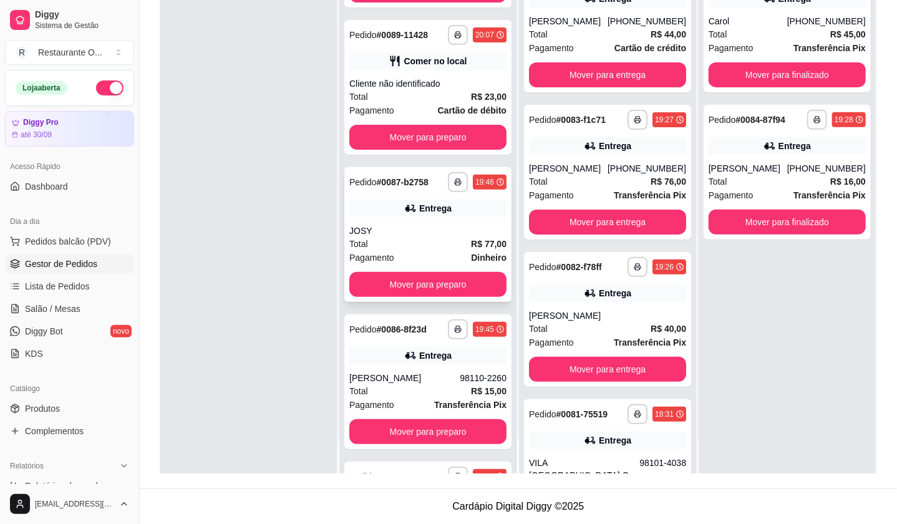
click at [466, 225] on div "JOSY" at bounding box center [427, 231] width 157 height 12
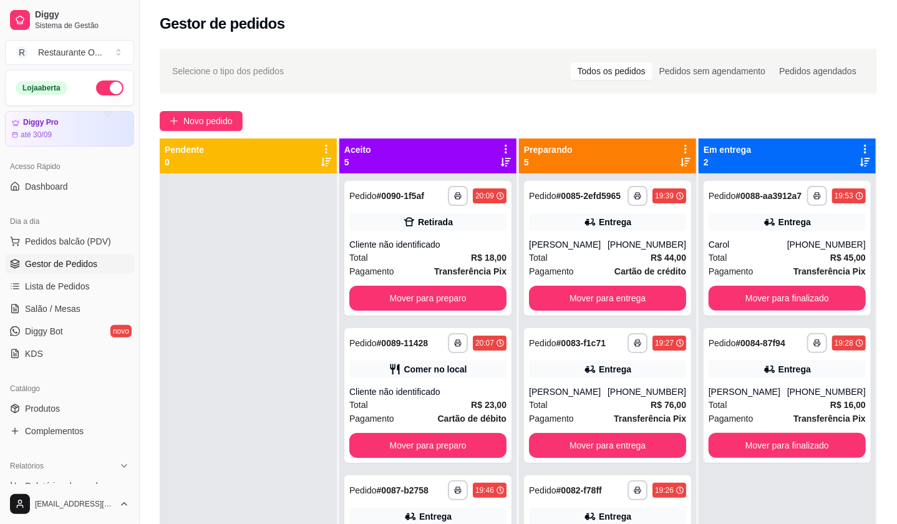
scroll to position [0, 0]
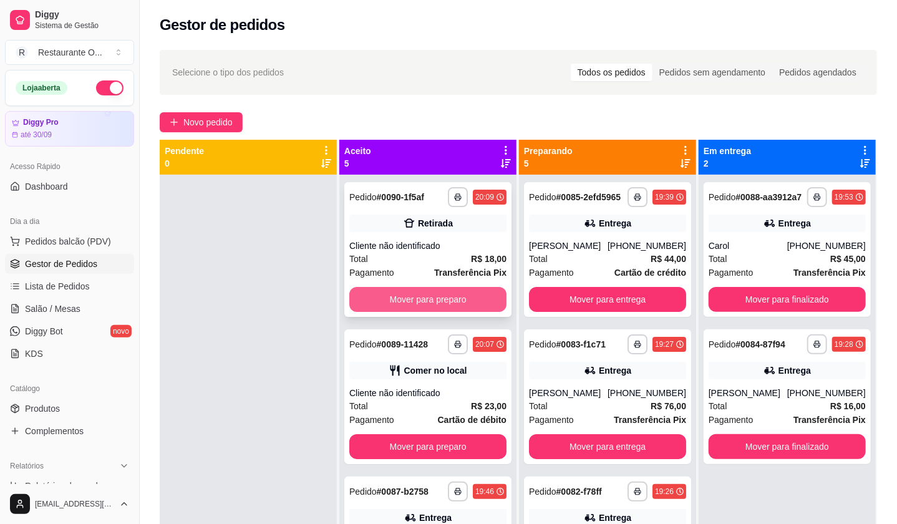
click at [435, 208] on div "**********" at bounding box center [427, 249] width 167 height 135
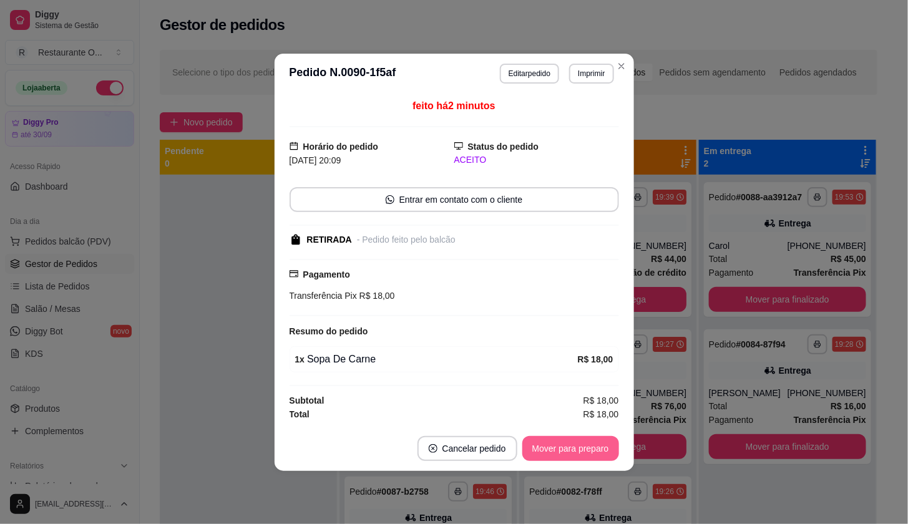
click at [615, 438] on button "Mover para preparo" at bounding box center [570, 448] width 97 height 25
click at [615, 438] on div "Mover para preparo" at bounding box center [562, 448] width 114 height 25
click at [615, 439] on button "Mover para retirada disponível" at bounding box center [550, 448] width 134 height 24
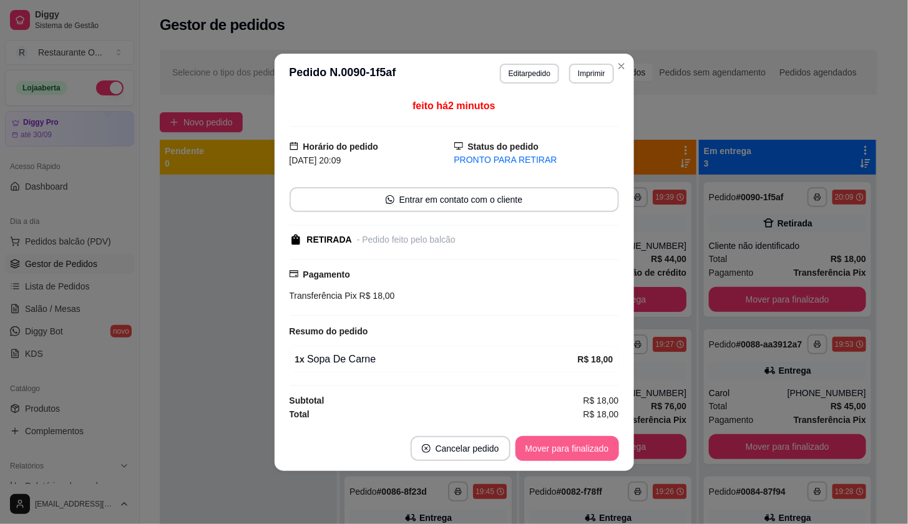
click at [615, 439] on button "Mover para finalizado" at bounding box center [567, 448] width 104 height 25
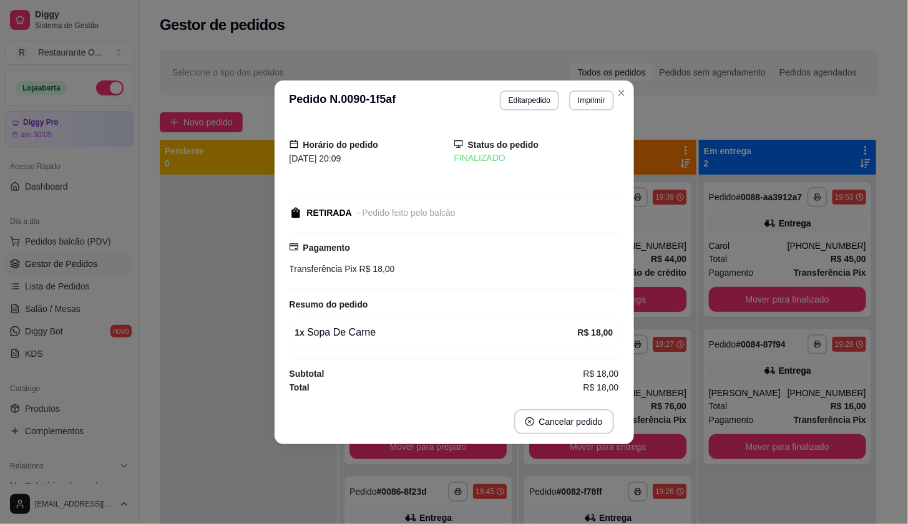
click at [500, 104] on button "Editar pedido" at bounding box center [529, 100] width 59 height 20
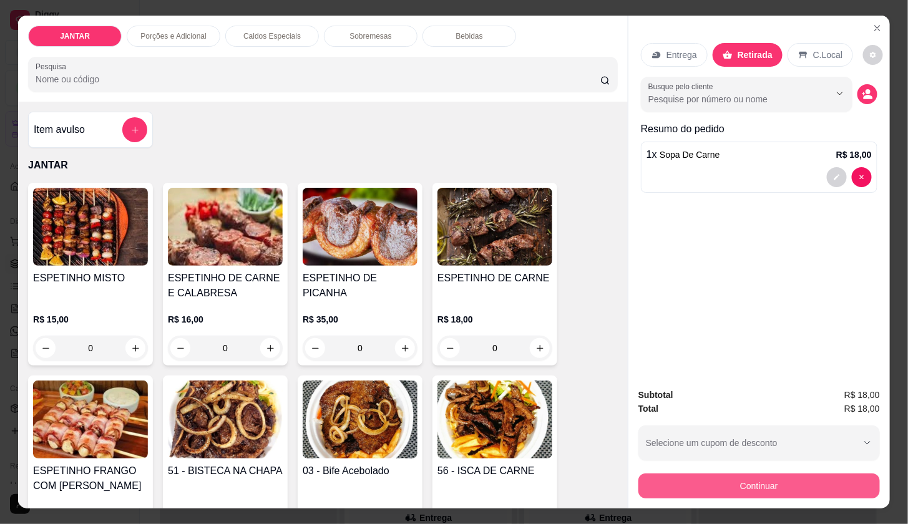
click at [854, 481] on button "Continuar" at bounding box center [759, 486] width 242 height 25
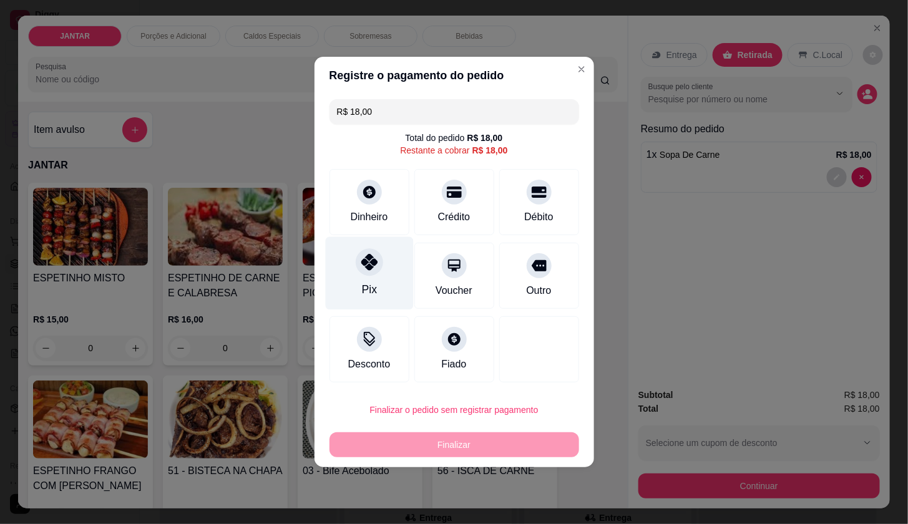
click at [379, 273] on div "Pix" at bounding box center [369, 273] width 88 height 73
type input "R$ 0,00"
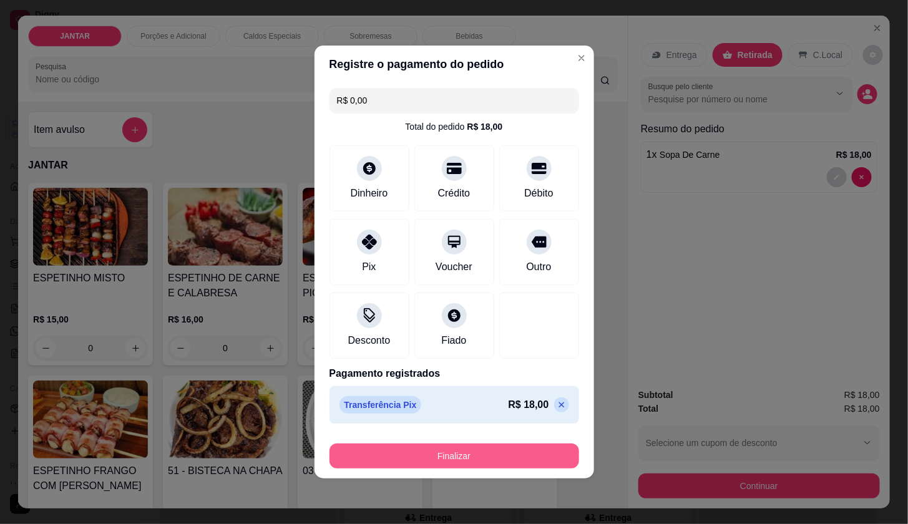
click at [436, 452] on button "Finalizar" at bounding box center [454, 456] width 250 height 25
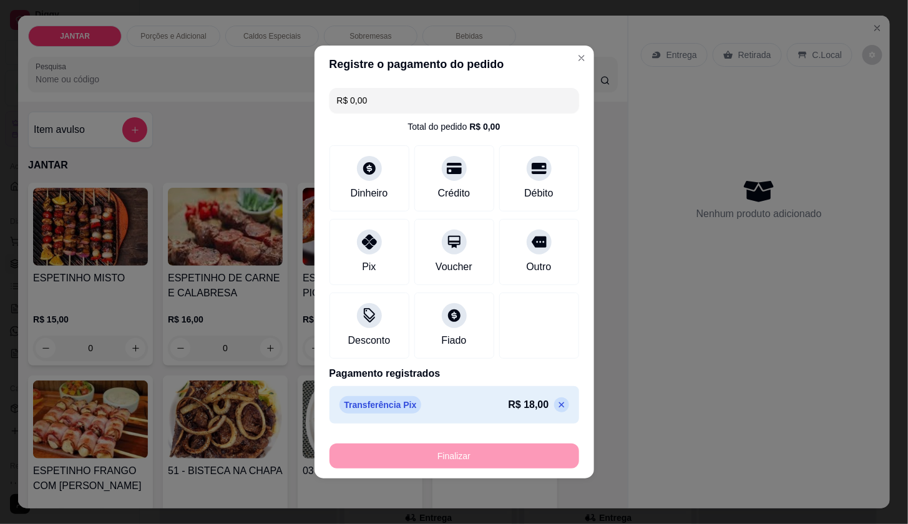
type input "0"
type input "-R$ 18,00"
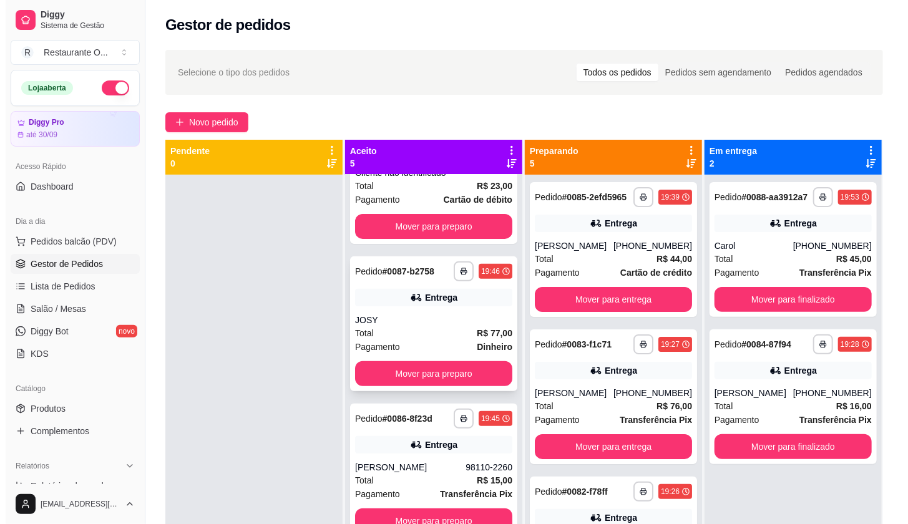
scroll to position [223, 0]
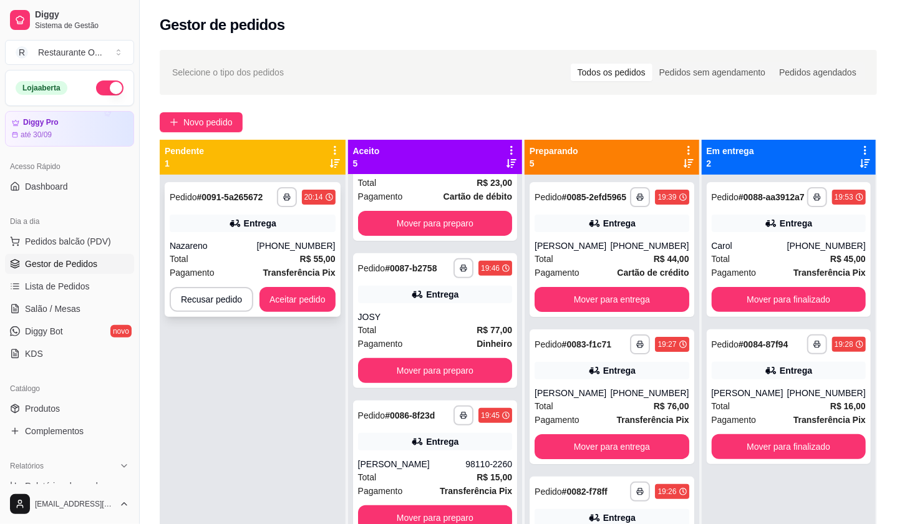
click at [258, 266] on div "Pagamento Transferência Pix" at bounding box center [253, 273] width 166 height 14
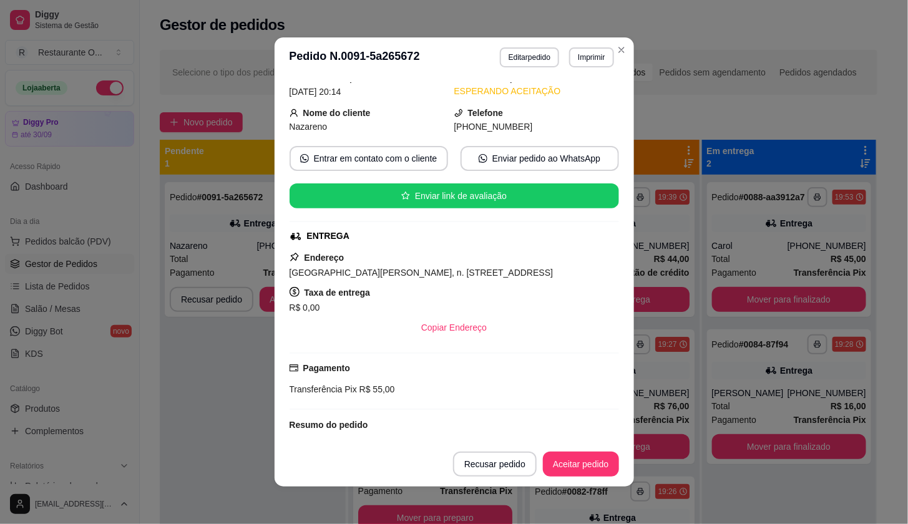
scroll to position [69, 0]
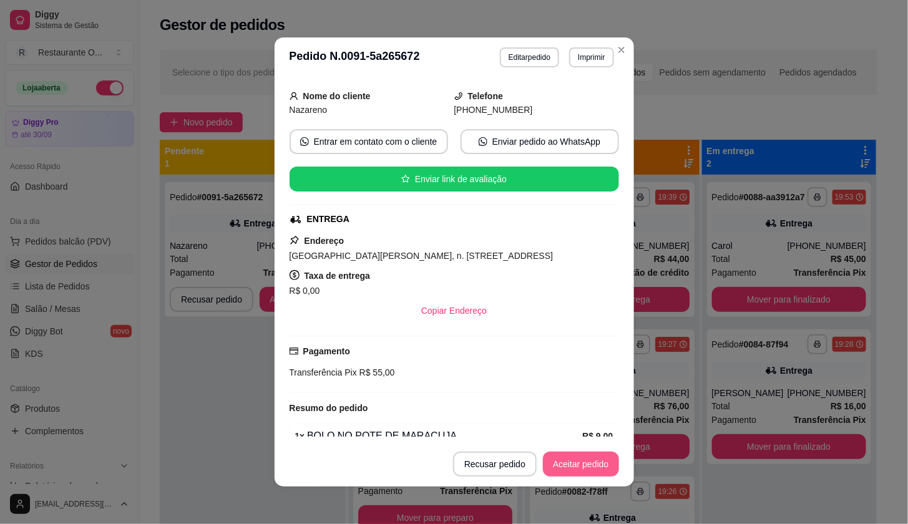
click at [587, 462] on button "Aceitar pedido" at bounding box center [581, 464] width 76 height 25
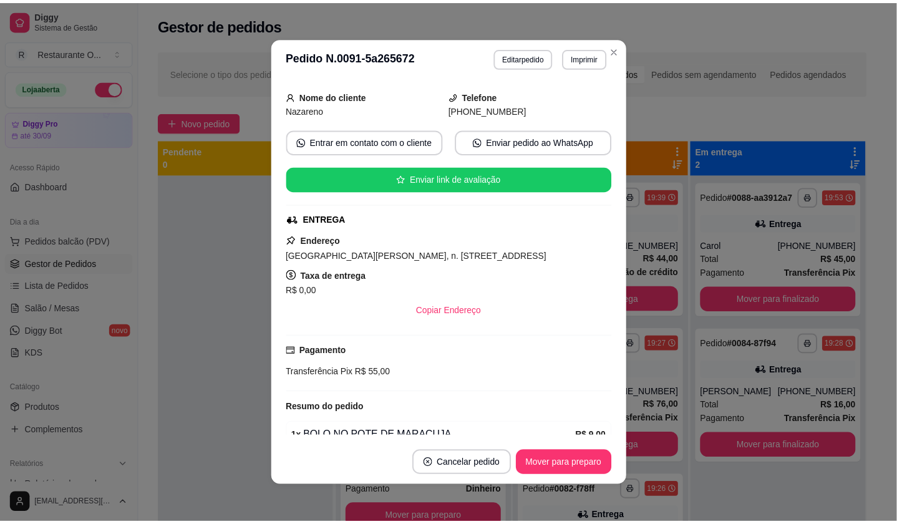
scroll to position [381, 0]
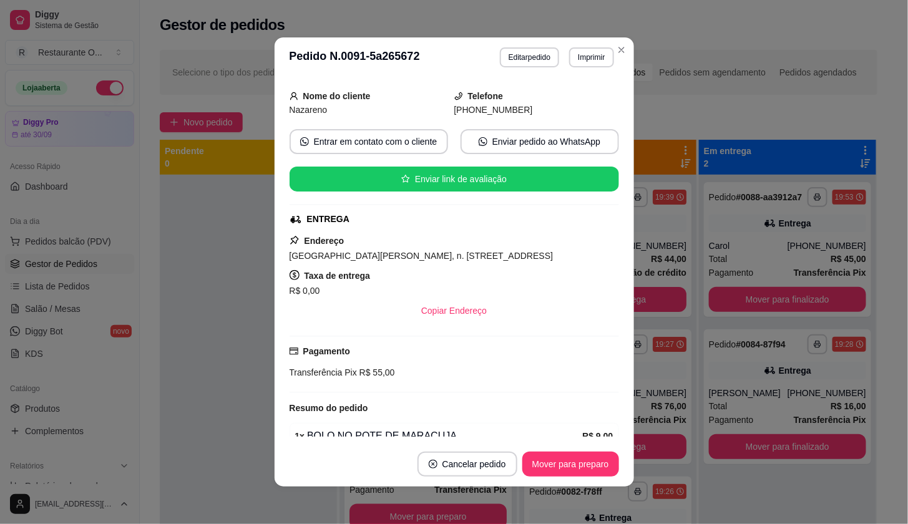
click at [590, 68] on header "**********" at bounding box center [454, 57] width 359 height 40
click at [588, 57] on button "Imprimir" at bounding box center [591, 57] width 44 height 20
click at [572, 92] on button "IMPRESSORA" at bounding box center [564, 102] width 90 height 20
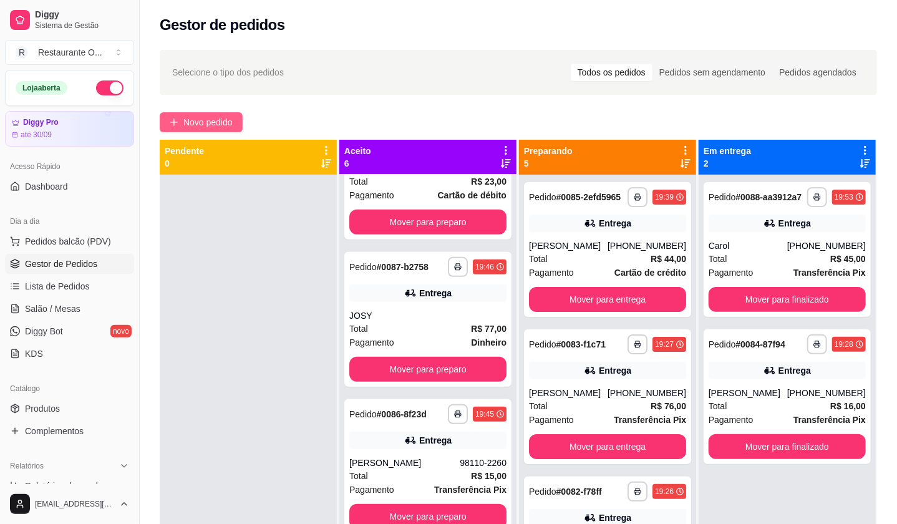
click at [207, 127] on span "Novo pedido" at bounding box center [207, 122] width 49 height 14
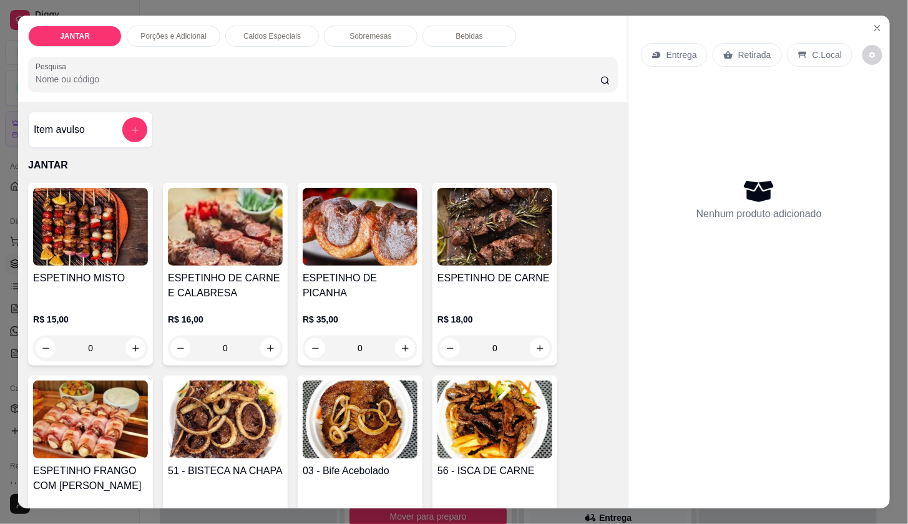
click at [872, 23] on icon "Close" at bounding box center [877, 28] width 10 height 10
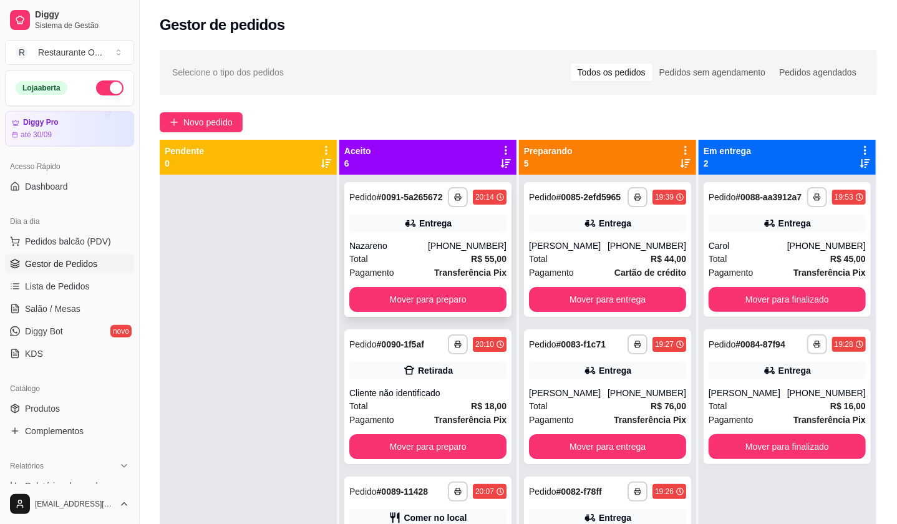
click at [447, 252] on div "[PHONE_NUMBER]" at bounding box center [467, 246] width 79 height 12
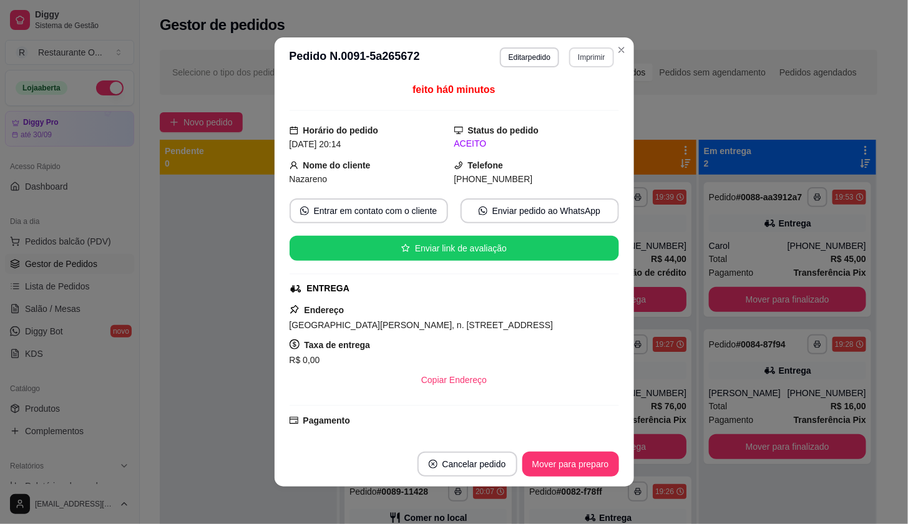
click at [580, 52] on button "Imprimir" at bounding box center [591, 57] width 44 height 20
click at [570, 95] on button "IMPRESSORA" at bounding box center [564, 102] width 90 height 20
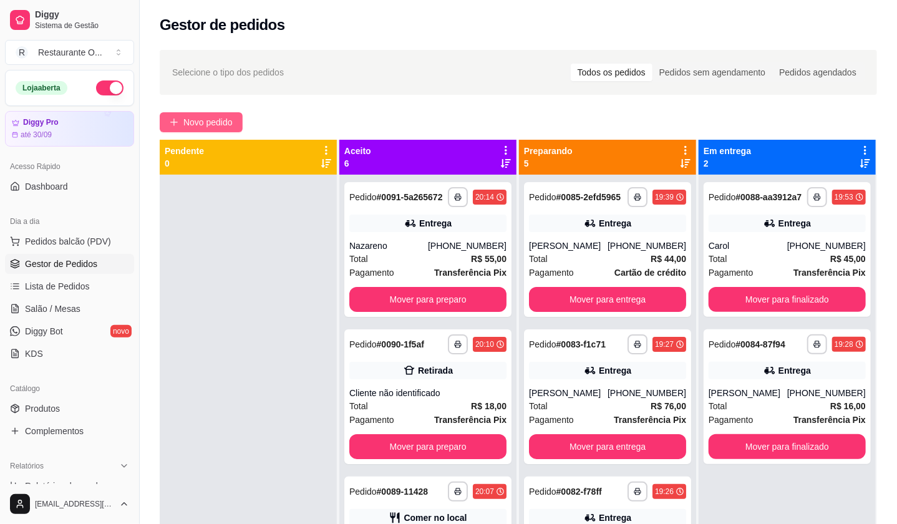
click at [193, 112] on button "Novo pedido" at bounding box center [201, 122] width 83 height 20
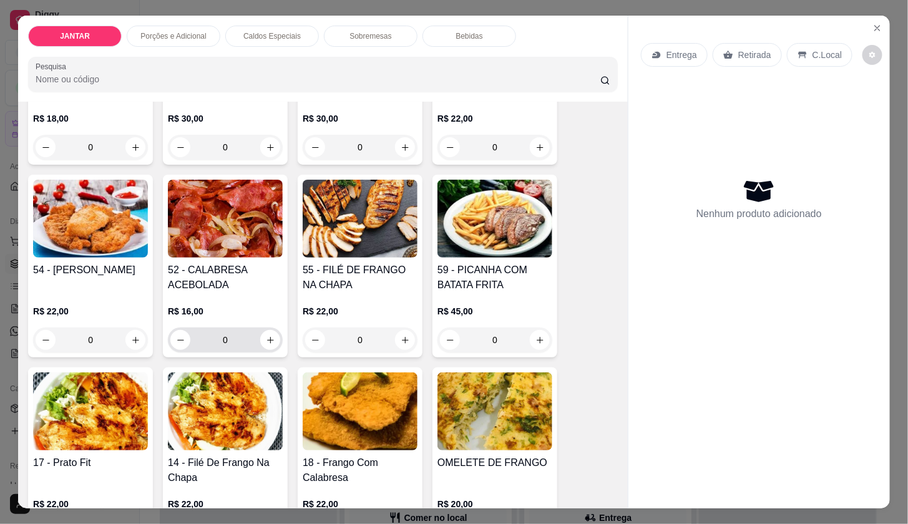
scroll to position [624, 0]
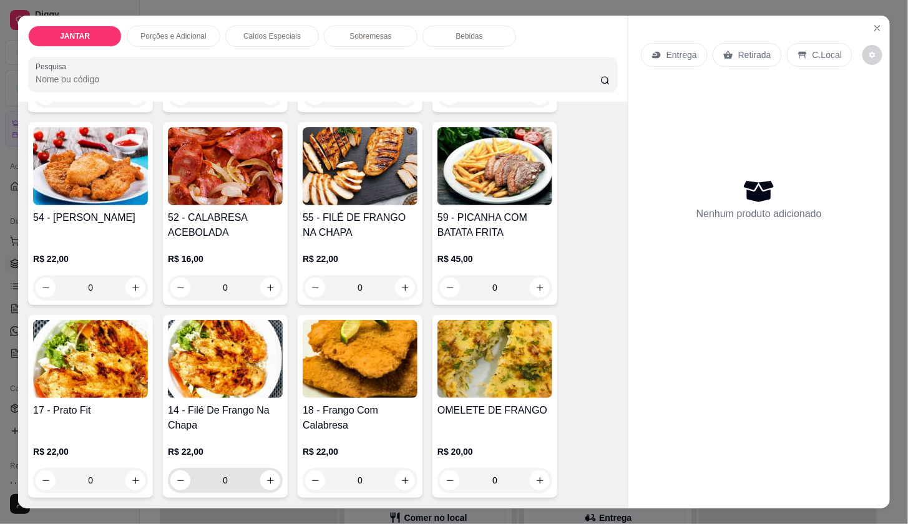
click at [266, 476] on icon "increase-product-quantity" at bounding box center [270, 480] width 9 height 9
type input "1"
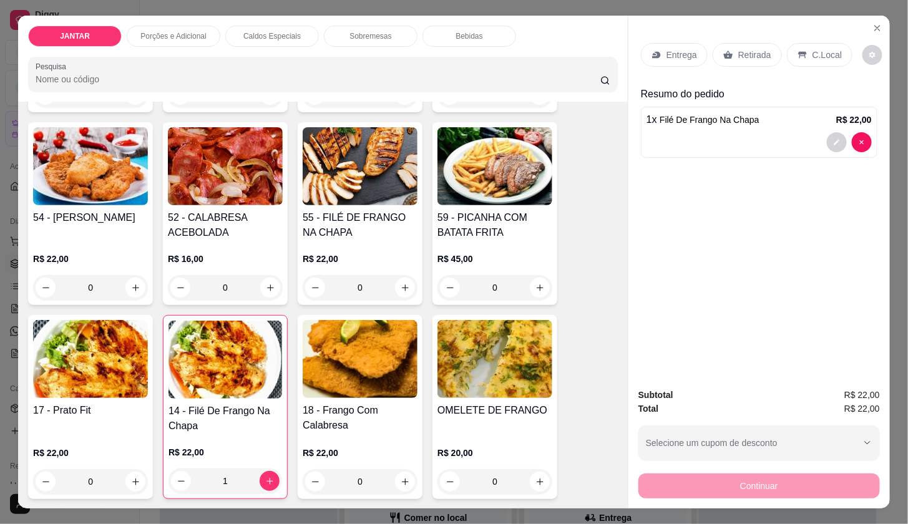
click at [676, 51] on p "Entrega" at bounding box center [681, 55] width 31 height 12
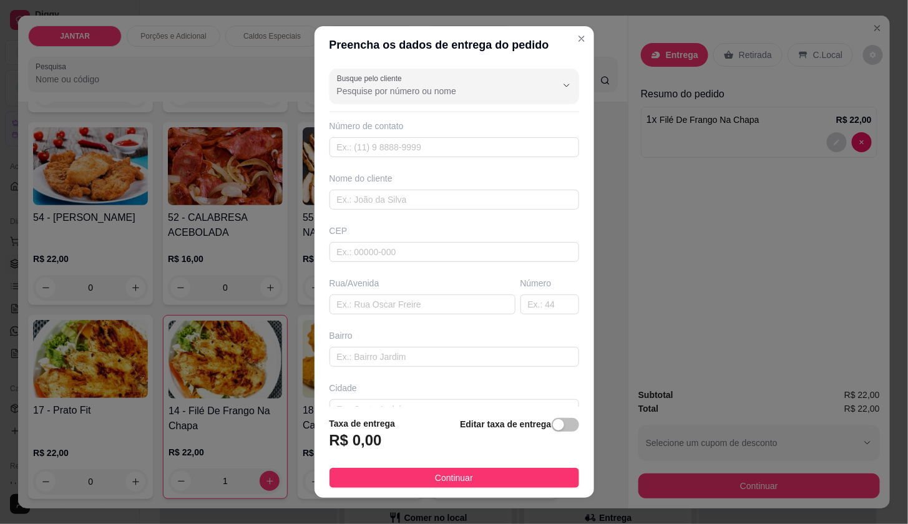
click at [382, 188] on div "Nome do cliente" at bounding box center [454, 190] width 255 height 37
click at [383, 196] on input "text" at bounding box center [454, 200] width 250 height 20
click at [492, 188] on div "Nome do cliente" at bounding box center [454, 190] width 255 height 37
click at [492, 195] on input "text" at bounding box center [454, 200] width 250 height 20
click at [446, 90] on input "Busque pelo cliente" at bounding box center [437, 91] width 200 height 12
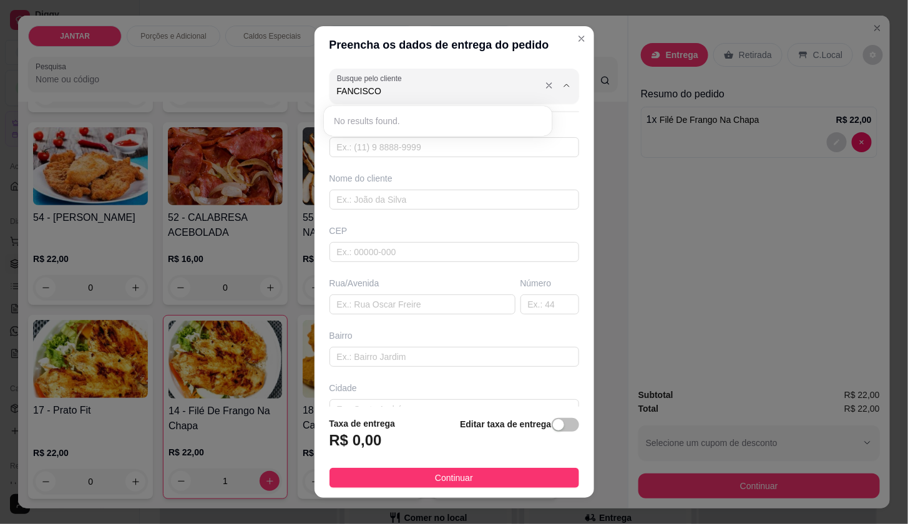
type input "FANCISCO"
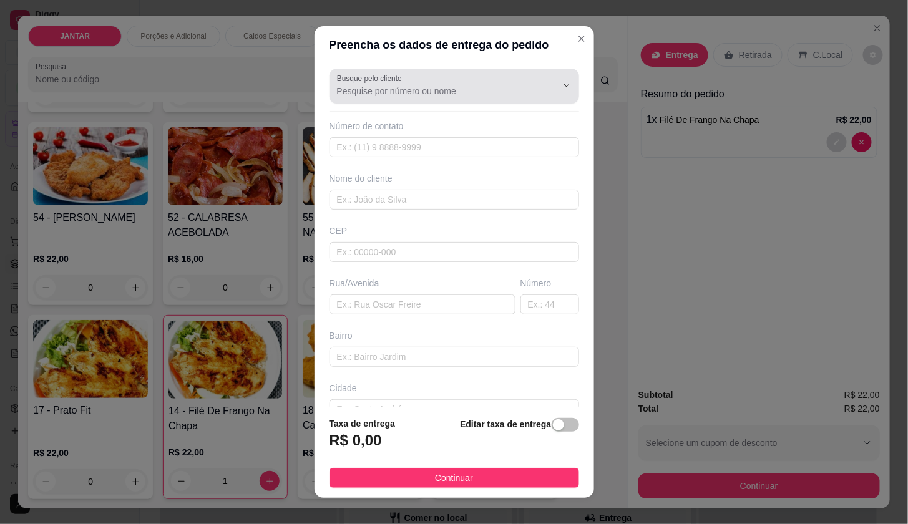
click at [334, 100] on div "Busque pelo cliente" at bounding box center [454, 86] width 250 height 35
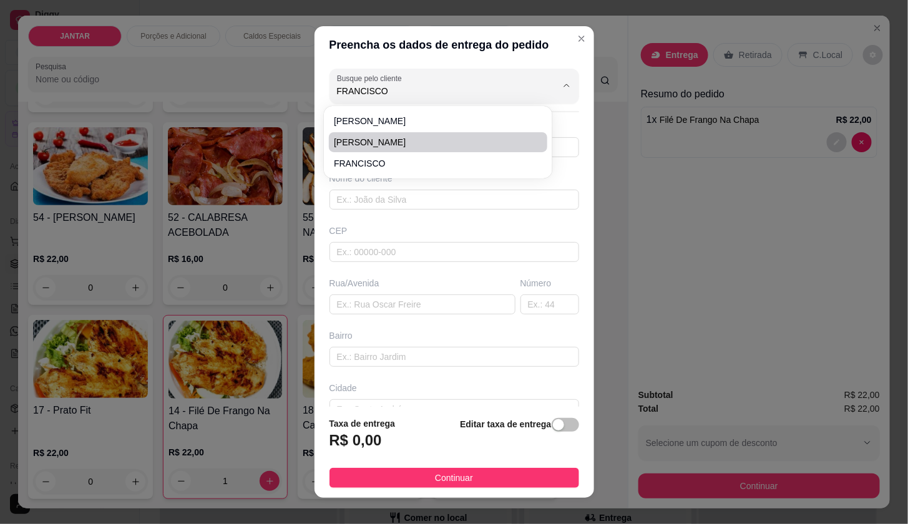
click at [343, 143] on span "[PERSON_NAME]" at bounding box center [432, 142] width 196 height 12
type input "[PERSON_NAME]"
type input "96991219774"
type input "[PERSON_NAME]"
type input "AIR LIQUIDE"
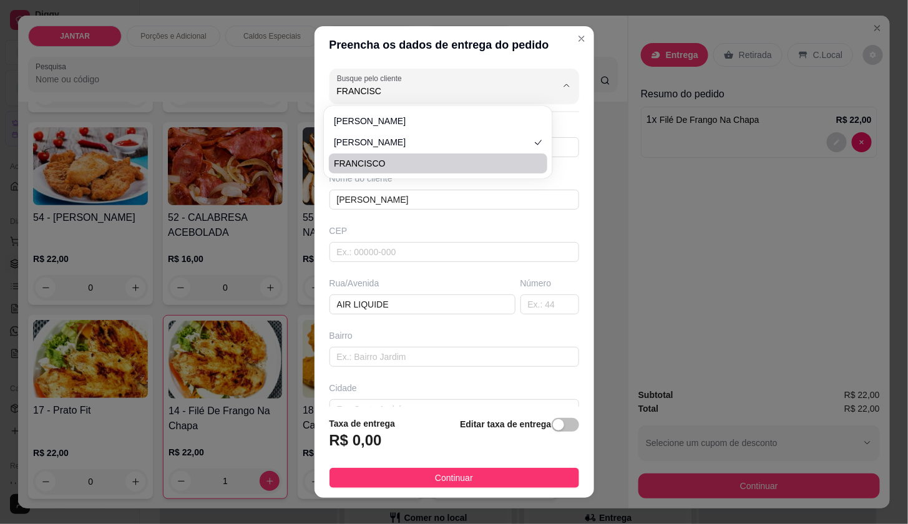
click at [466, 168] on span "FRANCISCO" at bounding box center [432, 163] width 196 height 12
type input "FRANCISCO"
type input "91982476110"
type input "FRANCISCO"
type input "ACQUAVILLE Quadra D casa 13 AP 03 tem uma grade preta na [GEOGRAPHIC_DATA]"
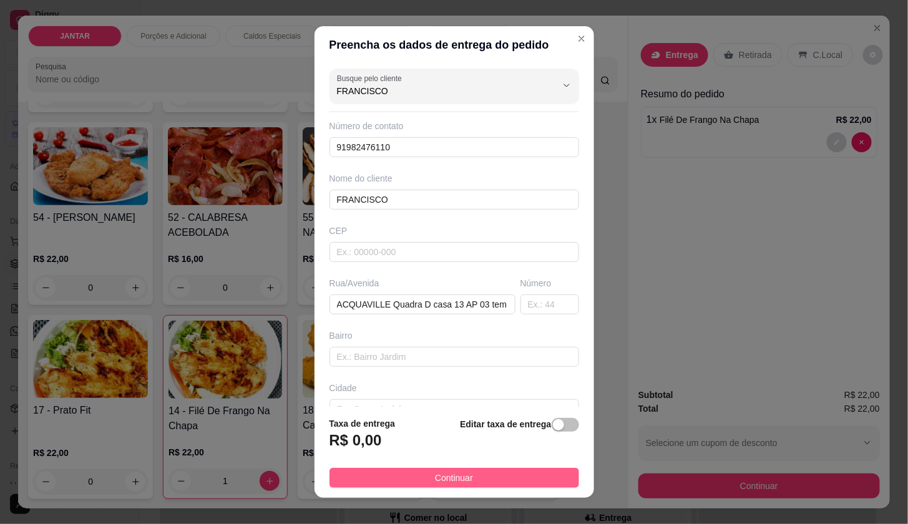
type input "FRANCISCO"
click at [510, 484] on button "Continuar" at bounding box center [454, 478] width 250 height 20
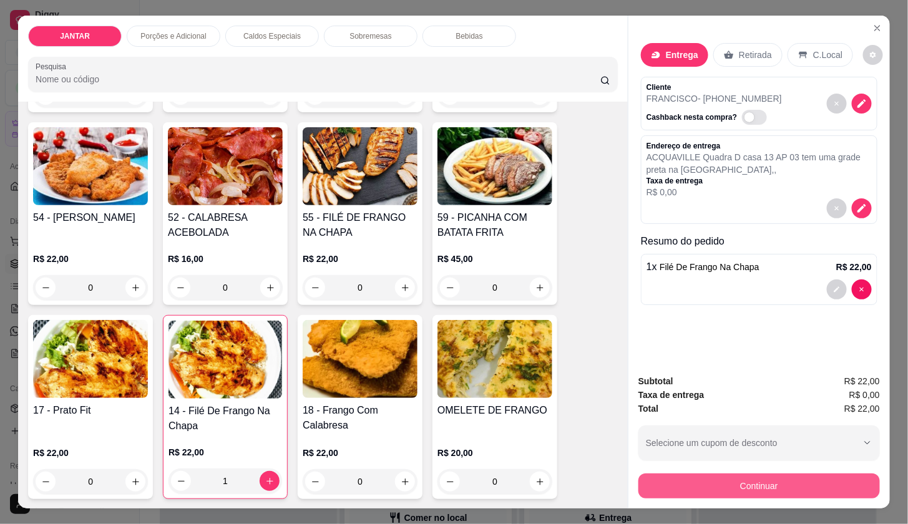
click at [653, 482] on button "Continuar" at bounding box center [759, 486] width 242 height 25
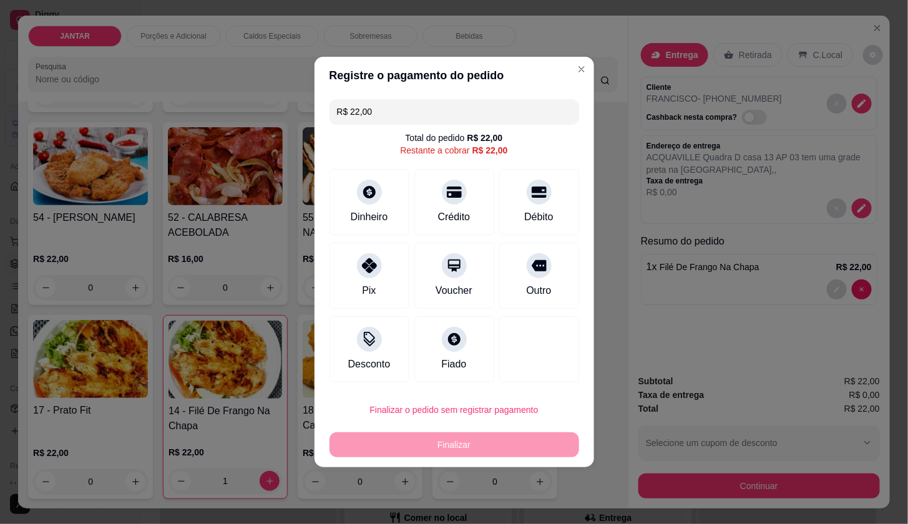
drag, startPoint x: 551, startPoint y: 273, endPoint x: 633, endPoint y: 301, distance: 87.0
click at [554, 273] on div "Outro" at bounding box center [539, 276] width 80 height 66
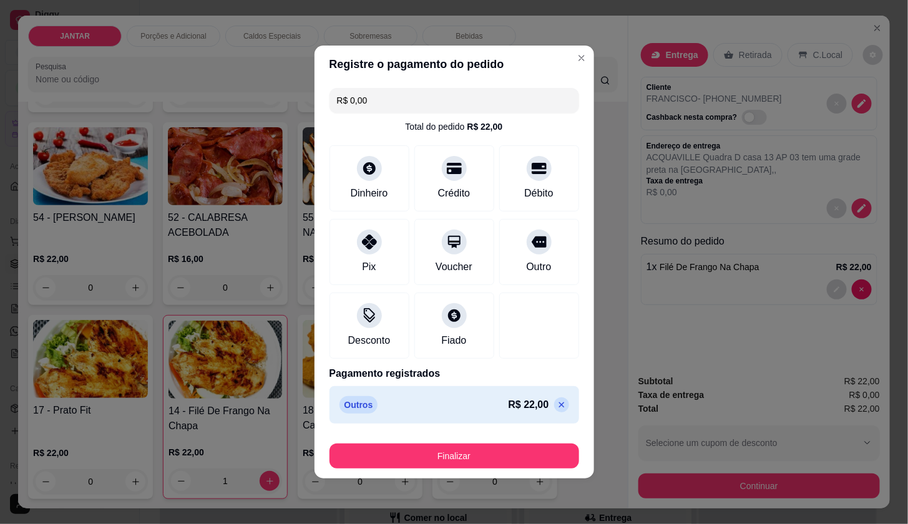
click at [559, 406] on icon at bounding box center [562, 406] width 6 height 6
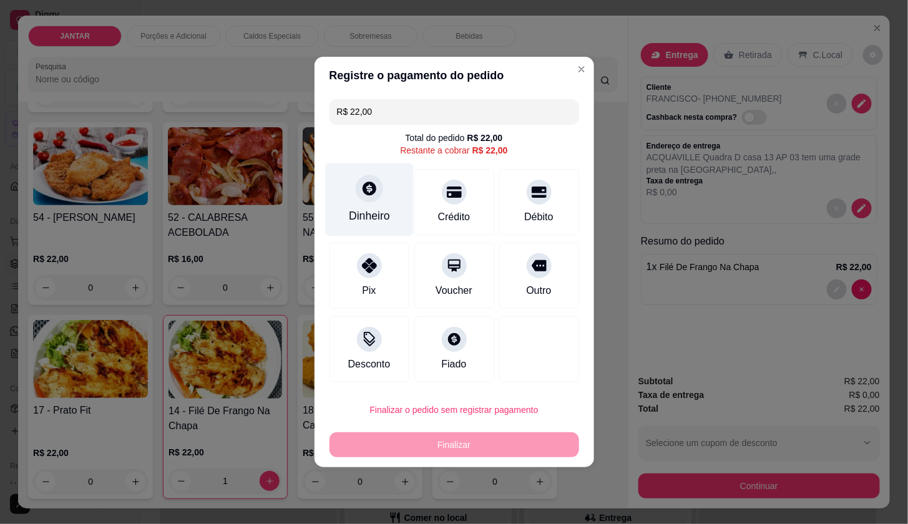
click at [359, 202] on div "Dinheiro" at bounding box center [369, 200] width 88 height 73
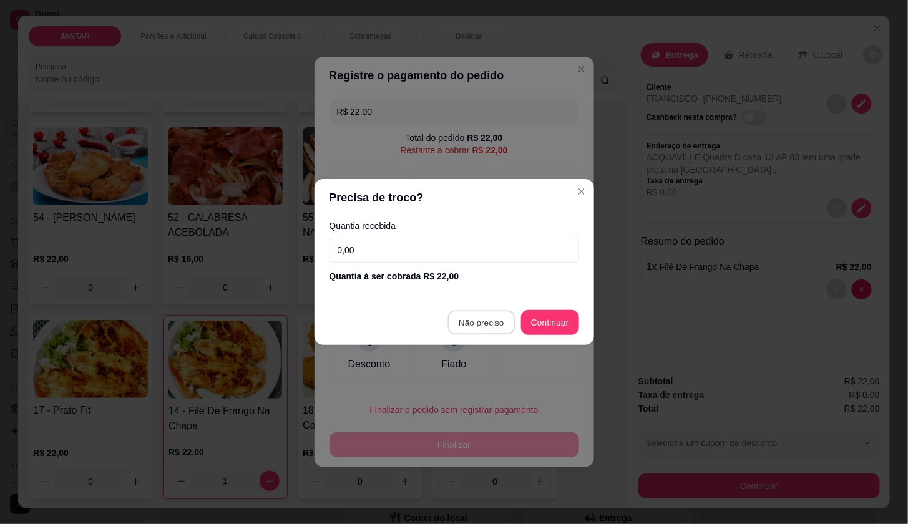
type input "R$ 0,00"
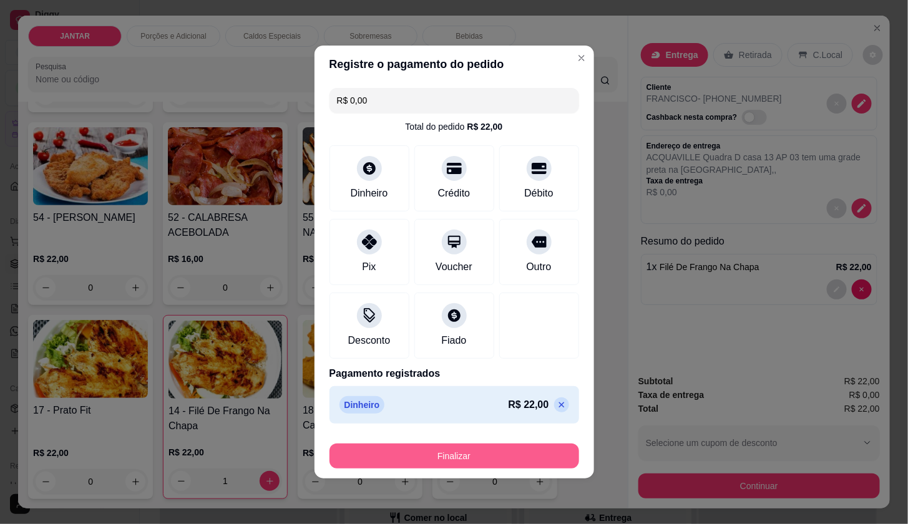
click at [526, 447] on button "Finalizar" at bounding box center [454, 456] width 250 height 25
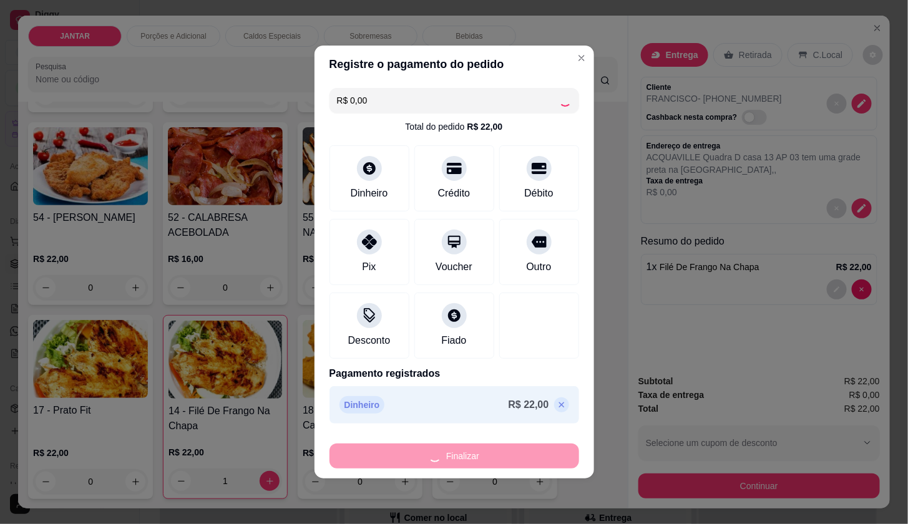
type input "0"
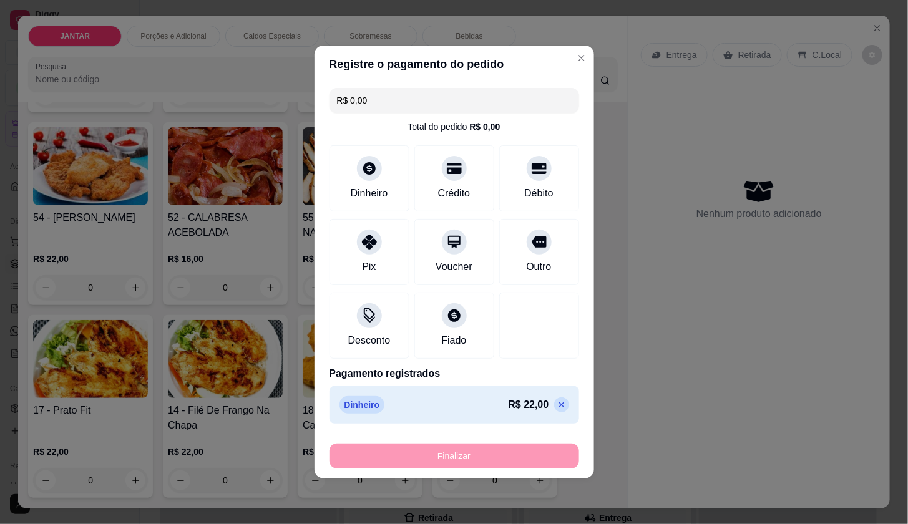
type input "-R$ 22,00"
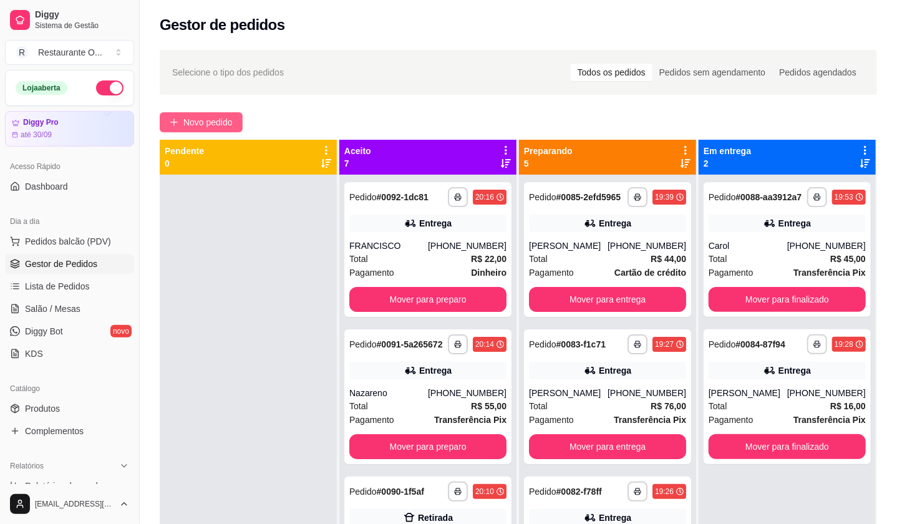
click at [233, 114] on button "Novo pedido" at bounding box center [201, 122] width 83 height 20
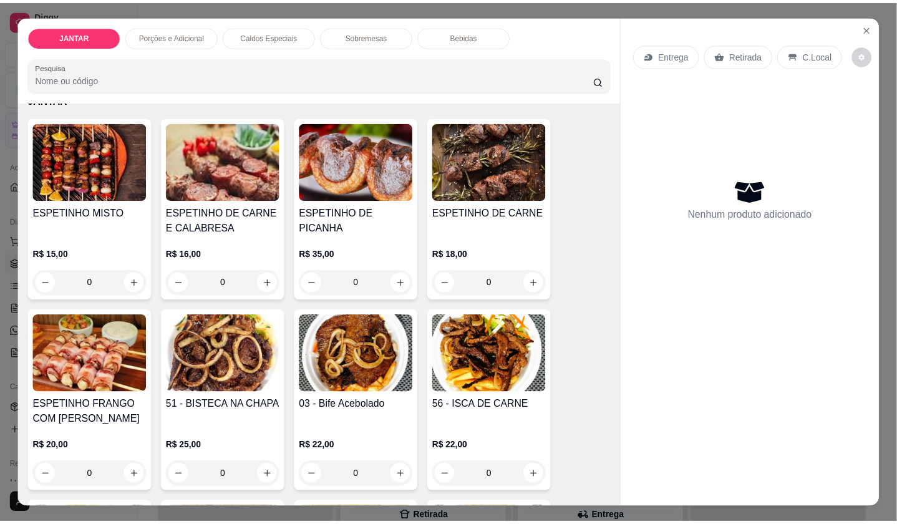
scroll to position [69, 0]
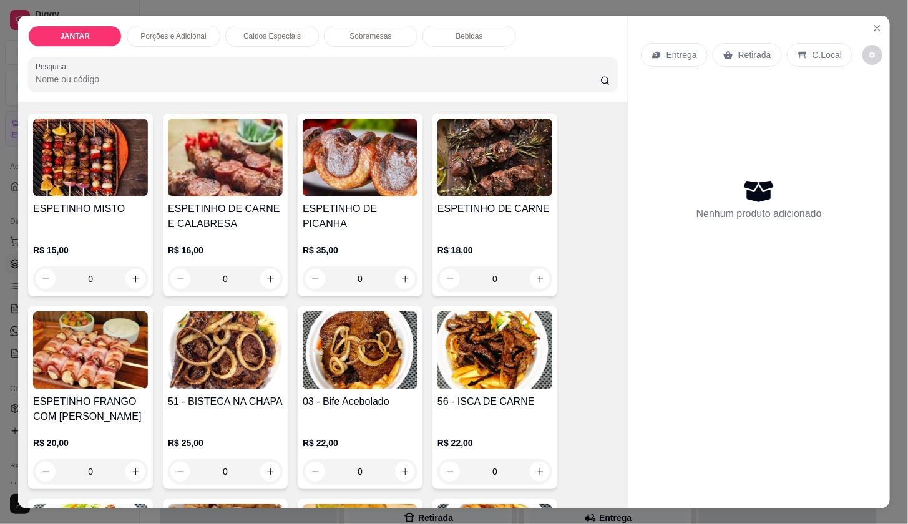
click at [540, 278] on button "increase-product-quantity" at bounding box center [540, 279] width 20 height 20
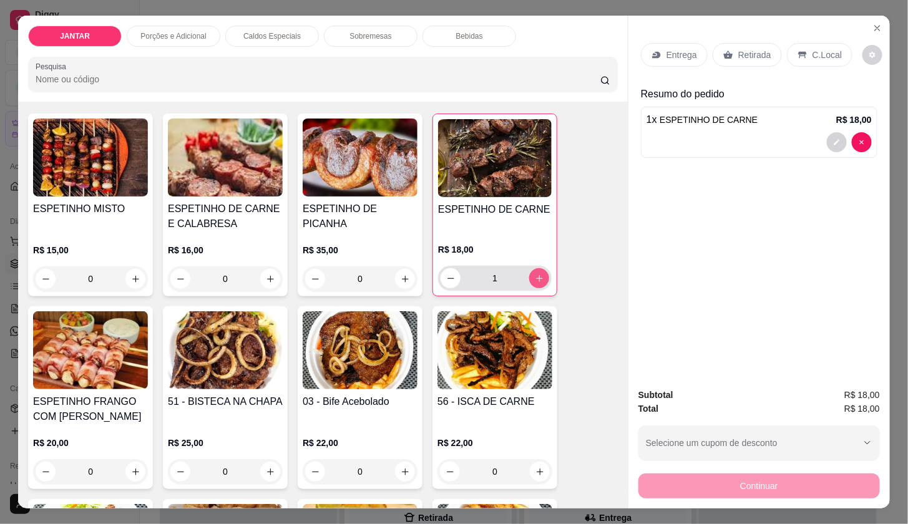
type input "1"
click at [660, 55] on div "Entrega" at bounding box center [674, 55] width 67 height 24
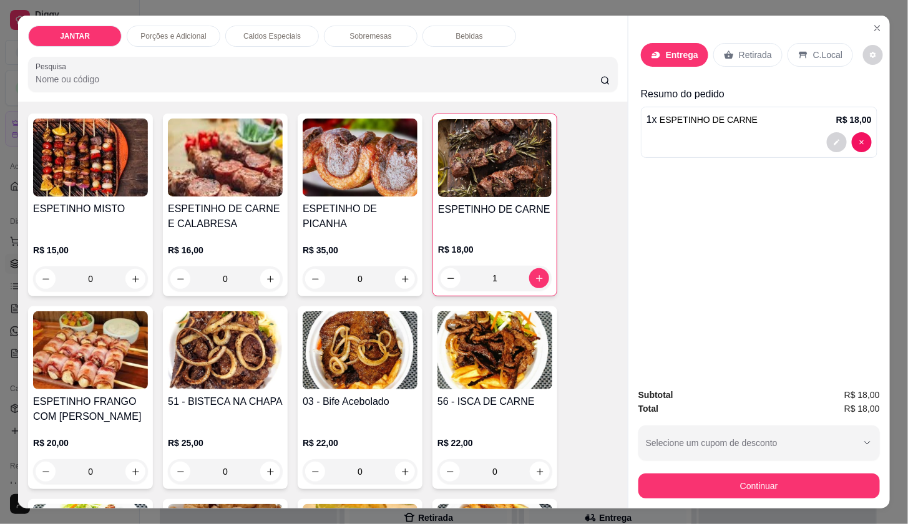
click at [429, 87] on input "Busque pelo cliente" at bounding box center [437, 91] width 200 height 12
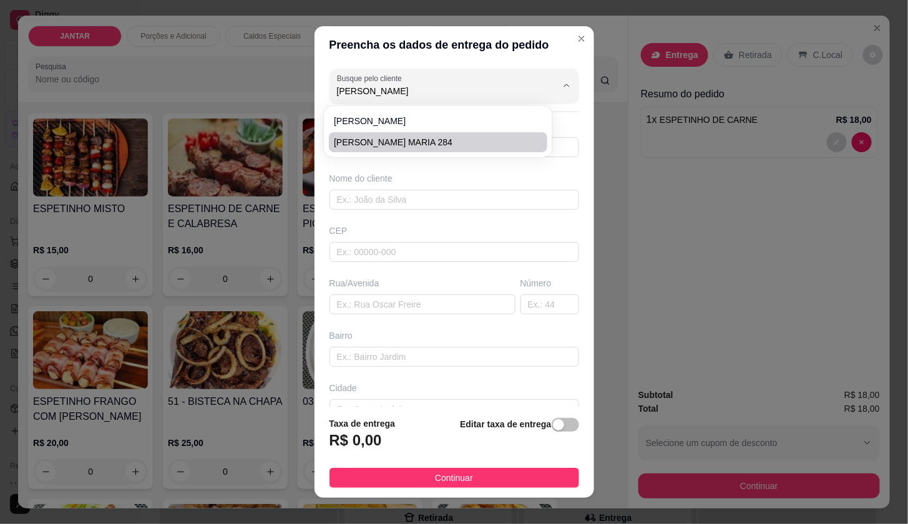
click at [420, 144] on span "[PERSON_NAME] MARIA 284" at bounding box center [432, 142] width 196 height 12
type input "[PERSON_NAME] MARIA 284"
type input "91981263871"
type input "[PERSON_NAME] MARIA 284"
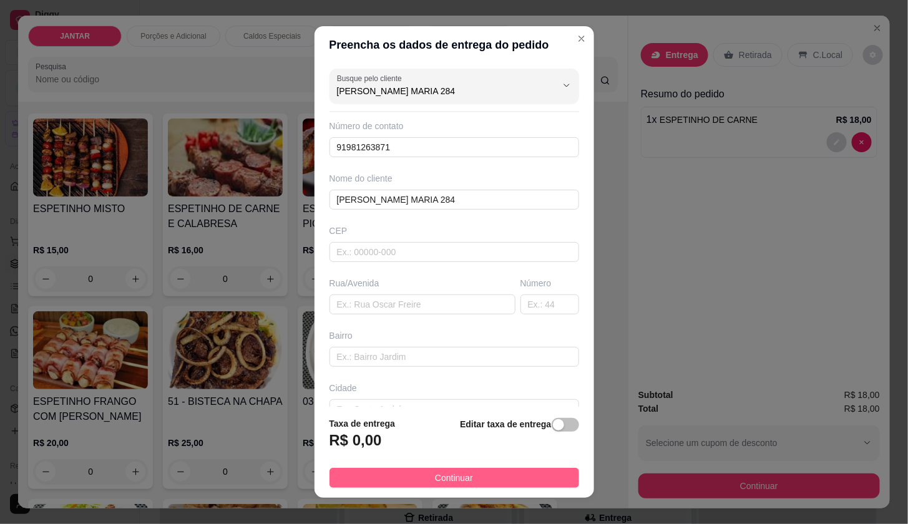
click at [491, 482] on button "Continuar" at bounding box center [454, 478] width 250 height 20
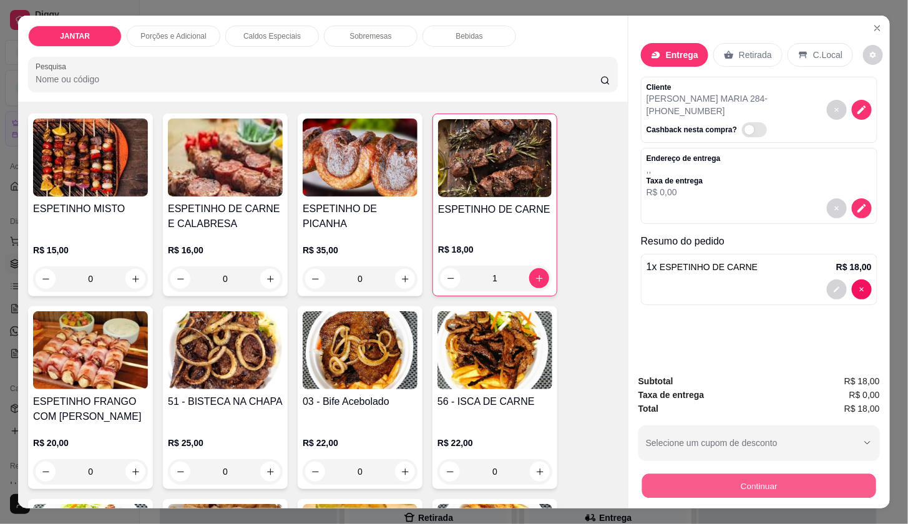
click at [663, 484] on button "Continuar" at bounding box center [759, 486] width 234 height 24
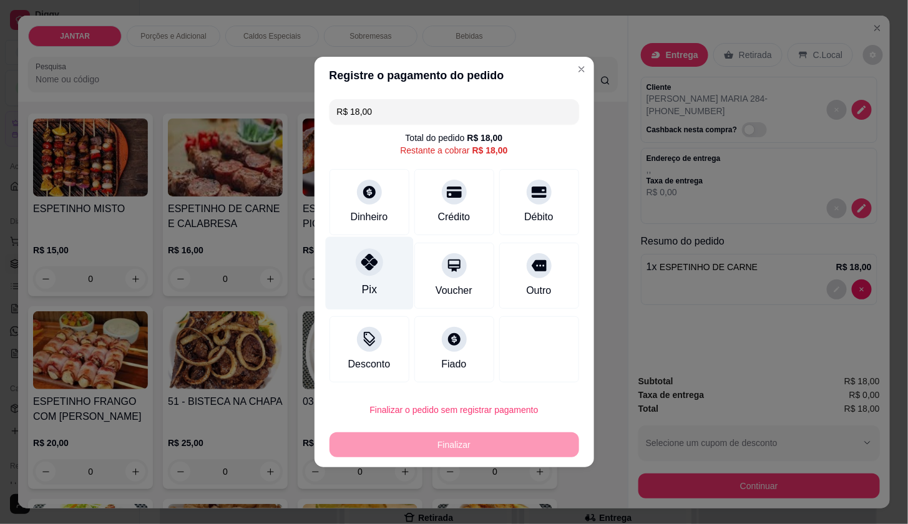
click at [373, 271] on div at bounding box center [369, 261] width 27 height 27
type input "R$ 0,00"
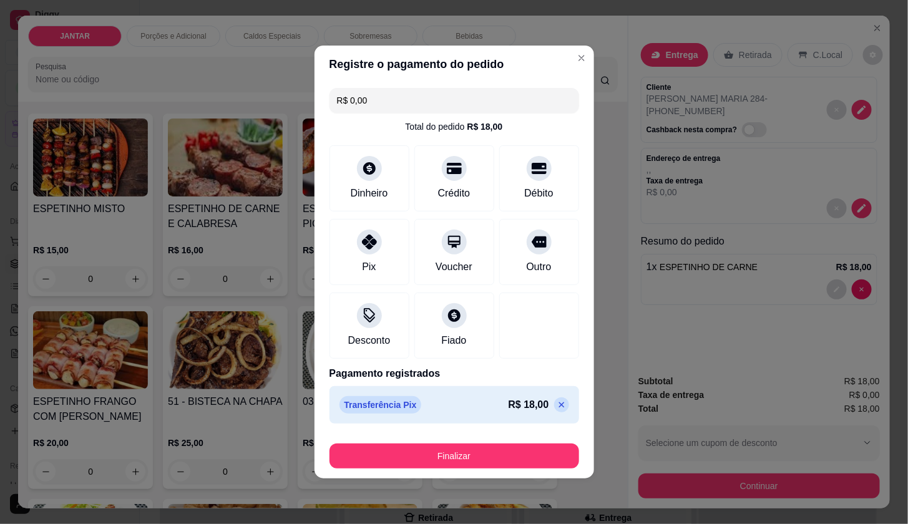
click at [521, 469] on footer "Finalizar" at bounding box center [455, 454] width 280 height 50
click at [523, 454] on button "Finalizar" at bounding box center [454, 456] width 250 height 25
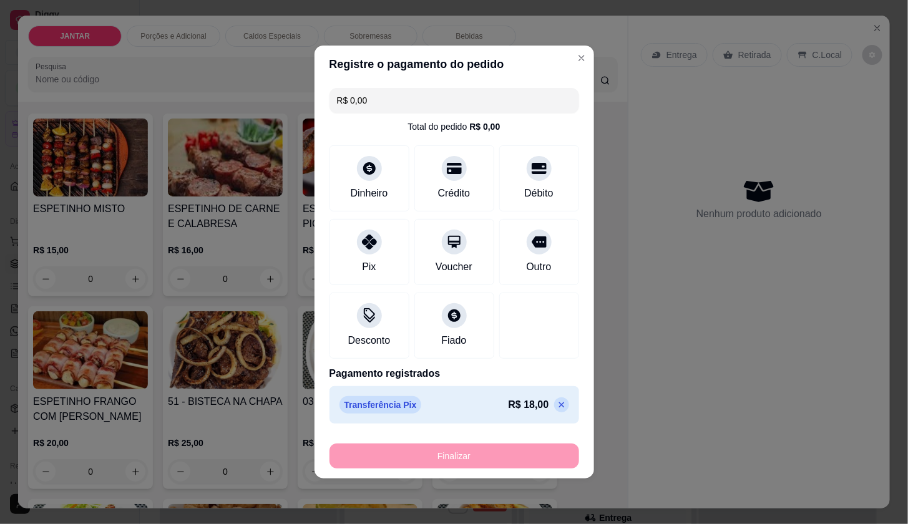
type input "0"
type input "-R$ 18,00"
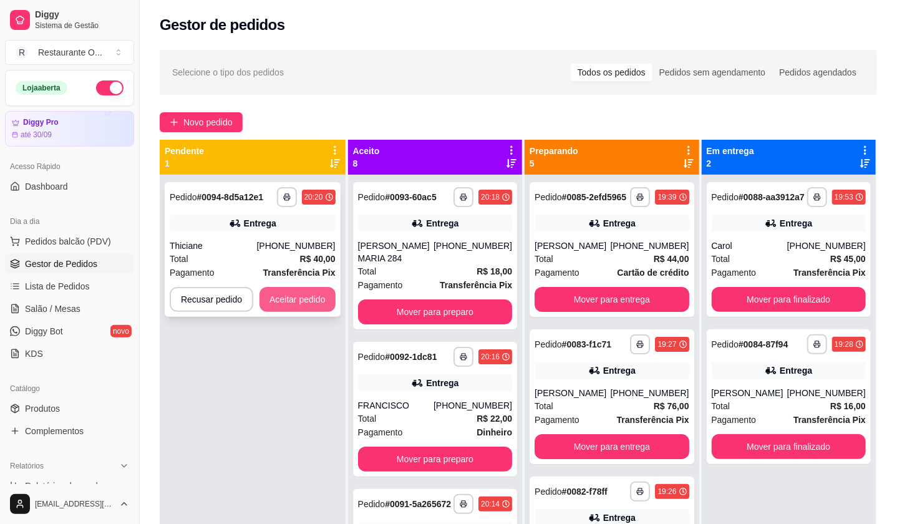
click at [268, 293] on button "Aceitar pedido" at bounding box center [298, 299] width 76 height 25
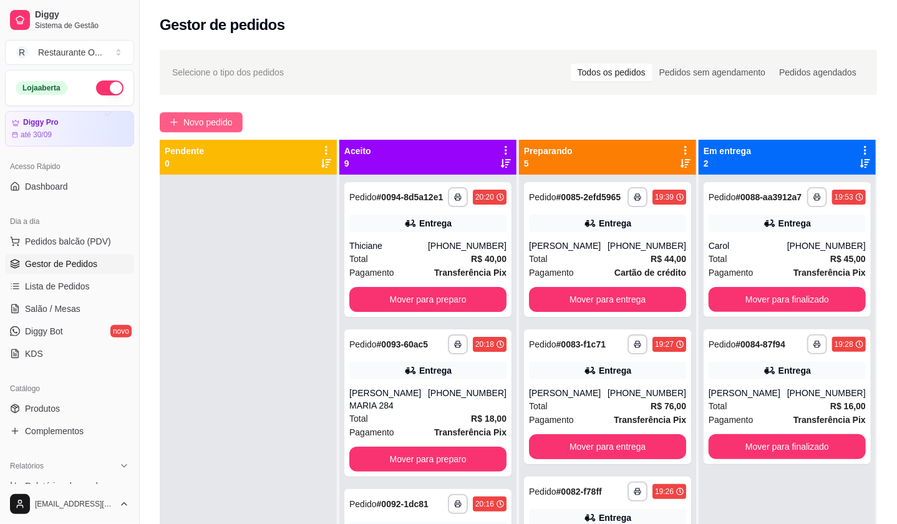
click at [220, 130] on button "Novo pedido" at bounding box center [201, 122] width 83 height 20
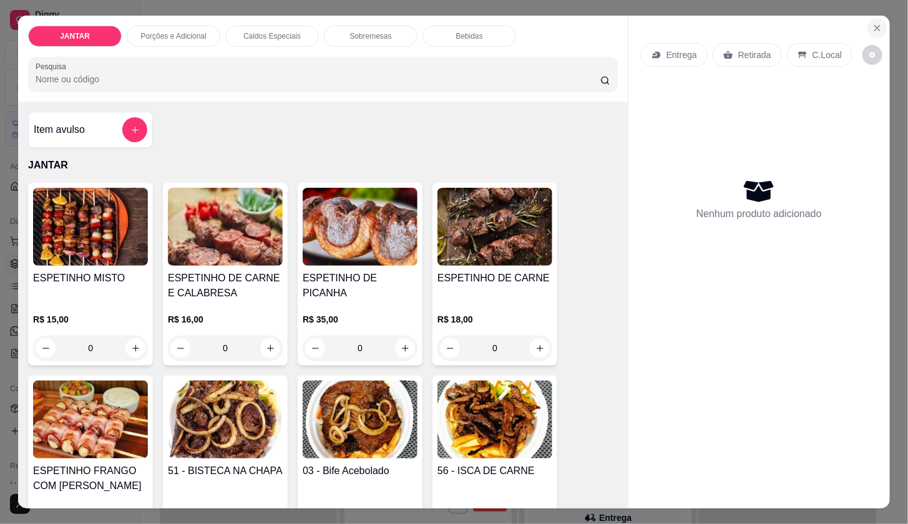
click at [880, 19] on button "Close" at bounding box center [877, 28] width 20 height 20
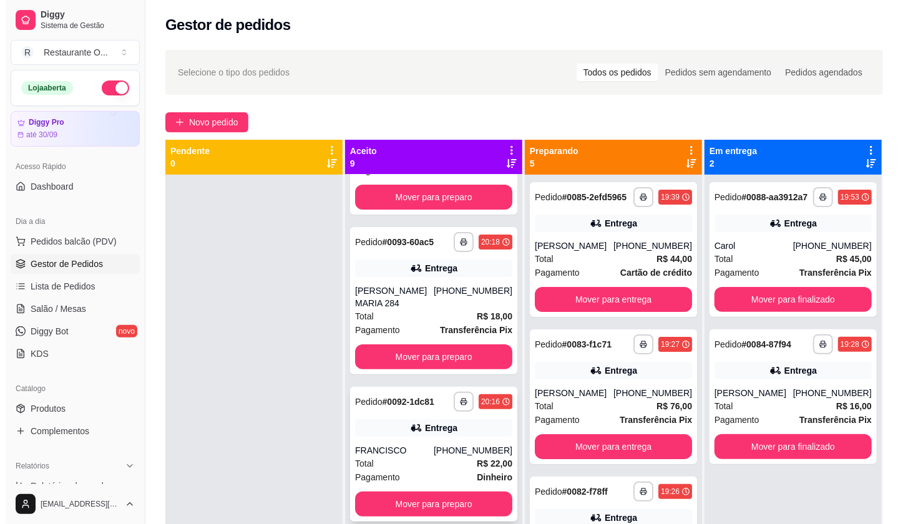
scroll to position [139, 0]
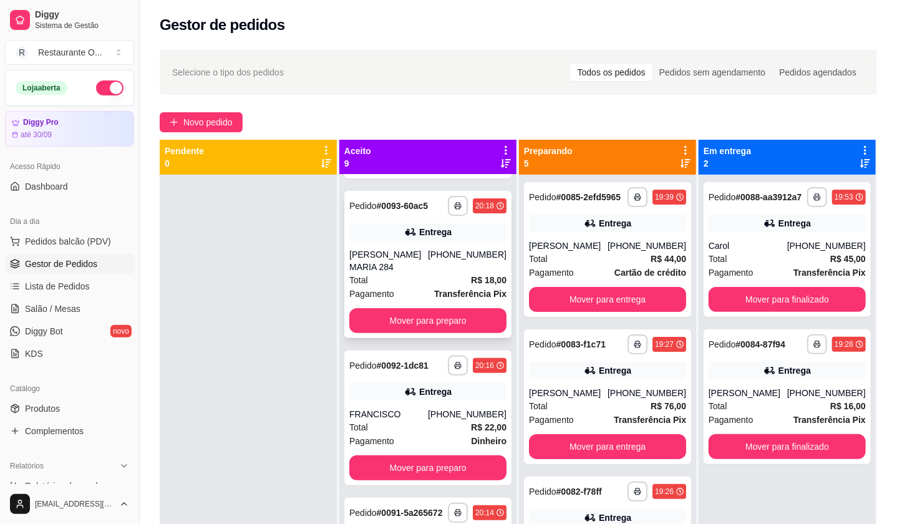
click at [433, 238] on div "Entrega" at bounding box center [435, 232] width 32 height 12
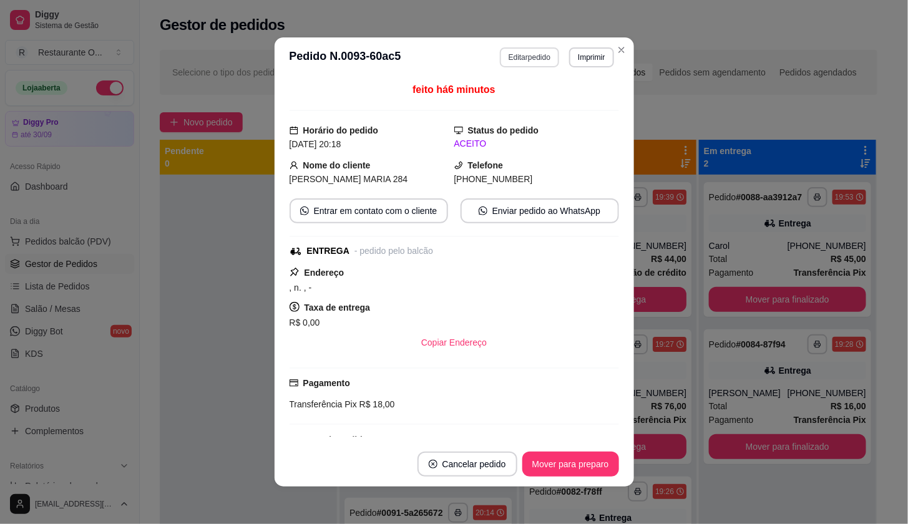
click at [530, 60] on button "Editar pedido" at bounding box center [529, 57] width 59 height 20
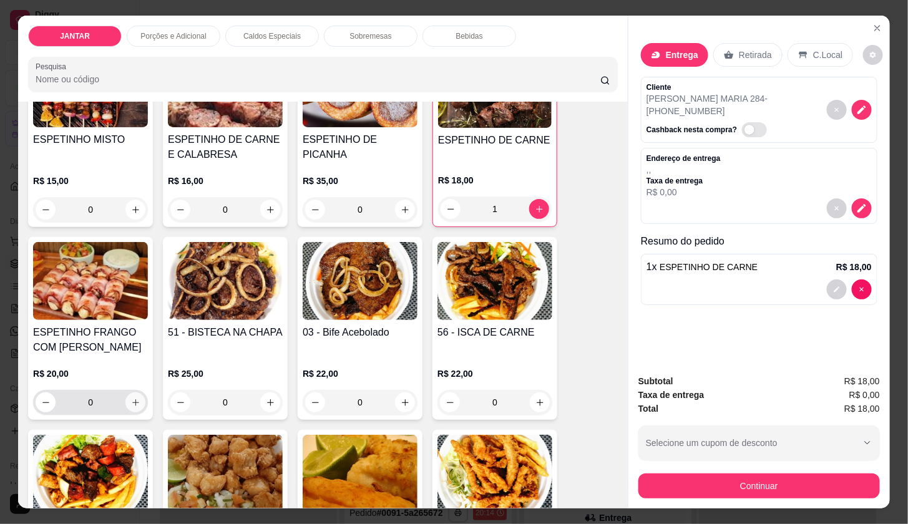
click at [134, 403] on button "increase-product-quantity" at bounding box center [135, 403] width 20 height 20
type input "1"
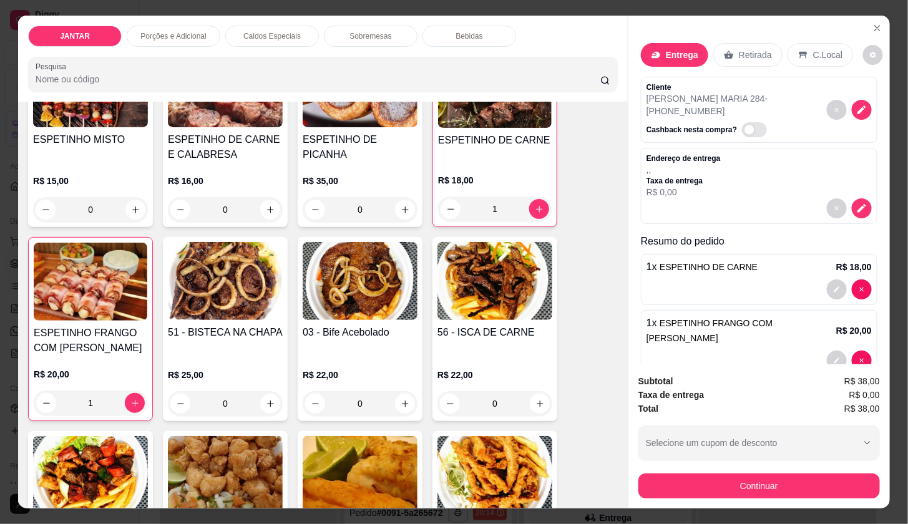
click at [714, 316] on div "1 x ESPETINHO FRANGO COM BACON R$ 20,00" at bounding box center [759, 343] width 237 height 66
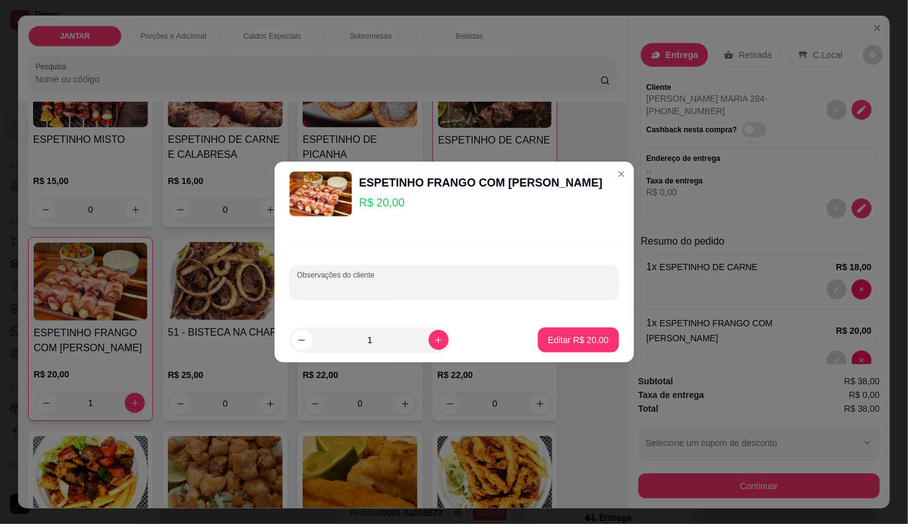
click at [474, 286] on input "Observações do cliente" at bounding box center [454, 287] width 315 height 12
type input "SEM BACON"
click at [598, 348] on button "Editar R$ 20,00" at bounding box center [578, 340] width 81 height 25
type input "0"
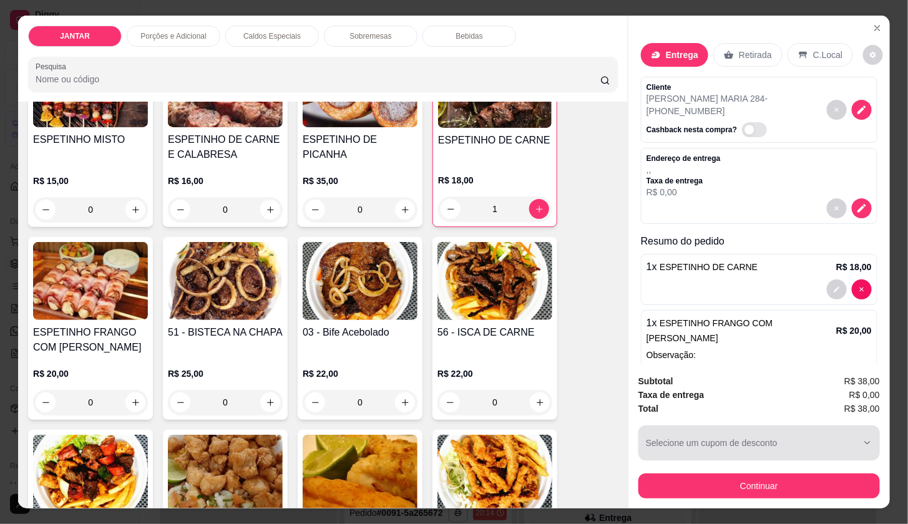
click at [753, 482] on button "Continuar" at bounding box center [759, 486] width 242 height 25
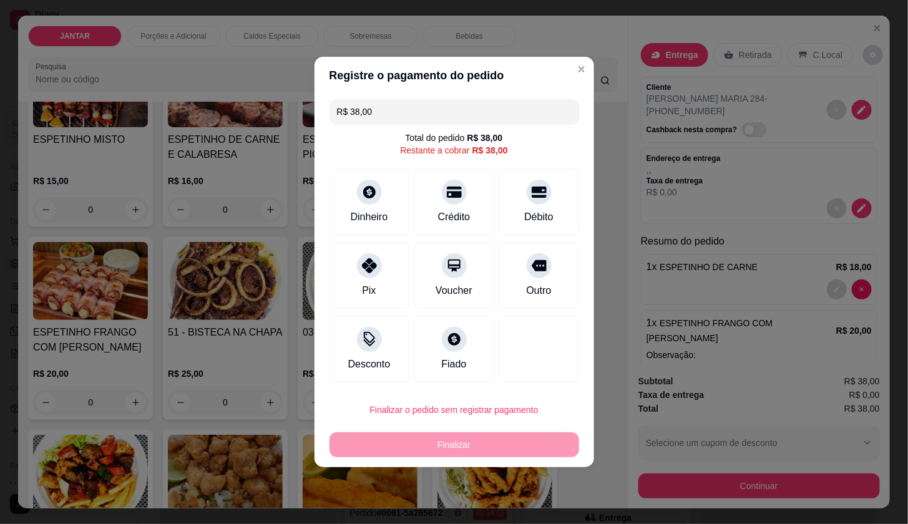
click at [428, 396] on footer "Finalizar o pedido sem registrar pagamento Finalizar" at bounding box center [455, 428] width 280 height 80
click at [360, 346] on div at bounding box center [369, 335] width 27 height 27
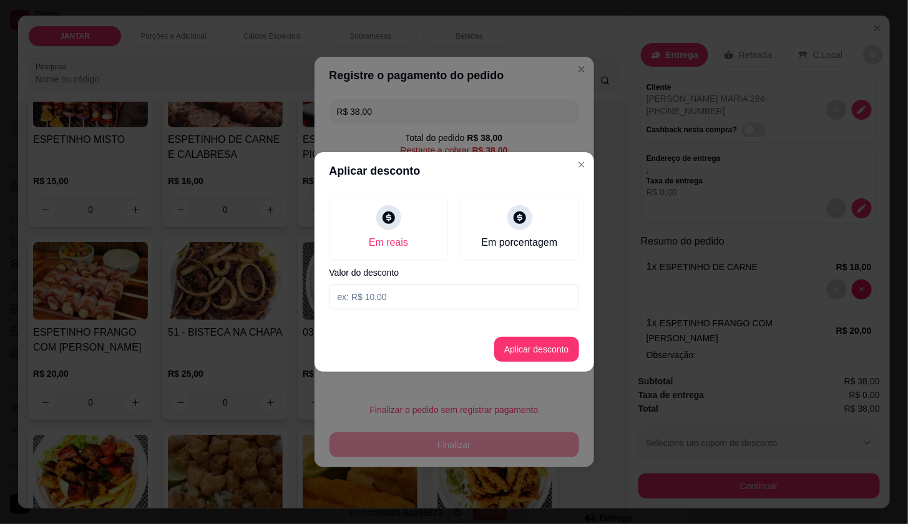
click at [409, 305] on input at bounding box center [454, 297] width 250 height 25
type input "2,00"
click at [516, 344] on button "Aplicar desconto" at bounding box center [536, 349] width 85 height 25
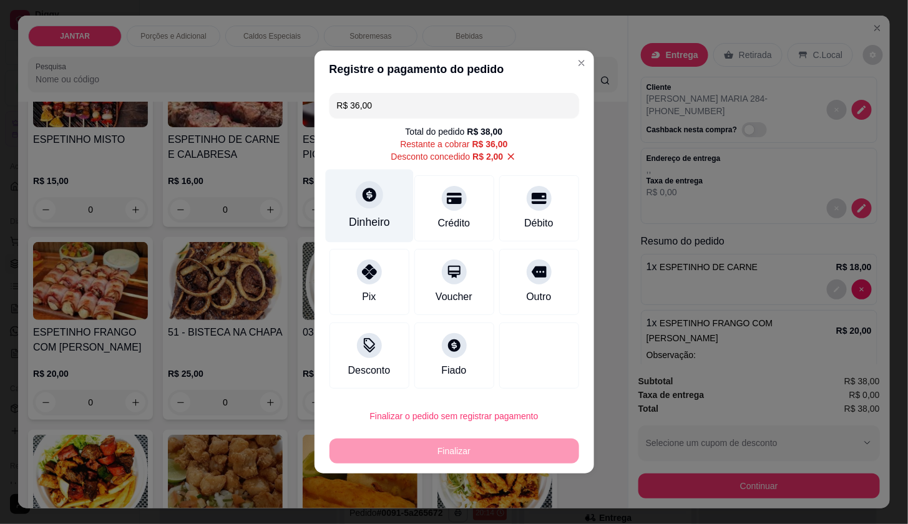
click at [364, 202] on icon at bounding box center [369, 195] width 16 height 16
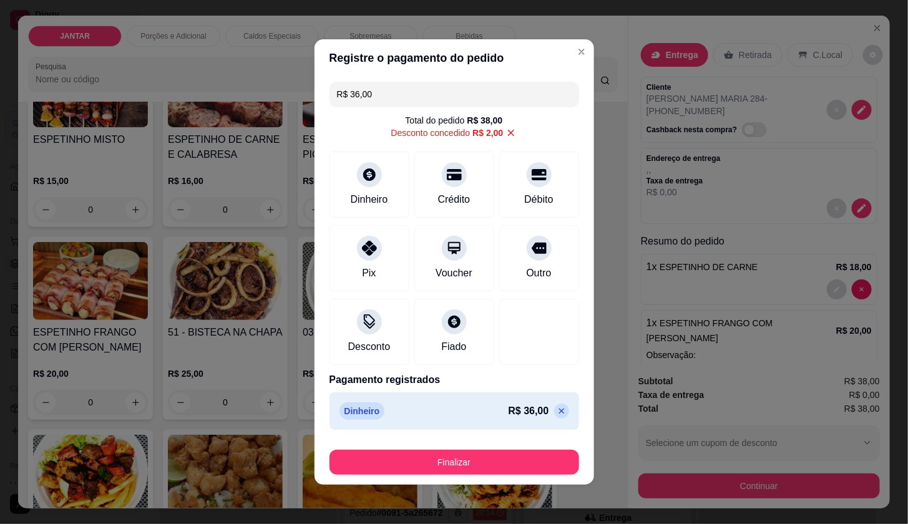
type input "R$ 0,00"
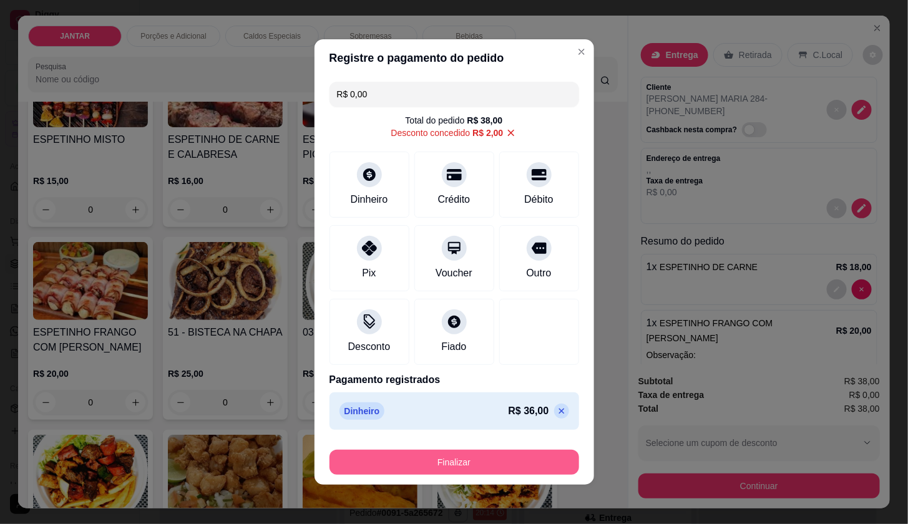
click at [490, 455] on button "Finalizar" at bounding box center [454, 462] width 250 height 25
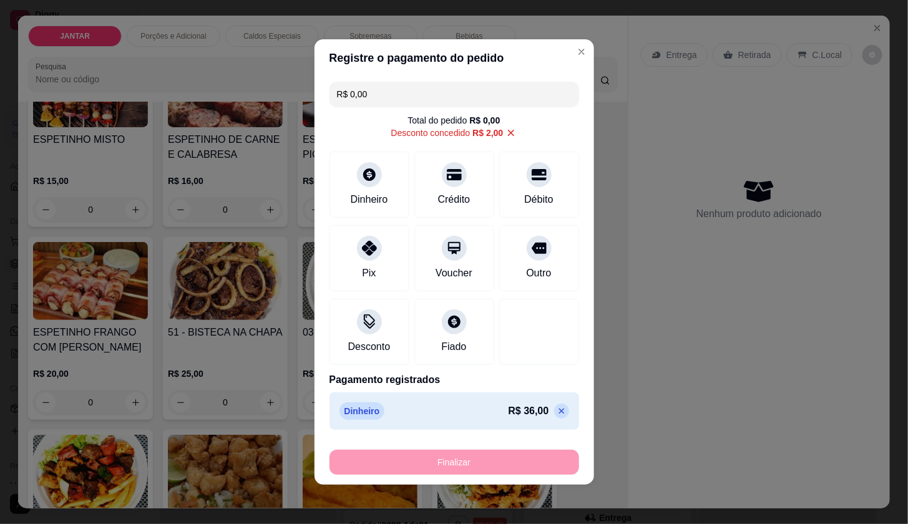
type input "0"
type input "-R$ 38,00"
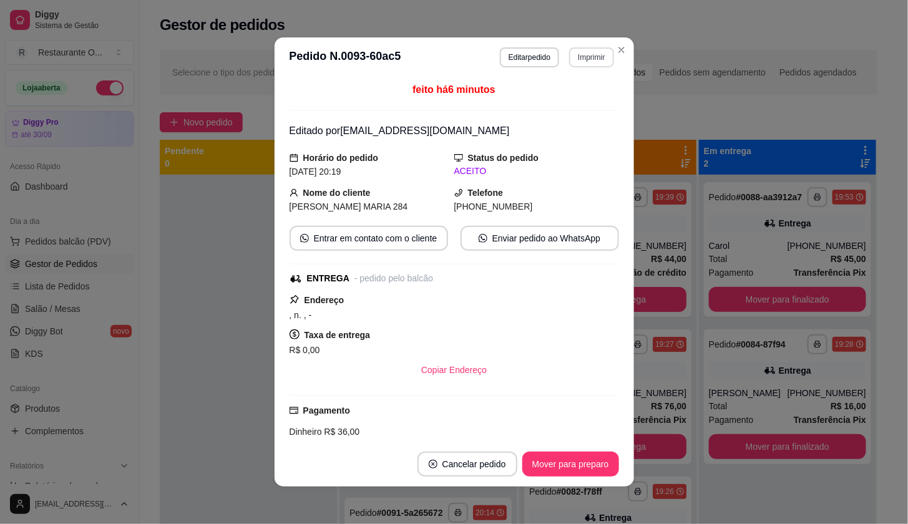
click at [599, 53] on button "Imprimir" at bounding box center [591, 57] width 44 height 20
click at [569, 100] on button "IMPRESSORA" at bounding box center [564, 102] width 90 height 20
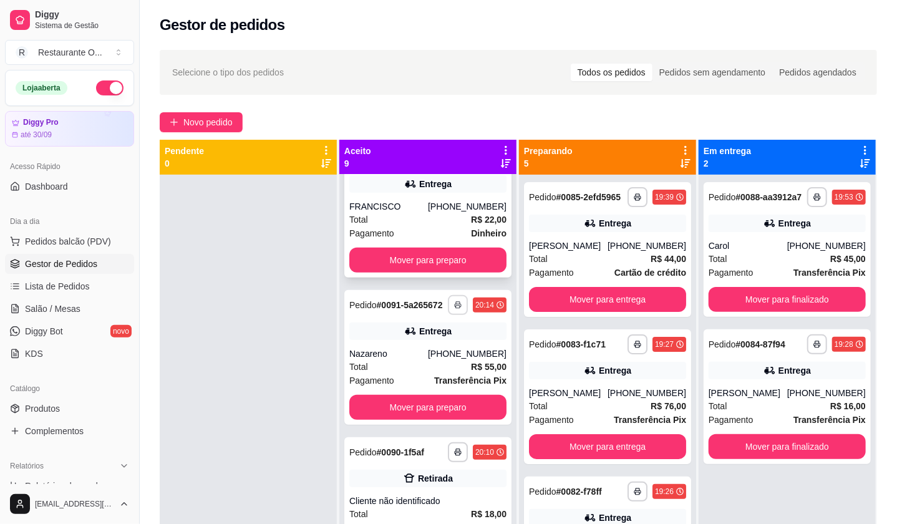
scroll to position [416, 0]
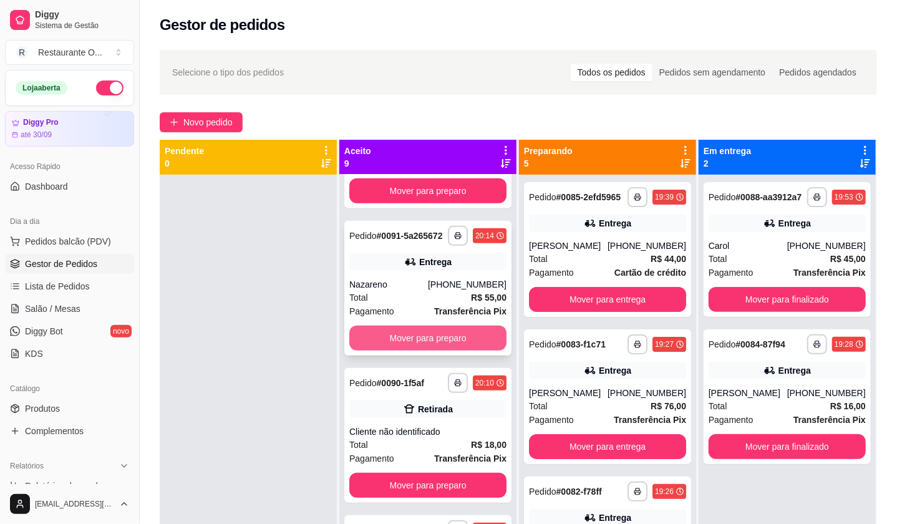
click at [466, 351] on button "Mover para preparo" at bounding box center [427, 338] width 157 height 25
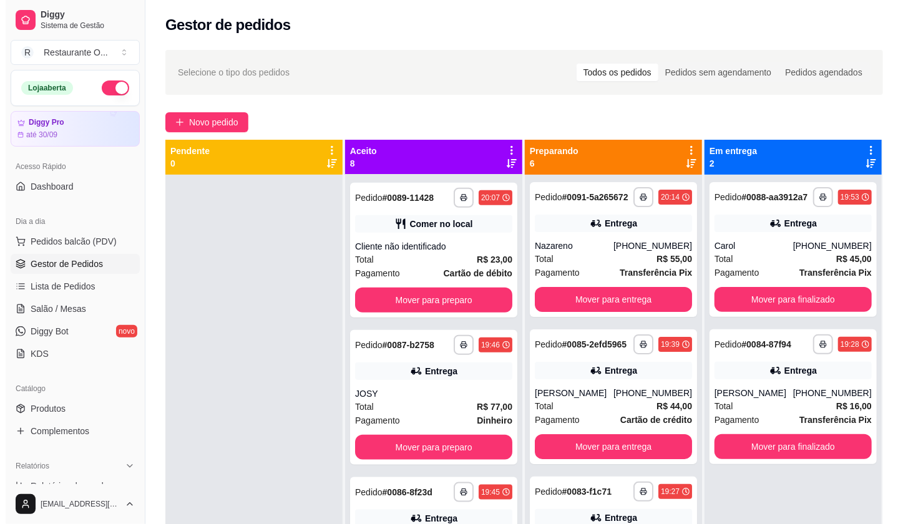
scroll to position [624, 0]
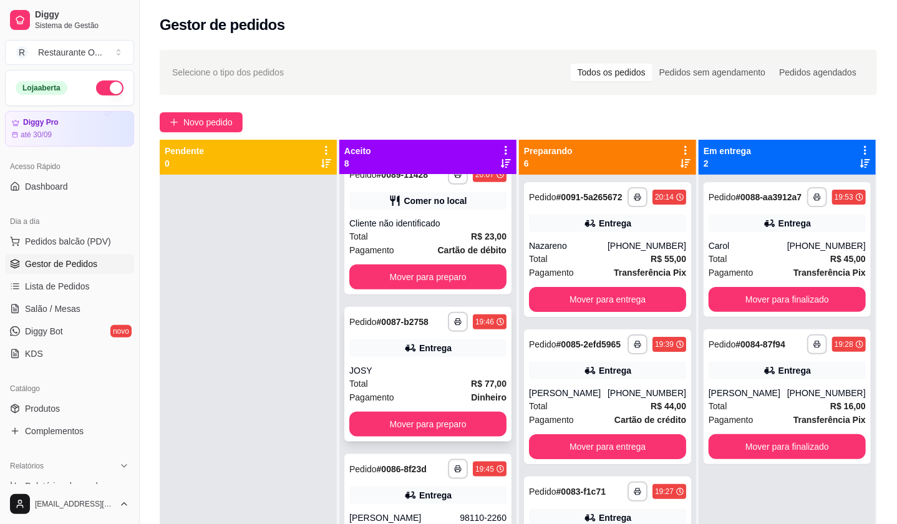
click at [466, 368] on div "**********" at bounding box center [427, 374] width 167 height 135
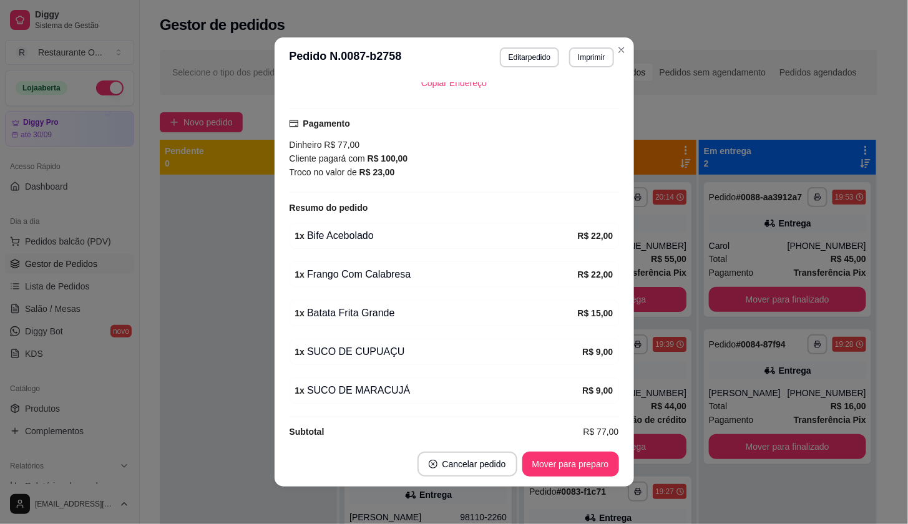
scroll to position [275, 0]
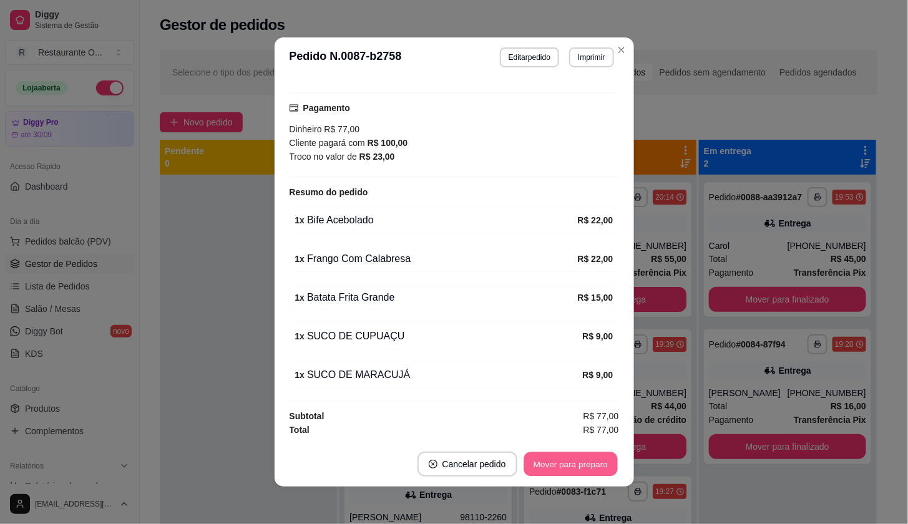
click at [538, 466] on button "Mover para preparo" at bounding box center [571, 464] width 94 height 24
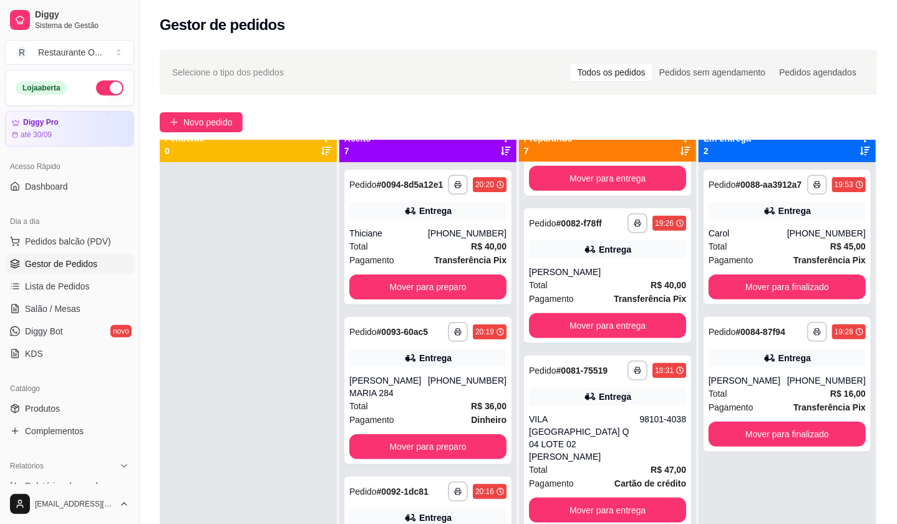
scroll to position [0, 0]
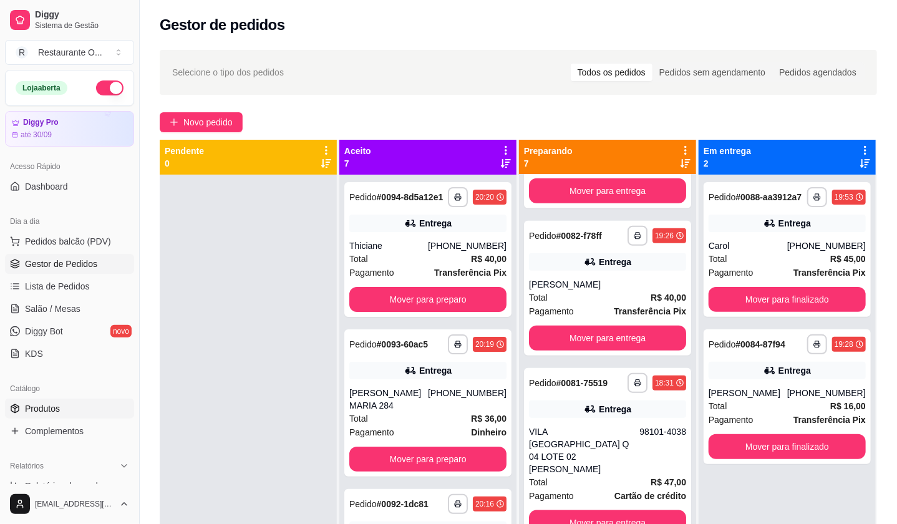
click at [31, 412] on span "Produtos" at bounding box center [42, 409] width 35 height 12
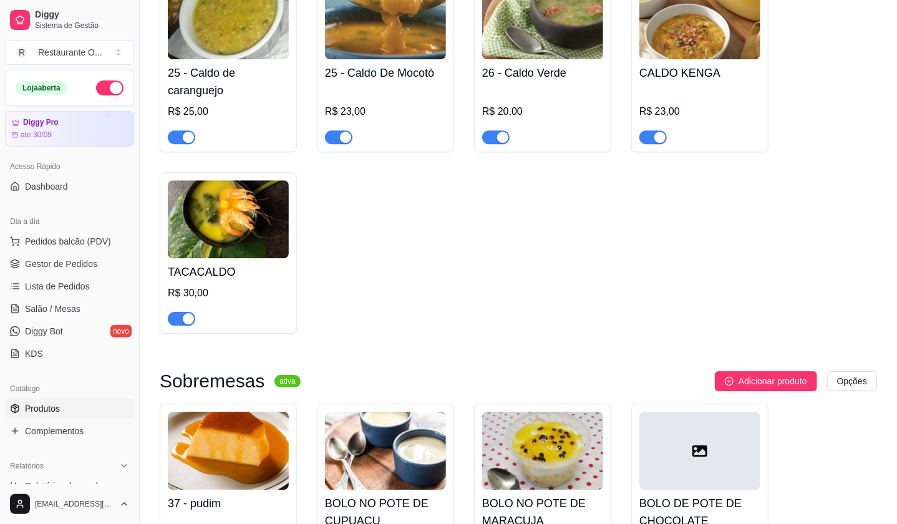
scroll to position [4160, 0]
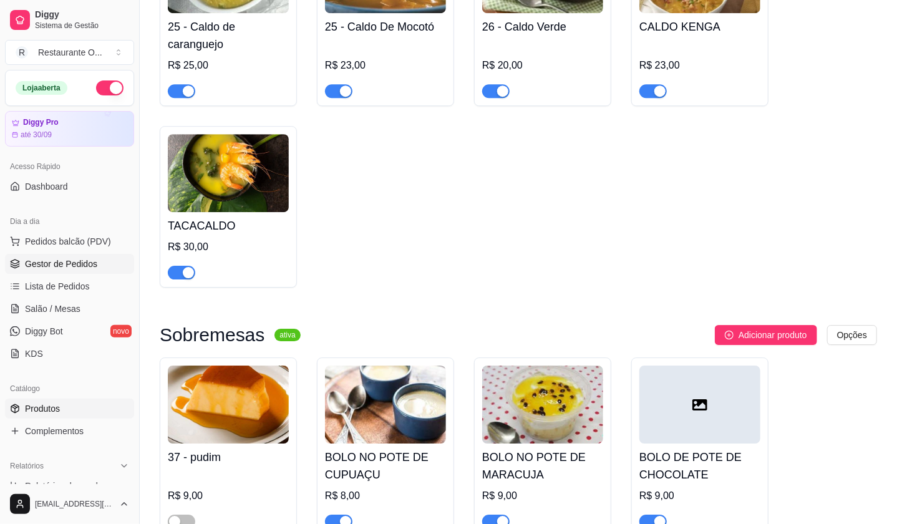
click at [94, 259] on span "Gestor de Pedidos" at bounding box center [61, 264] width 72 height 12
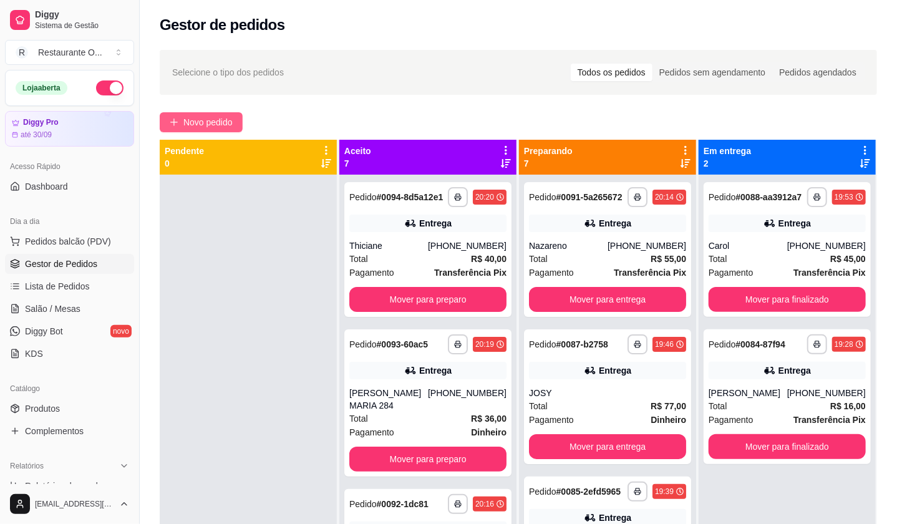
click at [220, 125] on span "Novo pedido" at bounding box center [207, 122] width 49 height 14
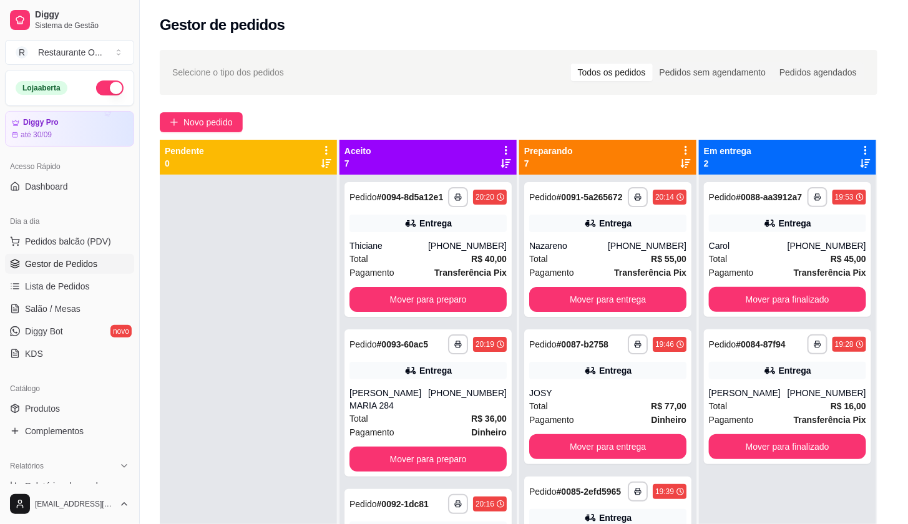
click at [273, 38] on div "Caldos Especiais" at bounding box center [272, 36] width 94 height 21
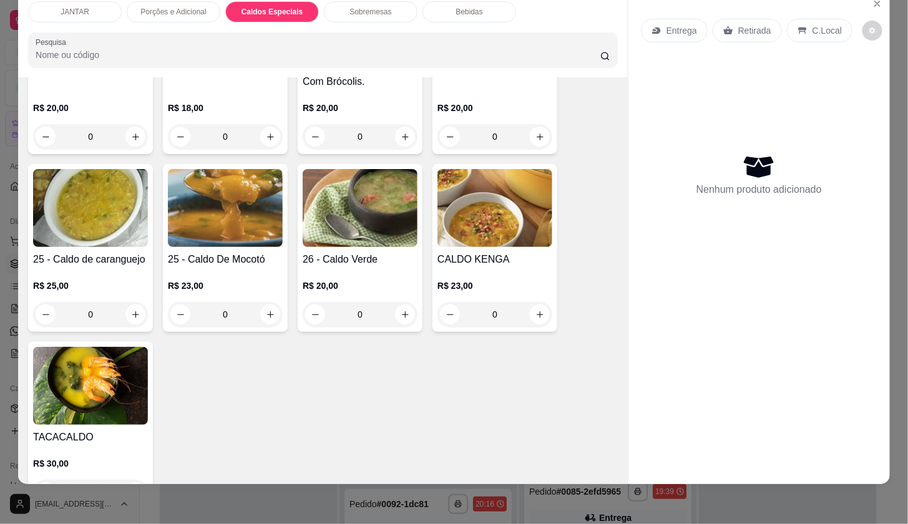
scroll to position [1727, 0]
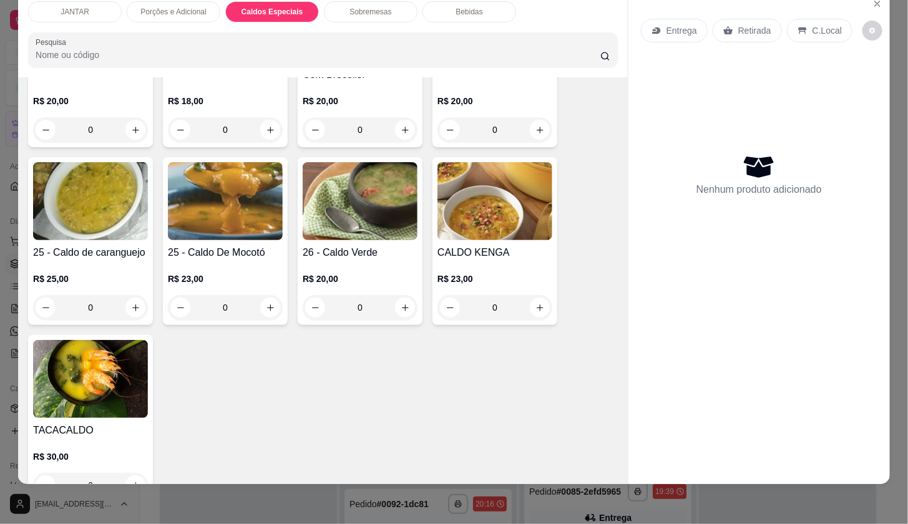
click at [537, 301] on div "0" at bounding box center [494, 307] width 115 height 25
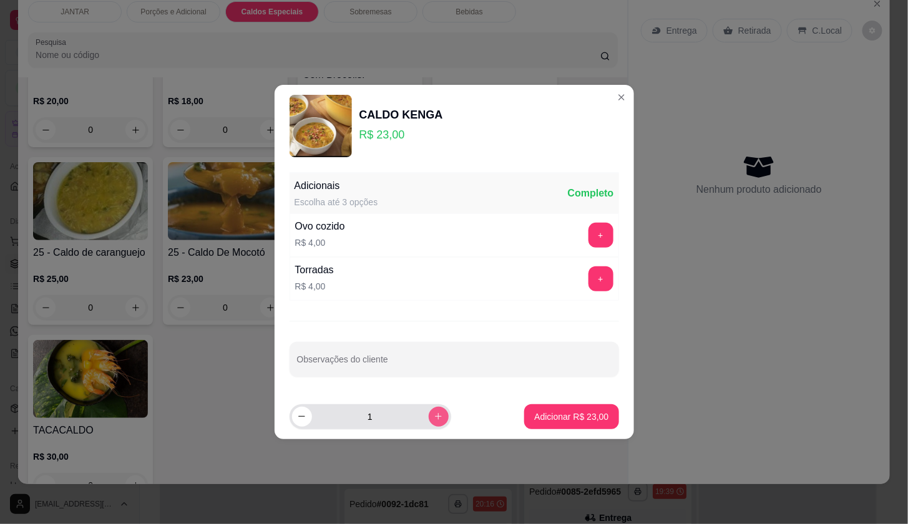
click at [429, 419] on button "increase-product-quantity" at bounding box center [439, 417] width 20 height 20
type input "2"
click at [524, 416] on button "Adicionar R$ 46,00" at bounding box center [571, 416] width 94 height 25
type input "2"
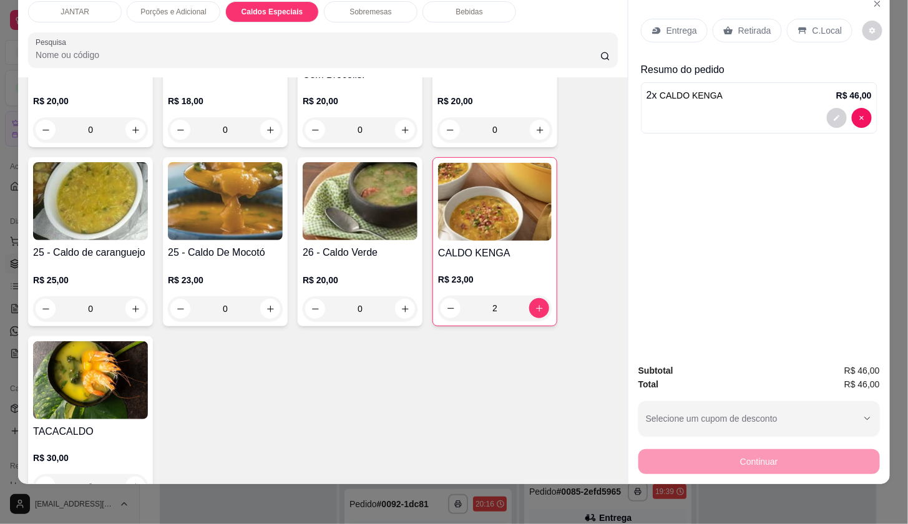
click at [653, 26] on icon at bounding box center [657, 31] width 10 height 10
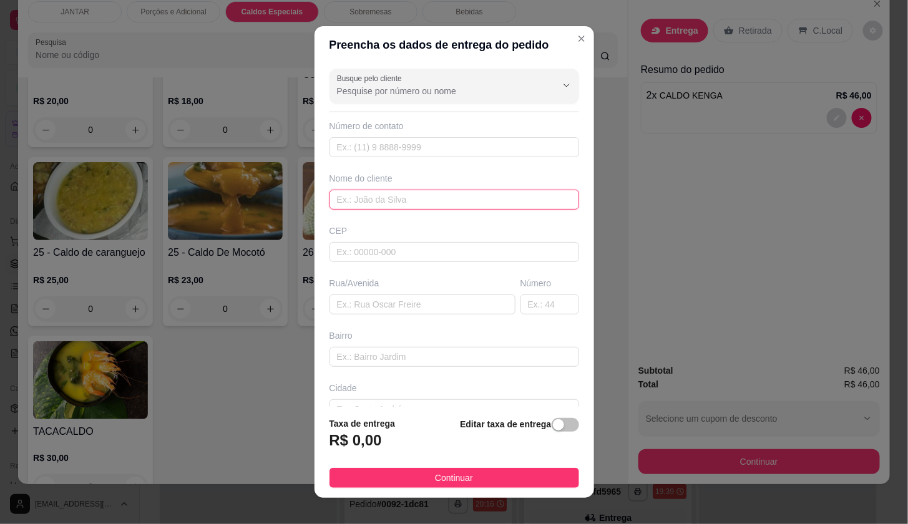
click at [443, 204] on input "text" at bounding box center [454, 200] width 250 height 20
click at [387, 200] on input "HER" at bounding box center [454, 200] width 250 height 20
type input "PROF [PERSON_NAME]"
type input "J"
type input "O"
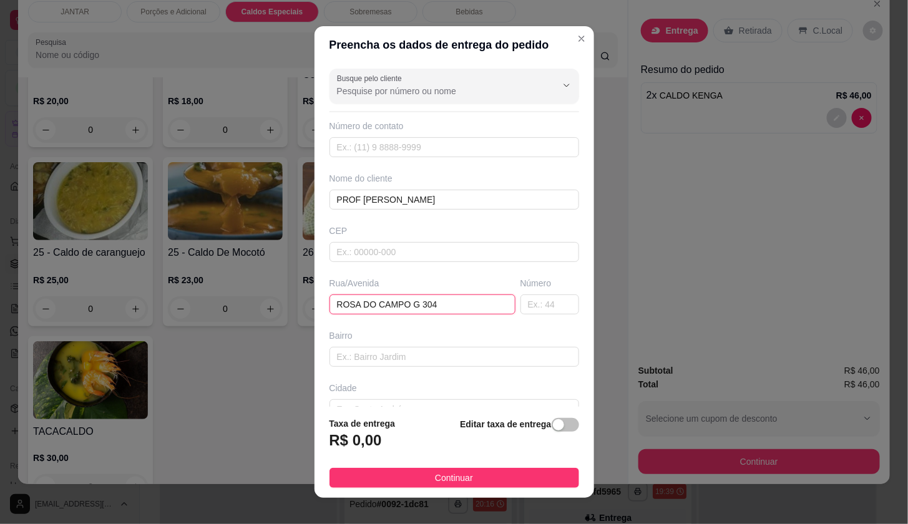
type input "ROSA DO CAMPO G 304"
click at [557, 433] on div "Editar taxa de entrega" at bounding box center [519, 437] width 119 height 41
click at [552, 426] on span "button" at bounding box center [565, 425] width 27 height 14
click at [344, 442] on input "0,00" at bounding box center [397, 446] width 134 height 24
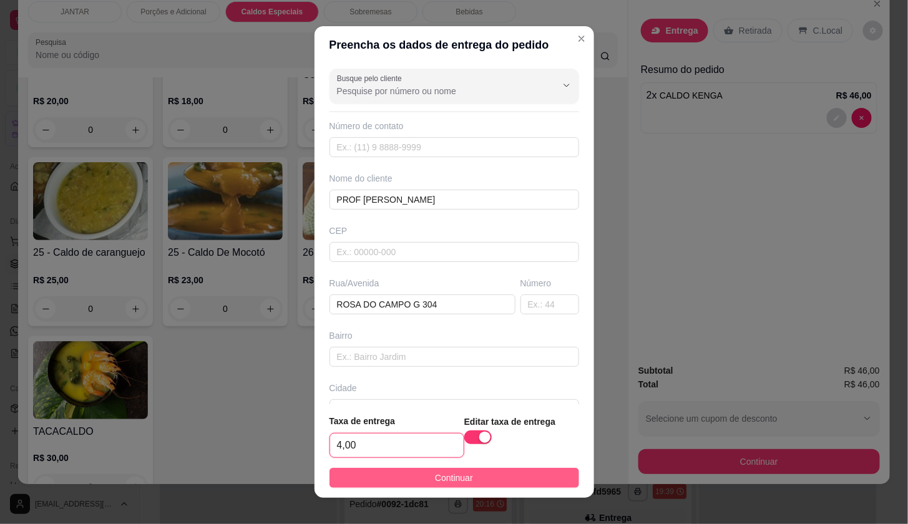
type input "4,00"
click at [389, 483] on button "Continuar" at bounding box center [454, 478] width 250 height 20
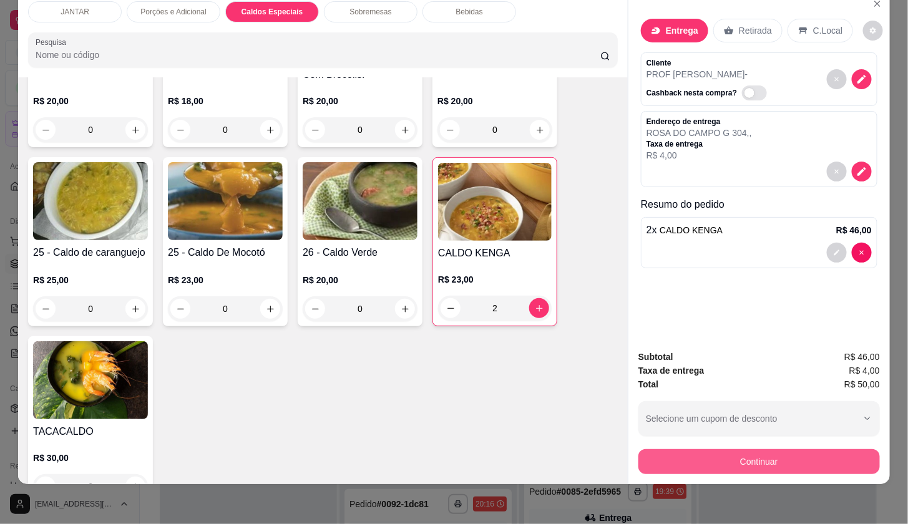
click at [663, 451] on button "Continuar" at bounding box center [759, 461] width 242 height 25
click at [657, 257] on div "2 x CALDO KENGA R$ 46,00" at bounding box center [759, 242] width 237 height 51
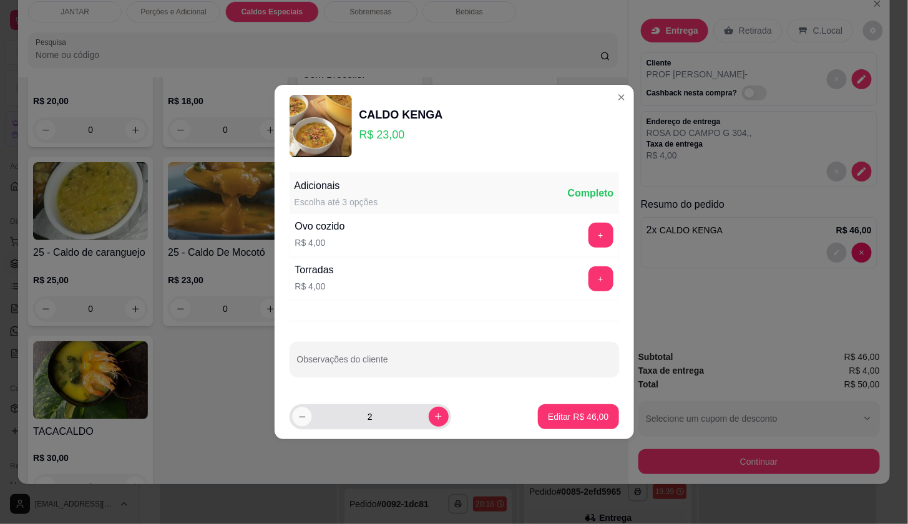
click at [301, 415] on icon "decrease-product-quantity" at bounding box center [301, 416] width 9 height 9
type input "1"
click at [538, 419] on button "Editar R$ 23,00" at bounding box center [578, 416] width 81 height 25
type input "1"
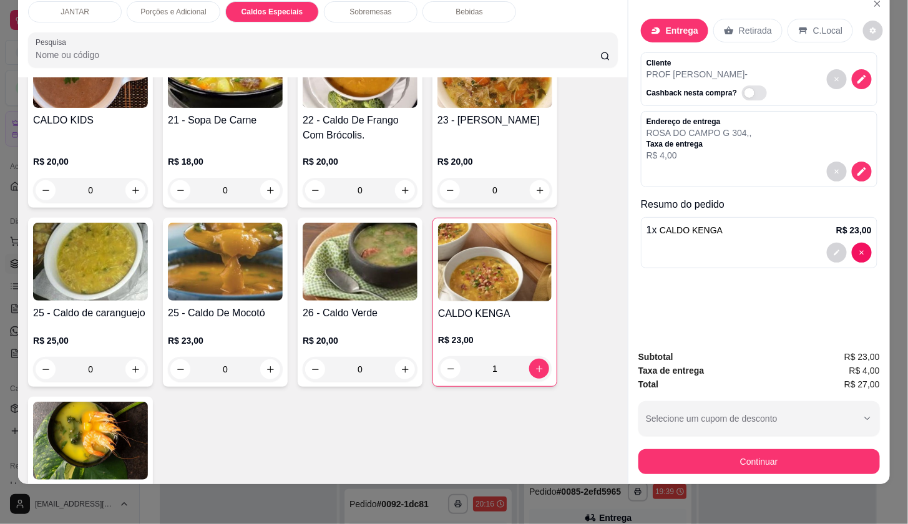
scroll to position [1657, 0]
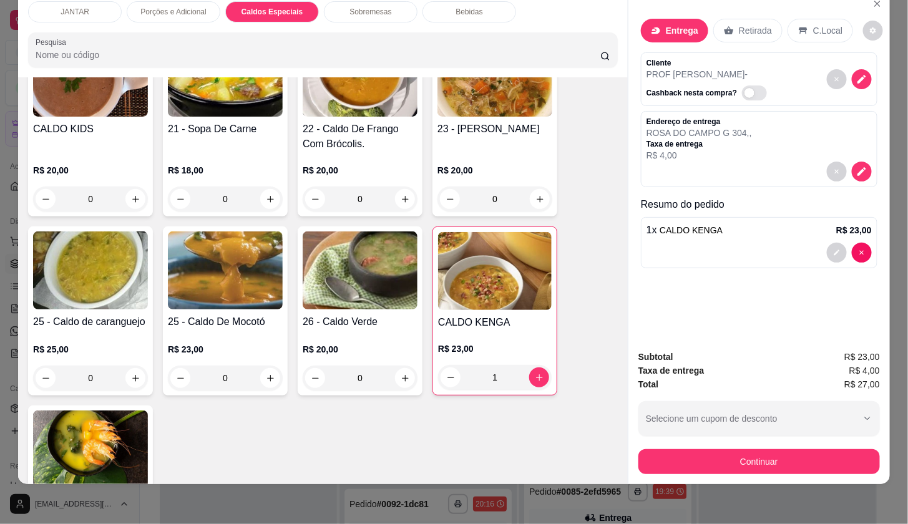
click at [541, 192] on div "0" at bounding box center [494, 199] width 115 height 25
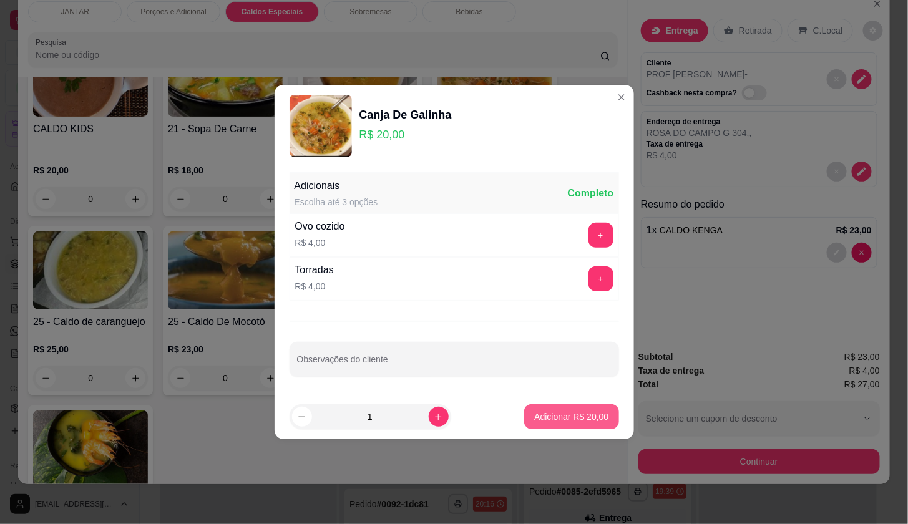
click at [561, 416] on p "Adicionar R$ 20,00" at bounding box center [571, 417] width 74 height 12
type input "1"
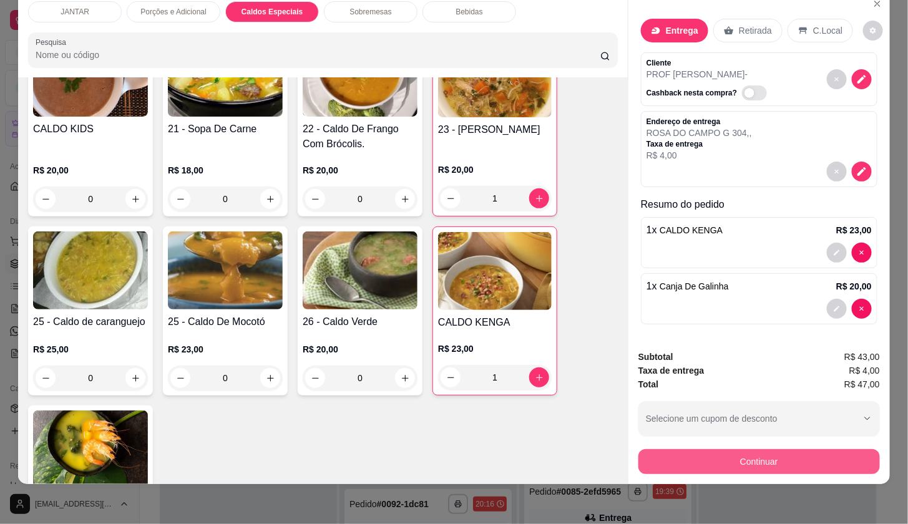
click at [789, 449] on button "Continuar" at bounding box center [759, 461] width 242 height 25
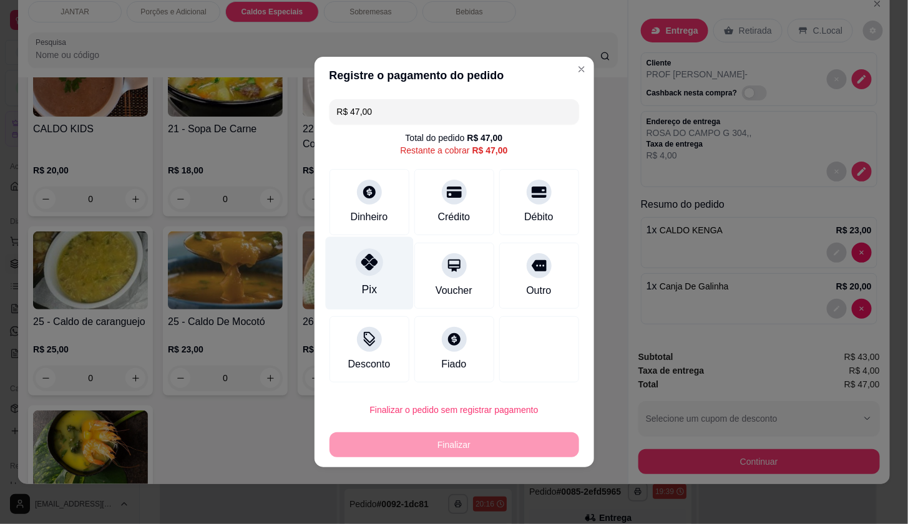
click at [401, 276] on div "Pix" at bounding box center [369, 273] width 88 height 73
type input "R$ 0,00"
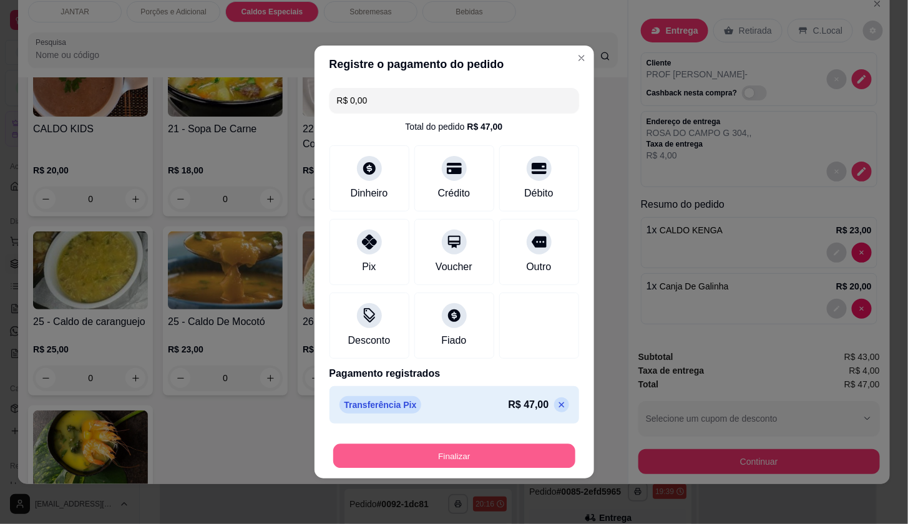
click at [475, 464] on button "Finalizar" at bounding box center [454, 456] width 242 height 24
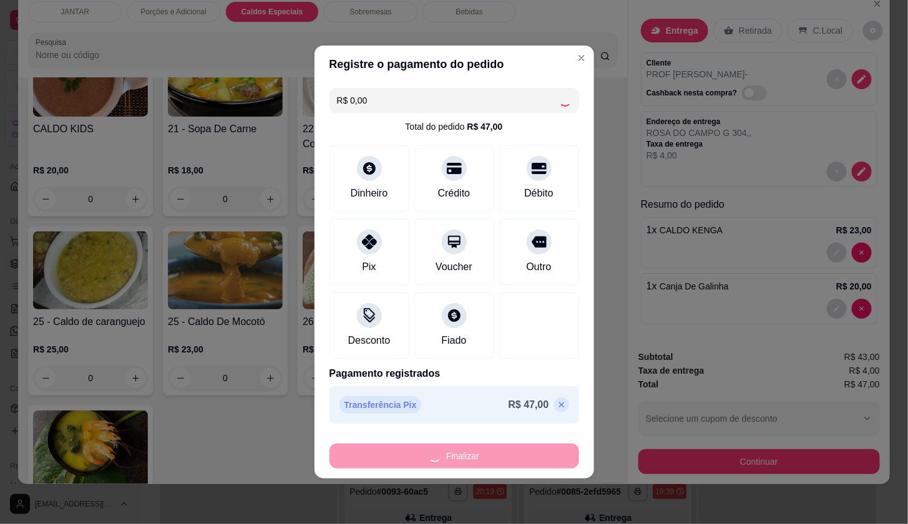
type input "0"
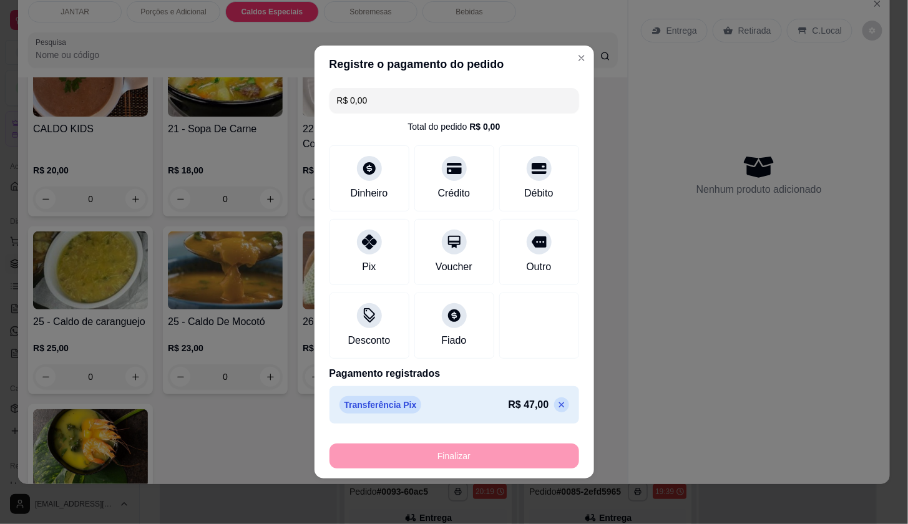
type input "-R$ 47,00"
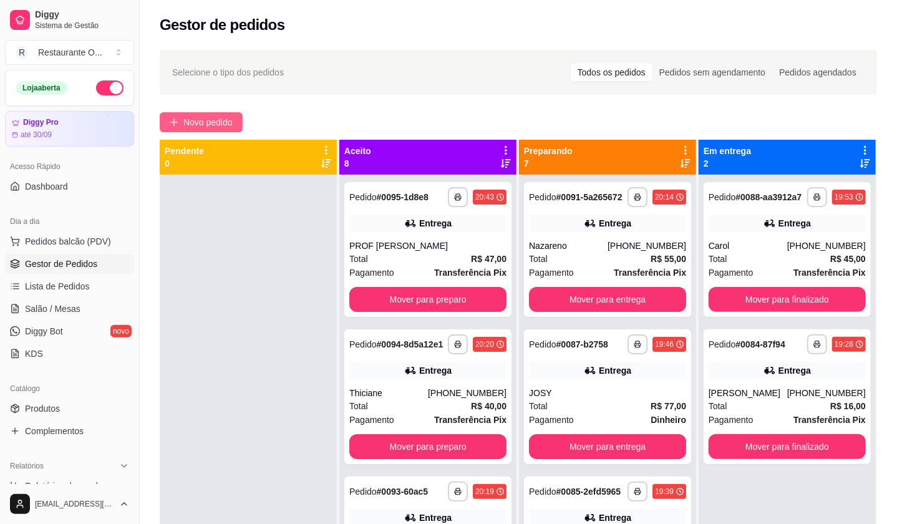
click at [235, 114] on button "Novo pedido" at bounding box center [201, 122] width 83 height 20
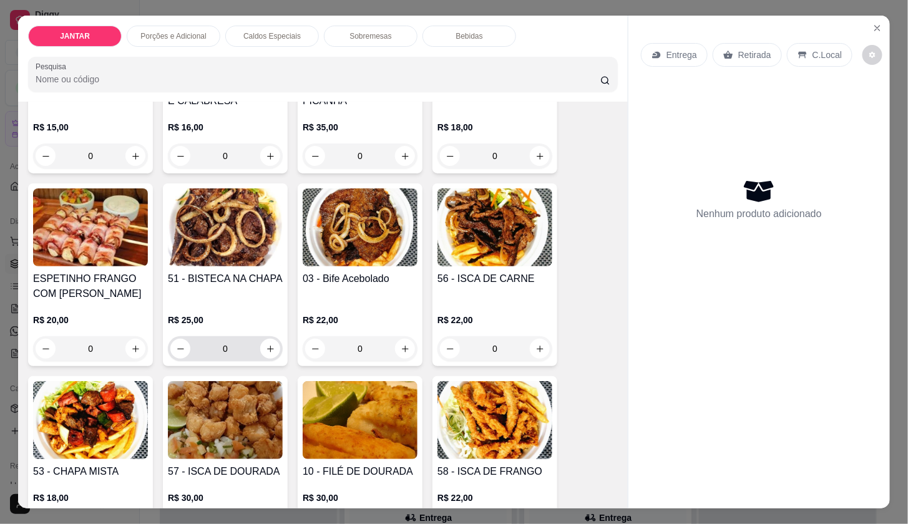
scroll to position [208, 0]
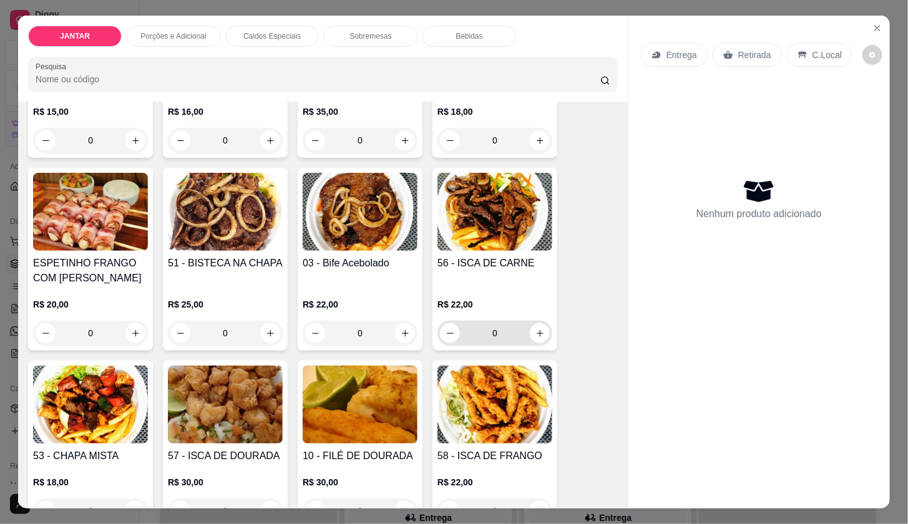
click at [530, 338] on div "0" at bounding box center [495, 333] width 110 height 25
click at [535, 330] on icon "increase-product-quantity" at bounding box center [539, 333] width 9 height 9
type input "1"
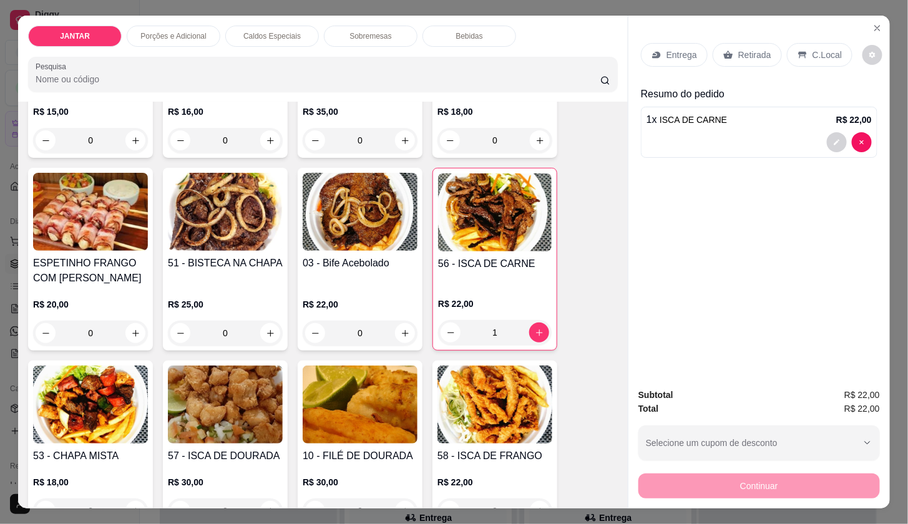
click at [673, 50] on p "Entrega" at bounding box center [681, 55] width 31 height 12
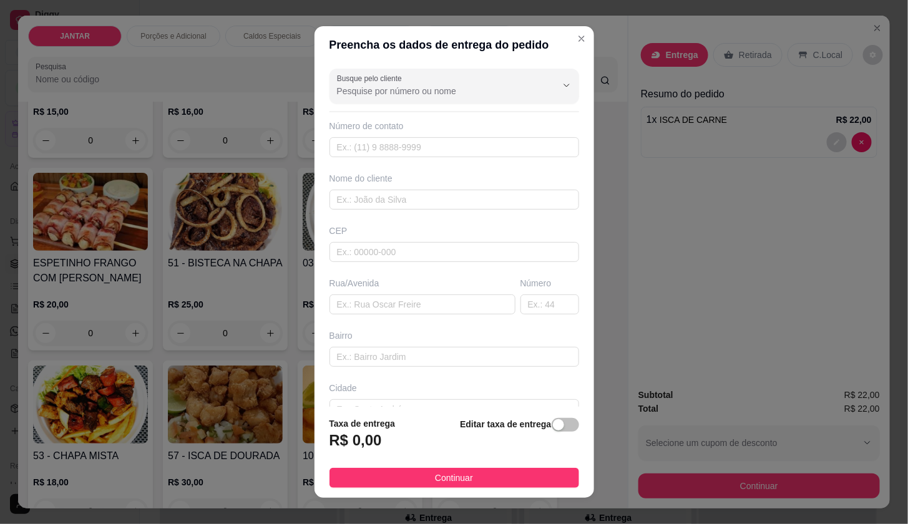
click at [432, 182] on div "Nome do cliente" at bounding box center [454, 178] width 250 height 12
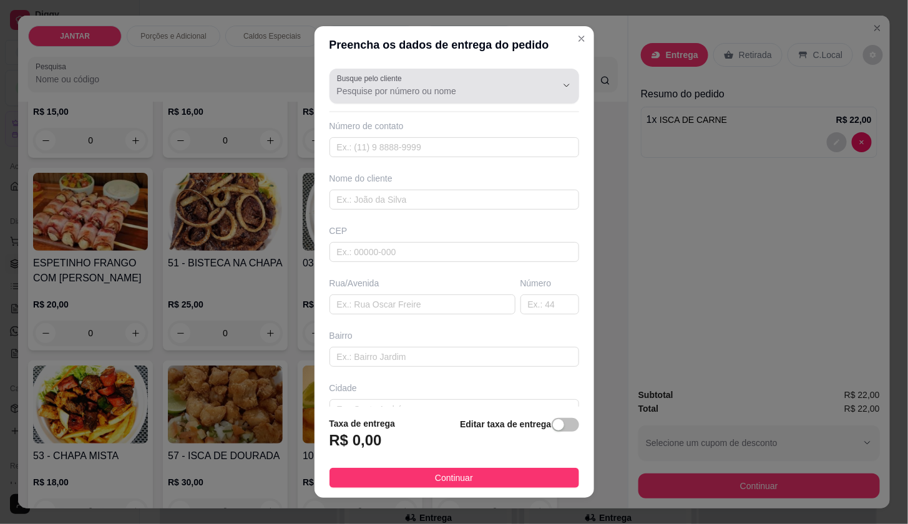
click at [436, 71] on div "Busque pelo cliente" at bounding box center [454, 86] width 250 height 35
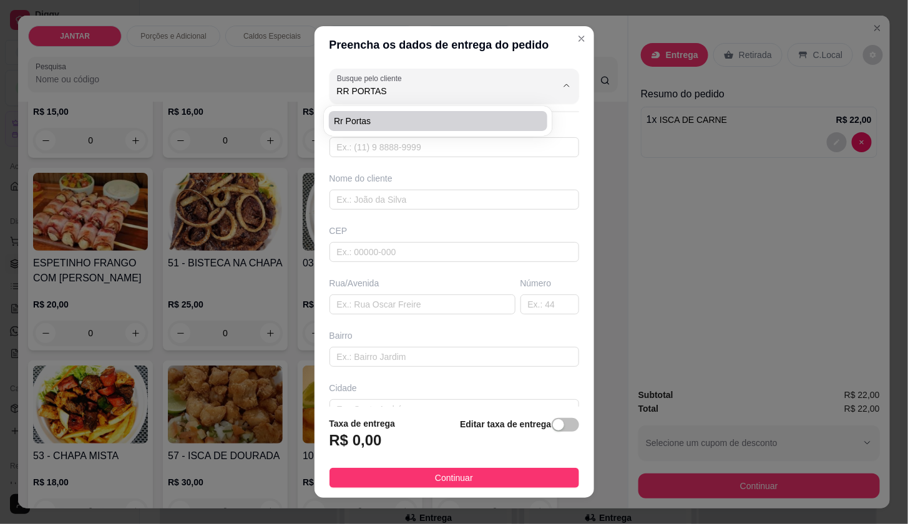
click at [386, 135] on div "rr portas" at bounding box center [438, 121] width 228 height 30
click at [385, 117] on span "rr portas" at bounding box center [432, 121] width 196 height 12
type input "rr portas"
type input "985721942"
type input "rr portas"
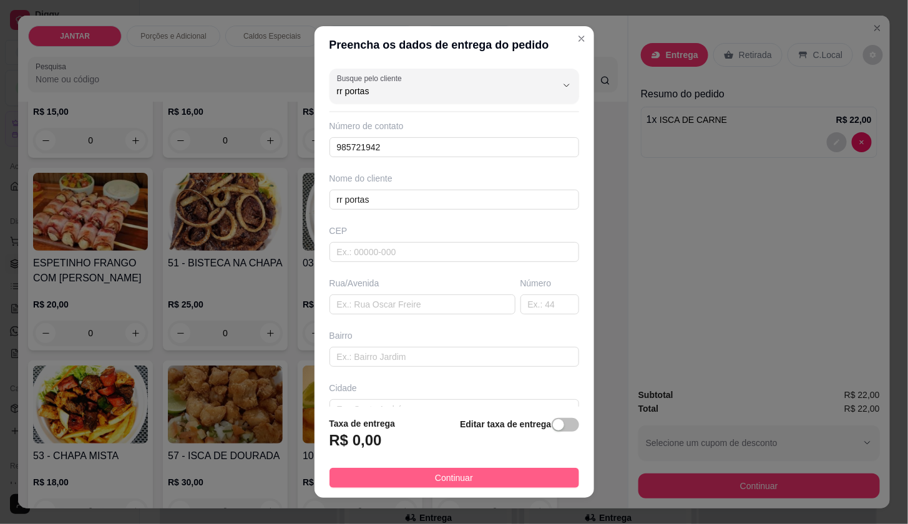
click at [476, 483] on button "Continuar" at bounding box center [454, 478] width 250 height 20
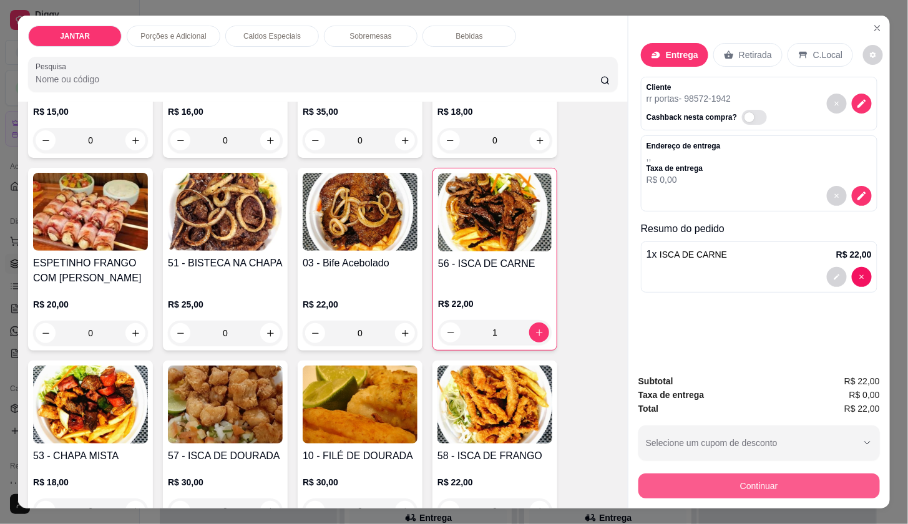
click at [836, 488] on button "Continuar" at bounding box center [759, 486] width 242 height 25
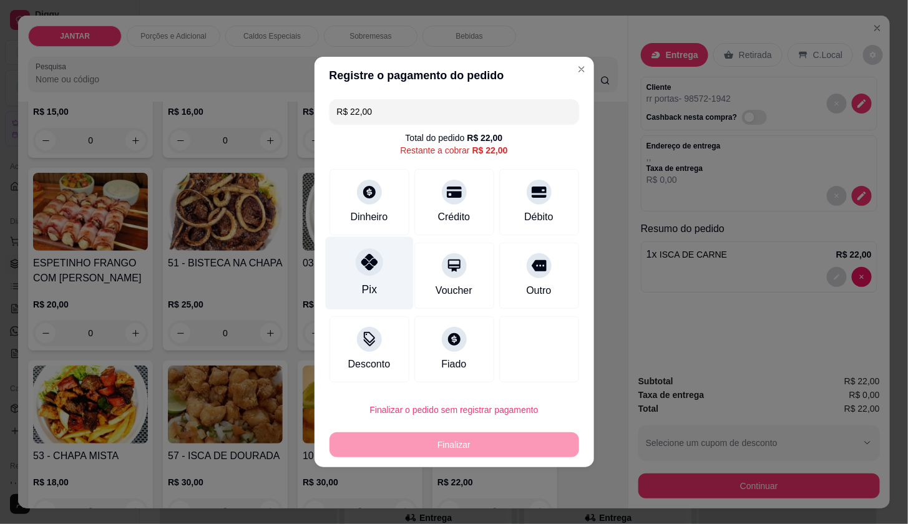
click at [394, 286] on div "Pix" at bounding box center [369, 273] width 88 height 73
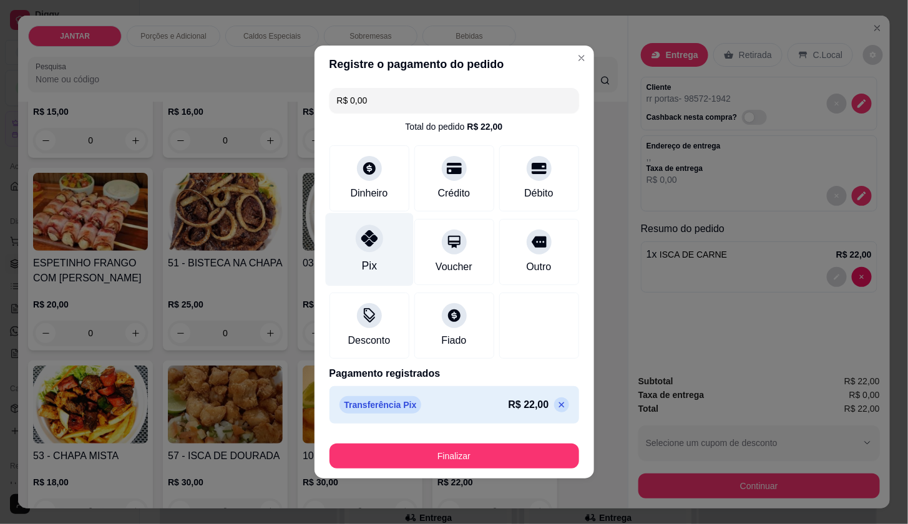
type input "R$ 0,00"
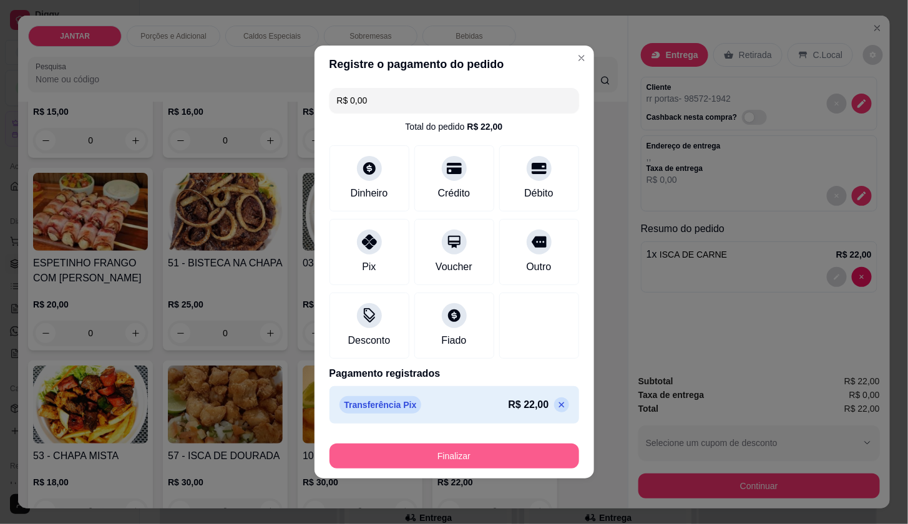
click at [489, 462] on button "Finalizar" at bounding box center [454, 456] width 250 height 25
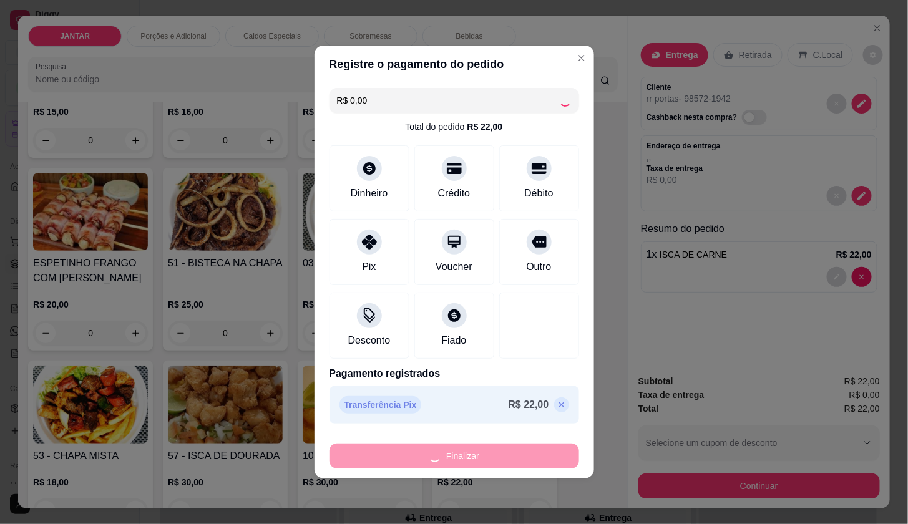
type input "0"
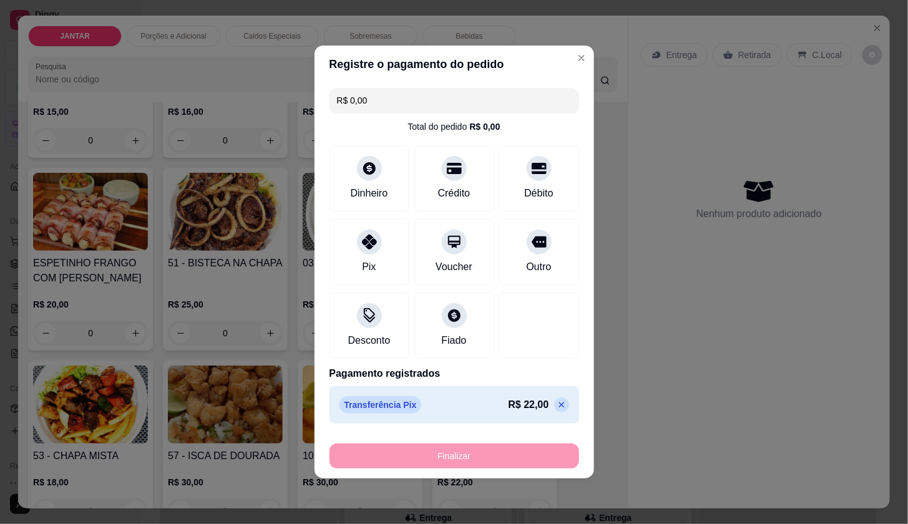
type input "-R$ 22,00"
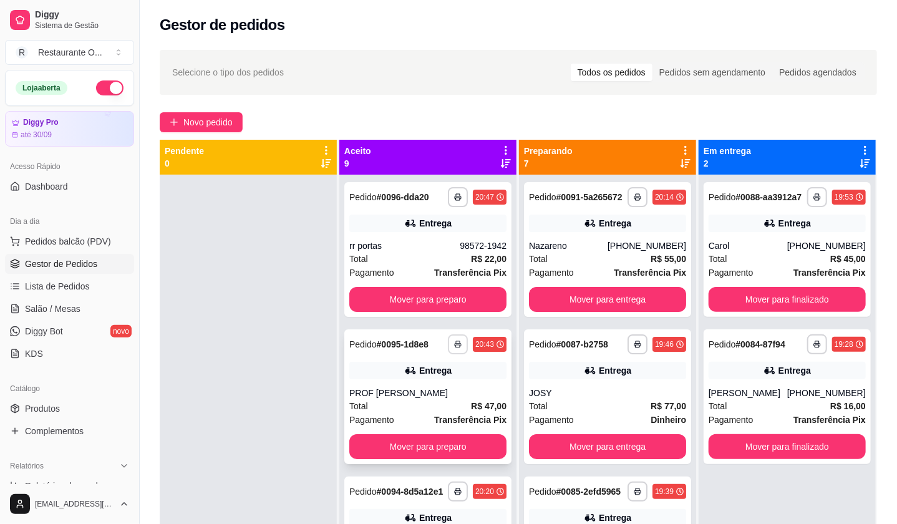
click at [451, 354] on div "**********" at bounding box center [477, 344] width 59 height 20
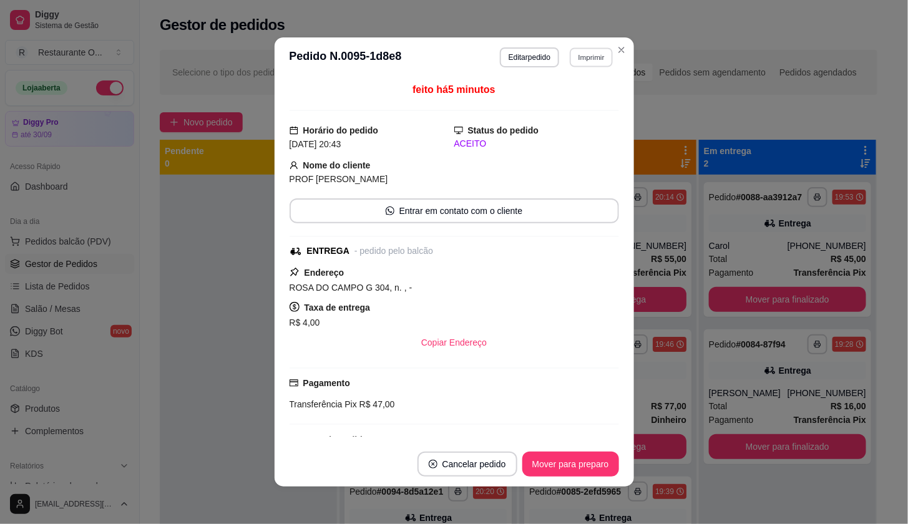
click at [602, 54] on button "Imprimir" at bounding box center [591, 56] width 43 height 19
click at [592, 100] on button "IMPRESSORA" at bounding box center [564, 102] width 90 height 20
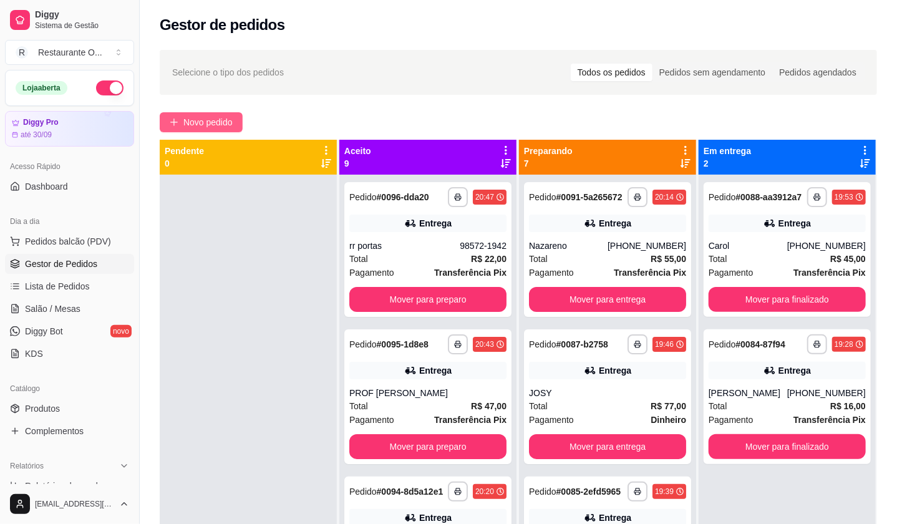
click at [197, 122] on span "Novo pedido" at bounding box center [207, 122] width 49 height 14
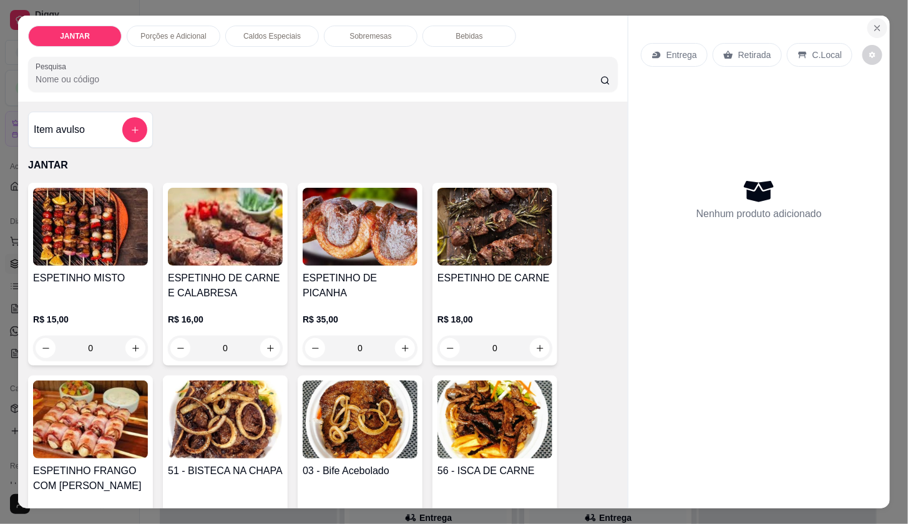
click at [867, 26] on button "Close" at bounding box center [877, 28] width 20 height 20
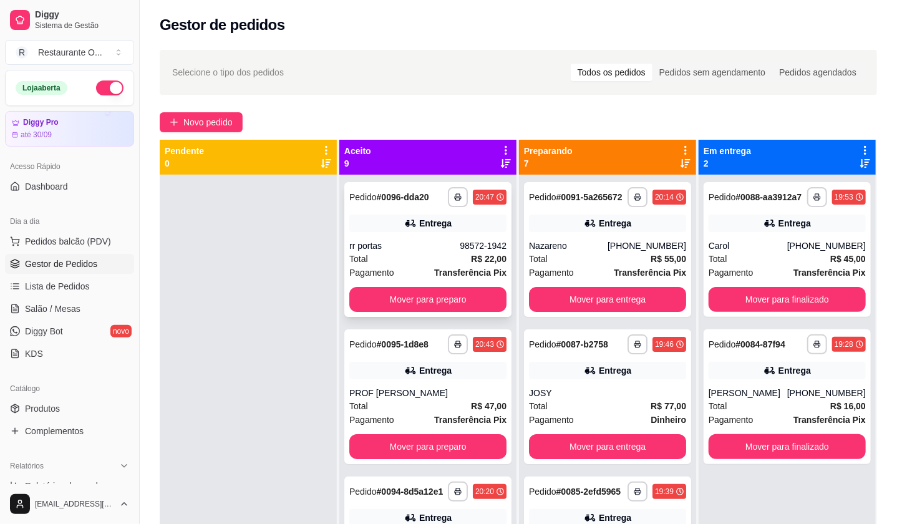
click at [404, 245] on div "rr portas" at bounding box center [404, 246] width 110 height 12
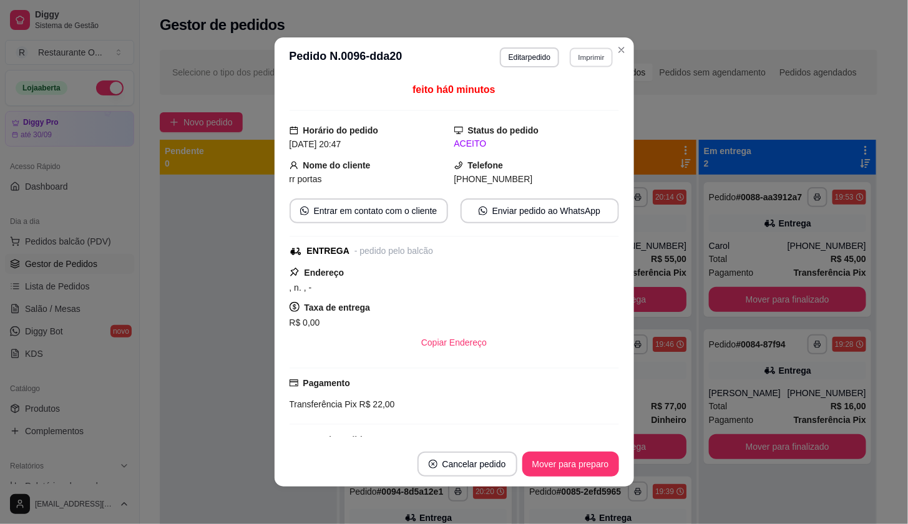
click at [573, 58] on button "Imprimir" at bounding box center [591, 56] width 43 height 19
click at [572, 105] on button "IMPRESSORA" at bounding box center [564, 101] width 87 height 19
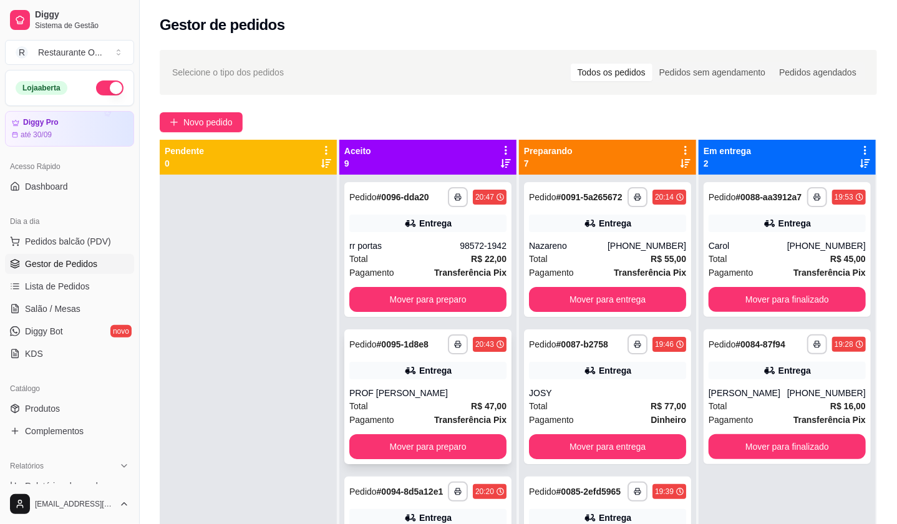
click at [432, 412] on div "Total R$ 47,00" at bounding box center [427, 406] width 157 height 14
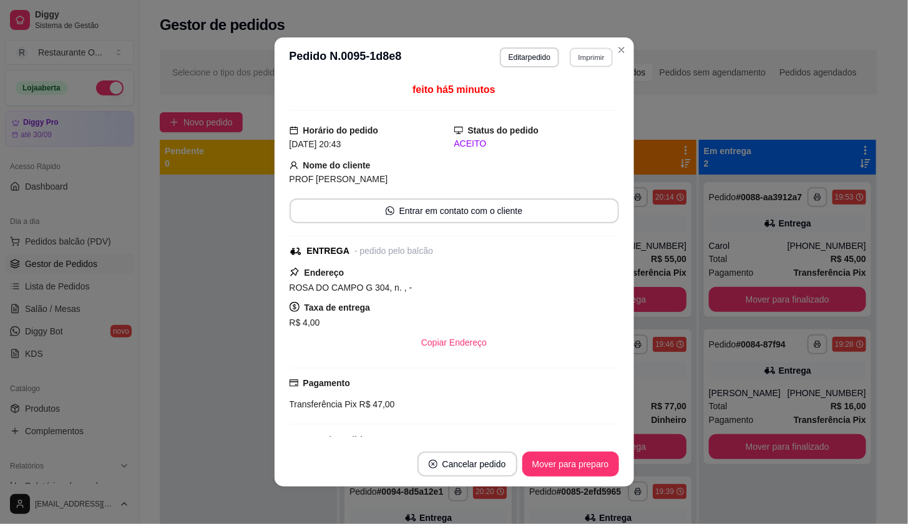
click at [570, 64] on button "Imprimir" at bounding box center [591, 56] width 43 height 19
click at [575, 107] on button "IMPRESSORA" at bounding box center [564, 101] width 87 height 19
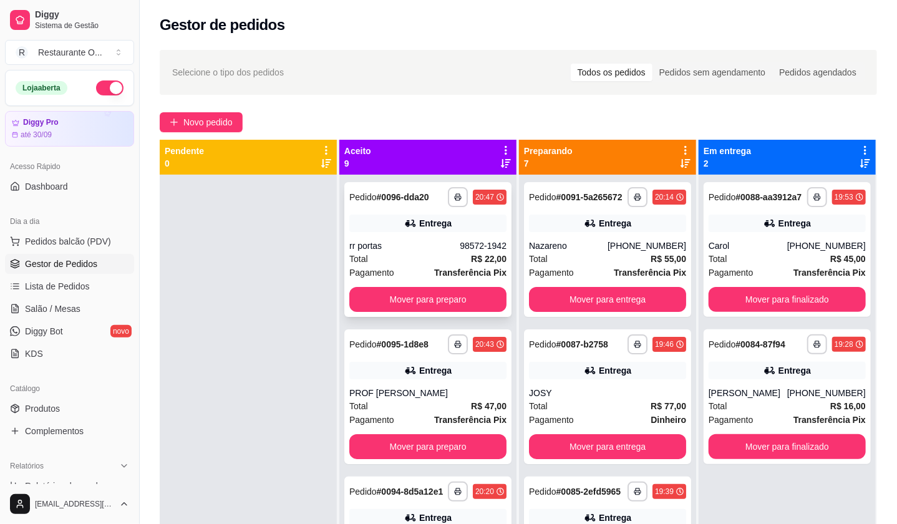
click at [422, 245] on div "rr portas" at bounding box center [404, 246] width 110 height 12
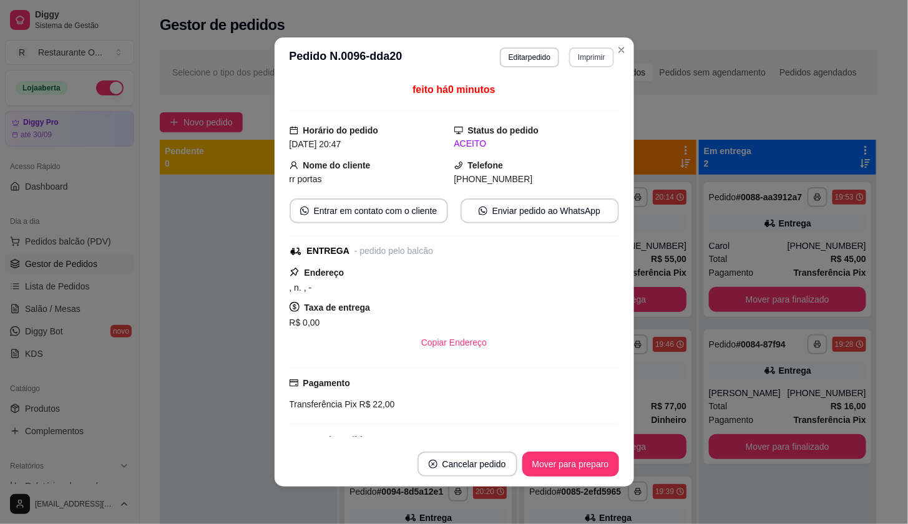
click at [596, 54] on button "Imprimir" at bounding box center [591, 57] width 44 height 20
click at [584, 89] on div "Escolha a impressora IMPRESSORA" at bounding box center [564, 93] width 103 height 42
click at [584, 100] on button "IMPRESSORA" at bounding box center [564, 102] width 90 height 20
click at [578, 64] on button "Imprimir" at bounding box center [591, 56] width 43 height 19
click at [585, 111] on button "IMPRESSORA" at bounding box center [564, 102] width 90 height 20
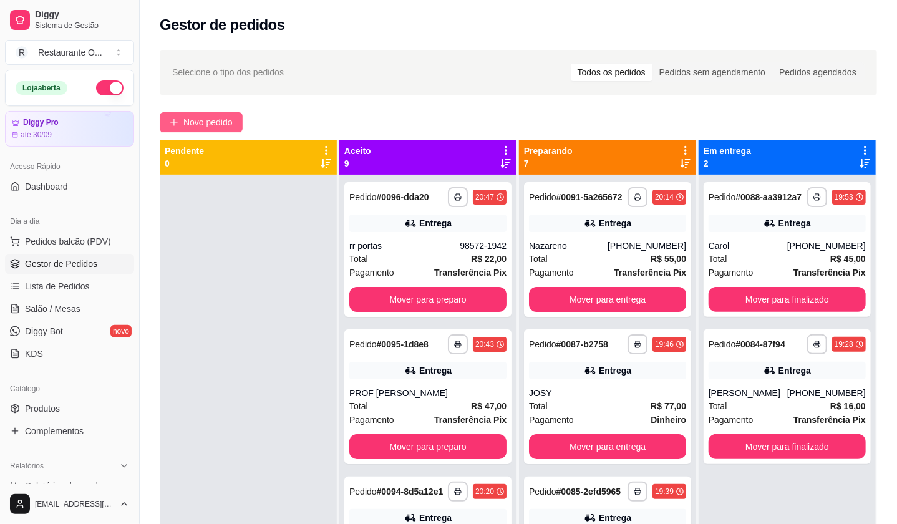
click at [179, 127] on button "Novo pedido" at bounding box center [201, 122] width 83 height 20
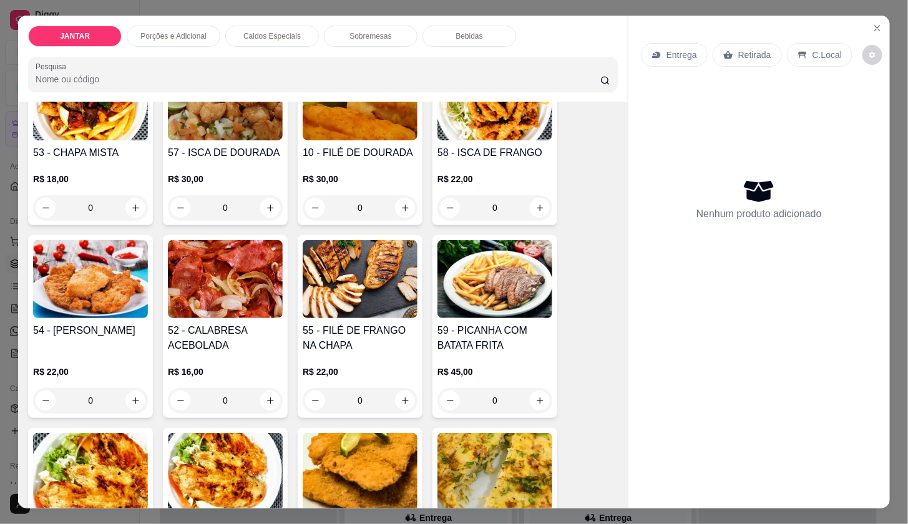
scroll to position [624, 0]
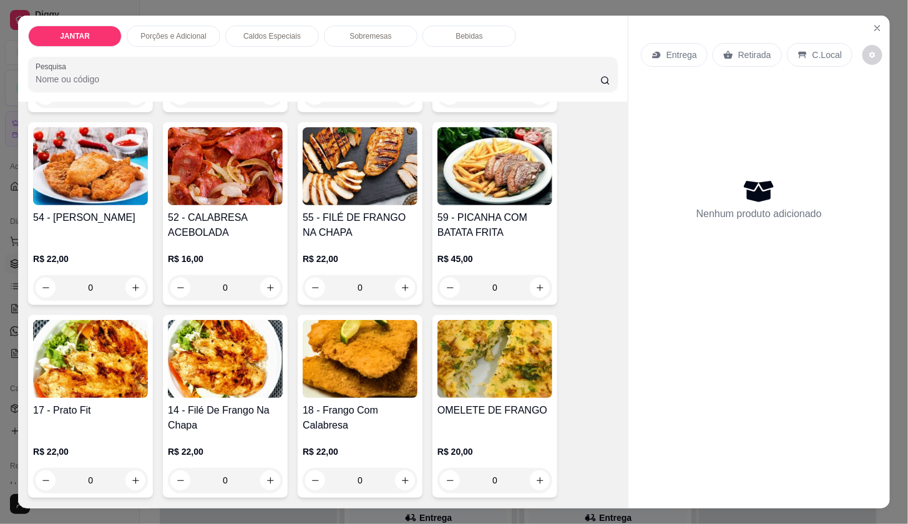
click at [243, 403] on h4 "14 - Filé De Frango Na Chapa" at bounding box center [225, 418] width 115 height 30
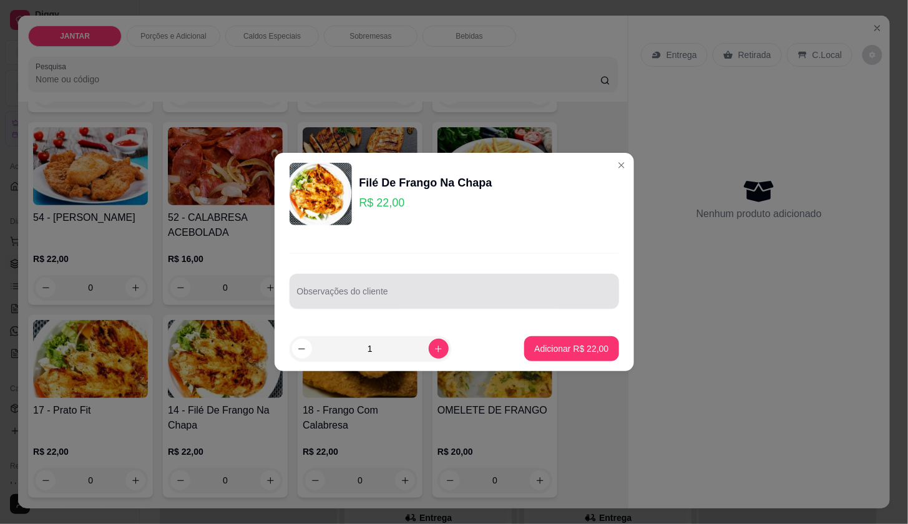
click at [392, 283] on div at bounding box center [454, 291] width 315 height 25
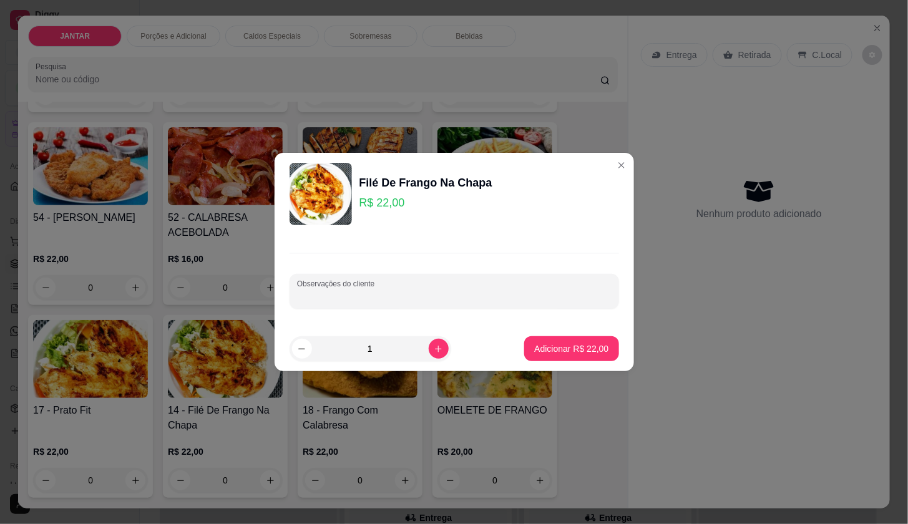
click at [473, 296] on input "Observações do cliente" at bounding box center [454, 296] width 315 height 12
type input "C"
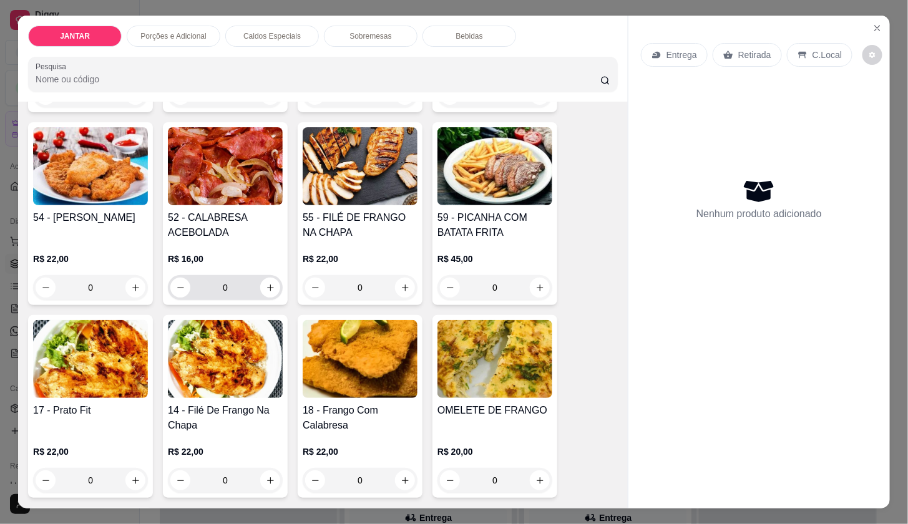
click at [270, 275] on div "0" at bounding box center [225, 287] width 110 height 25
click at [268, 278] on button "increase-product-quantity" at bounding box center [270, 288] width 20 height 20
type input "1"
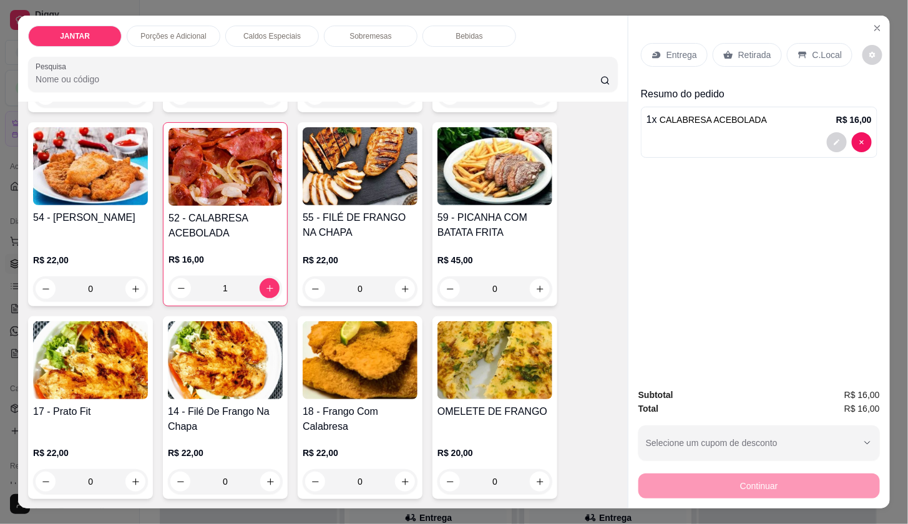
click at [670, 49] on p "Entrega" at bounding box center [681, 55] width 31 height 12
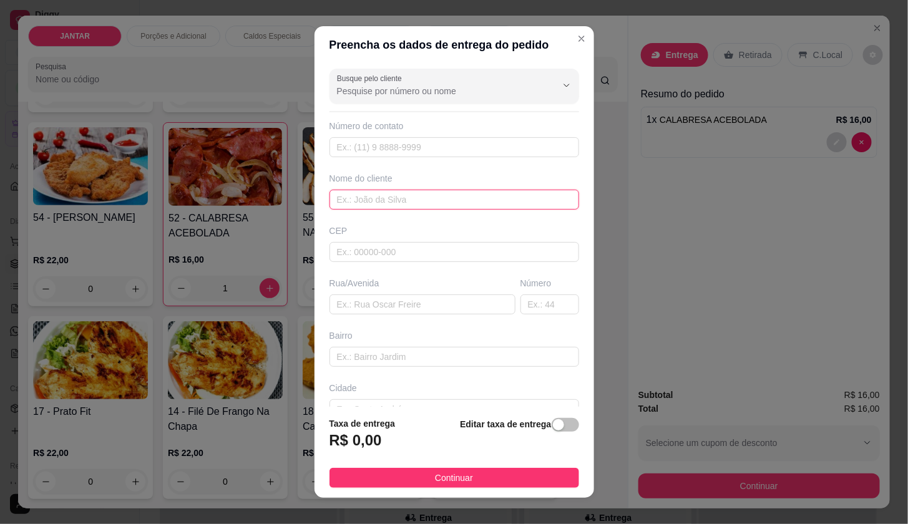
click at [383, 205] on input "text" at bounding box center [454, 200] width 250 height 20
type input "[PERSON_NAME]"
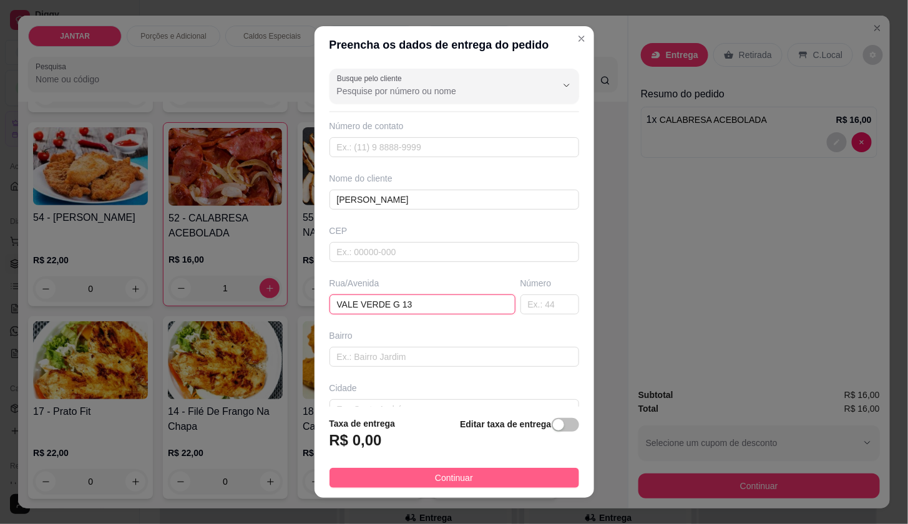
type input "VALE VERDE G 13"
click at [489, 480] on button "Continuar" at bounding box center [454, 478] width 250 height 20
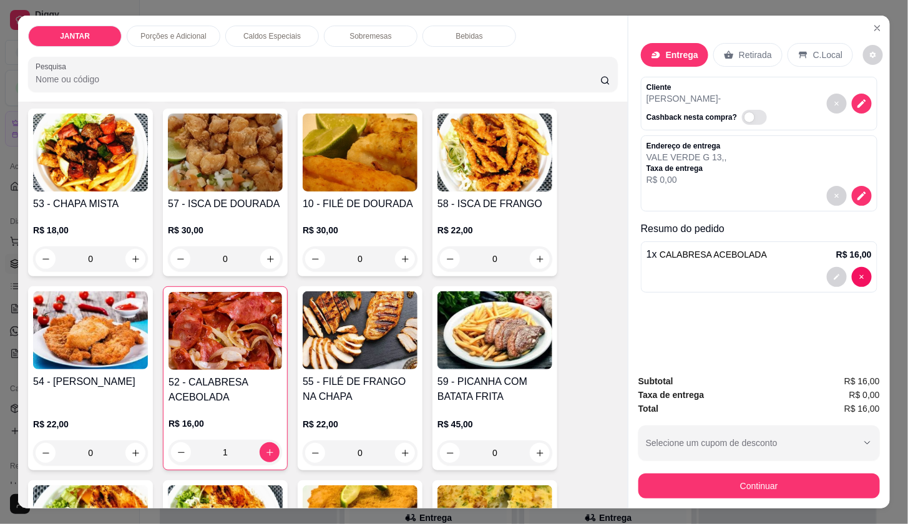
scroll to position [416, 0]
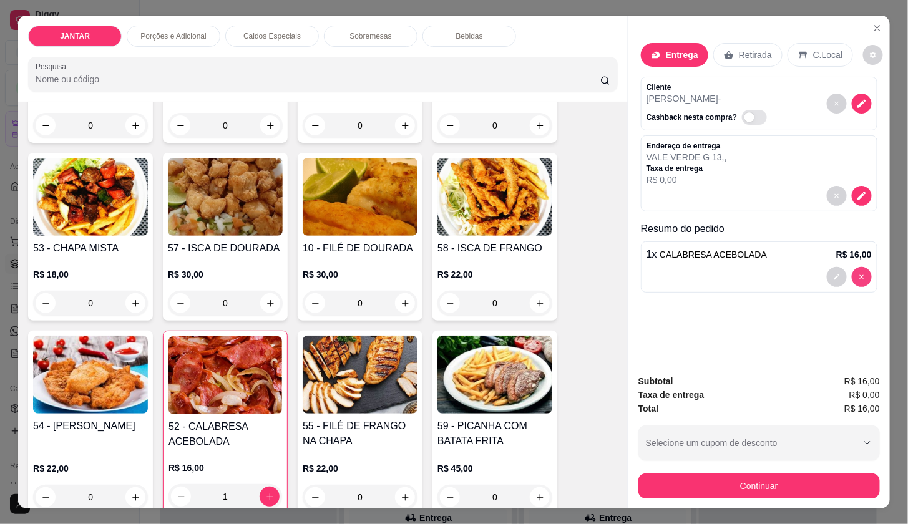
type input "0"
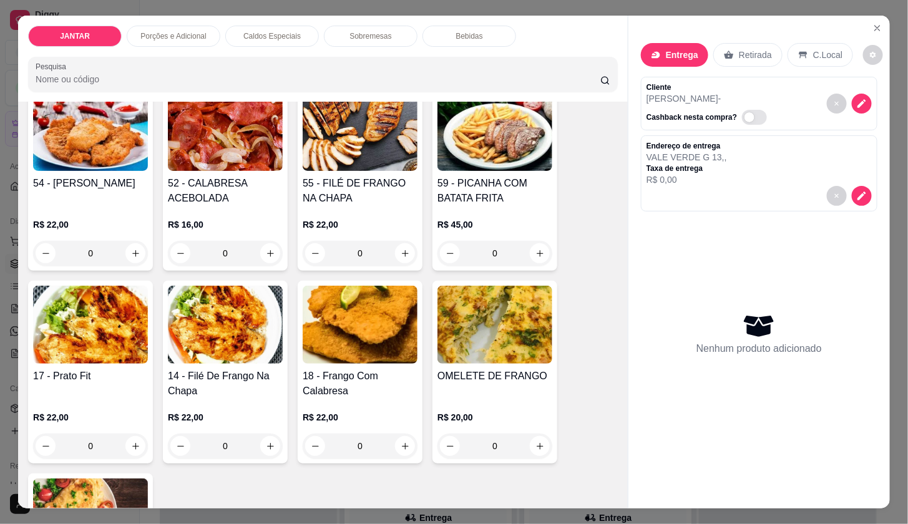
scroll to position [693, 0]
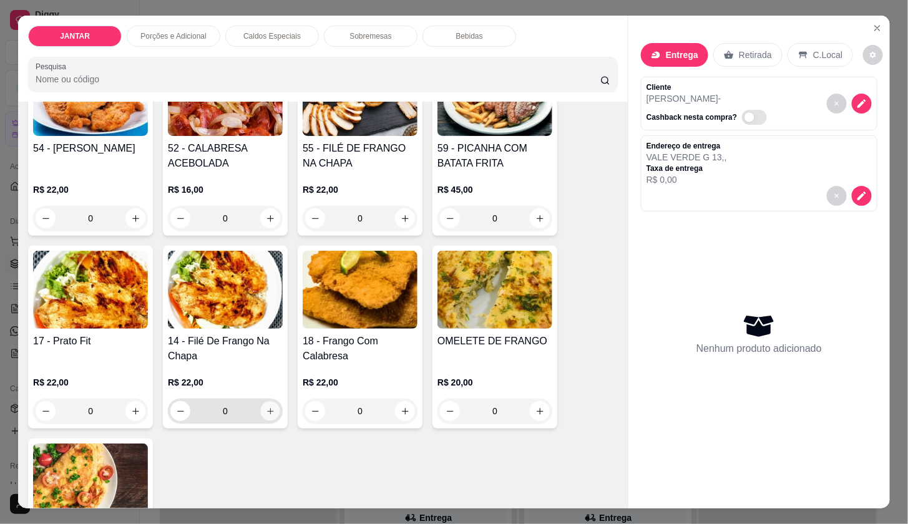
click at [261, 403] on button "increase-product-quantity" at bounding box center [270, 411] width 19 height 19
type input "1"
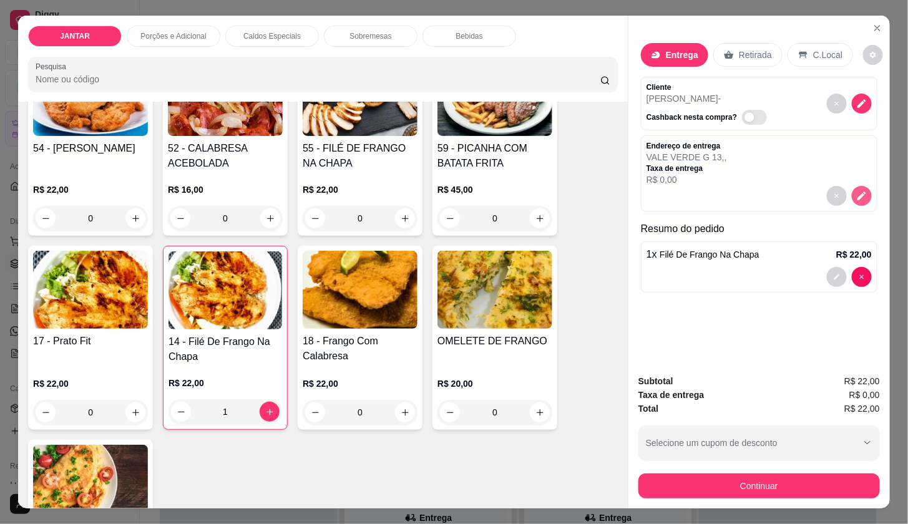
click at [856, 197] on button "decrease-product-quantity" at bounding box center [862, 196] width 20 height 20
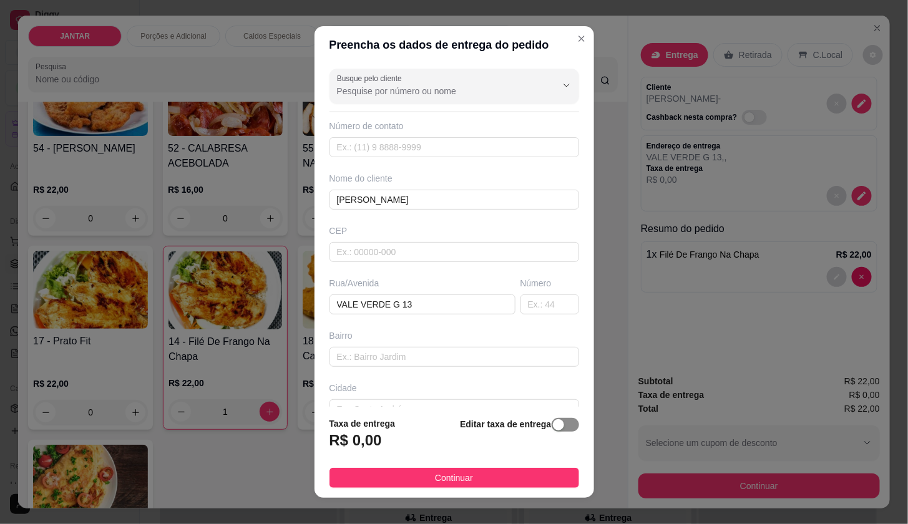
click at [559, 421] on span "button" at bounding box center [565, 425] width 27 height 14
click at [416, 448] on input "0,00" at bounding box center [397, 446] width 134 height 24
type input "4,00"
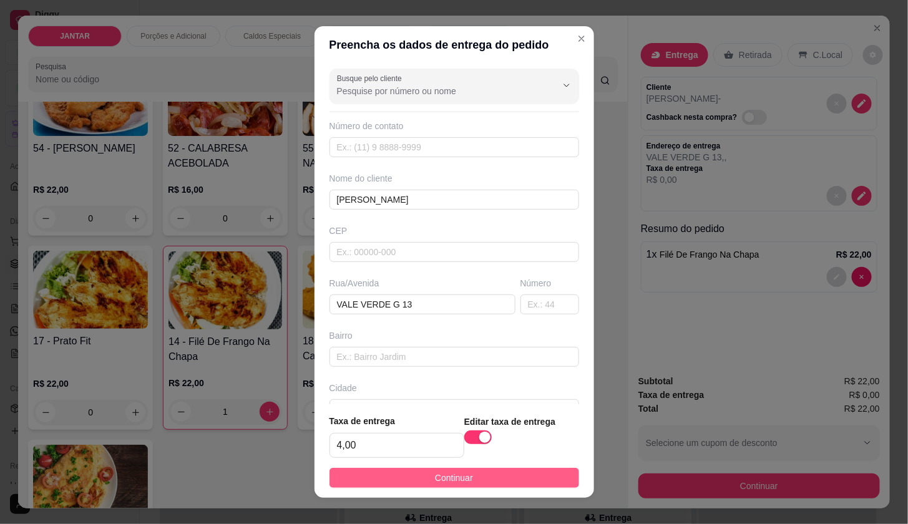
click at [448, 476] on span "Continuar" at bounding box center [454, 478] width 38 height 14
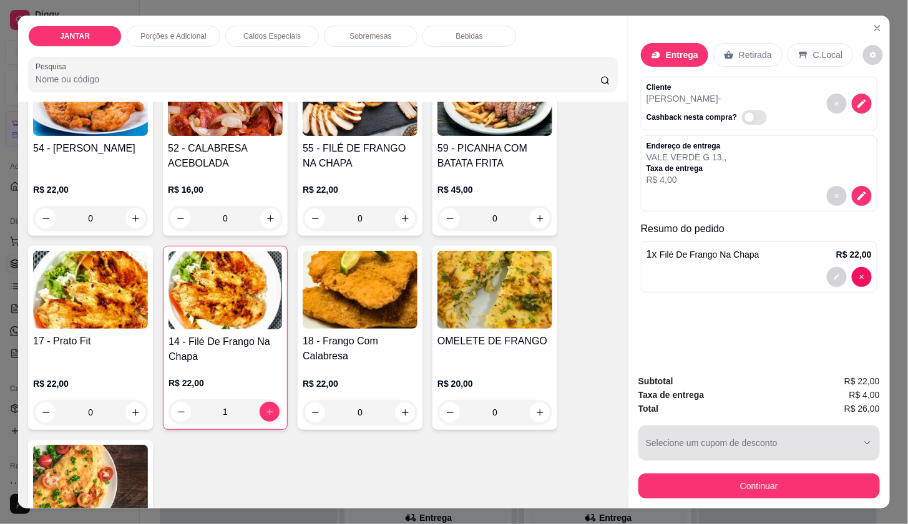
click at [774, 475] on button "Continuar" at bounding box center [759, 486] width 242 height 25
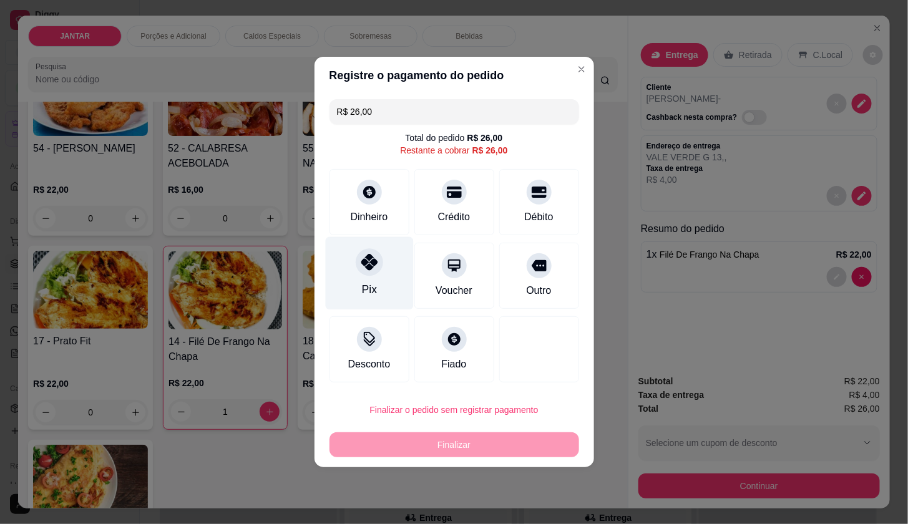
click at [339, 249] on div "Pix" at bounding box center [369, 273] width 88 height 73
type input "R$ 0,00"
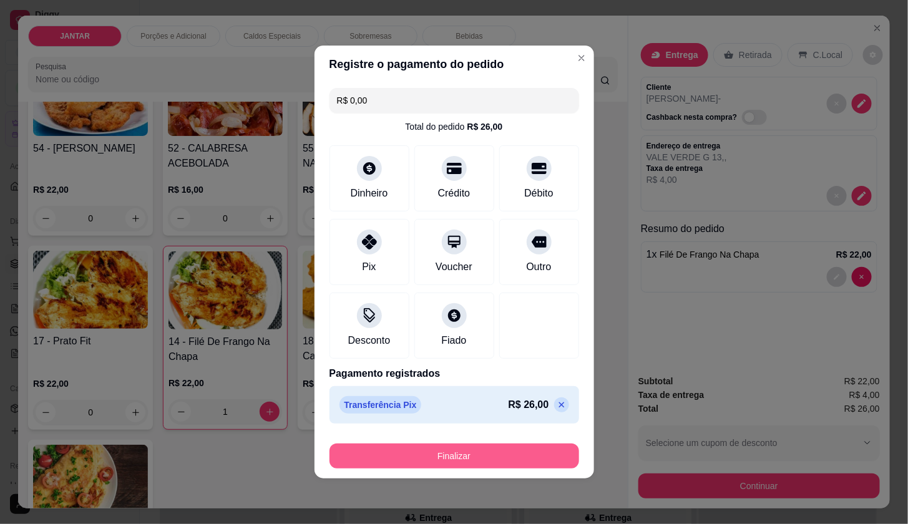
click at [506, 447] on button "Finalizar" at bounding box center [454, 456] width 250 height 25
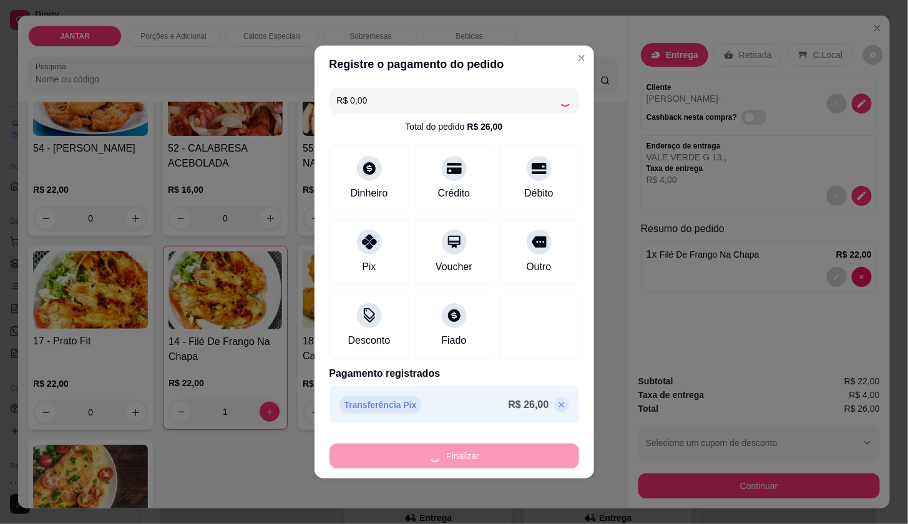
type input "0"
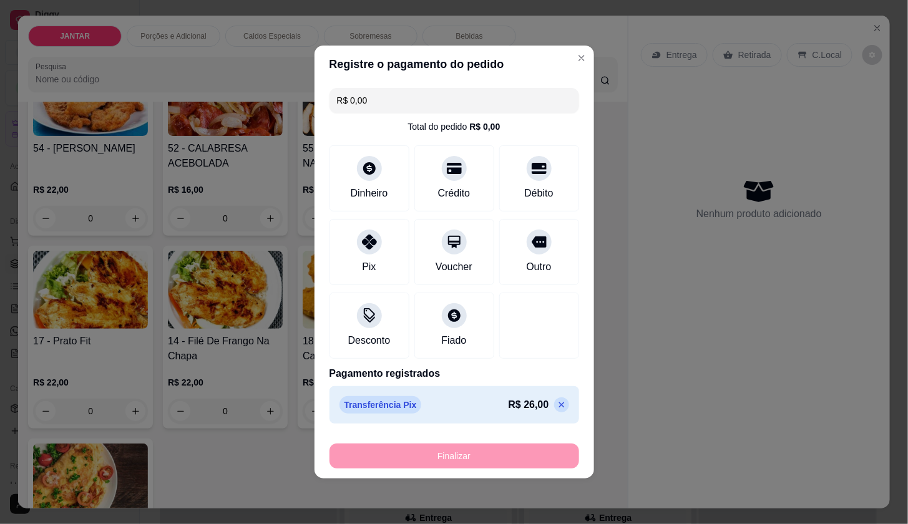
type input "-R$ 26,00"
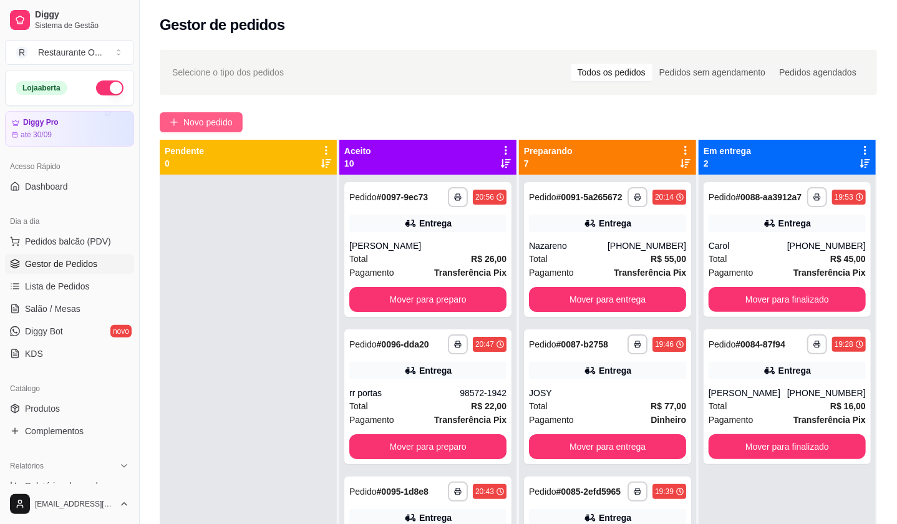
click at [216, 129] on button "Novo pedido" at bounding box center [201, 122] width 83 height 20
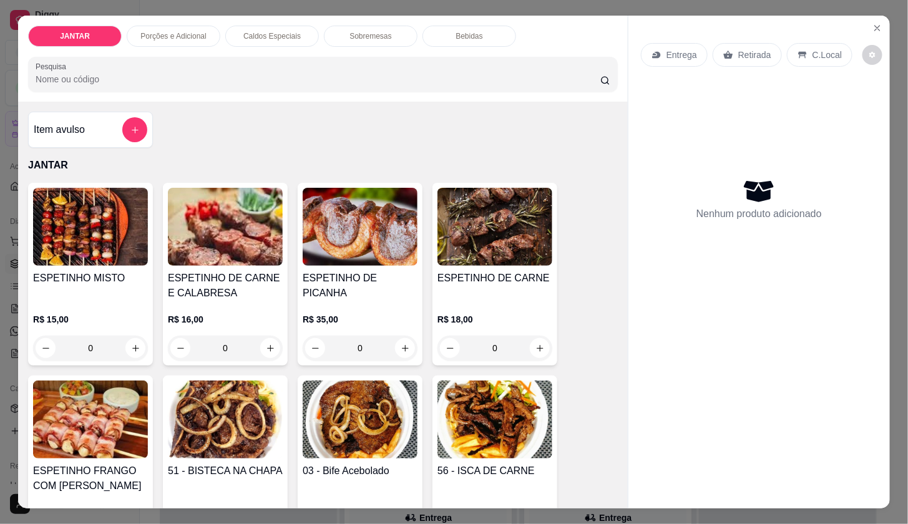
click at [490, 280] on div "ESPETINHO DE CARNE" at bounding box center [494, 286] width 115 height 30
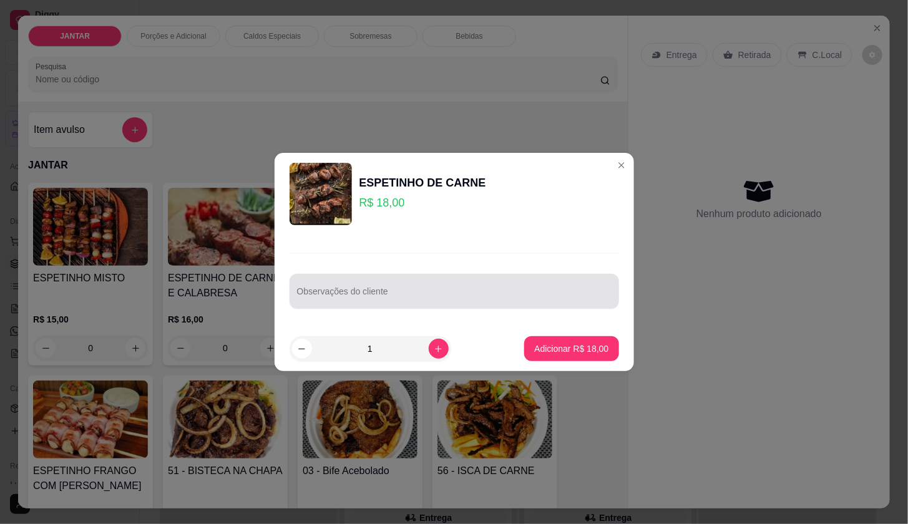
click at [464, 292] on input "Observações do cliente" at bounding box center [454, 296] width 315 height 12
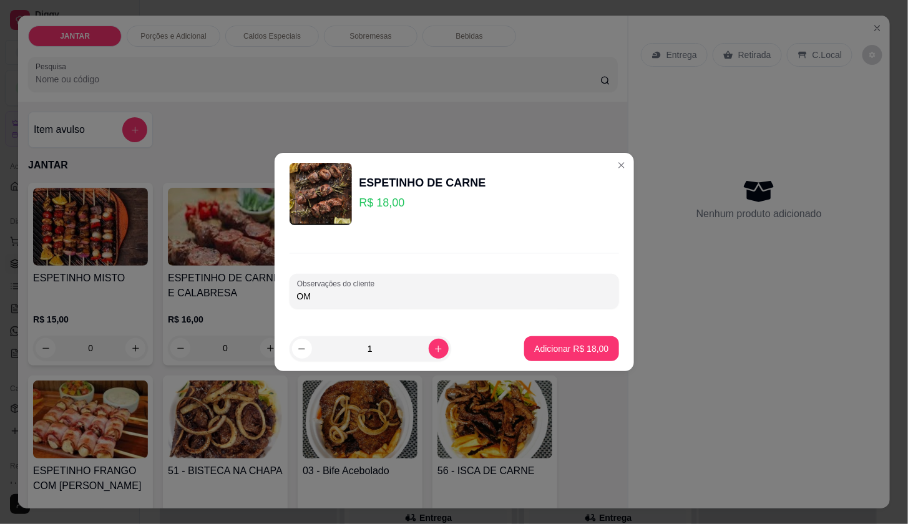
type input "O"
type input "COM ARROZ"
click at [581, 344] on p "Adicionar R$ 18,00" at bounding box center [571, 349] width 72 height 12
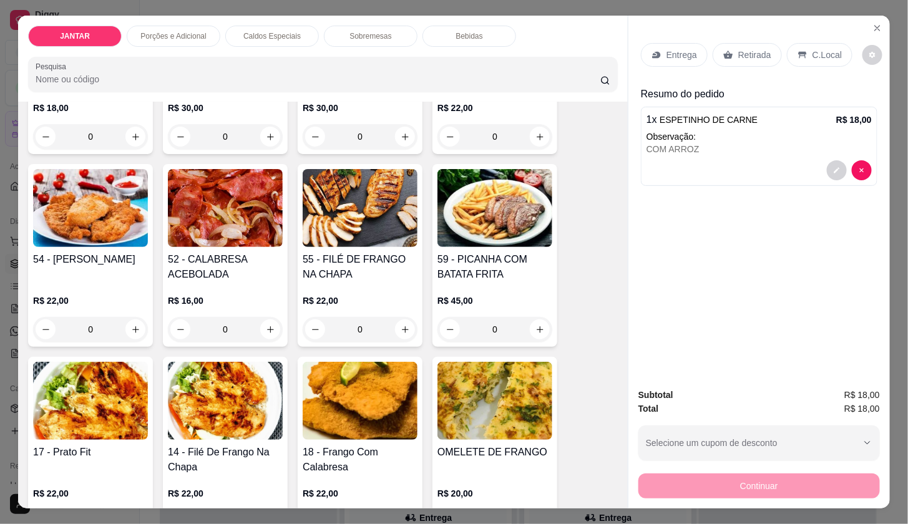
scroll to position [693, 0]
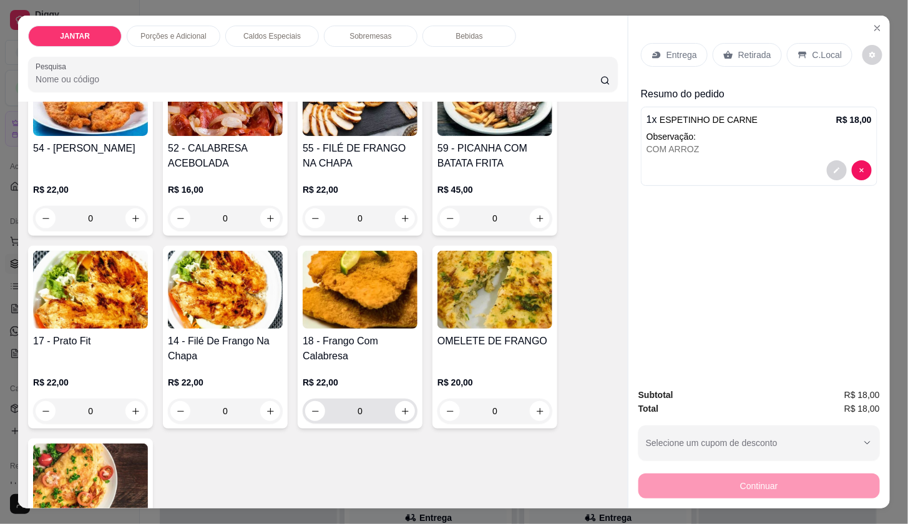
click at [401, 408] on icon "increase-product-quantity" at bounding box center [405, 411] width 9 height 9
type input "1"
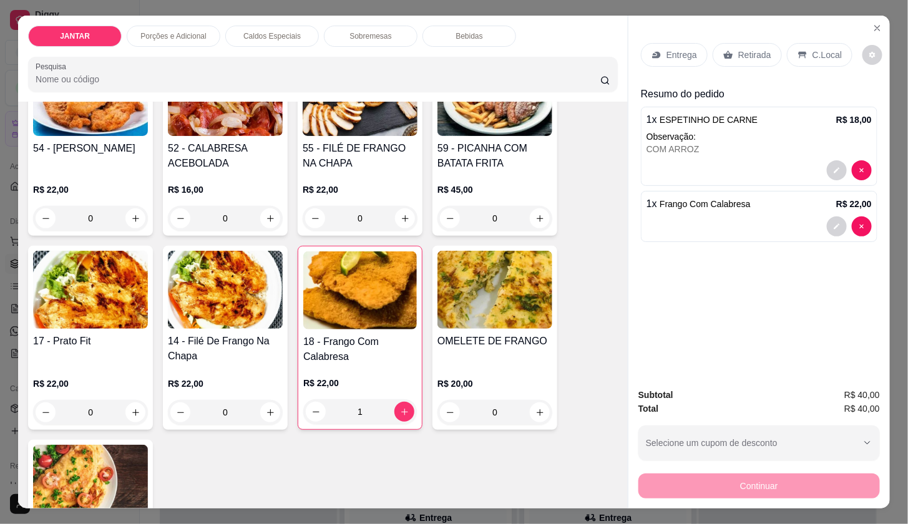
click at [651, 56] on div "Entrega" at bounding box center [674, 55] width 67 height 24
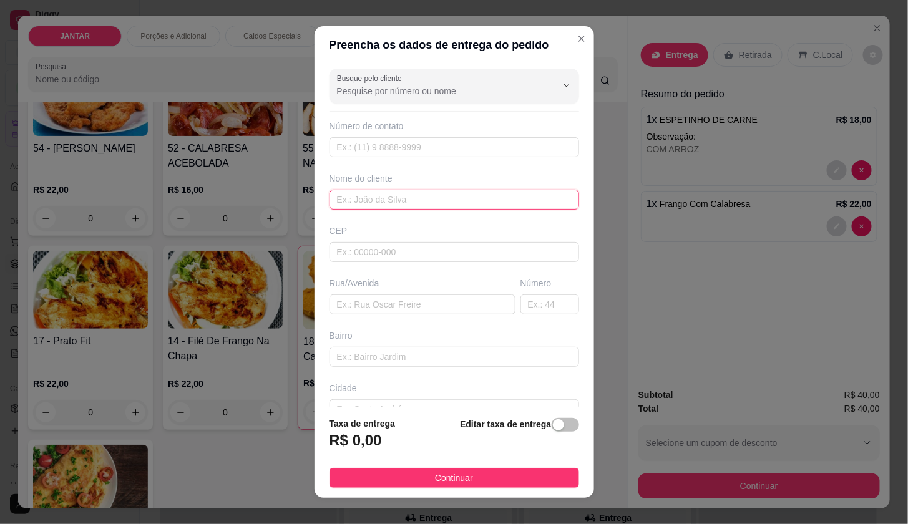
click at [418, 201] on input "text" at bounding box center [454, 200] width 250 height 20
type input "BIANCA"
type input "JARDIM DAS ACACIAASS 56"
click at [553, 427] on div "button" at bounding box center [558, 424] width 11 height 11
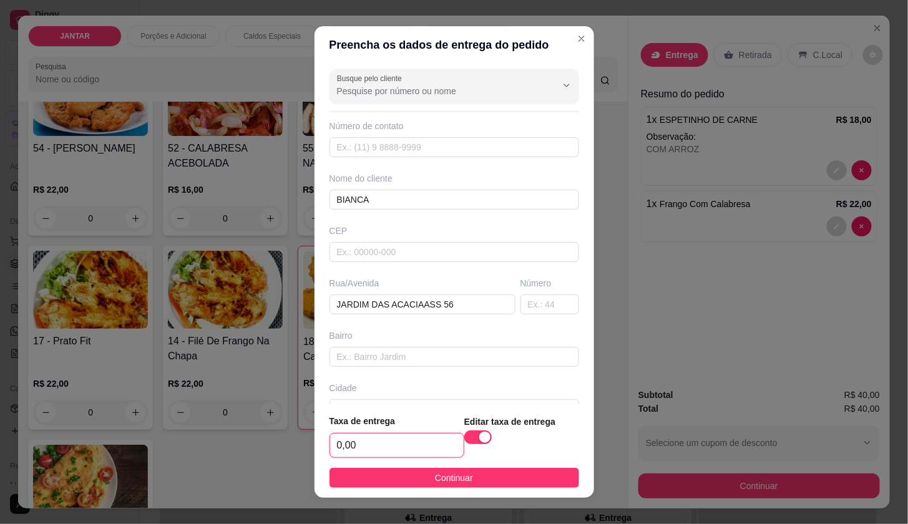
click at [341, 454] on input "0,00" at bounding box center [397, 446] width 134 height 24
type input "5,00"
click at [411, 488] on button "Continuar" at bounding box center [454, 478] width 250 height 20
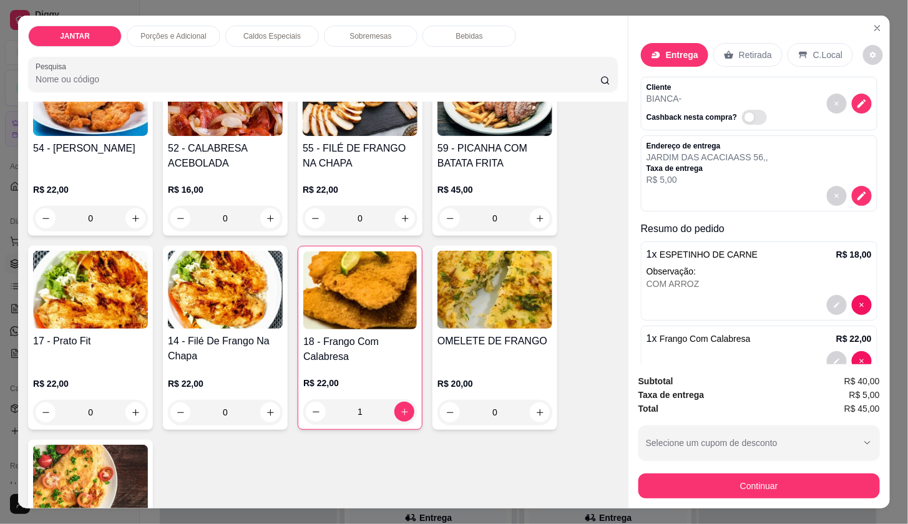
click at [771, 495] on div "Subtotal R$ 40,00 Taxa de entrega R$ 5,00 Total R$ 45,00 Selecione um cupom de …" at bounding box center [758, 436] width 261 height 144
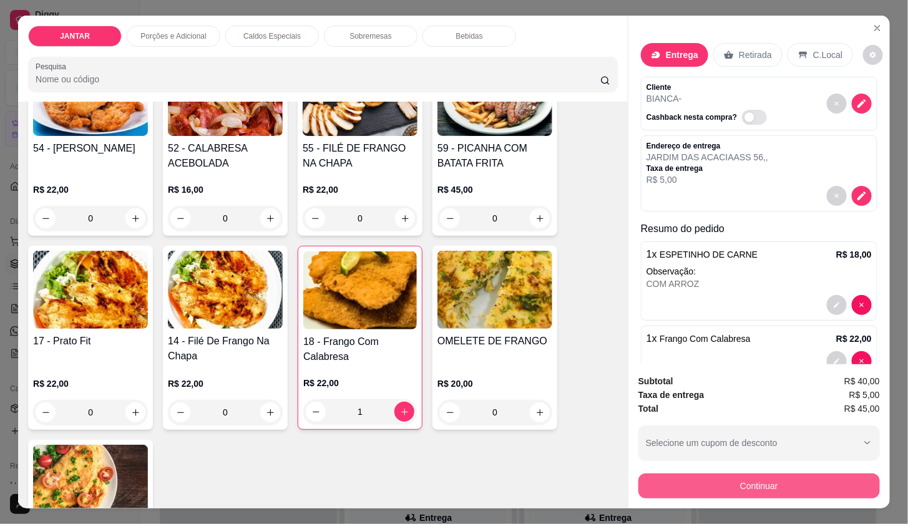
click at [771, 489] on button "Continuar" at bounding box center [759, 486] width 242 height 25
click at [812, 474] on button "Continuar" at bounding box center [759, 486] width 242 height 25
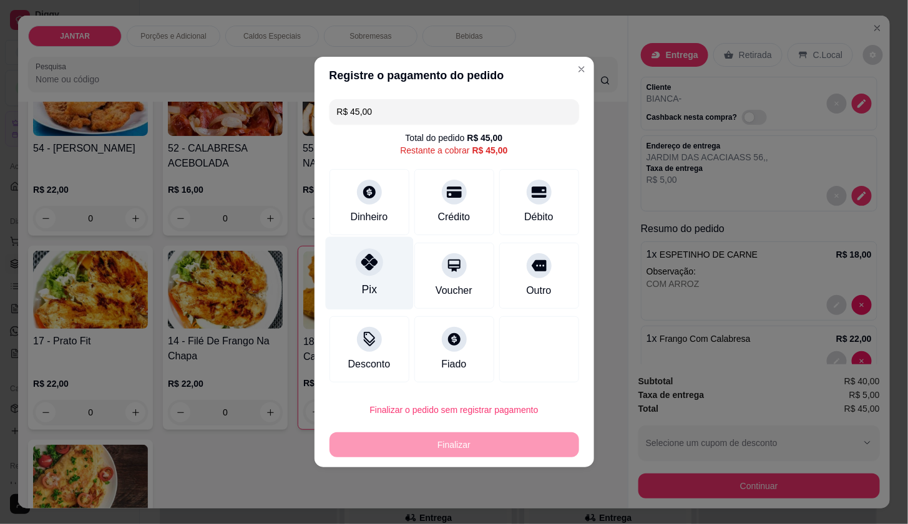
click at [362, 281] on div "Pix" at bounding box center [369, 273] width 88 height 73
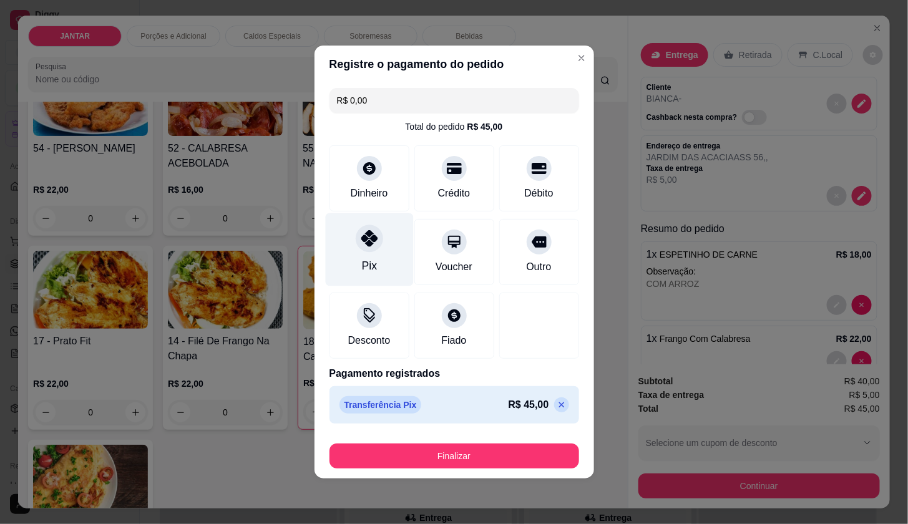
type input "R$ 0,00"
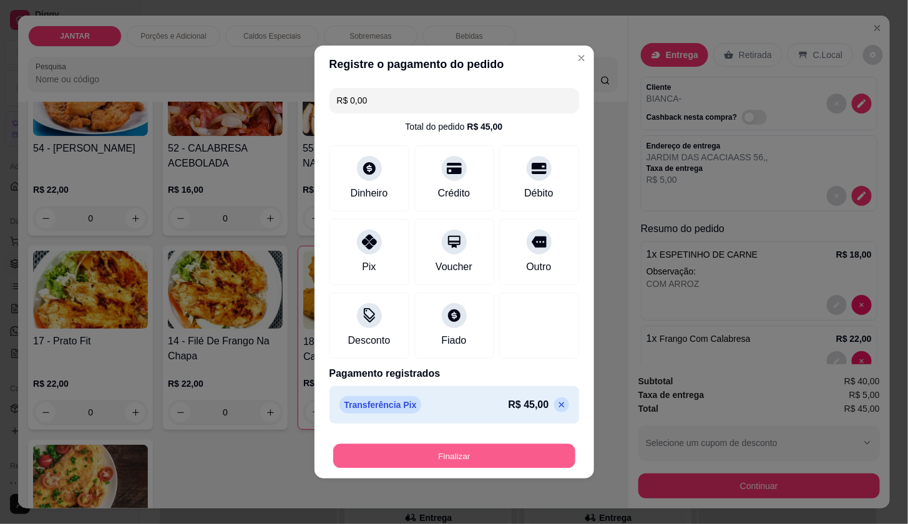
click at [439, 450] on button "Finalizar" at bounding box center [454, 456] width 242 height 24
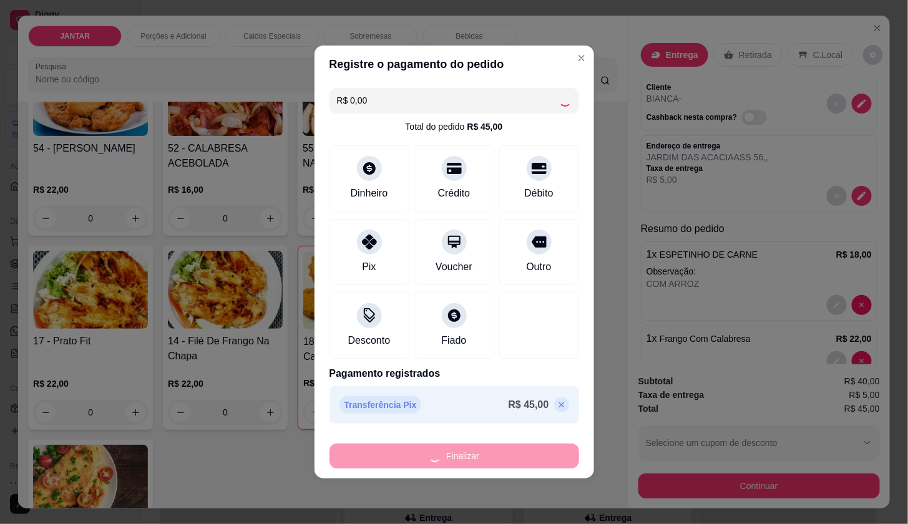
type input "0"
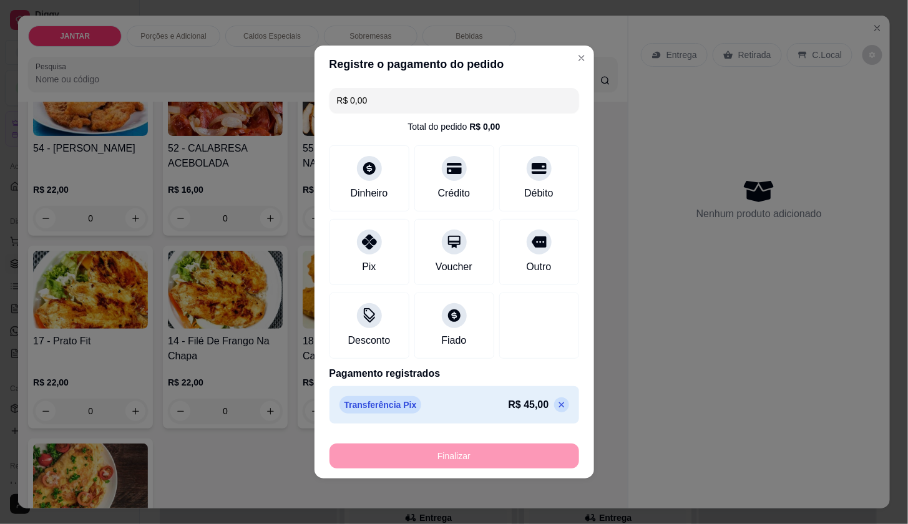
type input "-R$ 45,00"
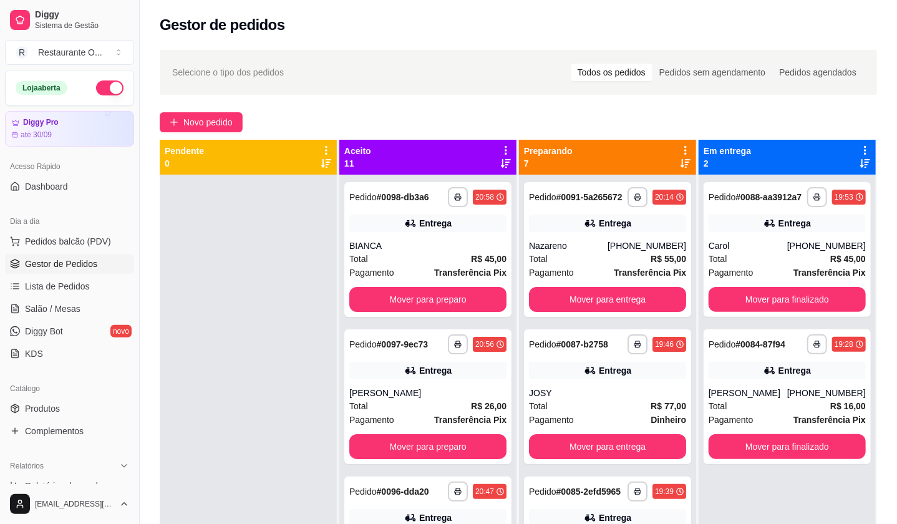
click at [237, 134] on div "**********" at bounding box center [519, 360] width 758 height 637
click at [417, 251] on div "BIANCA" at bounding box center [427, 246] width 157 height 12
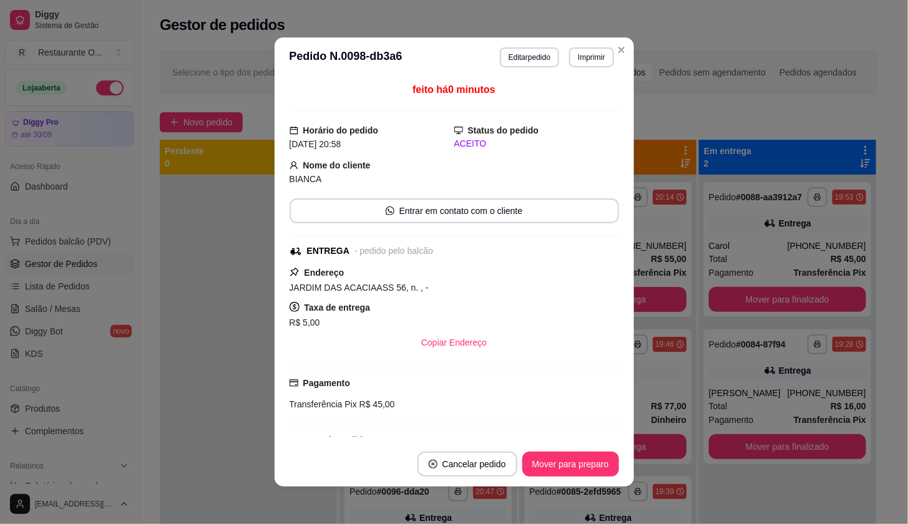
click at [569, 63] on button "Imprimir" at bounding box center [591, 57] width 44 height 20
click at [584, 109] on button "IMPRESSORA" at bounding box center [565, 102] width 90 height 20
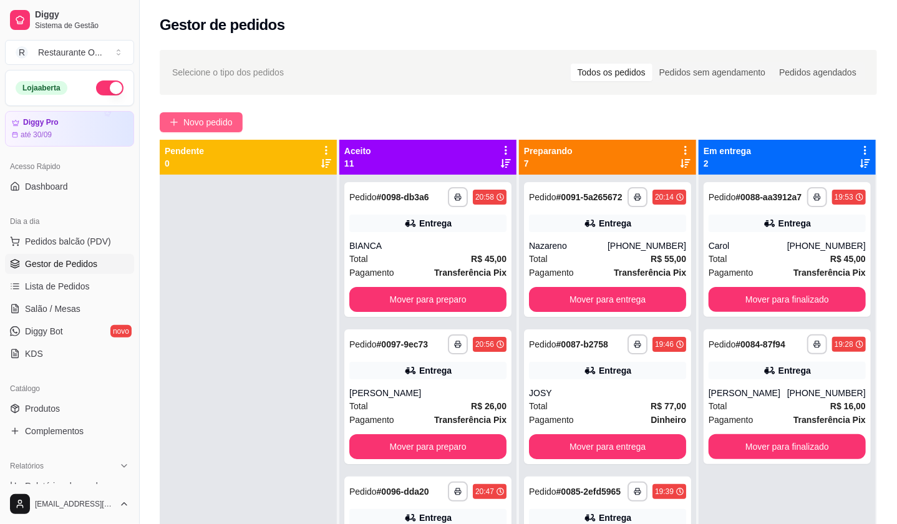
click at [235, 121] on button "Novo pedido" at bounding box center [201, 122] width 83 height 20
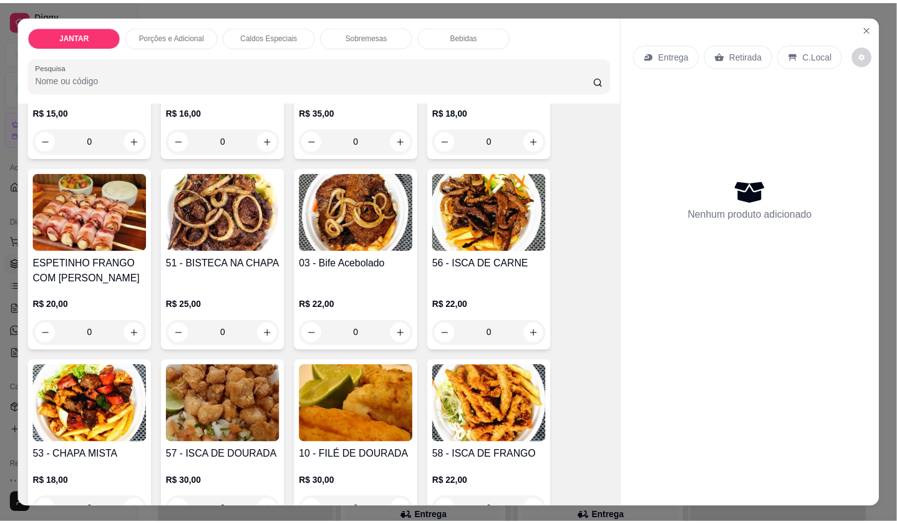
scroll to position [277, 0]
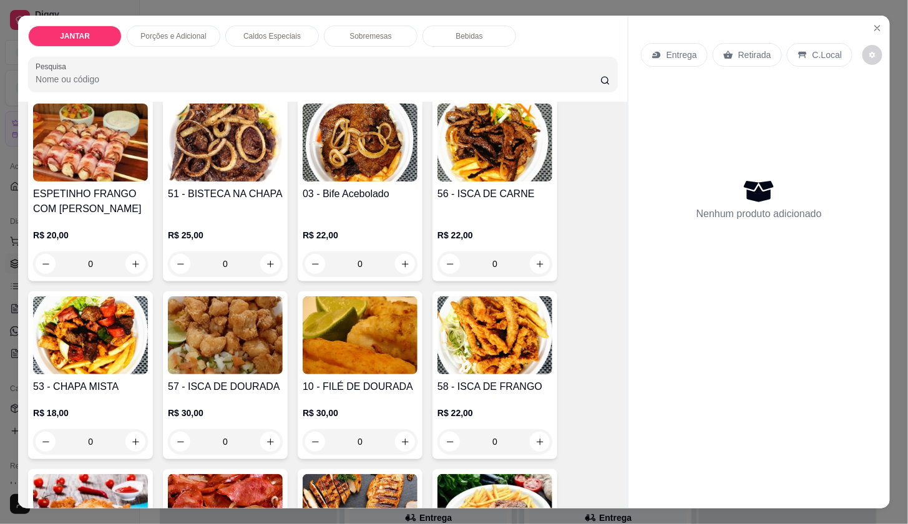
click at [102, 379] on h4 "53 - CHAPA MISTA" at bounding box center [90, 386] width 115 height 15
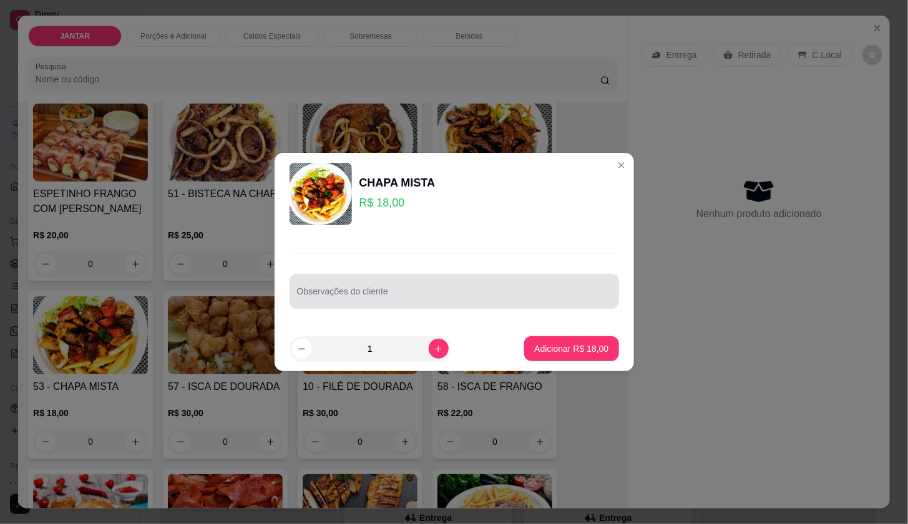
click at [320, 294] on div "Observações do cliente" at bounding box center [454, 291] width 329 height 35
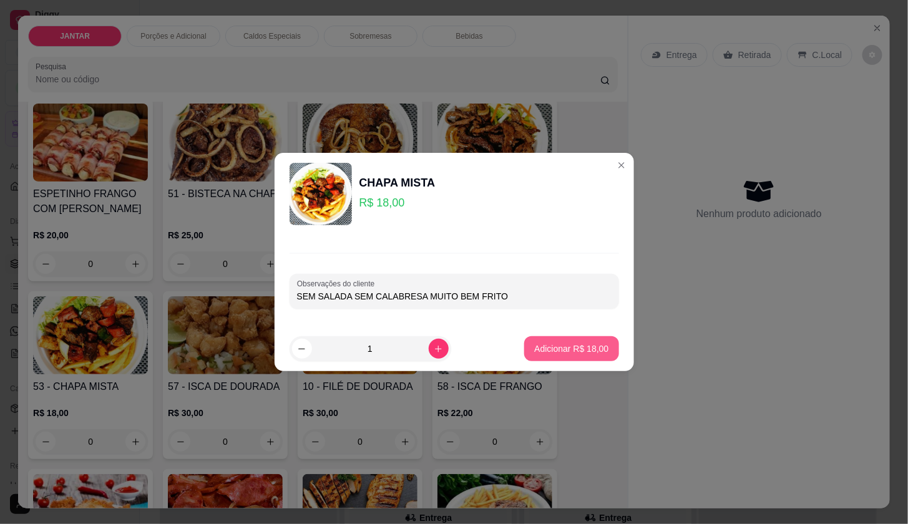
type input "SEM SALADA SEM CALABRESA MUITO BEM FRITO"
click at [547, 345] on p "Adicionar R$ 18,00" at bounding box center [571, 349] width 74 height 12
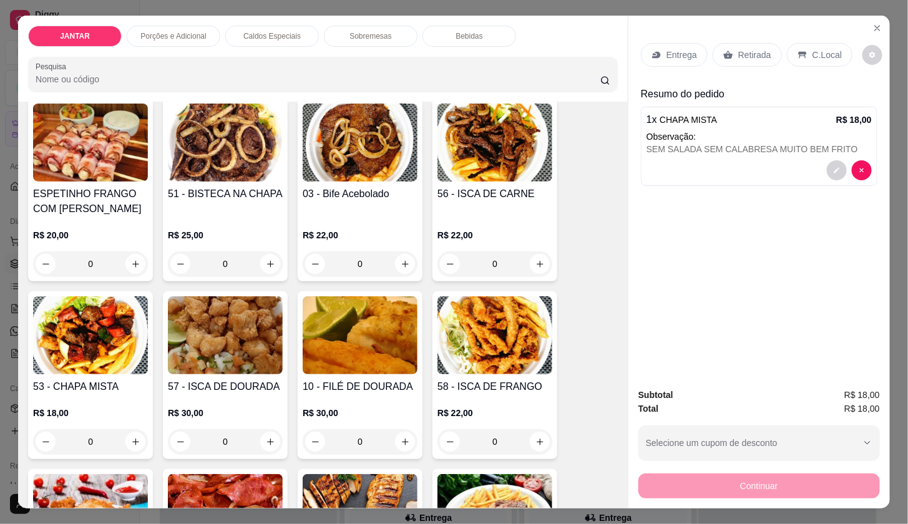
click at [652, 50] on icon at bounding box center [657, 55] width 10 height 10
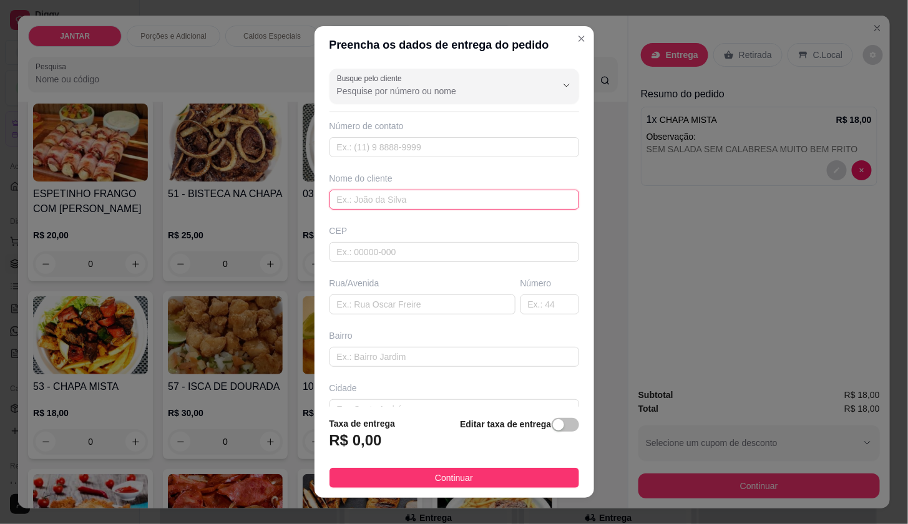
click at [439, 194] on input "text" at bounding box center [454, 200] width 250 height 20
type input "BUCHÃO"
type input "1 DE ABRIL 5"
click at [560, 432] on div "Editar taxa de entrega" at bounding box center [519, 437] width 119 height 41
click at [552, 429] on span "button" at bounding box center [565, 425] width 27 height 14
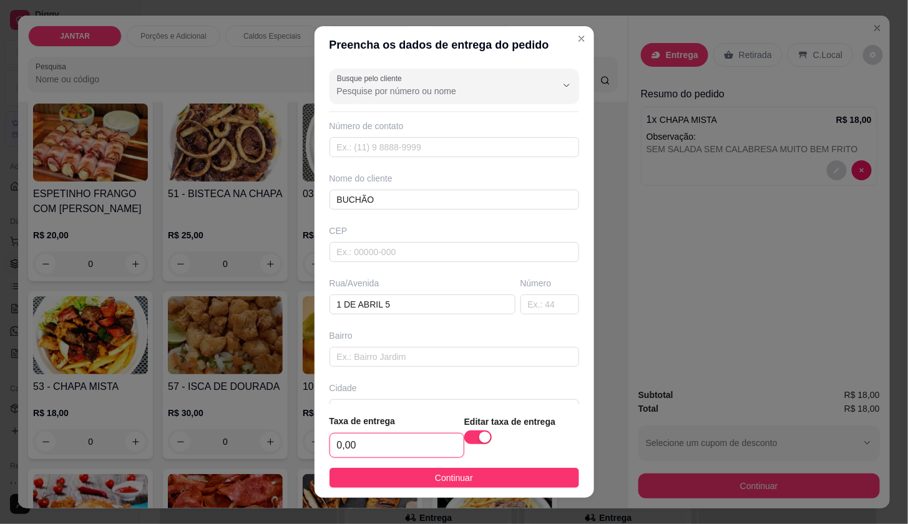
click at [420, 446] on input "0,00" at bounding box center [397, 446] width 134 height 24
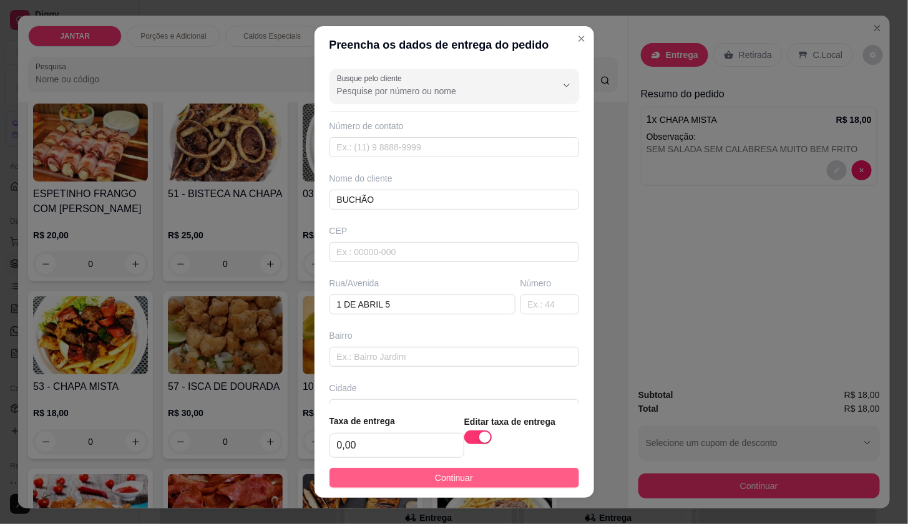
click at [461, 482] on span "Continuar" at bounding box center [454, 478] width 38 height 14
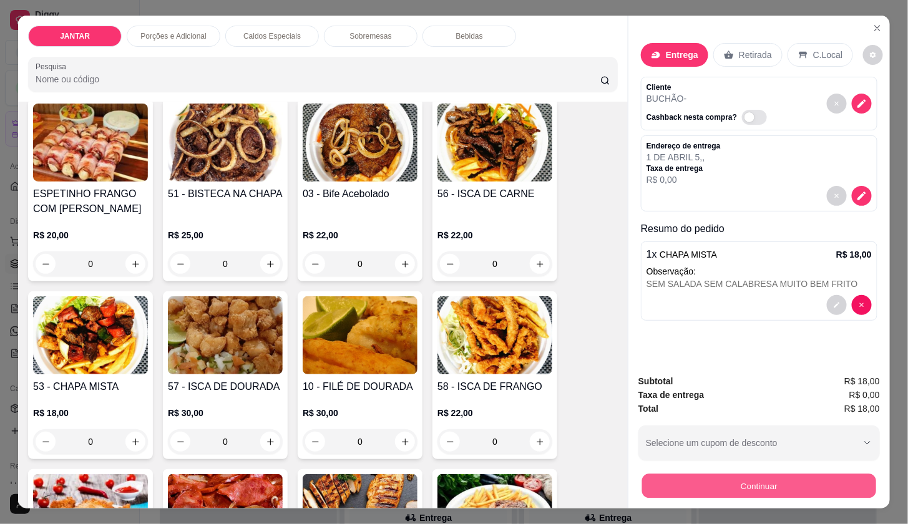
click at [661, 482] on button "Continuar" at bounding box center [759, 486] width 234 height 24
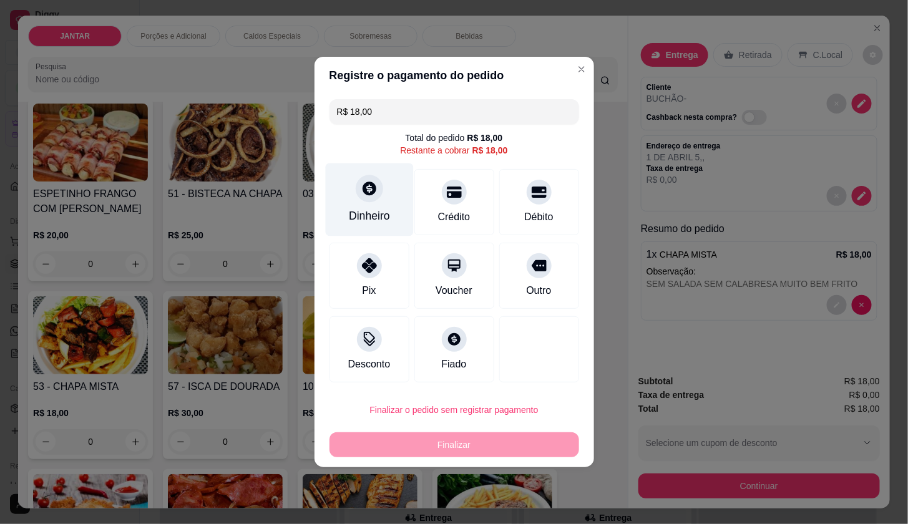
click at [382, 200] on div "Dinheiro" at bounding box center [369, 200] width 88 height 73
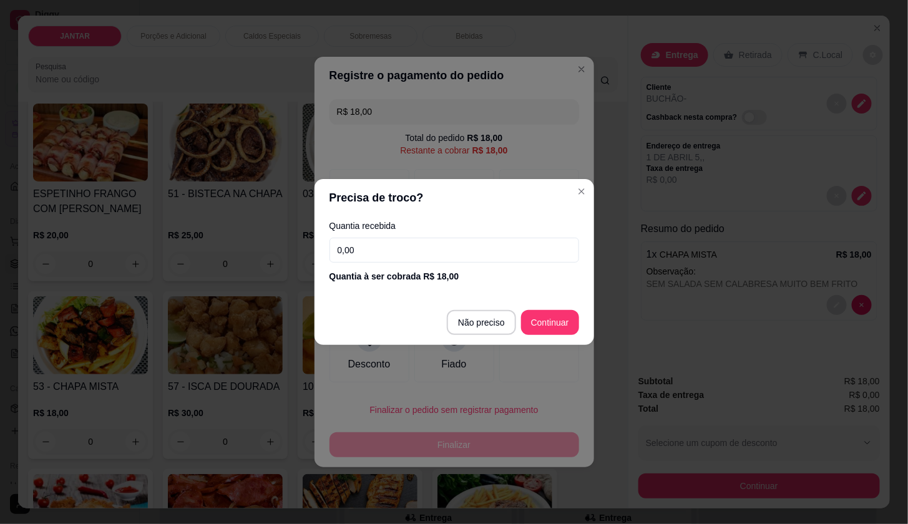
click at [375, 245] on input "0,00" at bounding box center [454, 250] width 250 height 25
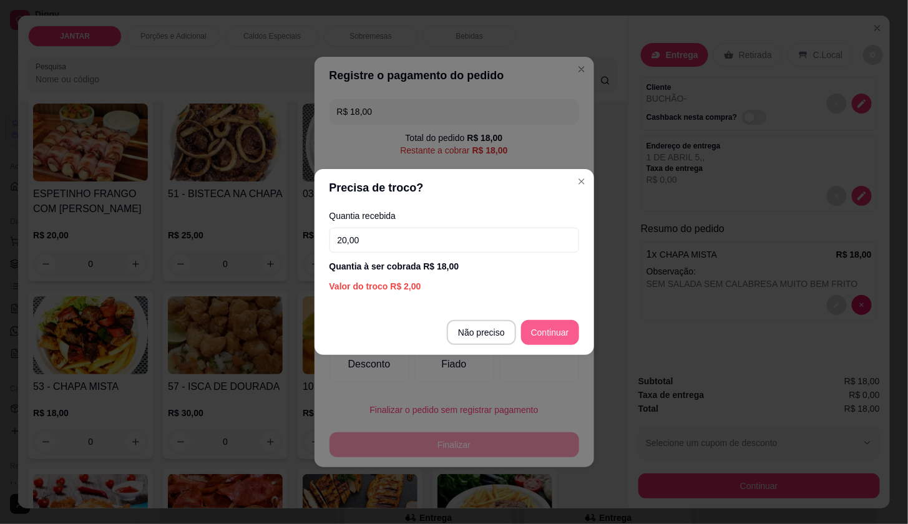
type input "20,00"
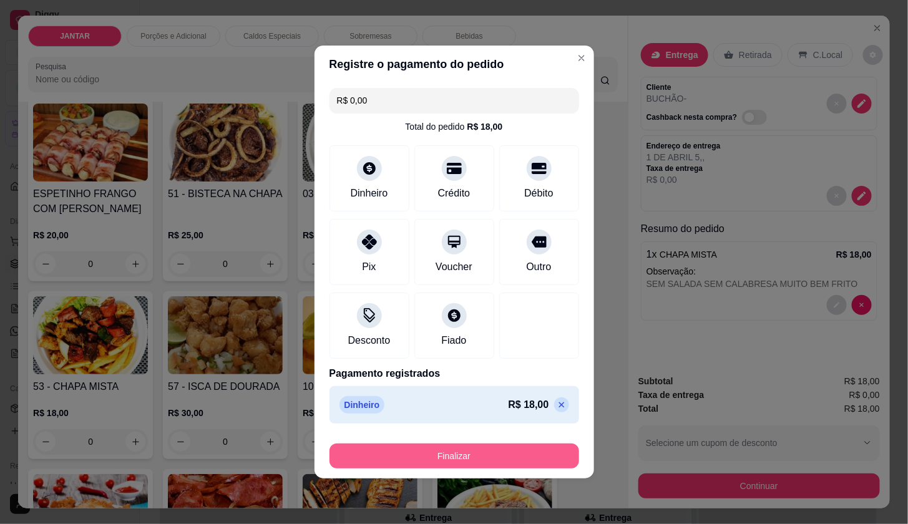
click at [539, 454] on button "Finalizar" at bounding box center [454, 456] width 250 height 25
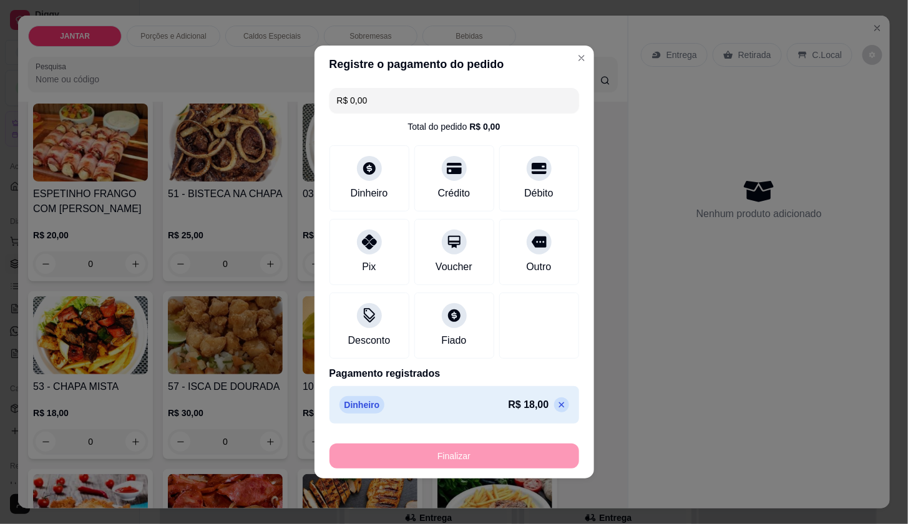
type input "-R$ 18,00"
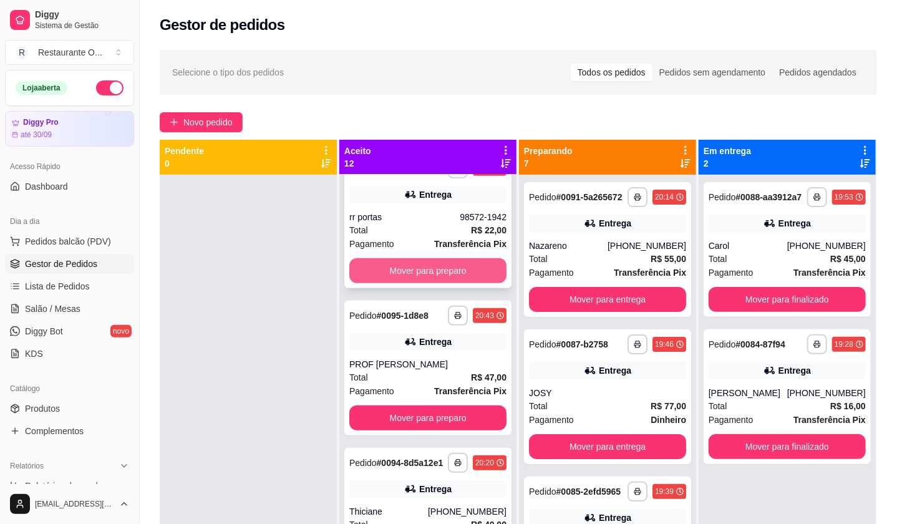
scroll to position [485, 0]
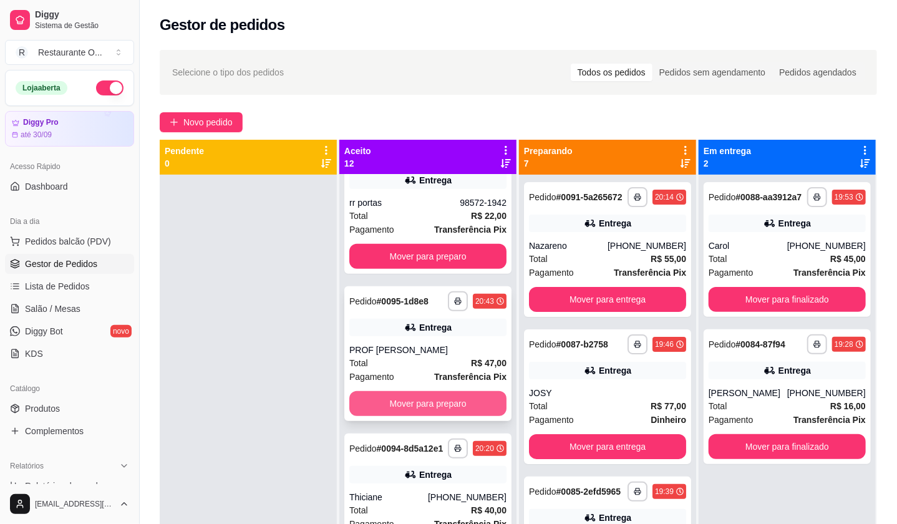
click at [474, 347] on div "PROF [PERSON_NAME]" at bounding box center [427, 350] width 157 height 12
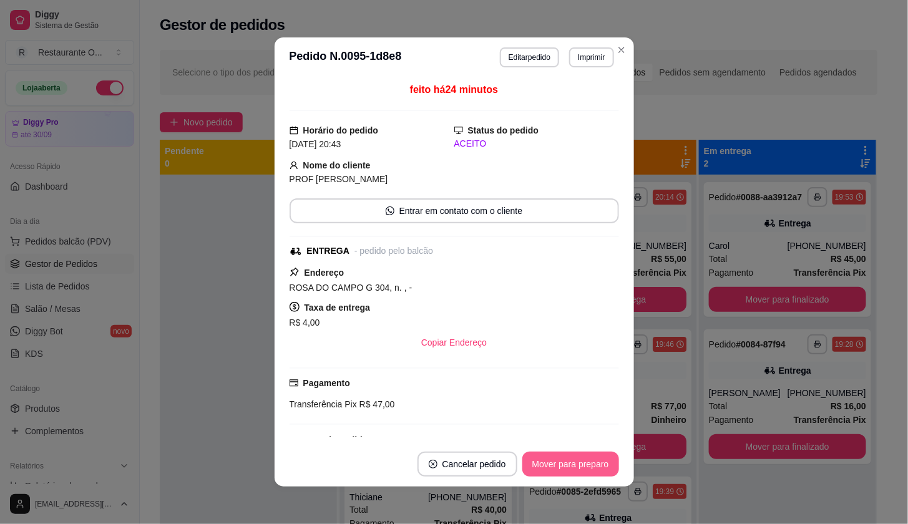
click at [529, 468] on button "Mover para preparo" at bounding box center [570, 464] width 97 height 25
click at [529, 468] on button "Mover para entrega" at bounding box center [570, 464] width 96 height 25
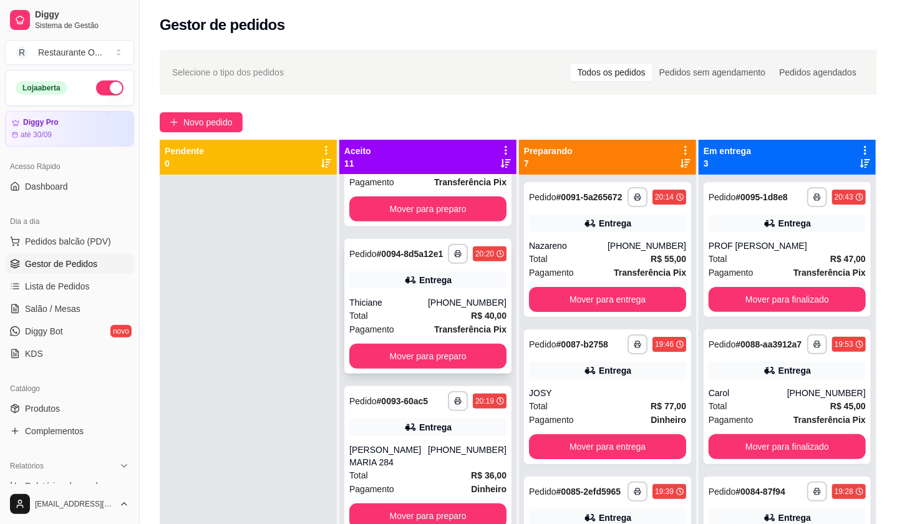
scroll to position [554, 0]
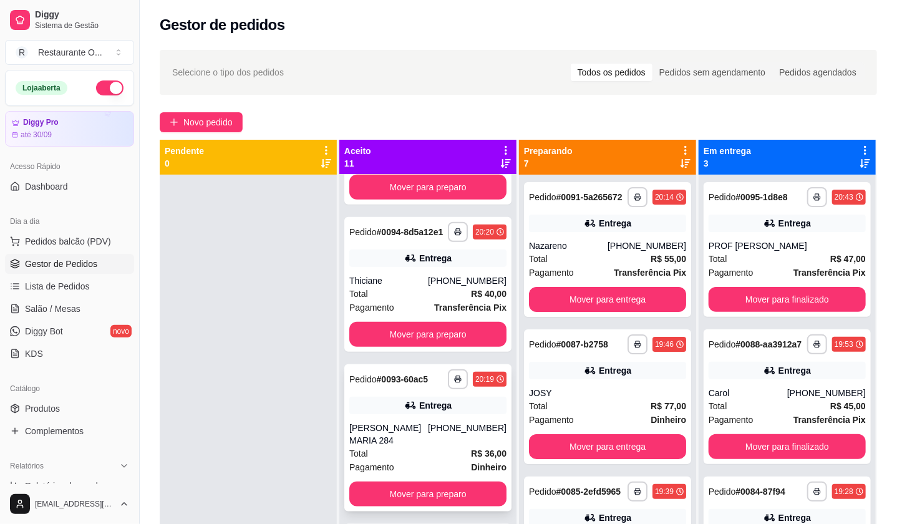
click at [442, 429] on div "**********" at bounding box center [427, 437] width 167 height 147
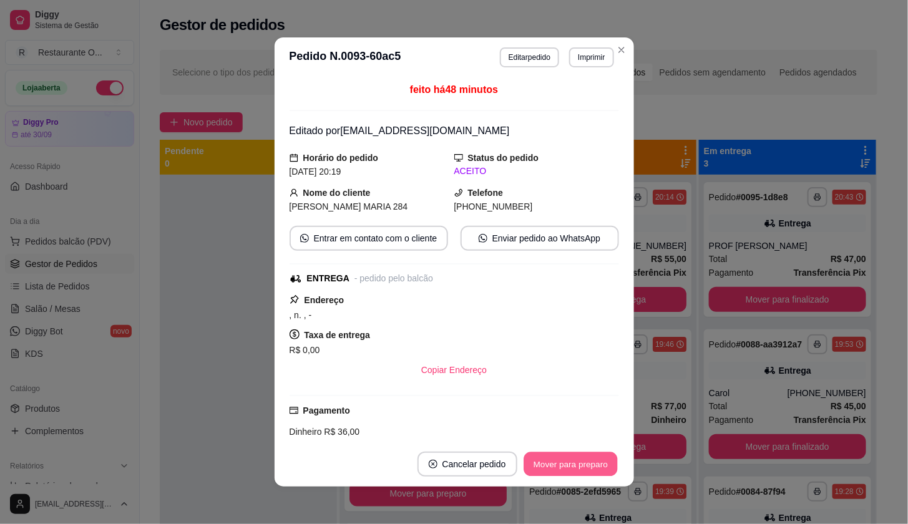
click at [561, 459] on button "Mover para preparo" at bounding box center [571, 464] width 94 height 24
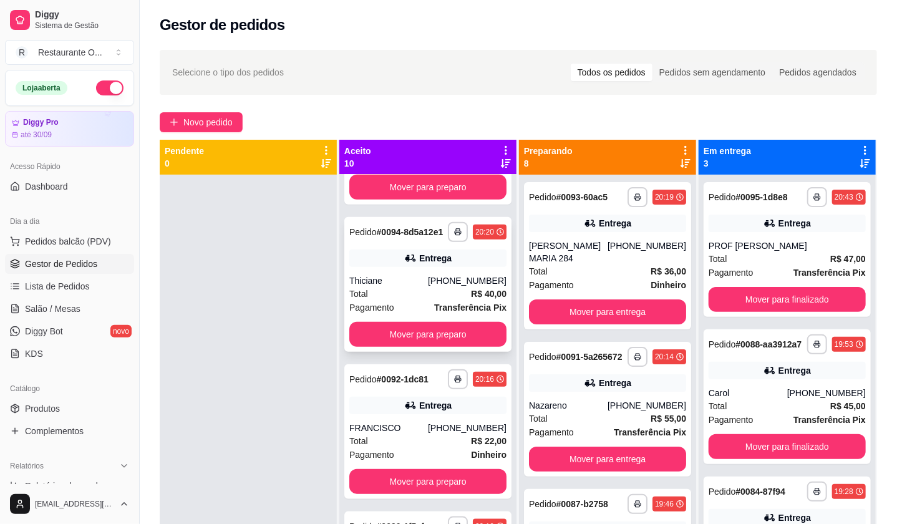
click at [349, 313] on span "Pagamento" at bounding box center [371, 308] width 45 height 14
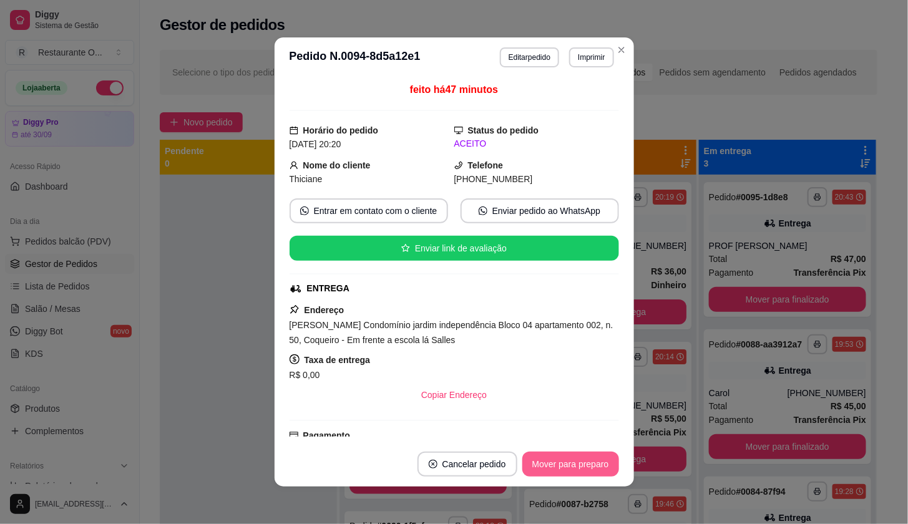
click at [537, 464] on button "Mover para preparo" at bounding box center [570, 464] width 97 height 25
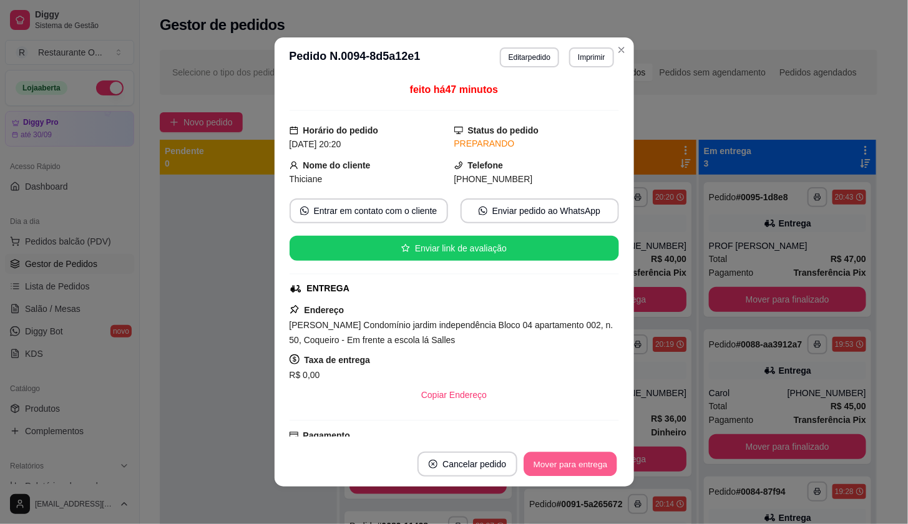
click at [537, 464] on button "Mover para entrega" at bounding box center [571, 464] width 94 height 24
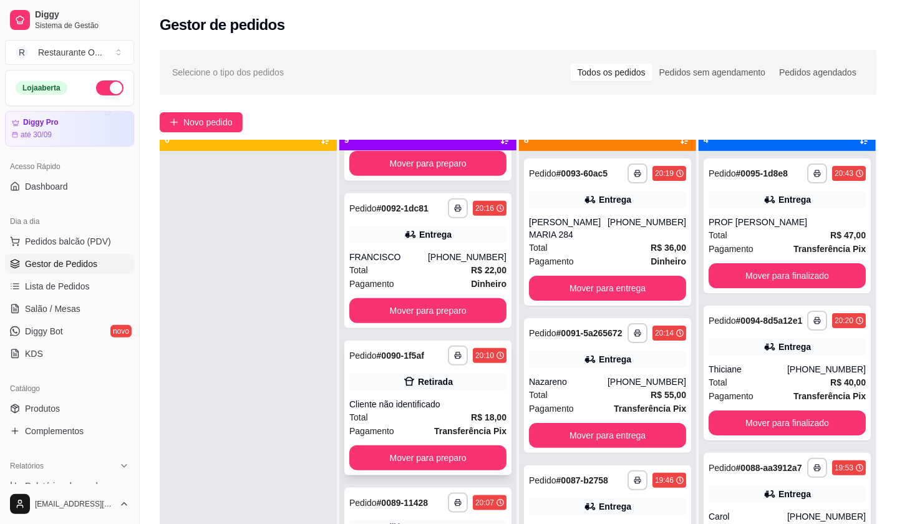
scroll to position [34, 0]
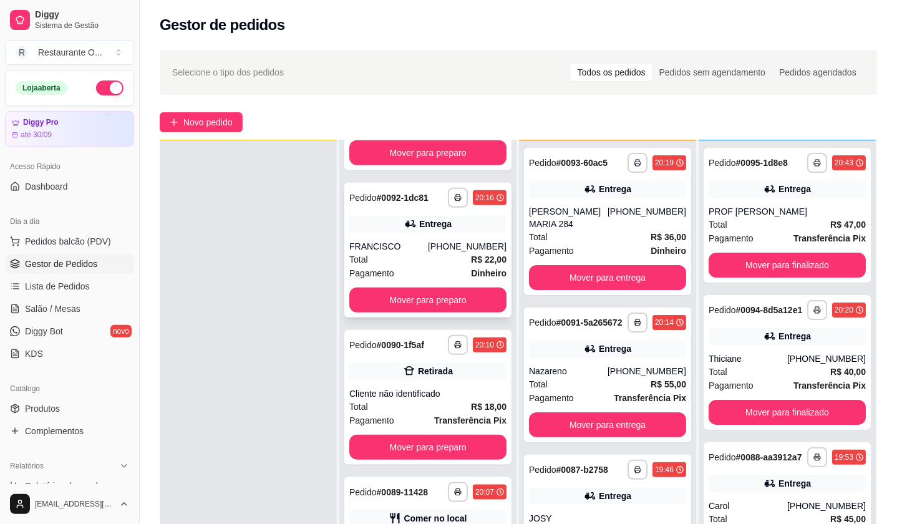
click at [403, 258] on div "Total R$ 22,00" at bounding box center [427, 260] width 157 height 14
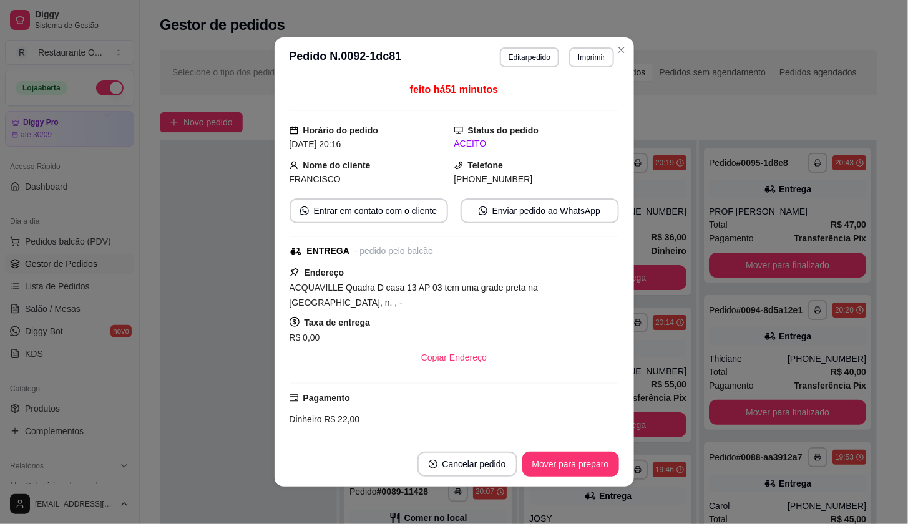
click at [525, 451] on footer "Cancelar pedido Mover para preparo" at bounding box center [454, 464] width 359 height 45
click at [525, 462] on button "Mover para preparo" at bounding box center [570, 464] width 97 height 25
click at [525, 462] on button "Mover para entrega" at bounding box center [571, 464] width 94 height 24
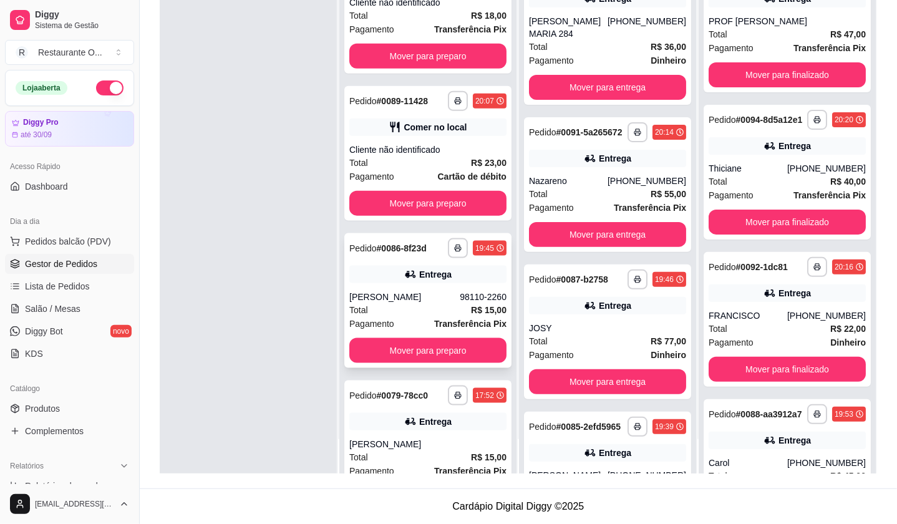
scroll to position [665, 0]
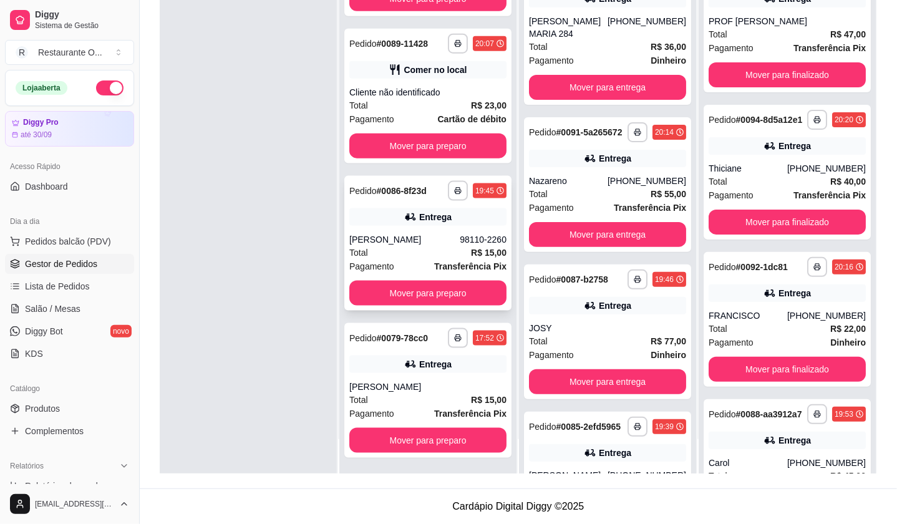
click at [388, 241] on div "[PERSON_NAME]" at bounding box center [404, 239] width 110 height 12
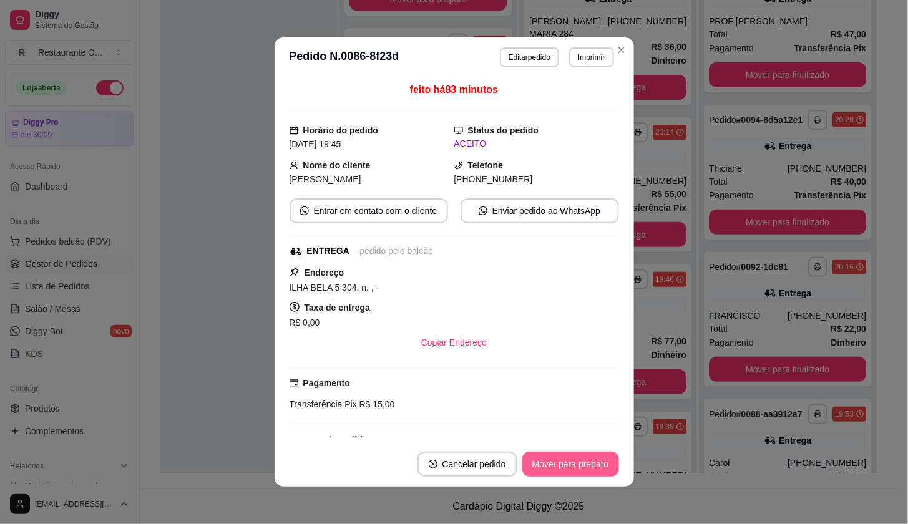
click at [532, 459] on button "Mover para preparo" at bounding box center [570, 464] width 97 height 25
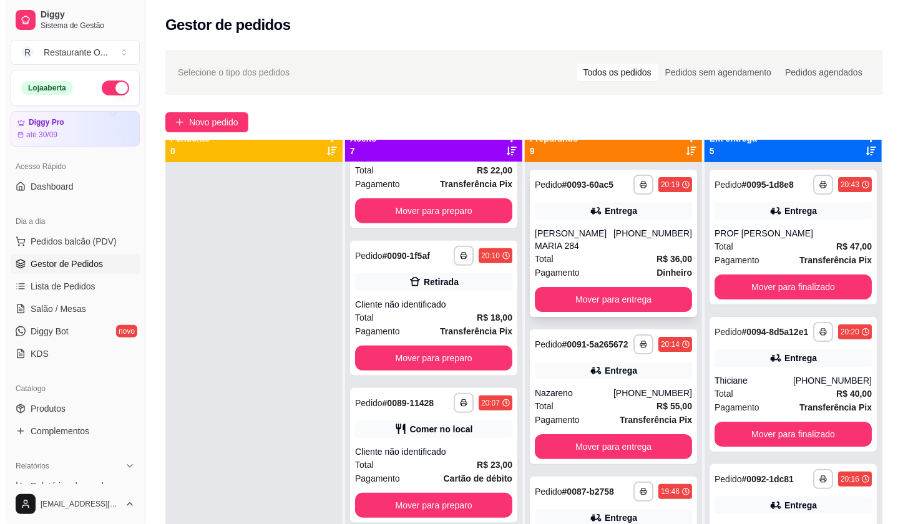
scroll to position [0, 0]
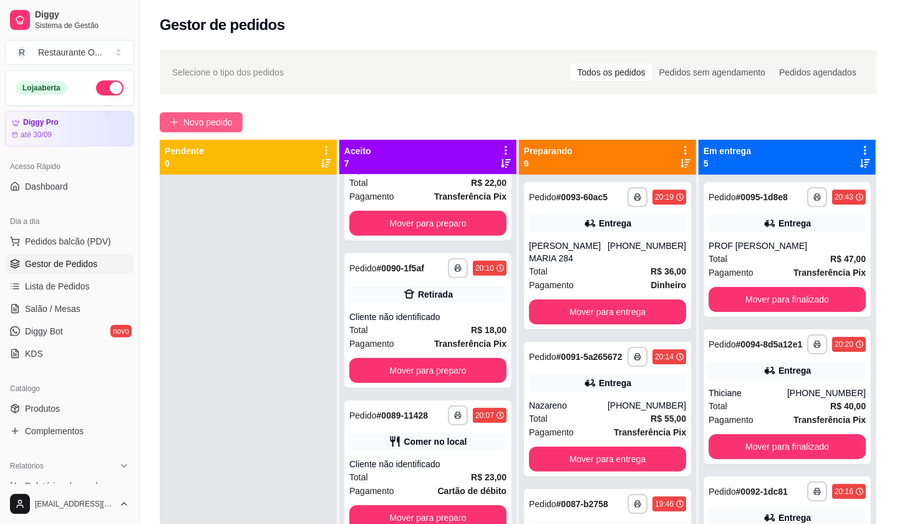
click at [230, 121] on span "Novo pedido" at bounding box center [207, 122] width 49 height 14
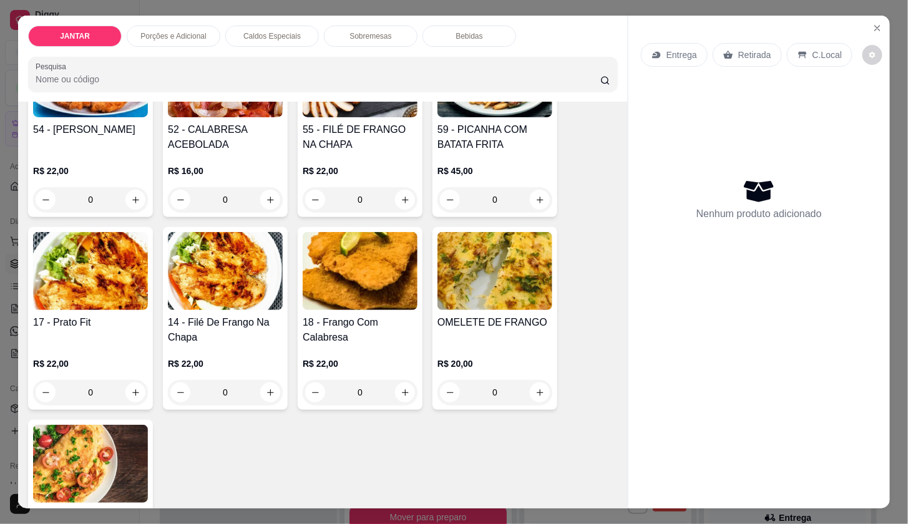
scroll to position [763, 0]
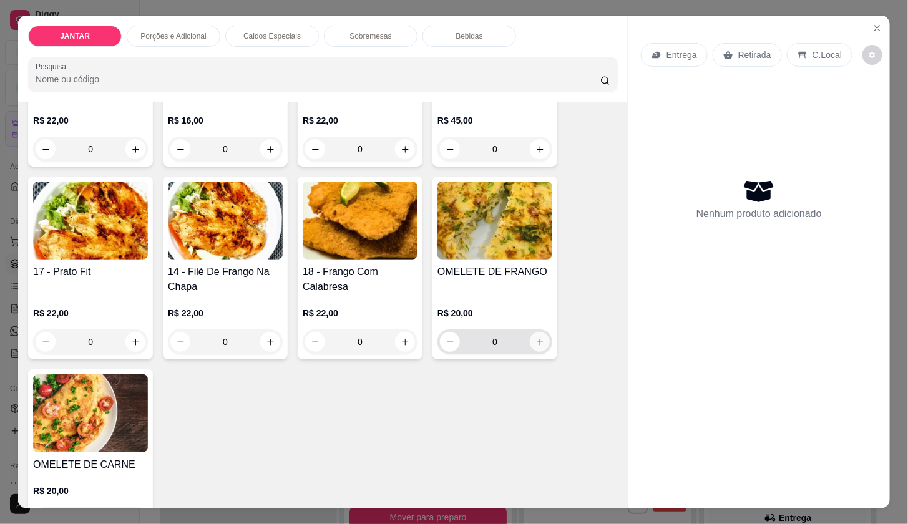
click at [542, 339] on button "increase-product-quantity" at bounding box center [540, 342] width 20 height 20
type input "1"
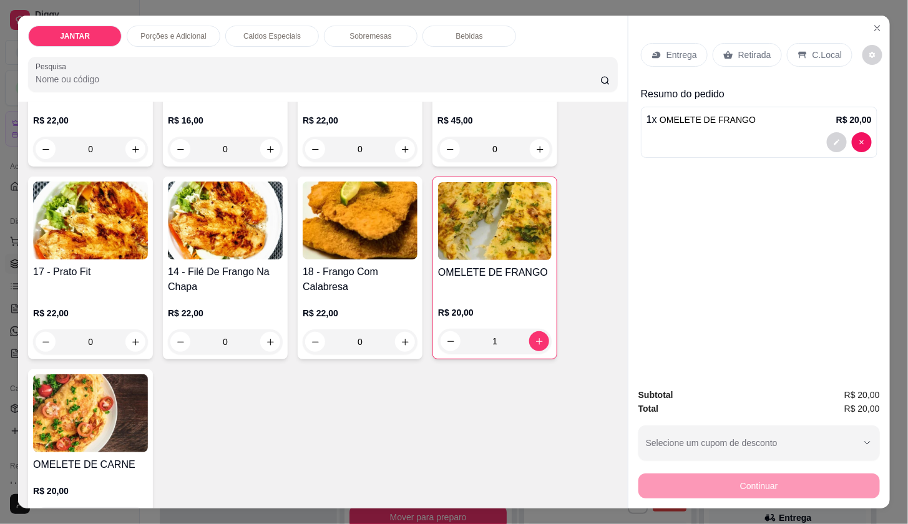
click at [680, 50] on p "Entrega" at bounding box center [681, 55] width 31 height 12
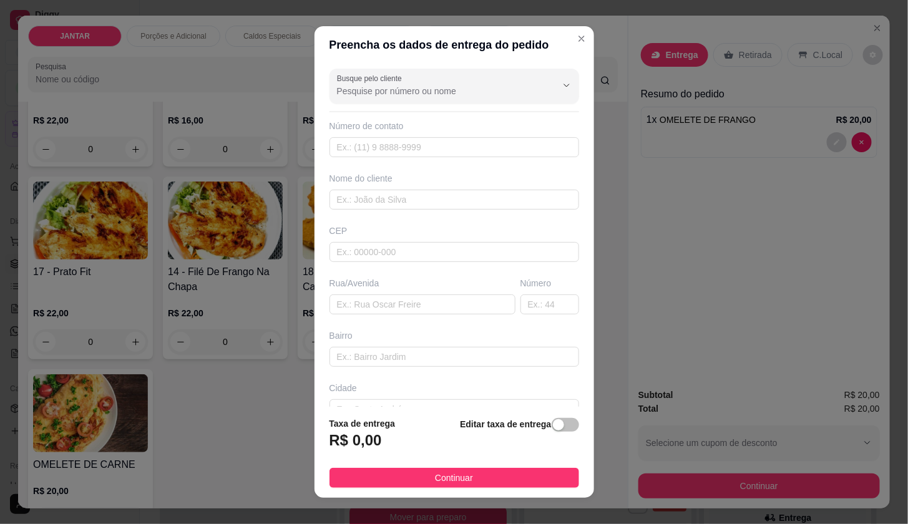
click at [376, 103] on div "Busque pelo cliente" at bounding box center [454, 86] width 250 height 35
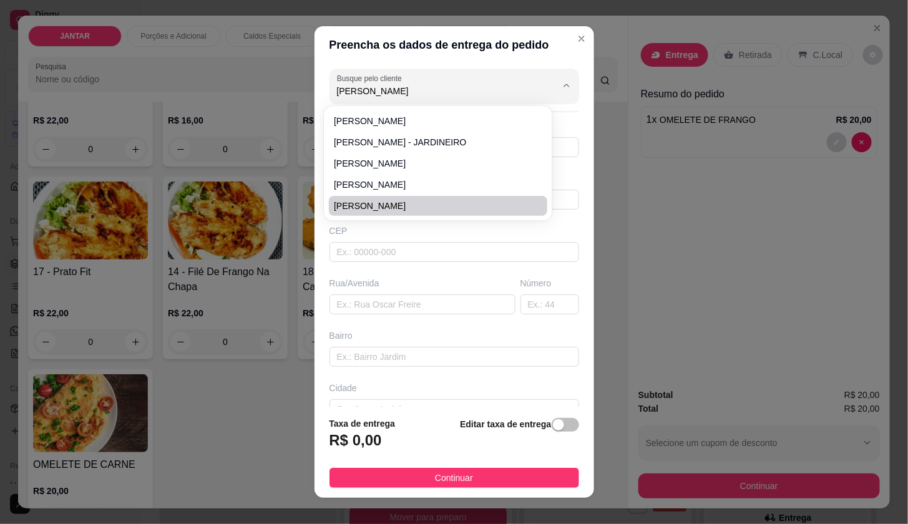
click at [436, 208] on span "[PERSON_NAME]" at bounding box center [432, 206] width 196 height 12
type input "[PERSON_NAME]"
type input "91983444796"
type input "[PERSON_NAME]"
type input "Rua damasco"
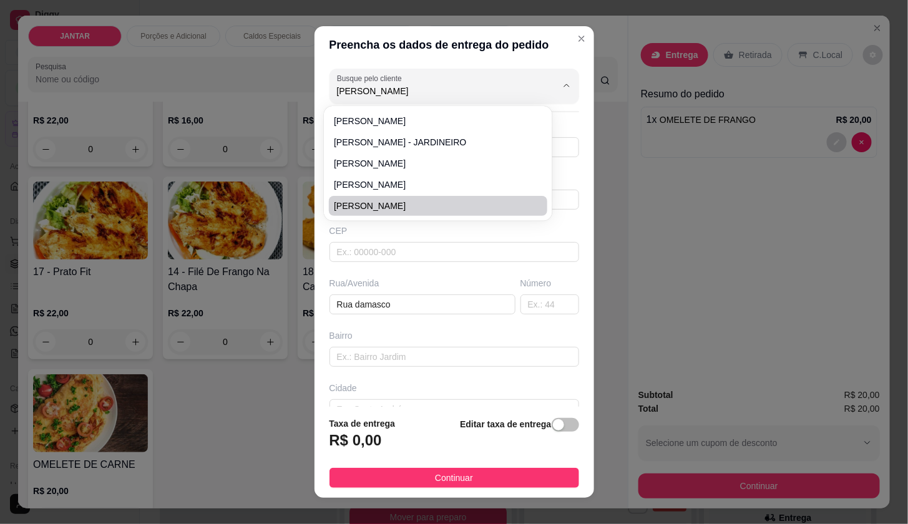
type input "89"
type input "Cabanagem"
type input "Belem"
type input "Estância São Benedito"
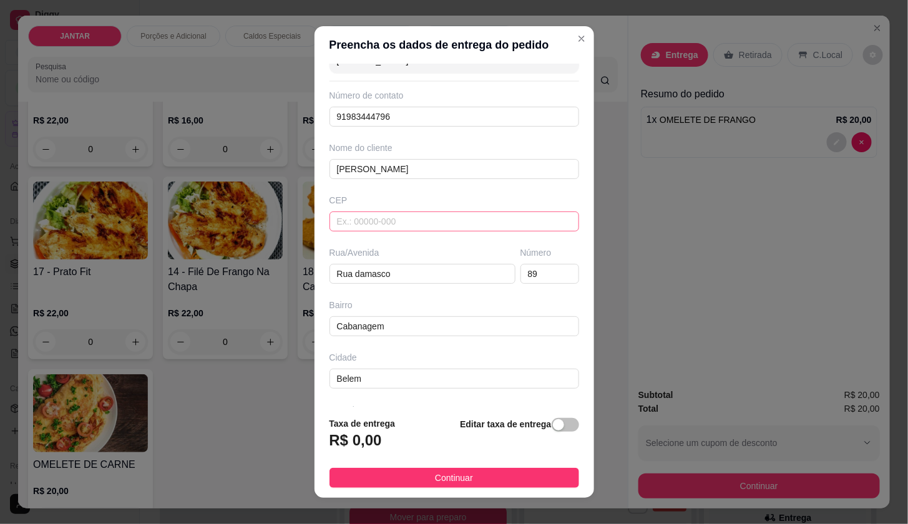
scroll to position [77, 0]
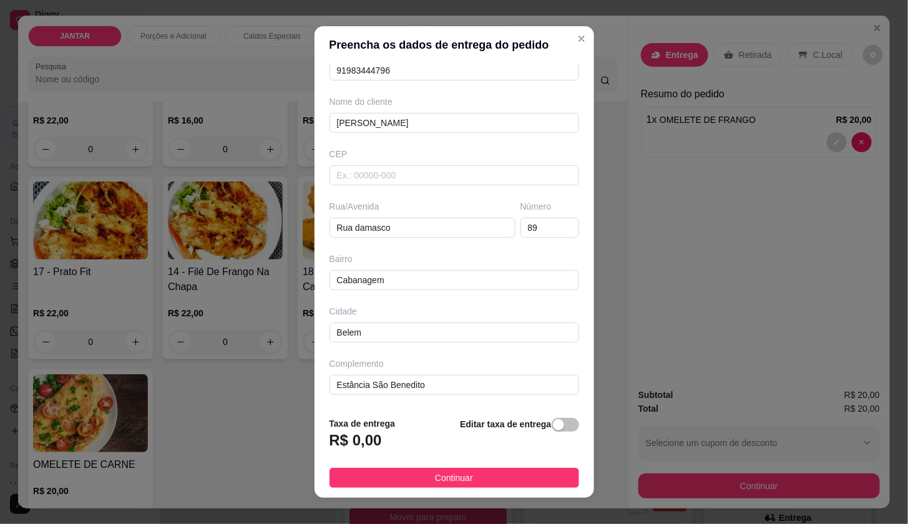
type input "[PERSON_NAME]"
click at [552, 416] on footer "Taxa de entrega R$ 0,00 Editar taxa de entrega Continuar" at bounding box center [455, 452] width 280 height 91
click at [552, 424] on span "button" at bounding box center [565, 425] width 27 height 14
click at [412, 453] on input "0,00" at bounding box center [397, 446] width 134 height 24
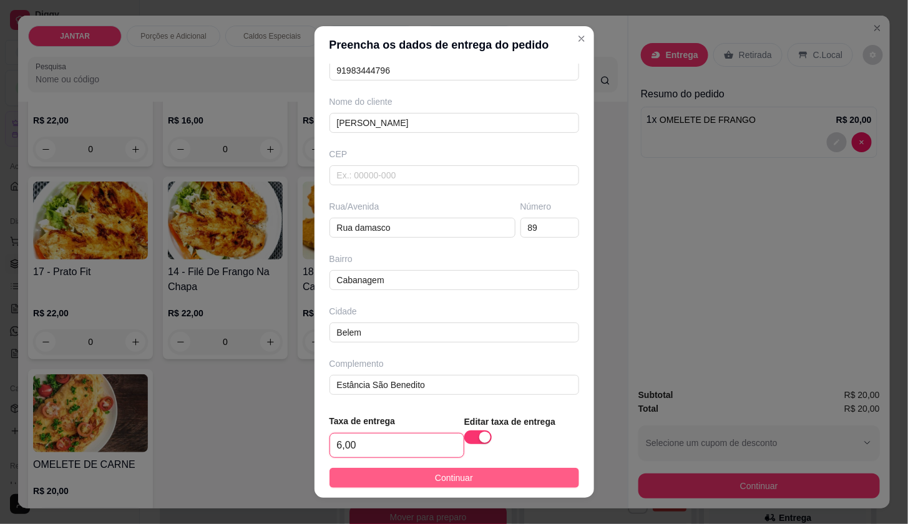
type input "6,00"
click at [404, 479] on button "Continuar" at bounding box center [454, 478] width 250 height 20
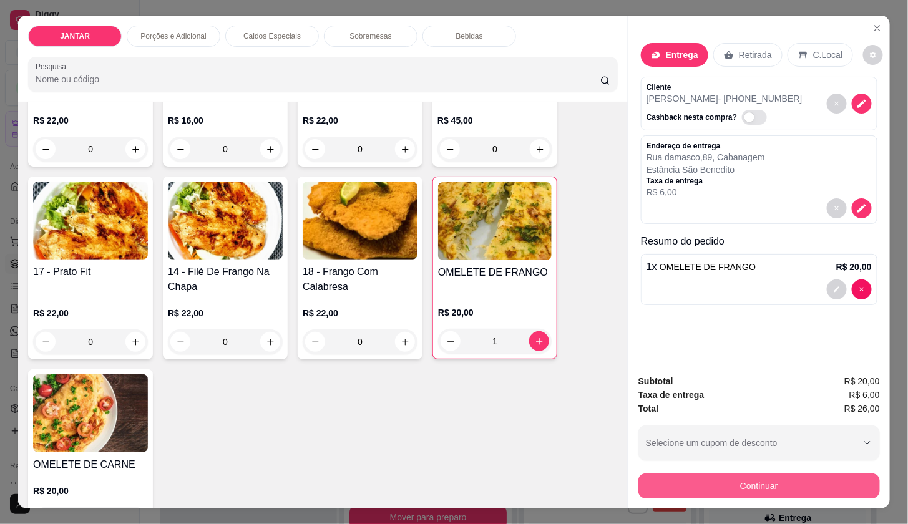
click at [717, 474] on button "Continuar" at bounding box center [759, 486] width 242 height 25
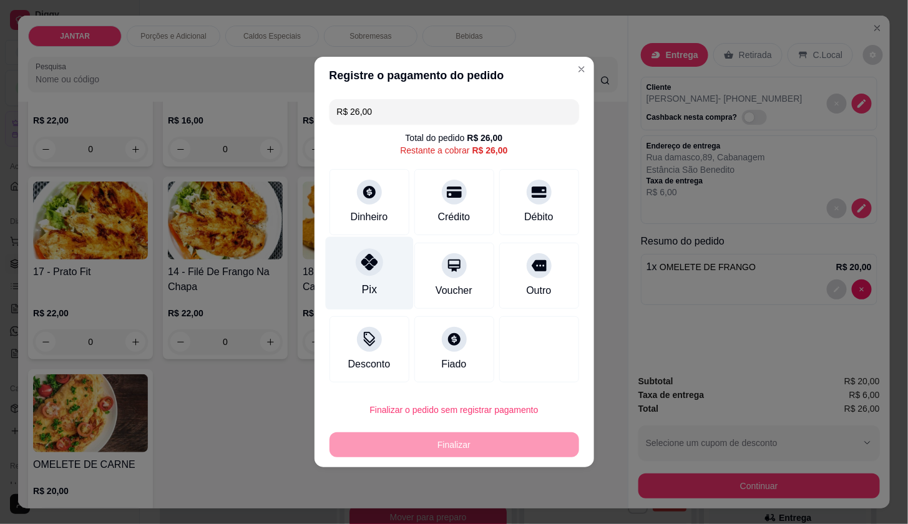
click at [384, 268] on div "Pix" at bounding box center [369, 273] width 88 height 73
type input "R$ 0,00"
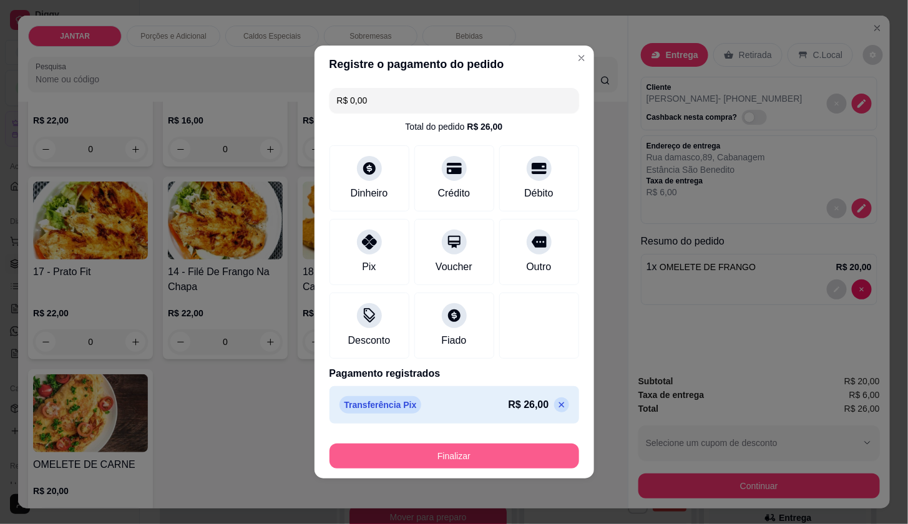
click at [481, 461] on button "Finalizar" at bounding box center [454, 456] width 250 height 25
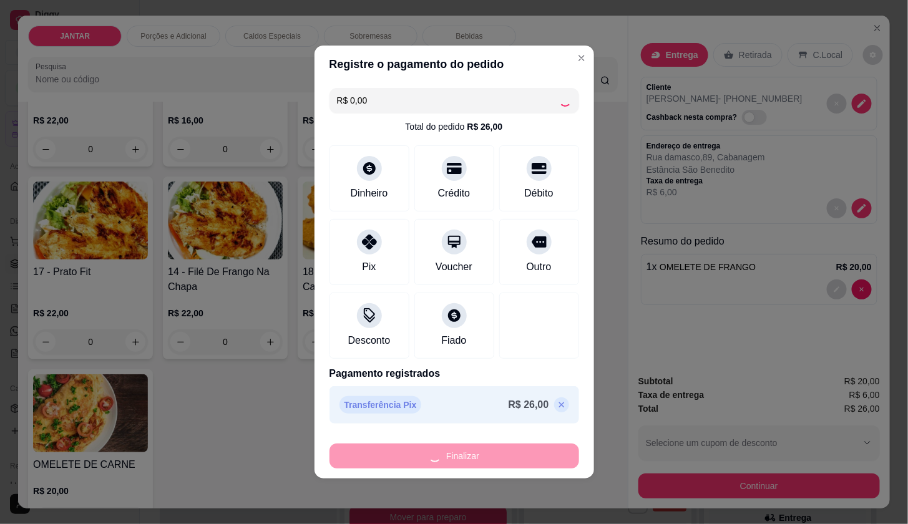
type input "0"
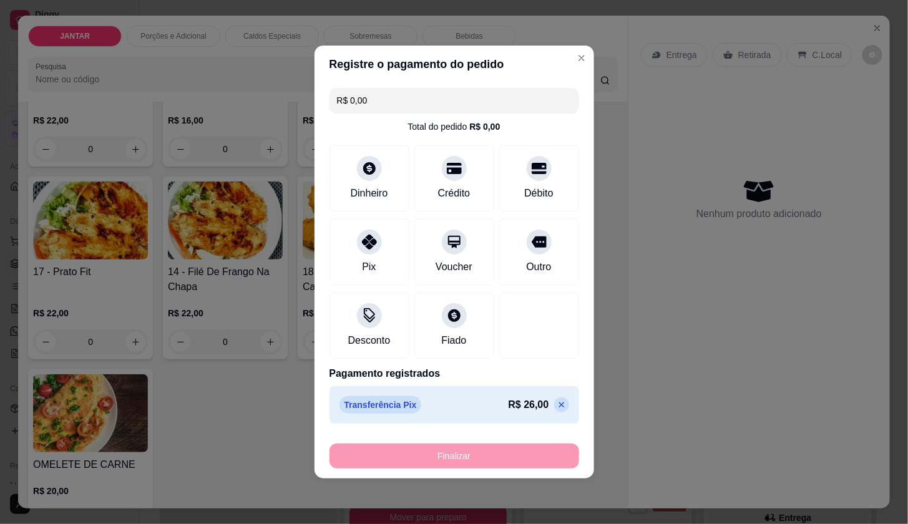
type input "-R$ 26,00"
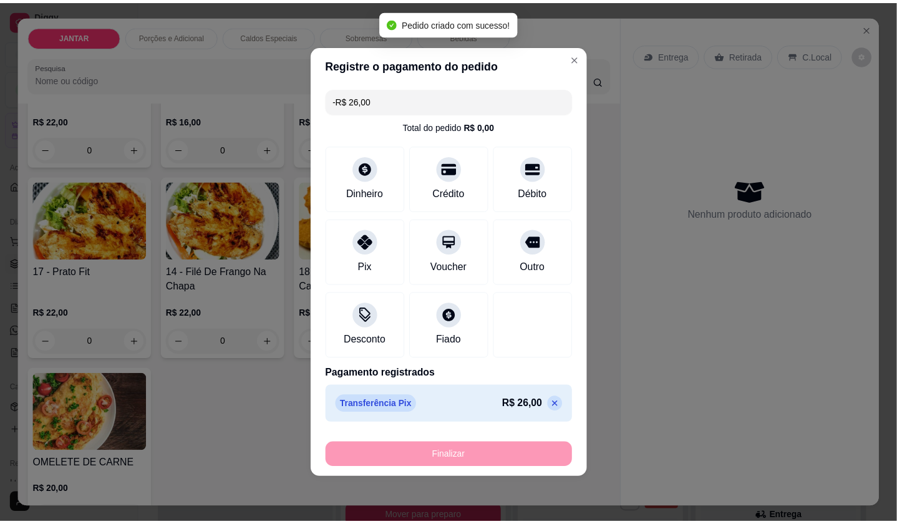
scroll to position [665, 0]
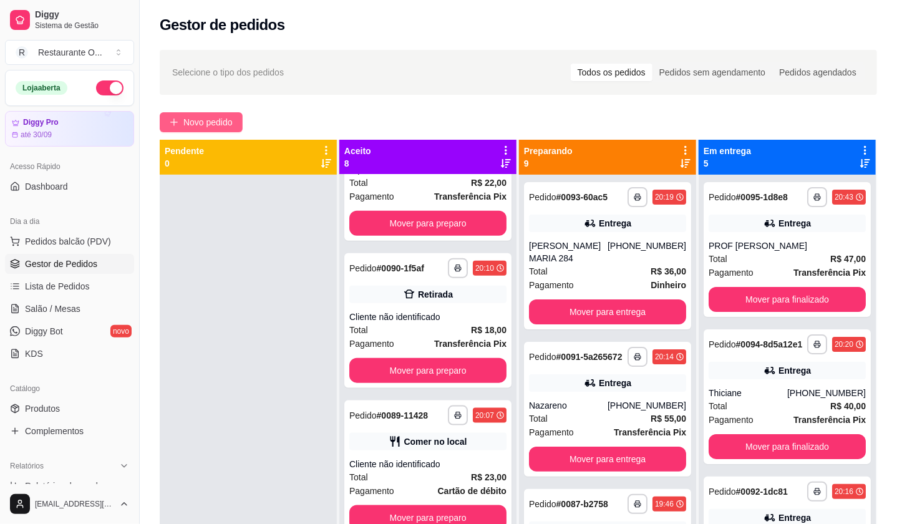
click at [222, 117] on span "Novo pedido" at bounding box center [207, 122] width 49 height 14
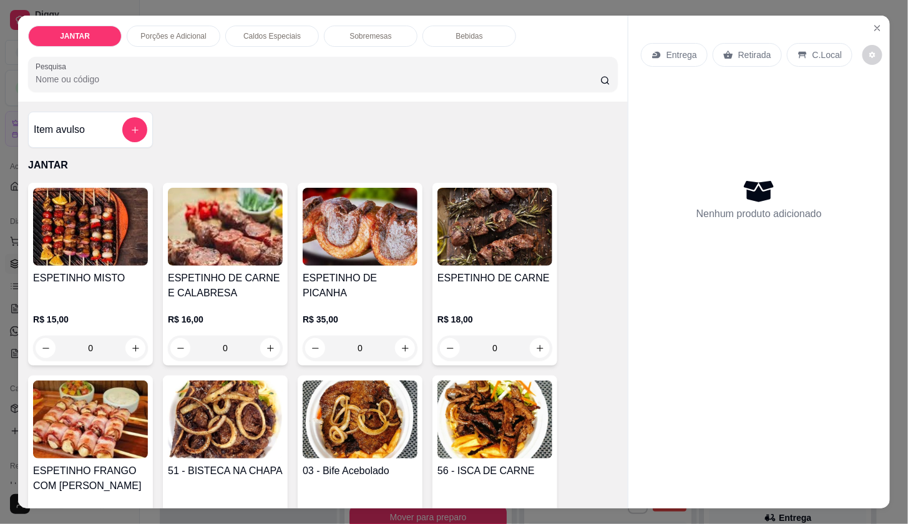
click at [862, 33] on div "Entrega Retirada C.Local" at bounding box center [759, 55] width 237 height 44
click at [872, 25] on icon "Close" at bounding box center [877, 28] width 10 height 10
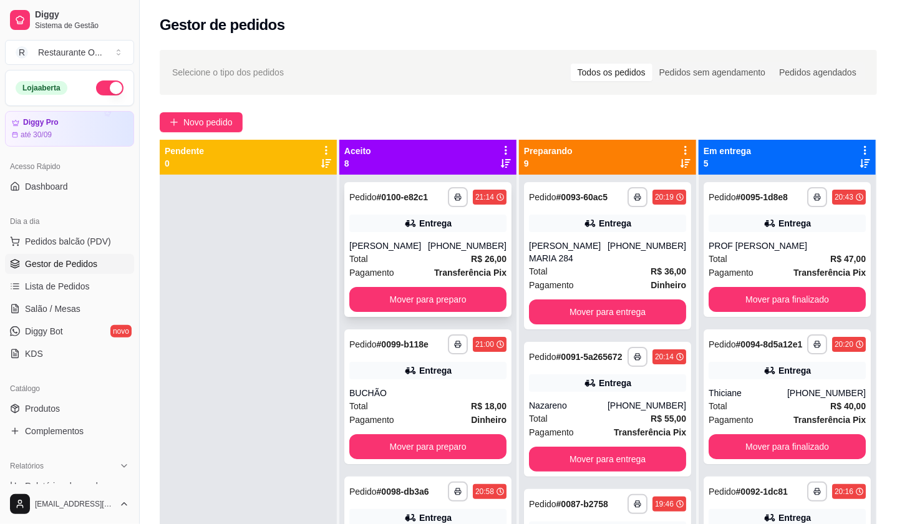
click at [450, 231] on div "Entrega" at bounding box center [427, 223] width 157 height 17
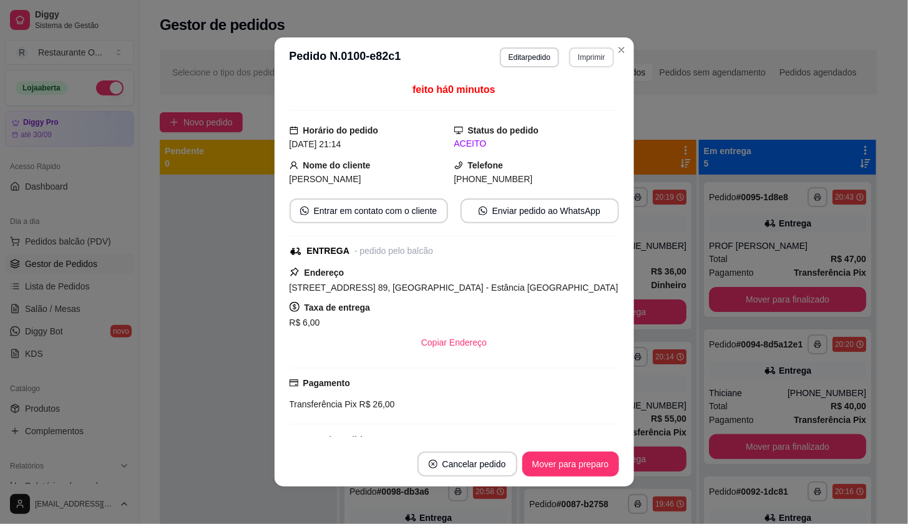
click at [580, 65] on button "Imprimir" at bounding box center [591, 57] width 44 height 20
click at [586, 104] on button "IMPRESSORA" at bounding box center [575, 96] width 72 height 16
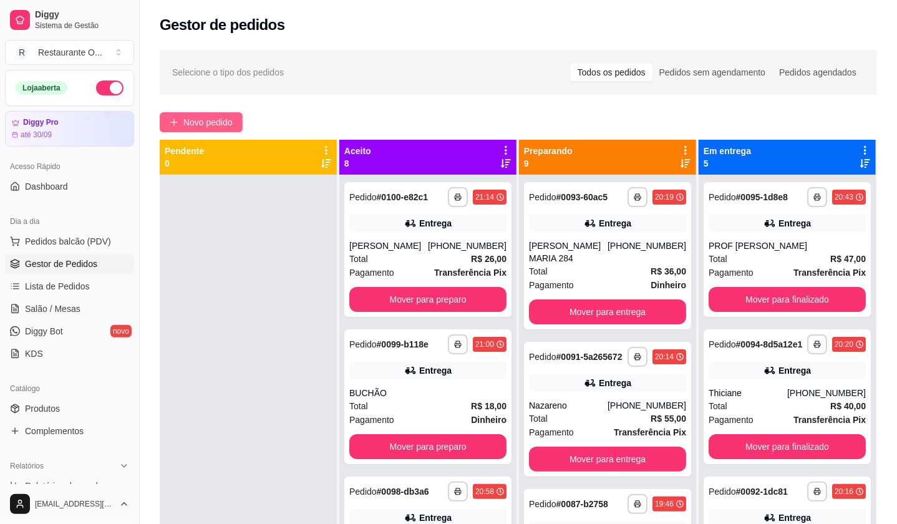
click at [225, 126] on span "Novo pedido" at bounding box center [207, 122] width 49 height 14
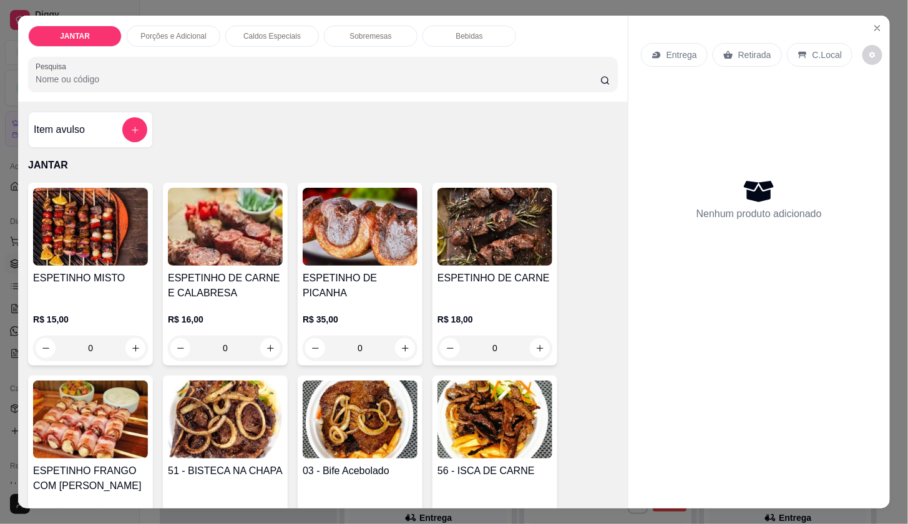
click at [264, 46] on div "JANTAR Porções e Adicional Caldos Especiais Sobremesas Bebidas Pesquisa" at bounding box center [323, 59] width 610 height 86
click at [246, 31] on p "Caldos Especiais" at bounding box center [271, 36] width 57 height 10
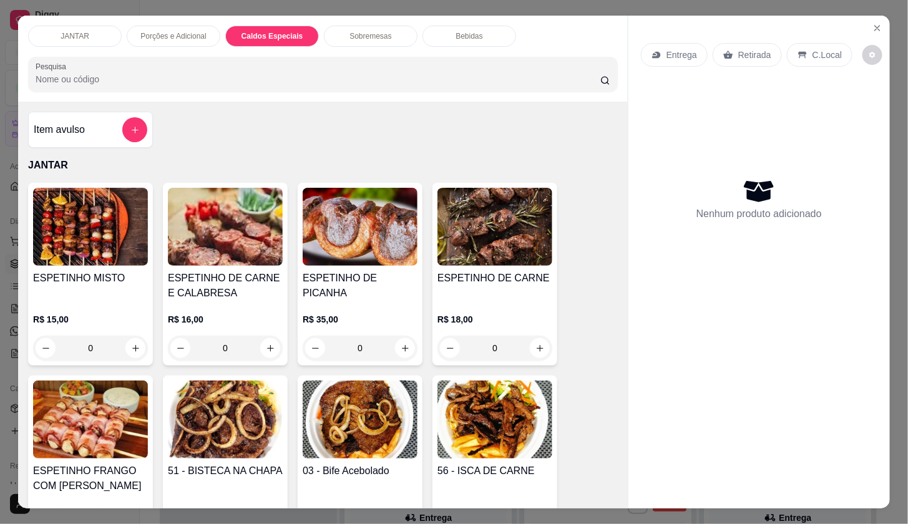
scroll to position [29, 0]
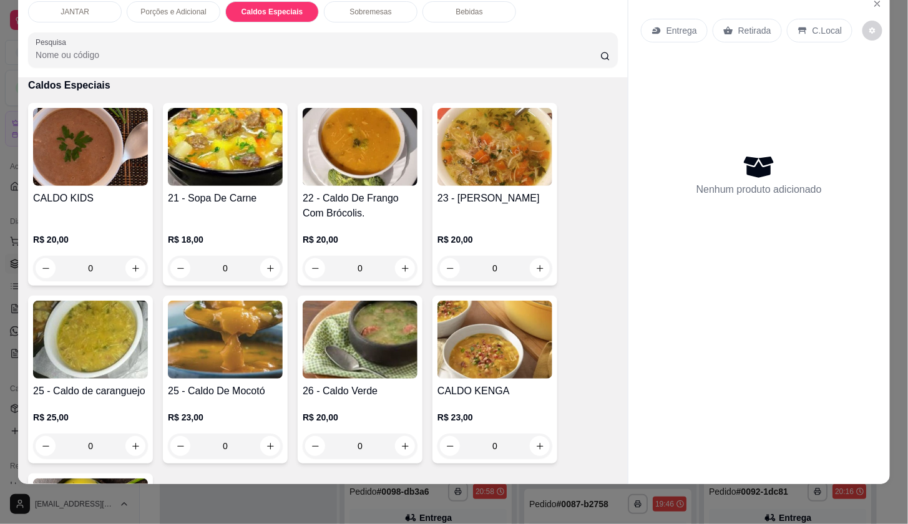
click at [260, 256] on div "0" at bounding box center [225, 268] width 115 height 25
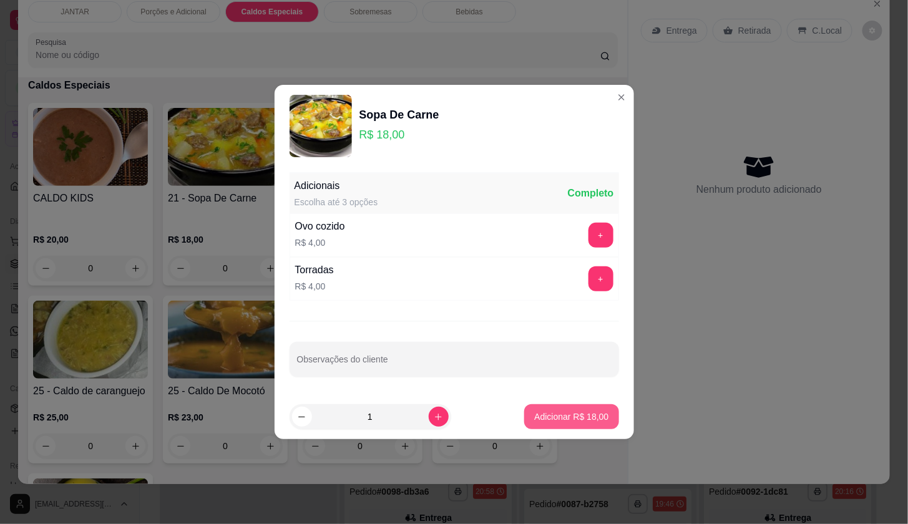
click at [597, 408] on button "Adicionar R$ 18,00" at bounding box center [571, 416] width 94 height 25
type input "1"
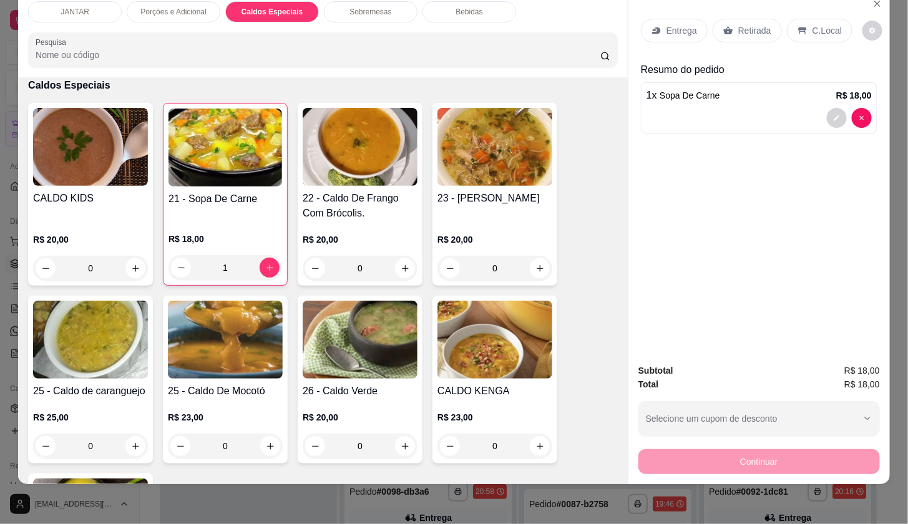
click at [764, 19] on div "Retirada" at bounding box center [747, 31] width 69 height 24
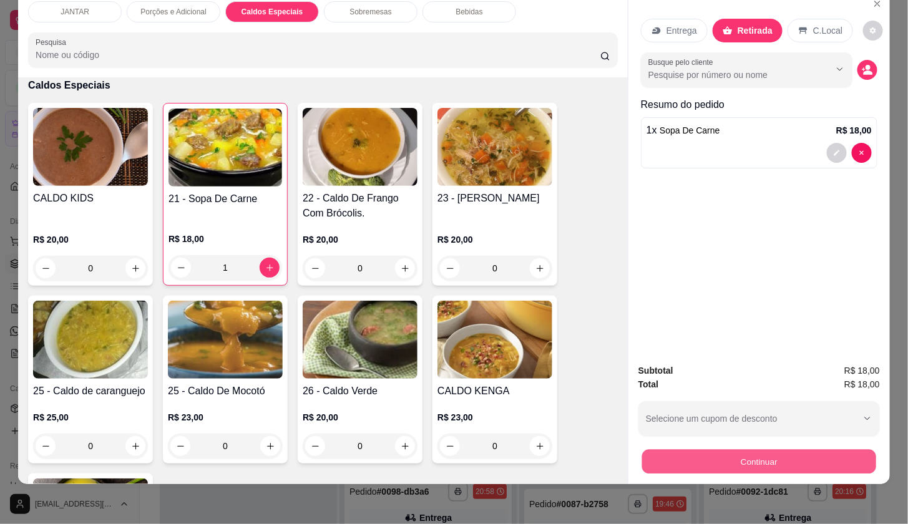
click at [786, 463] on div "Continuar" at bounding box center [759, 460] width 242 height 28
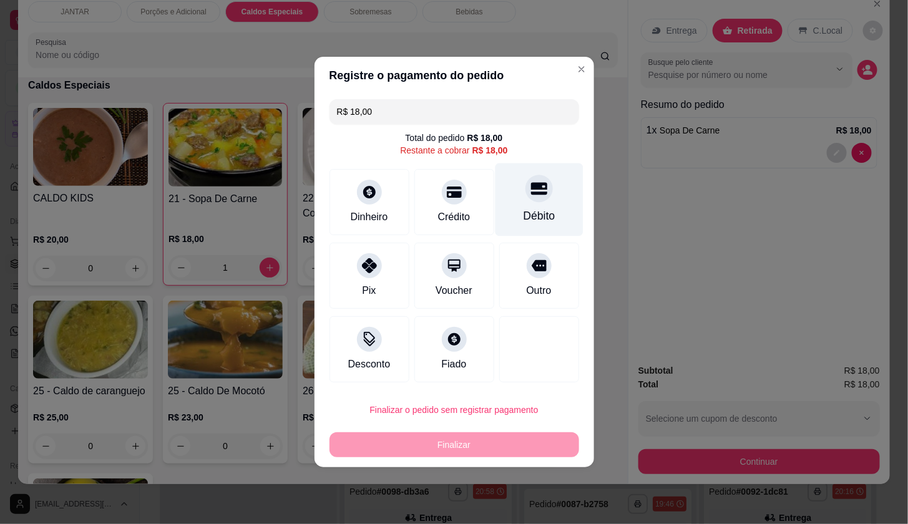
click at [525, 201] on div at bounding box center [538, 188] width 27 height 27
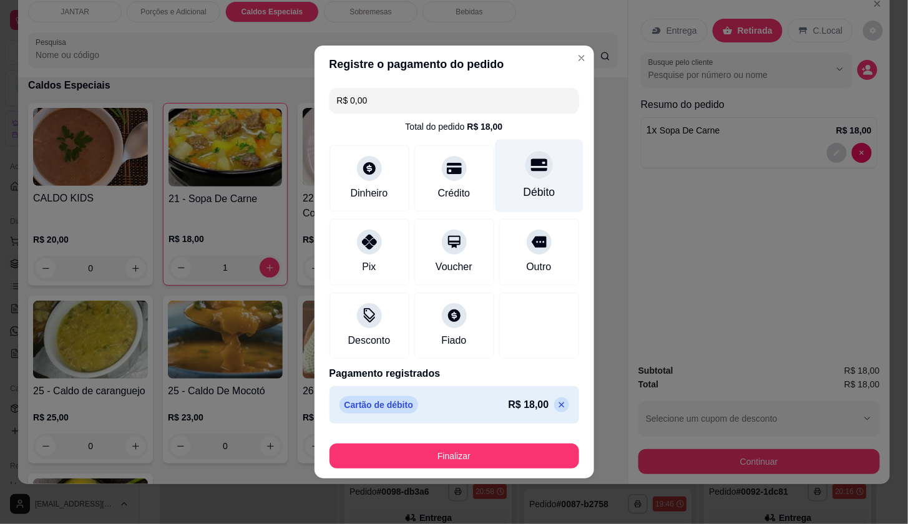
type input "R$ 0,00"
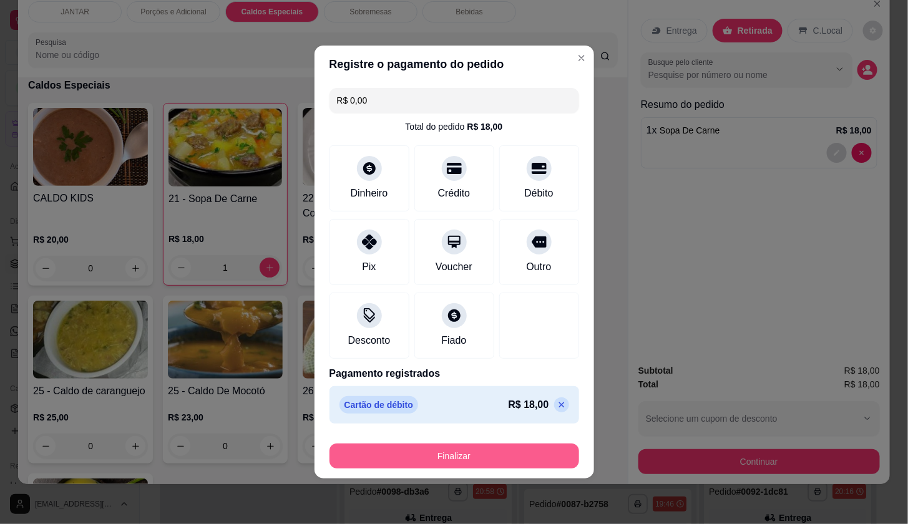
click at [527, 454] on button "Finalizar" at bounding box center [454, 456] width 250 height 25
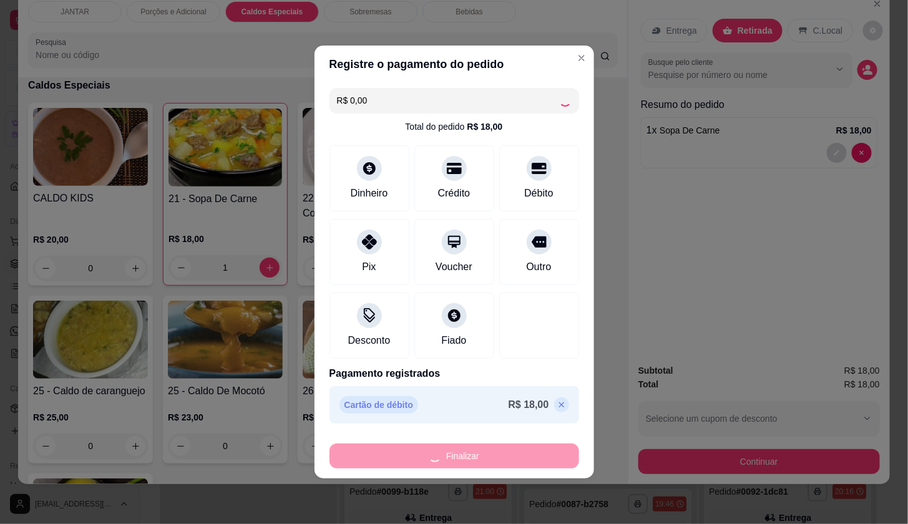
type input "0"
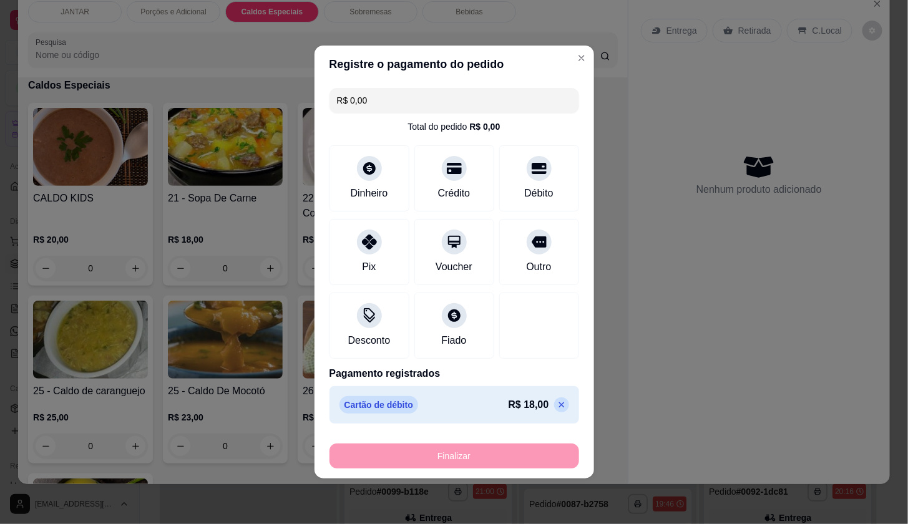
type input "-R$ 18,00"
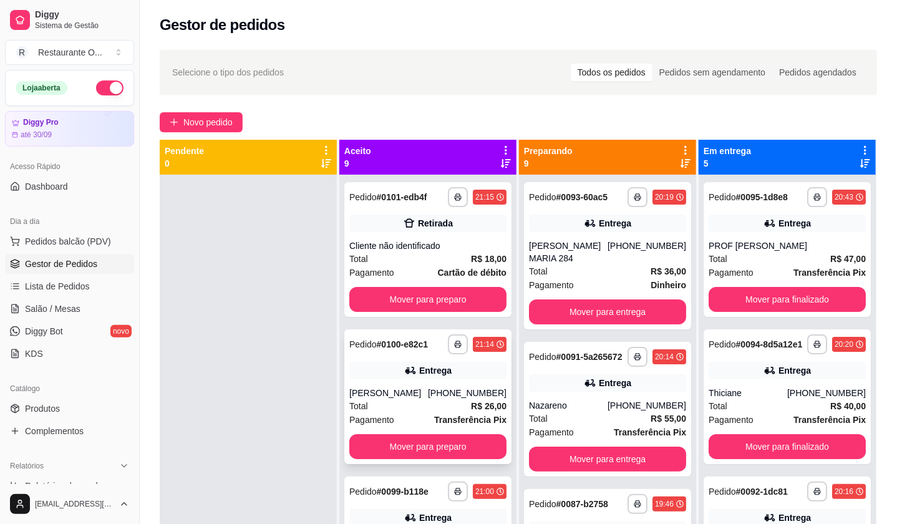
click at [416, 402] on div "Total R$ 26,00" at bounding box center [427, 406] width 157 height 14
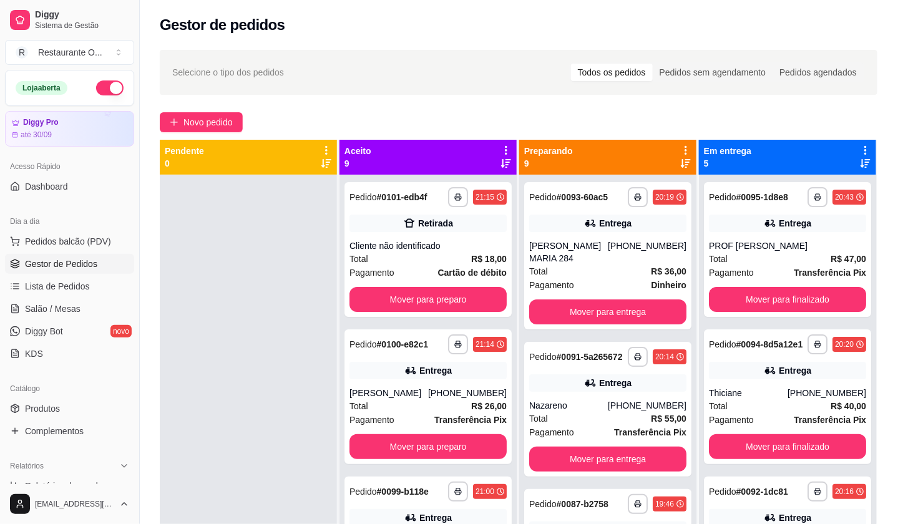
click at [525, 65] on button "Editar pedido" at bounding box center [529, 57] width 59 height 20
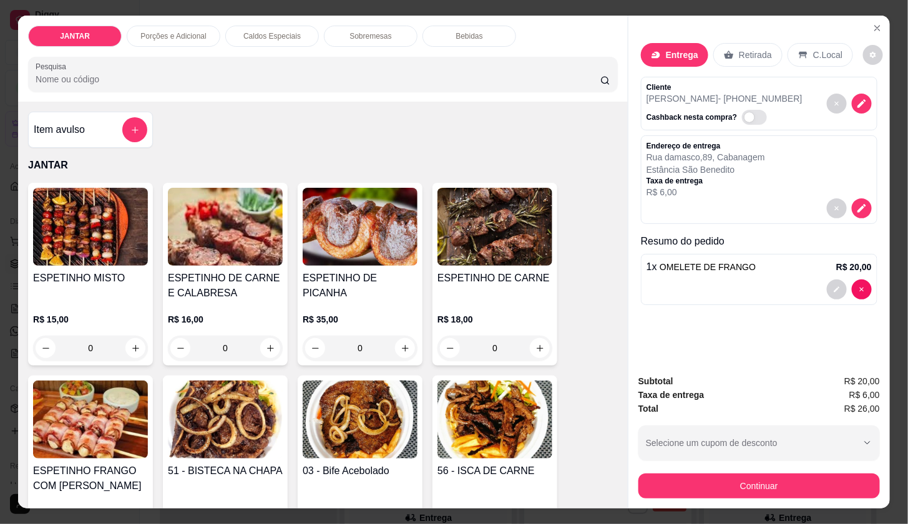
click at [326, 36] on div "Sobremesas" at bounding box center [371, 36] width 94 height 21
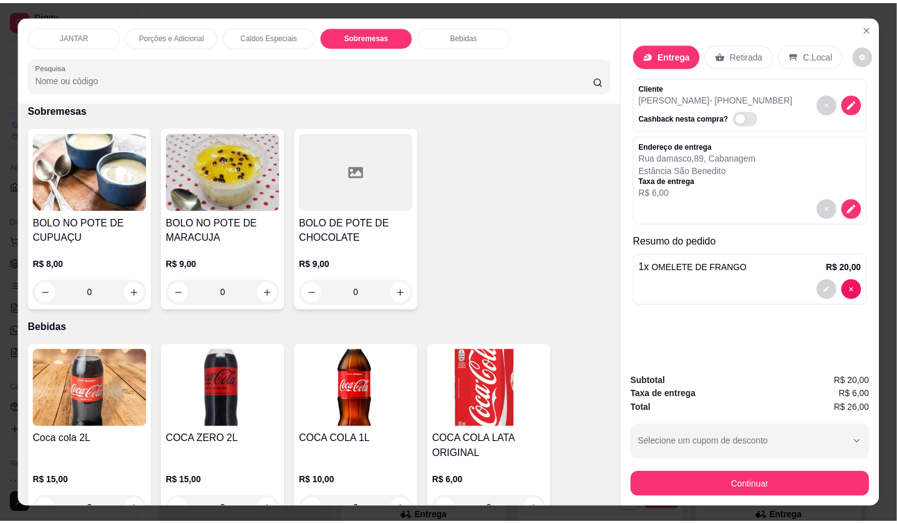
scroll to position [29, 0]
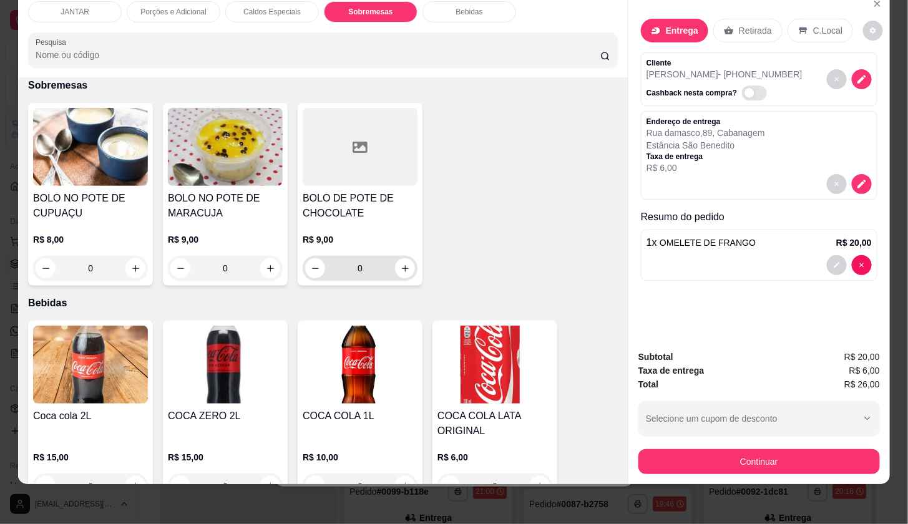
click at [396, 266] on div "0" at bounding box center [360, 268] width 110 height 25
click at [401, 264] on icon "increase-product-quantity" at bounding box center [405, 268] width 9 height 9
type input "1"
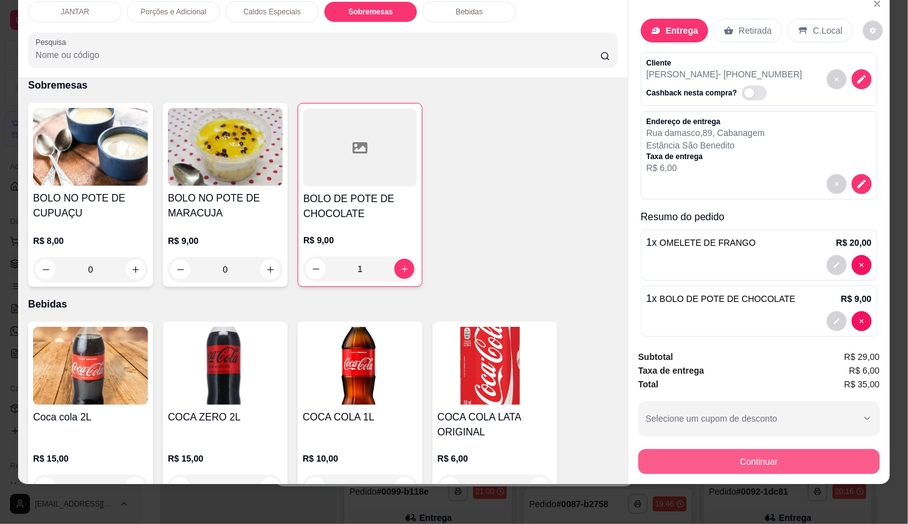
click at [733, 449] on button "Continuar" at bounding box center [759, 461] width 242 height 25
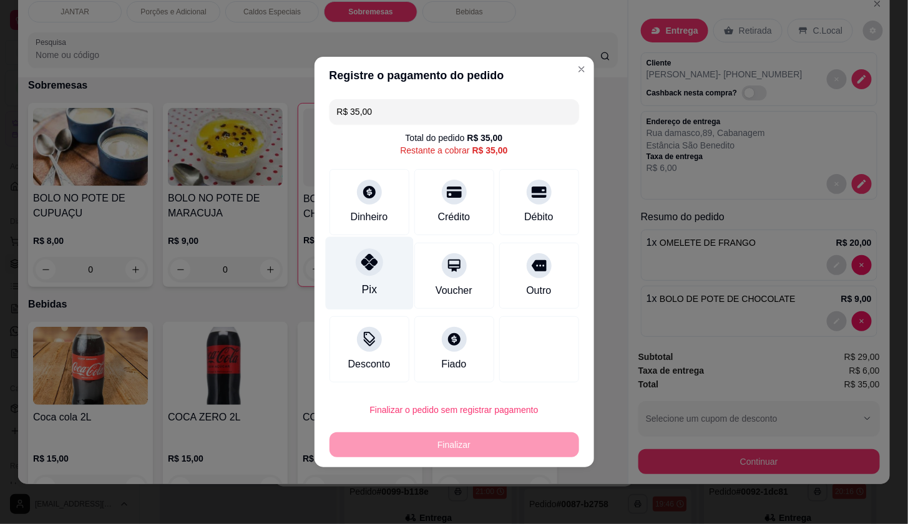
click at [372, 277] on div "Pix" at bounding box center [369, 273] width 88 height 73
type input "R$ 0,00"
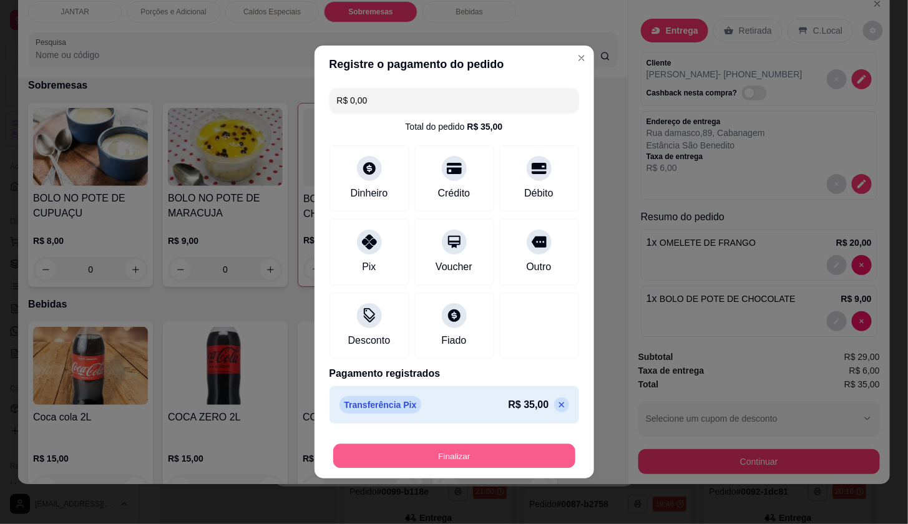
click at [476, 449] on button "Finalizar" at bounding box center [454, 456] width 242 height 24
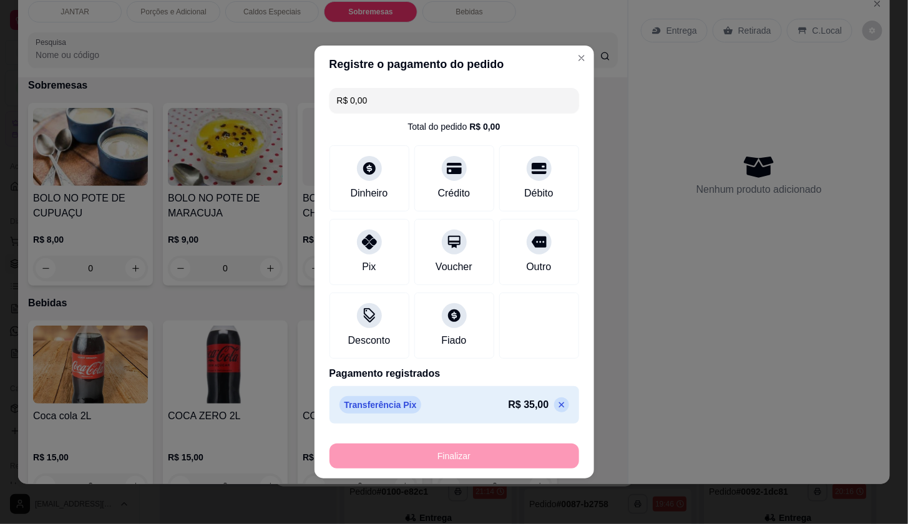
type input "0"
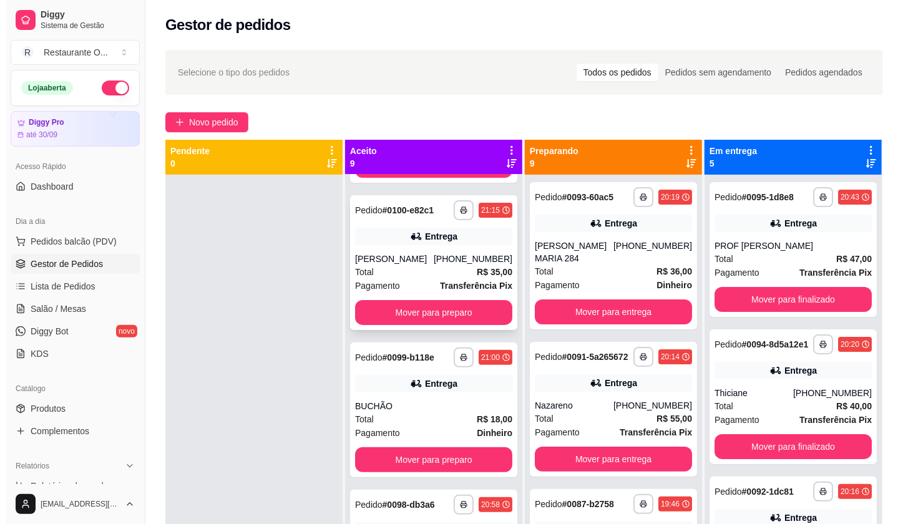
scroll to position [139, 0]
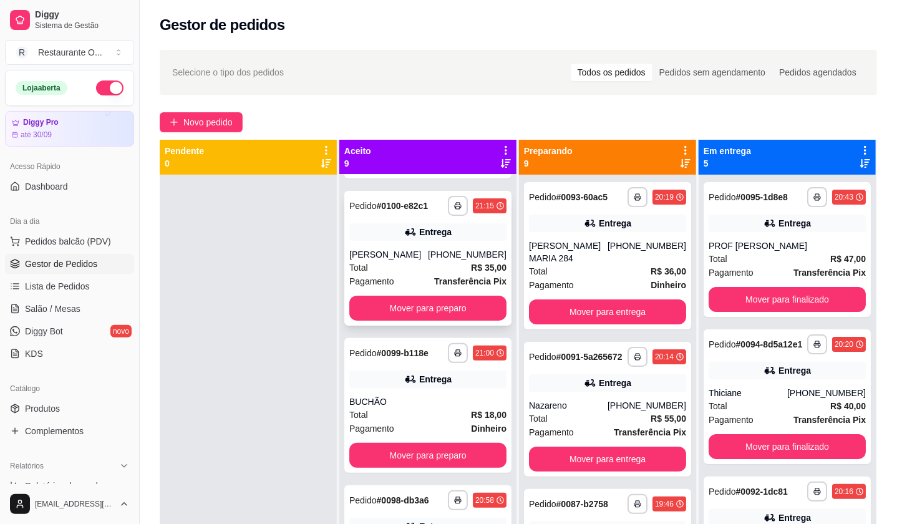
click at [419, 272] on div "Total R$ 35,00" at bounding box center [427, 268] width 157 height 14
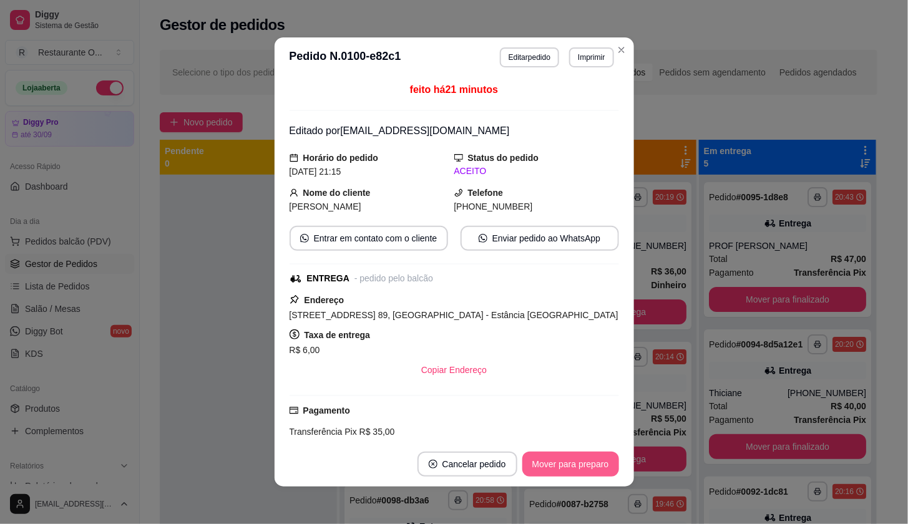
click at [585, 461] on button "Mover para preparo" at bounding box center [570, 464] width 97 height 25
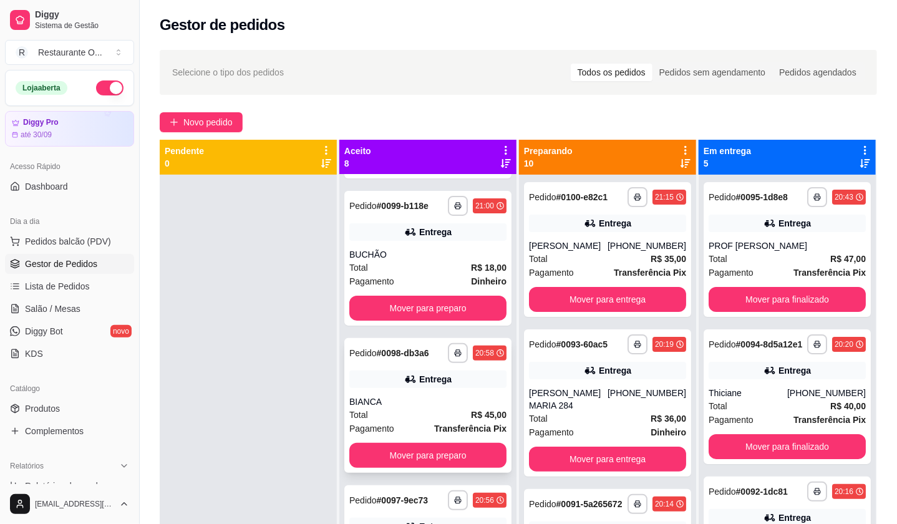
click at [421, 399] on div "BIANCA" at bounding box center [427, 402] width 157 height 12
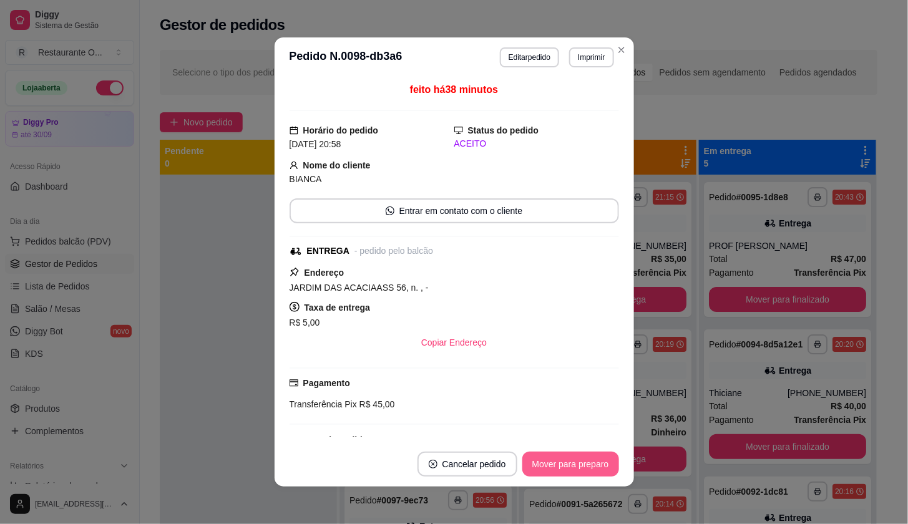
click at [529, 467] on button "Mover para preparo" at bounding box center [570, 464] width 97 height 25
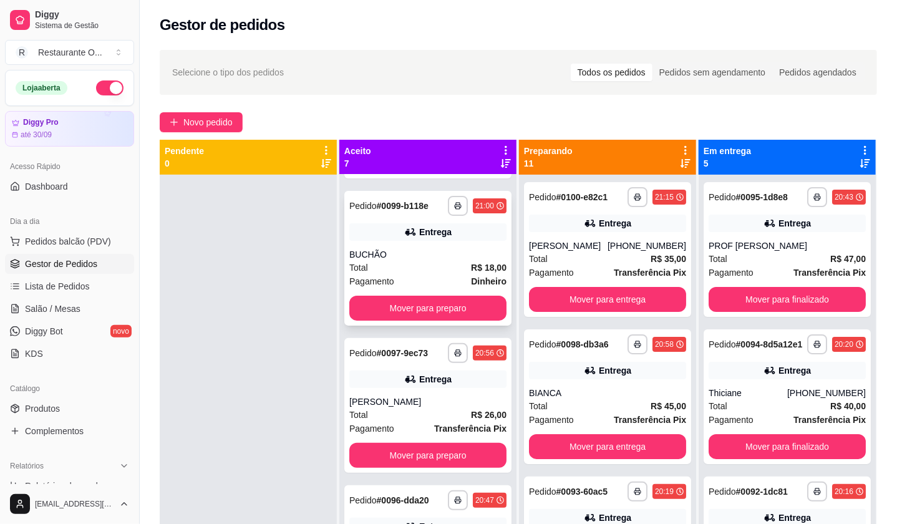
click at [422, 276] on div "Pagamento Dinheiro" at bounding box center [427, 282] width 157 height 14
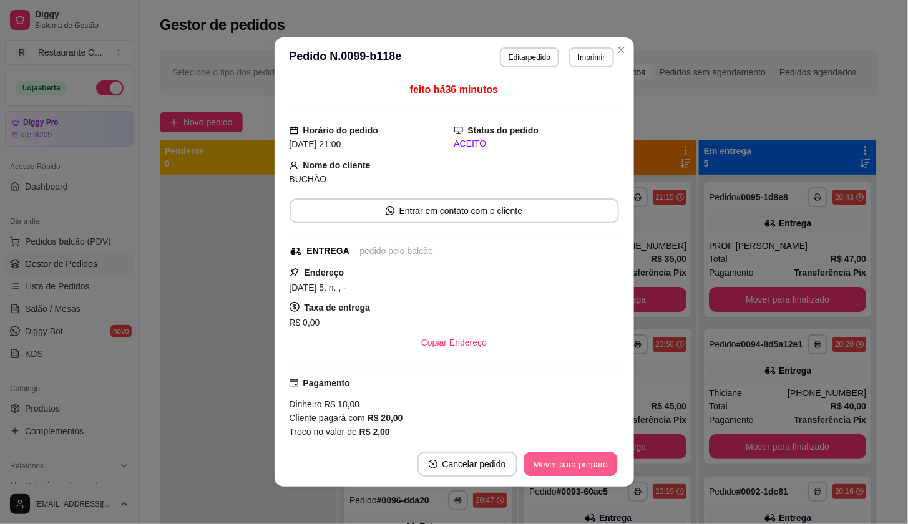
click at [554, 457] on button "Mover para preparo" at bounding box center [571, 464] width 94 height 24
click at [557, 476] on button "Mover para entrega" at bounding box center [570, 464] width 96 height 25
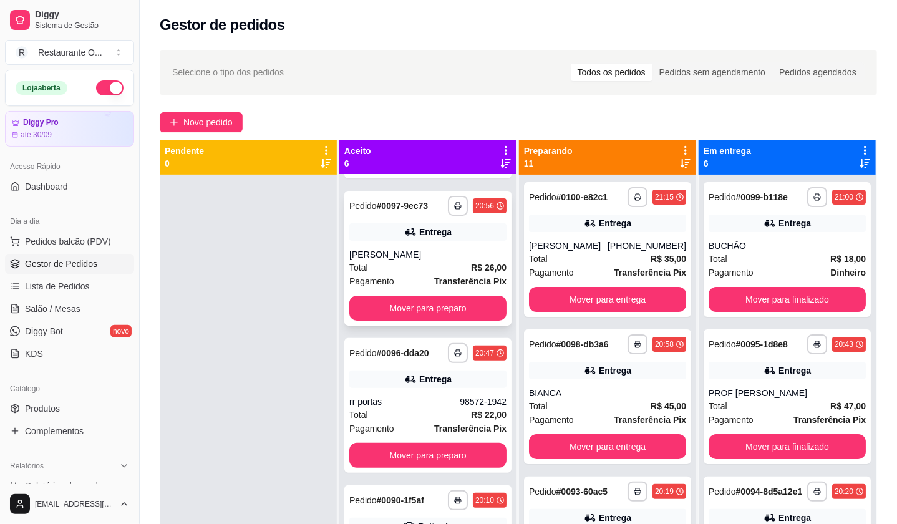
click at [410, 258] on div "[PERSON_NAME]" at bounding box center [427, 254] width 157 height 12
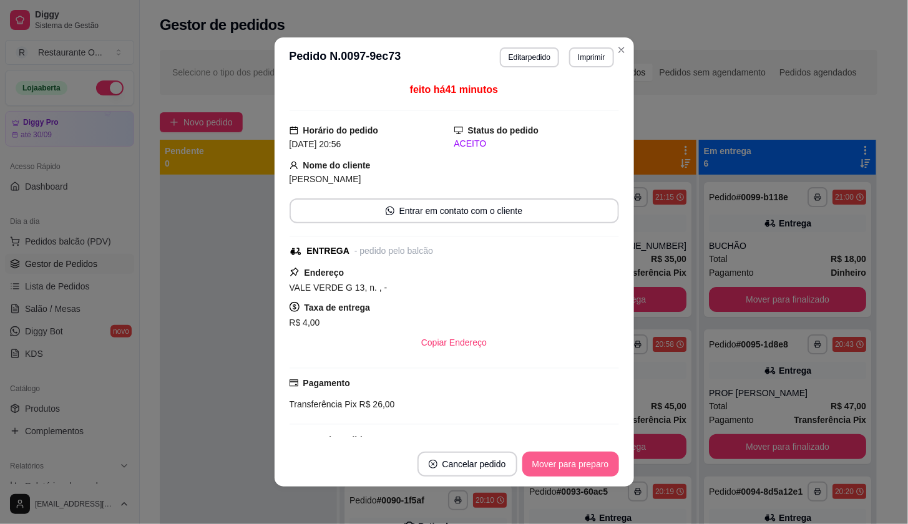
click at [552, 462] on button "Mover para preparo" at bounding box center [570, 464] width 97 height 25
click at [552, 462] on div "Mover para preparo" at bounding box center [562, 464] width 114 height 25
click at [572, 467] on button "Mover para entrega" at bounding box center [570, 464] width 96 height 25
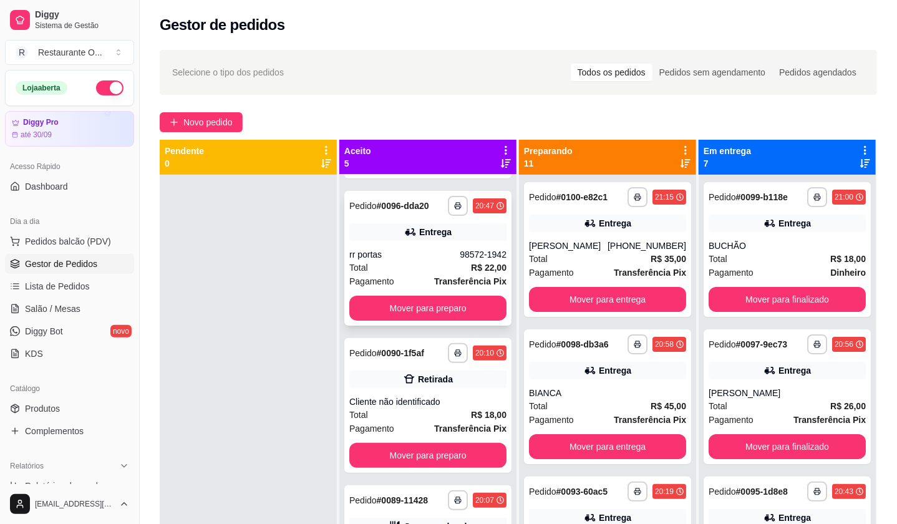
click at [471, 271] on strong "R$ 22,00" at bounding box center [489, 268] width 36 height 10
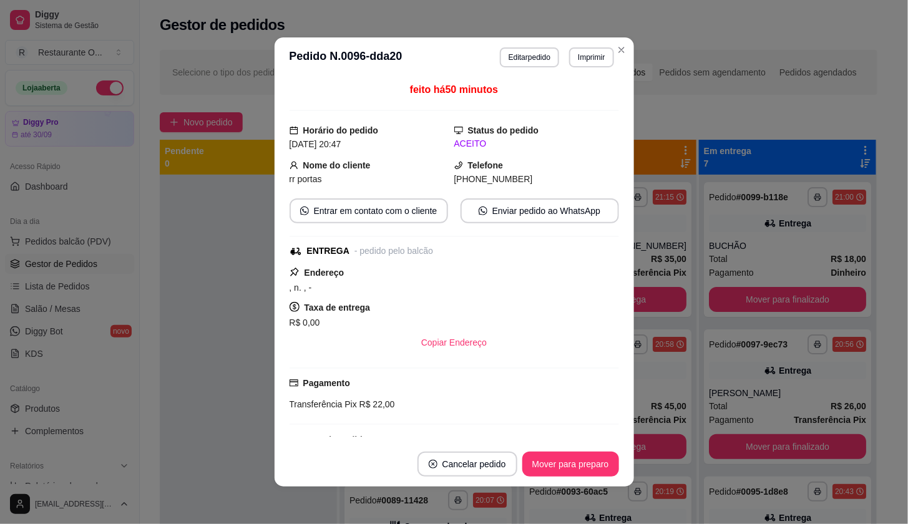
click at [577, 478] on footer "Cancelar pedido Mover para preparo" at bounding box center [454, 464] width 359 height 45
click at [576, 466] on button "Mover para preparo" at bounding box center [571, 464] width 94 height 24
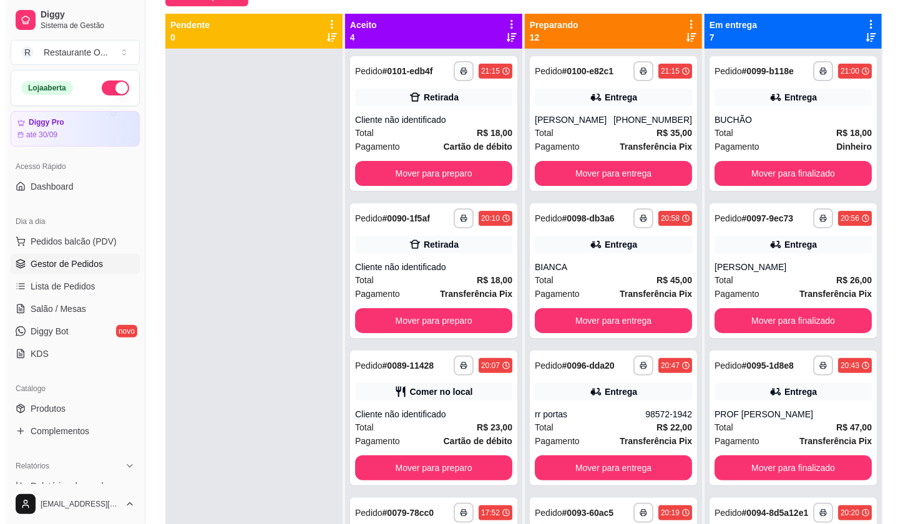
scroll to position [0, 0]
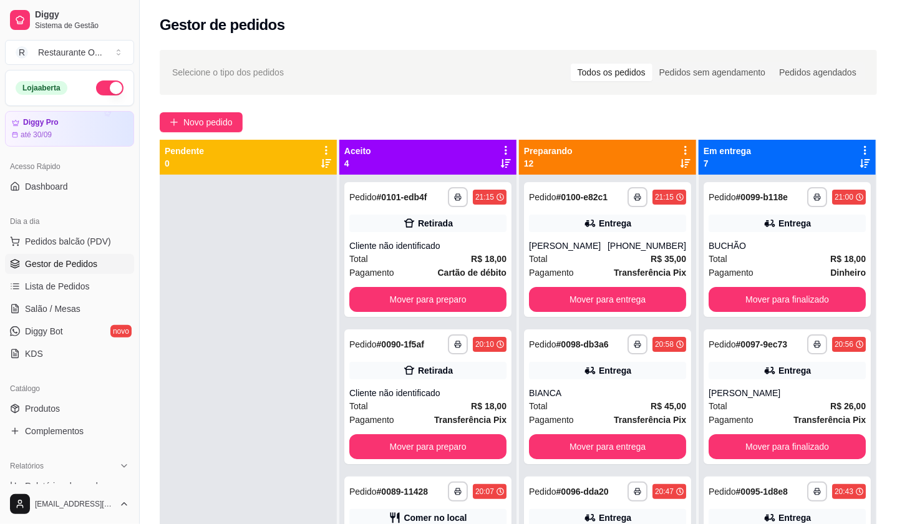
click at [183, 105] on div "**********" at bounding box center [519, 360] width 758 height 637
click at [188, 129] on span "Novo pedido" at bounding box center [207, 122] width 49 height 14
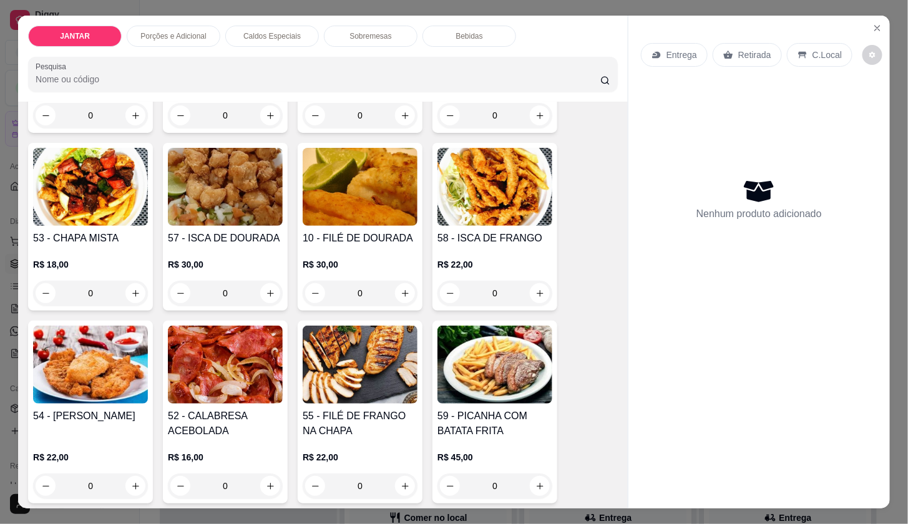
scroll to position [485, 0]
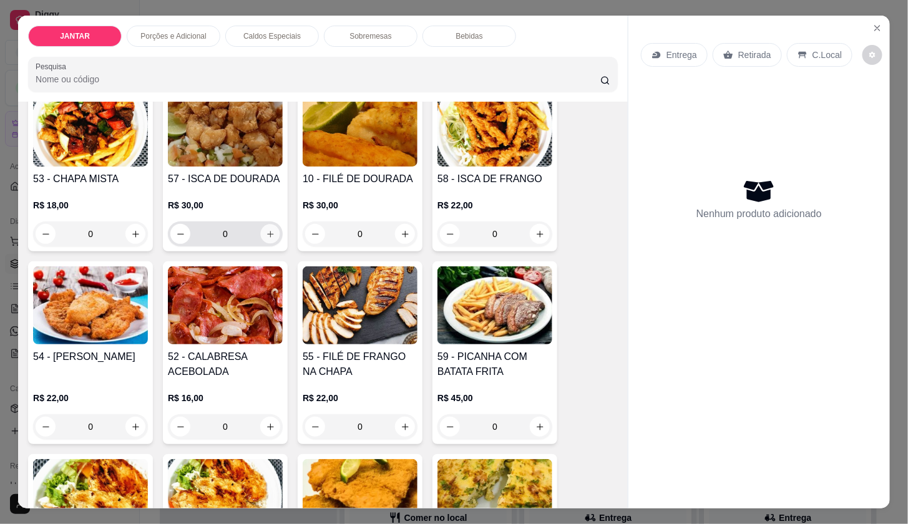
click at [271, 229] on button "increase-product-quantity" at bounding box center [270, 234] width 19 height 19
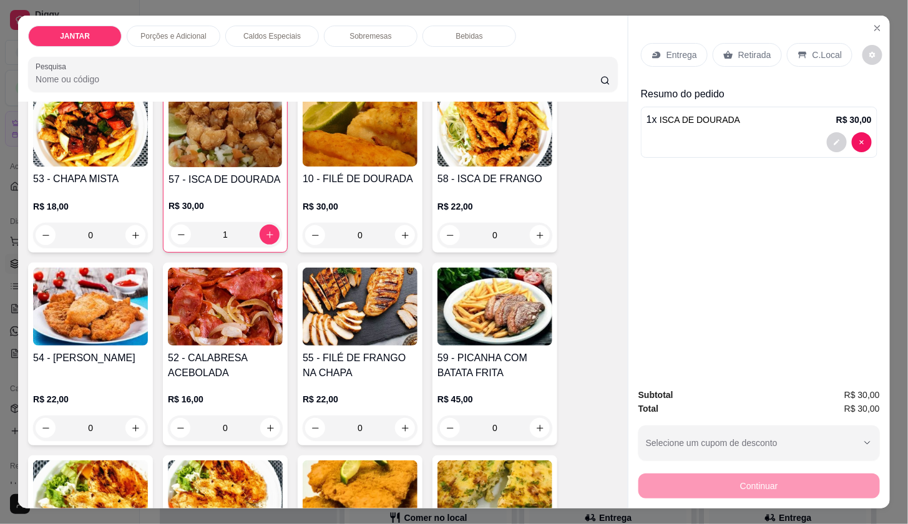
click at [666, 56] on div "Entrega" at bounding box center [674, 55] width 67 height 24
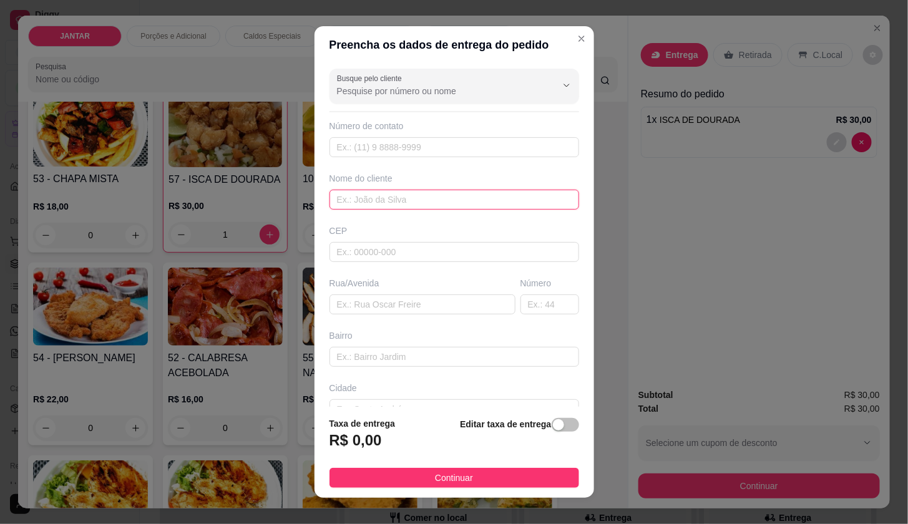
click at [448, 199] on input "text" at bounding box center [454, 200] width 250 height 20
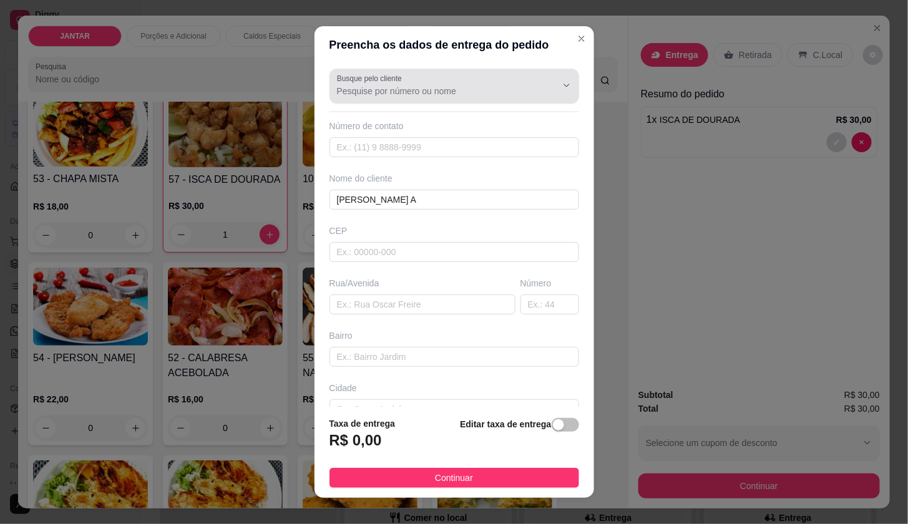
click at [426, 69] on div "Busque pelo cliente" at bounding box center [454, 86] width 250 height 35
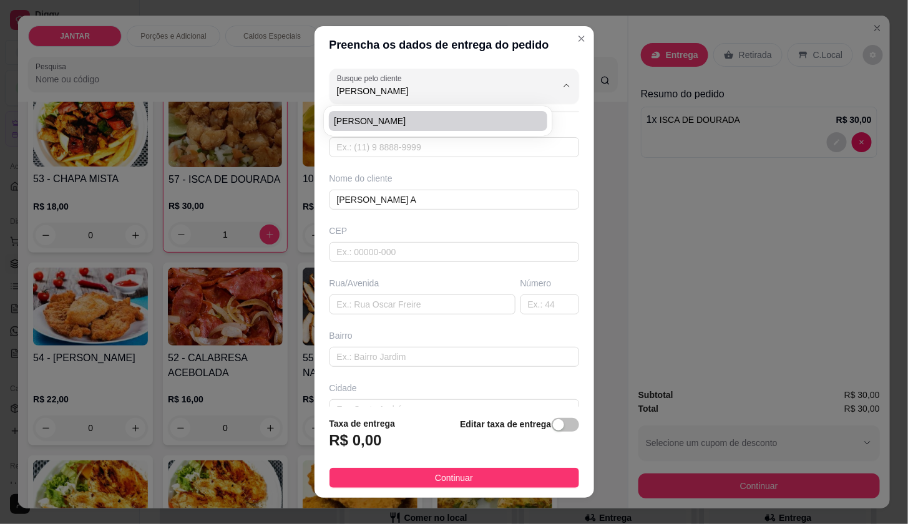
click at [419, 130] on li "[PERSON_NAME]" at bounding box center [438, 121] width 218 height 20
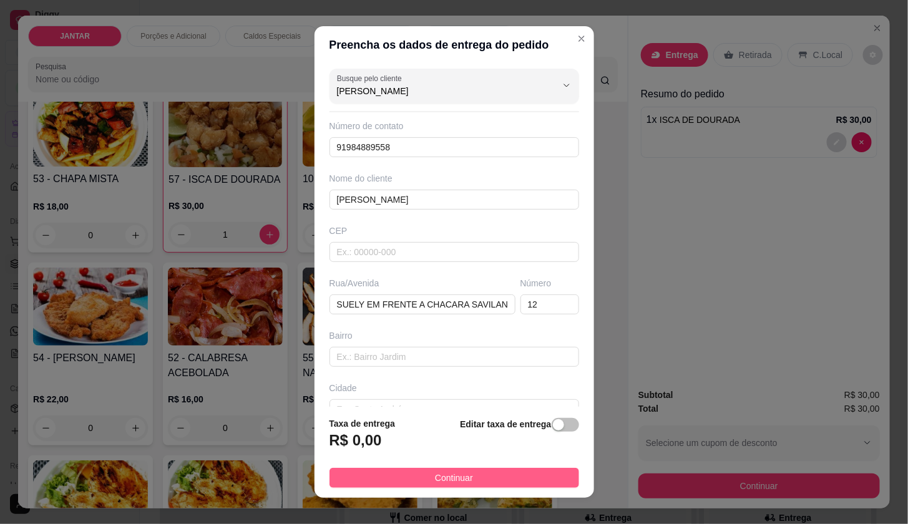
click at [522, 483] on button "Continuar" at bounding box center [454, 478] width 250 height 20
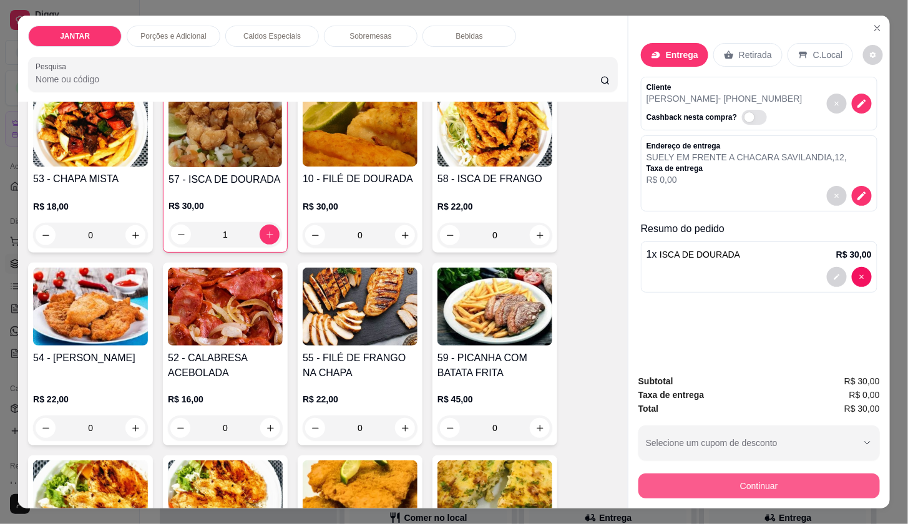
click at [691, 488] on button "Continuar" at bounding box center [759, 486] width 242 height 25
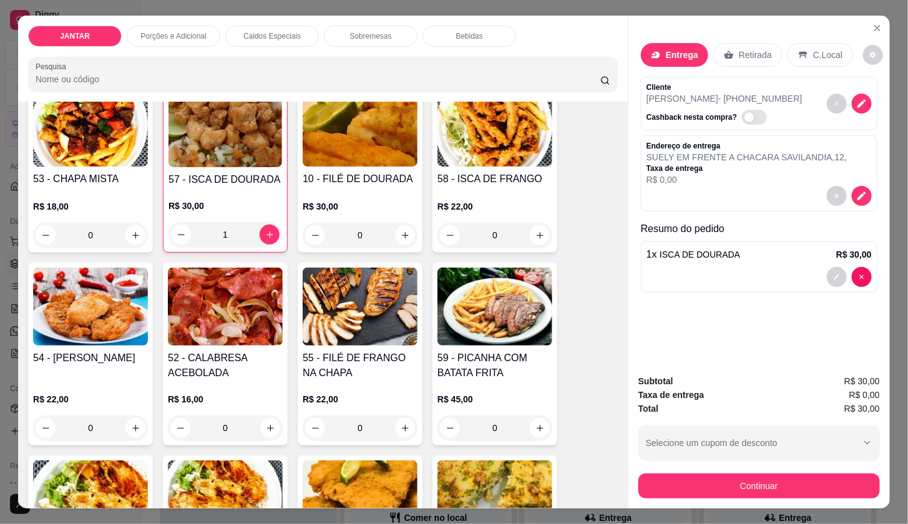
click at [447, 31] on div "Bebidas" at bounding box center [469, 36] width 94 height 21
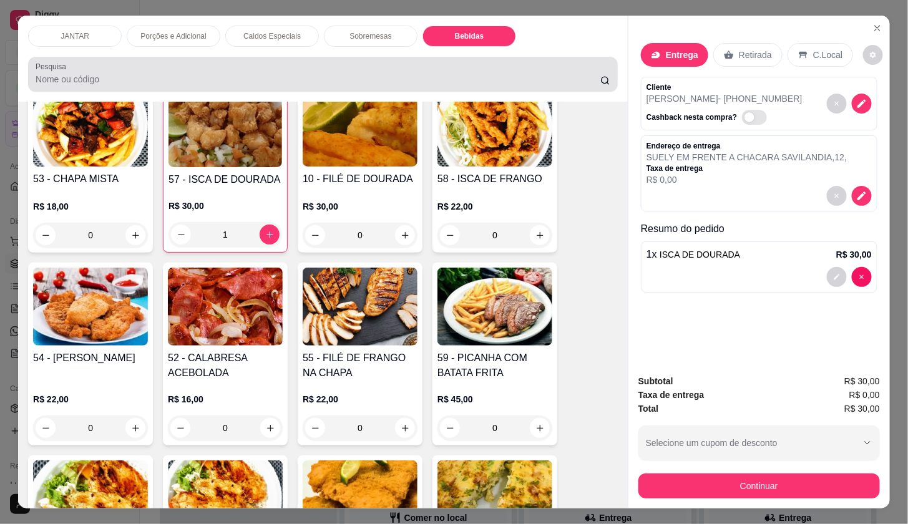
scroll to position [29, 0]
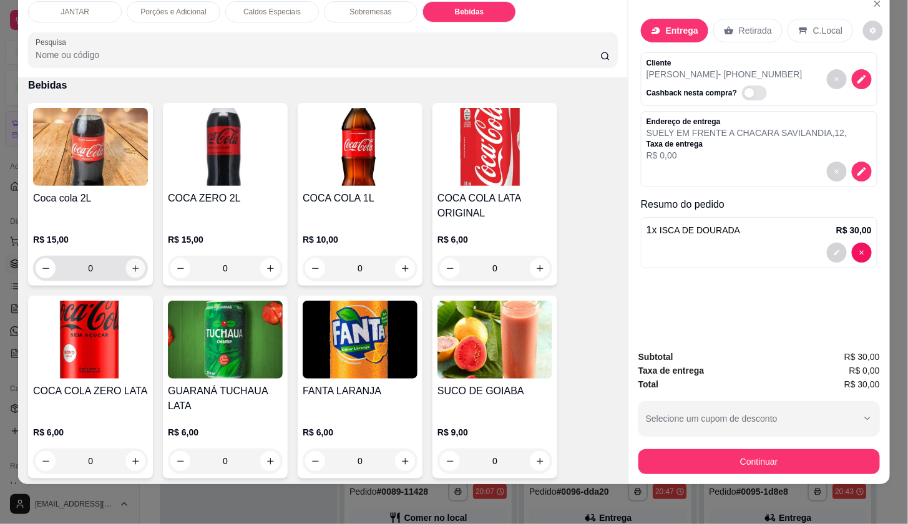
click at [132, 264] on icon "increase-product-quantity" at bounding box center [135, 268] width 9 height 9
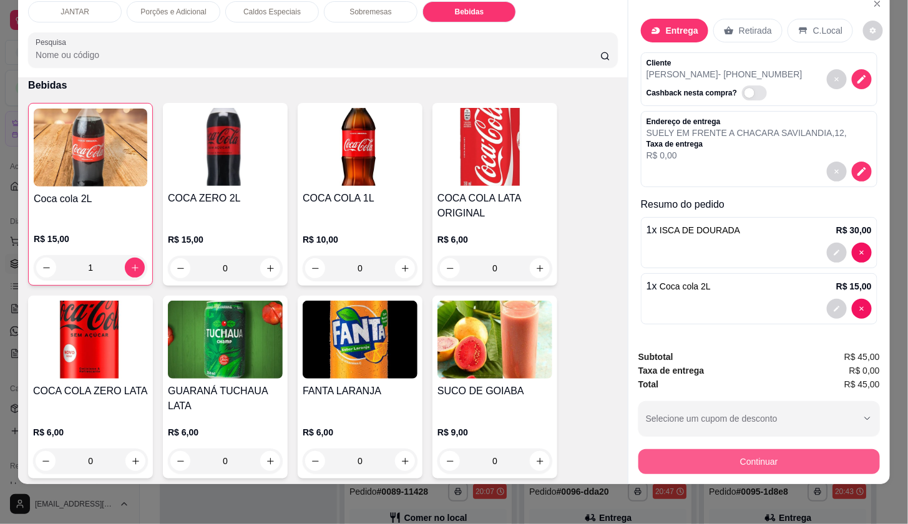
click at [794, 449] on button "Continuar" at bounding box center [759, 461] width 242 height 25
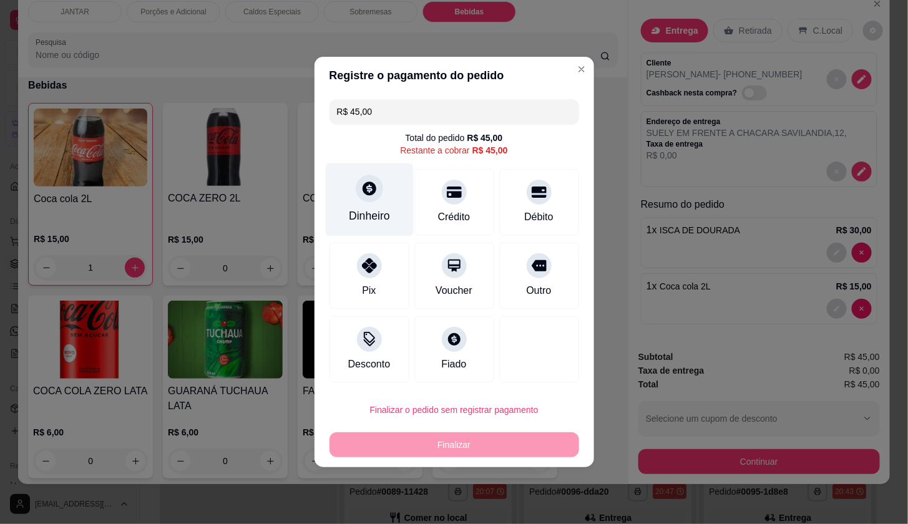
click at [353, 195] on div "Dinheiro" at bounding box center [369, 200] width 88 height 73
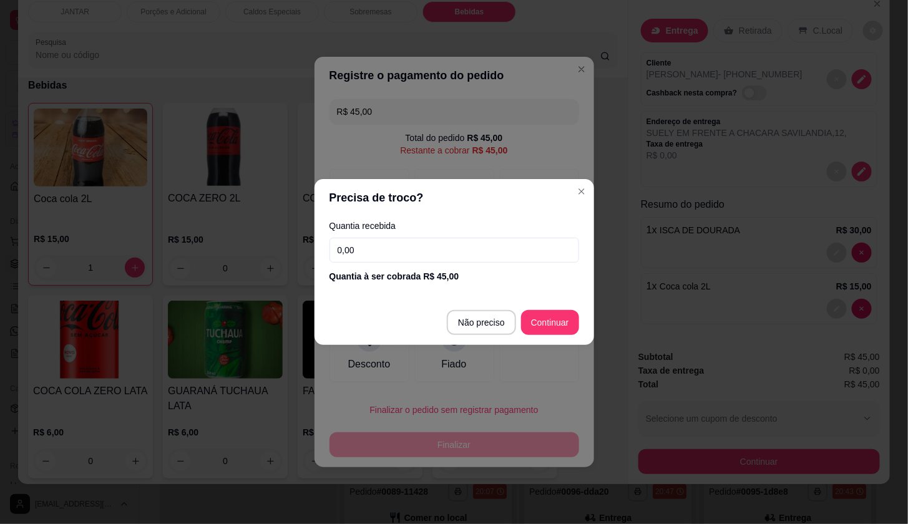
click at [367, 261] on input "0,00" at bounding box center [454, 250] width 250 height 25
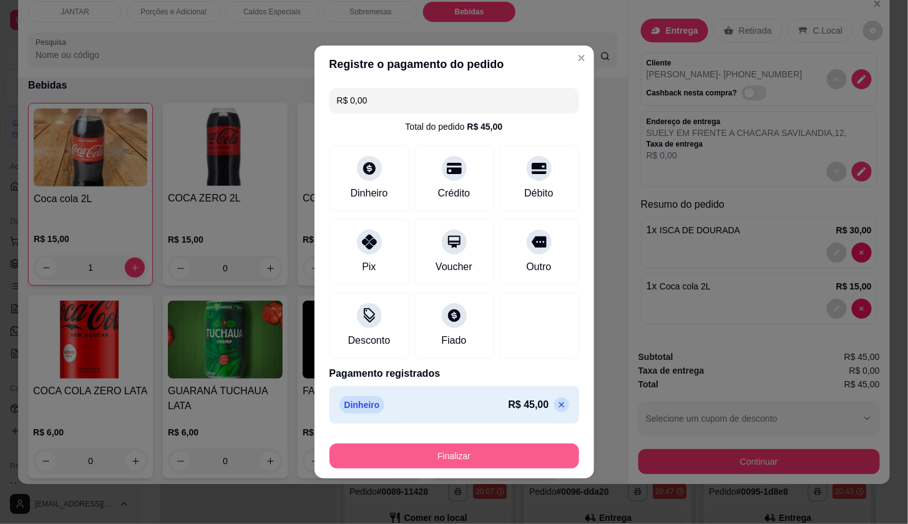
click at [549, 454] on button "Finalizar" at bounding box center [454, 456] width 250 height 25
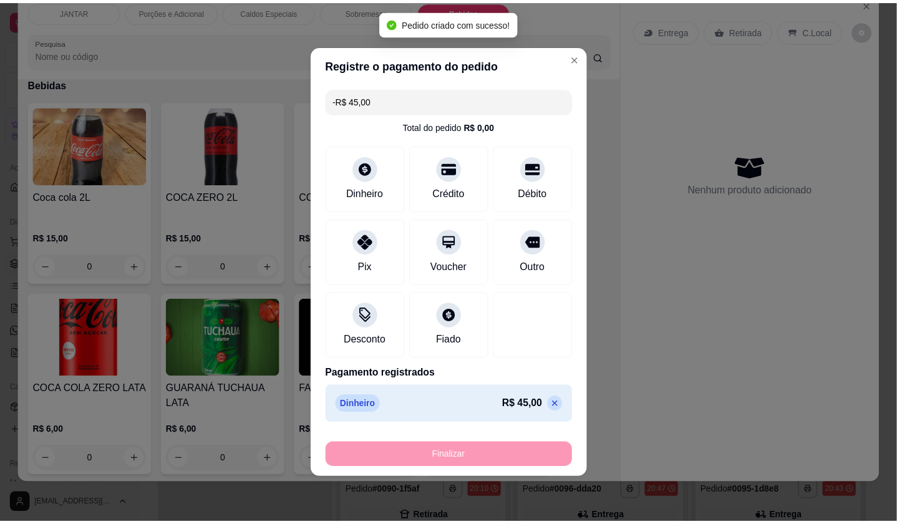
scroll to position [2379, 0]
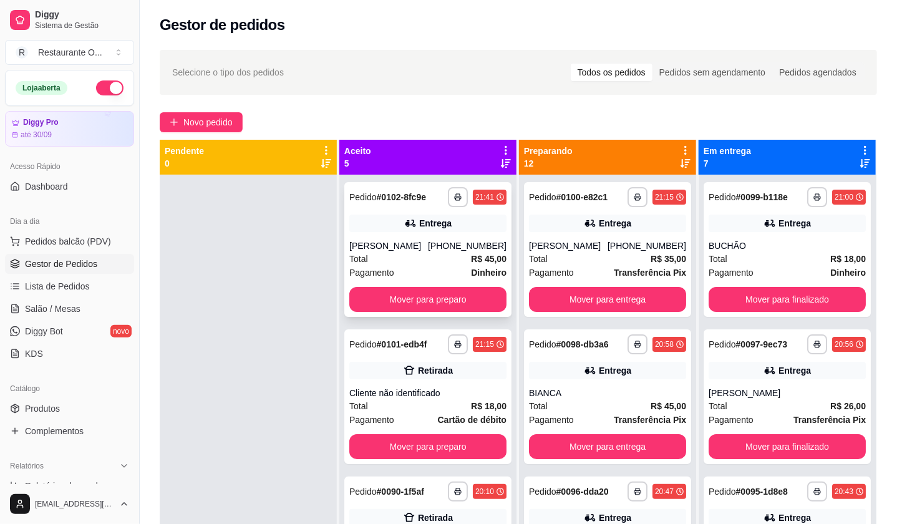
click at [468, 240] on div "[PHONE_NUMBER]" at bounding box center [467, 246] width 79 height 12
